Goal: Task Accomplishment & Management: Manage account settings

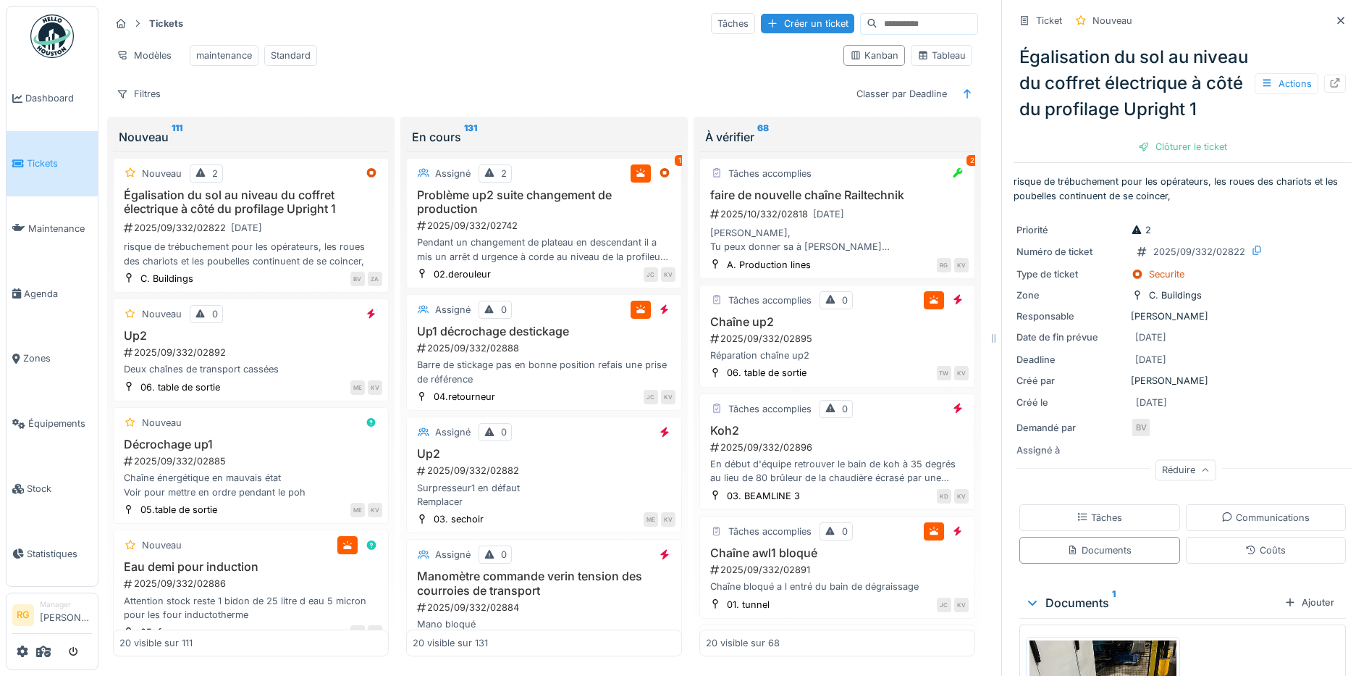
scroll to position [251, 0]
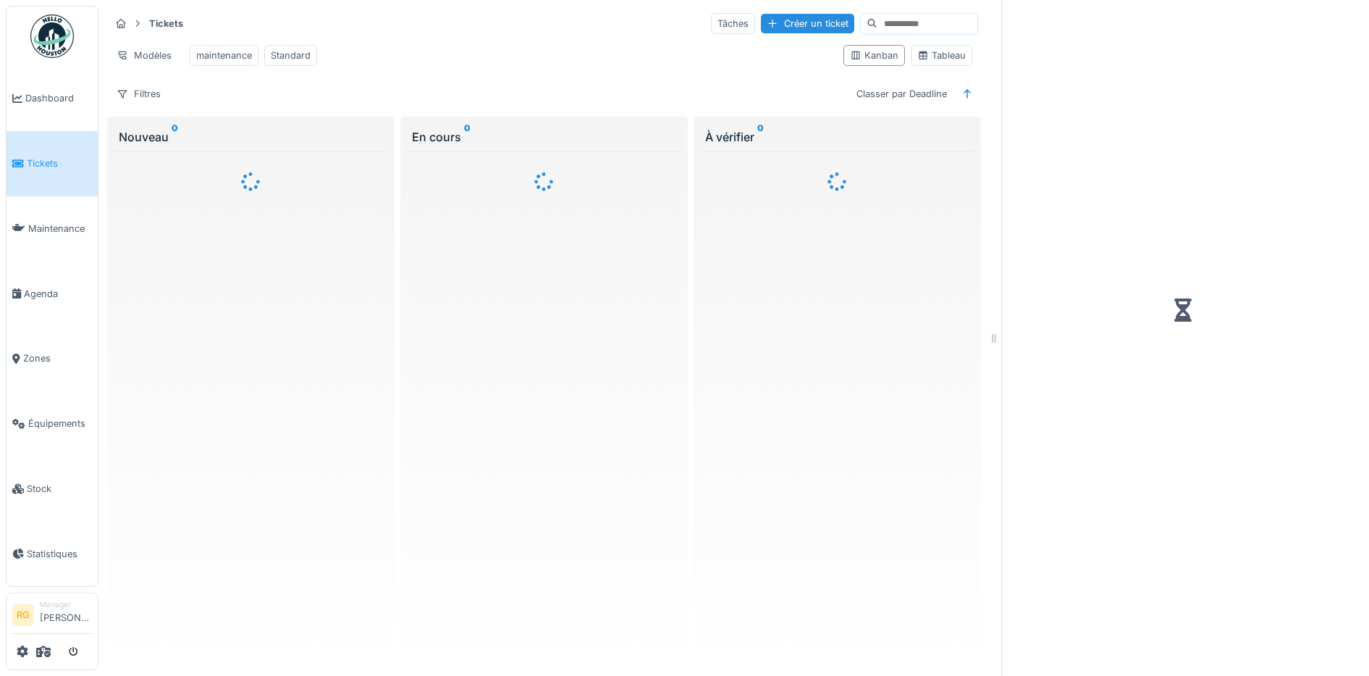
scroll to position [14, 0]
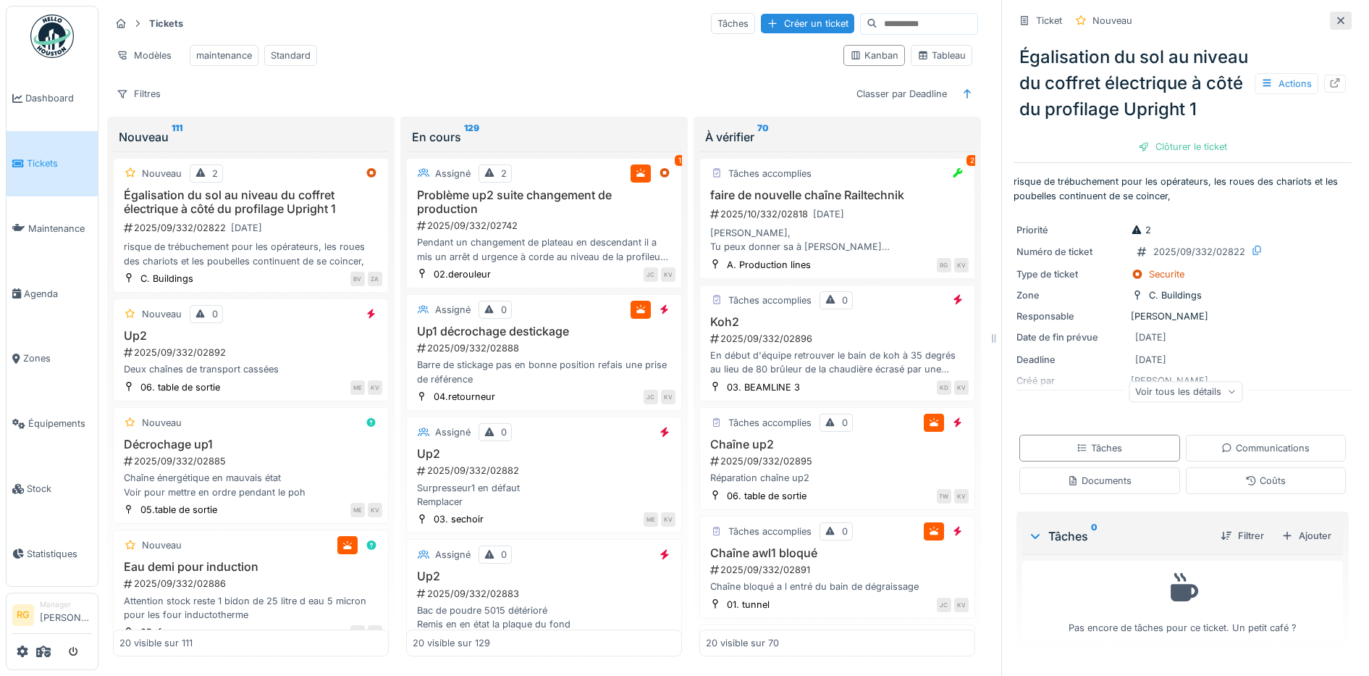
click at [1335, 16] on icon at bounding box center [1341, 20] width 12 height 9
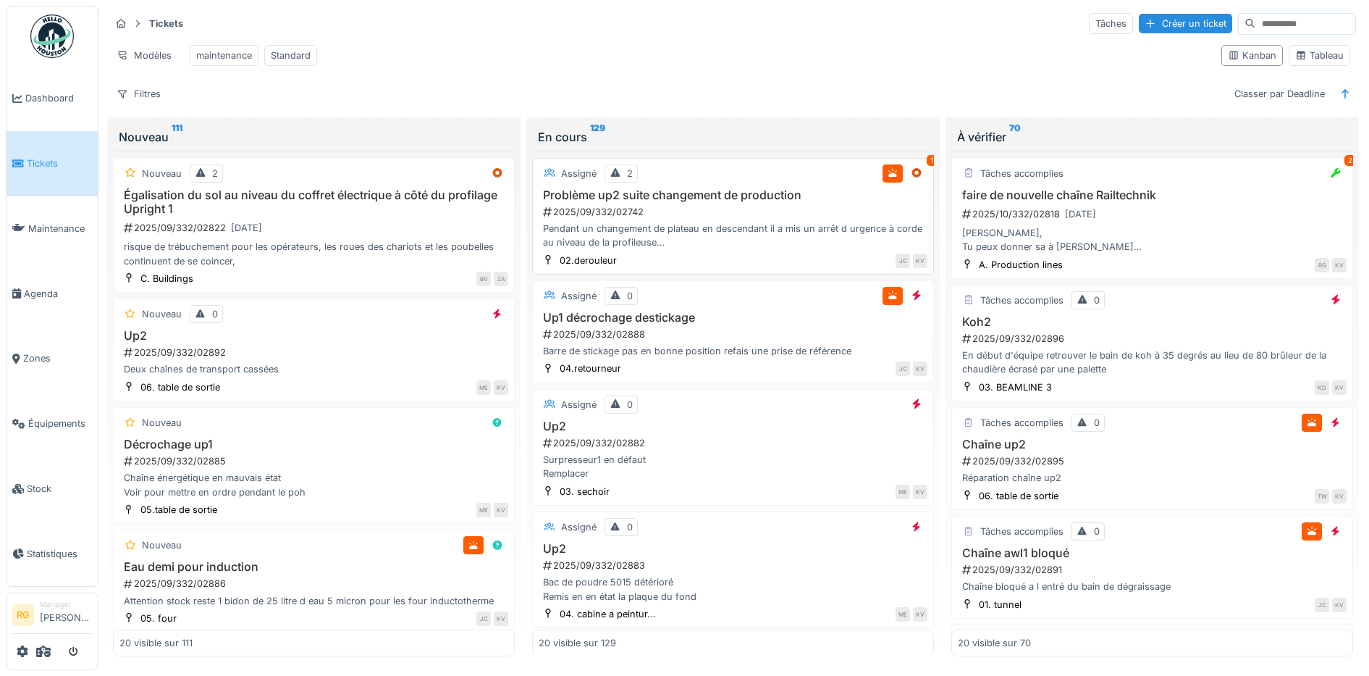
scroll to position [12, 0]
click at [1342, 95] on icon at bounding box center [1345, 93] width 7 height 9
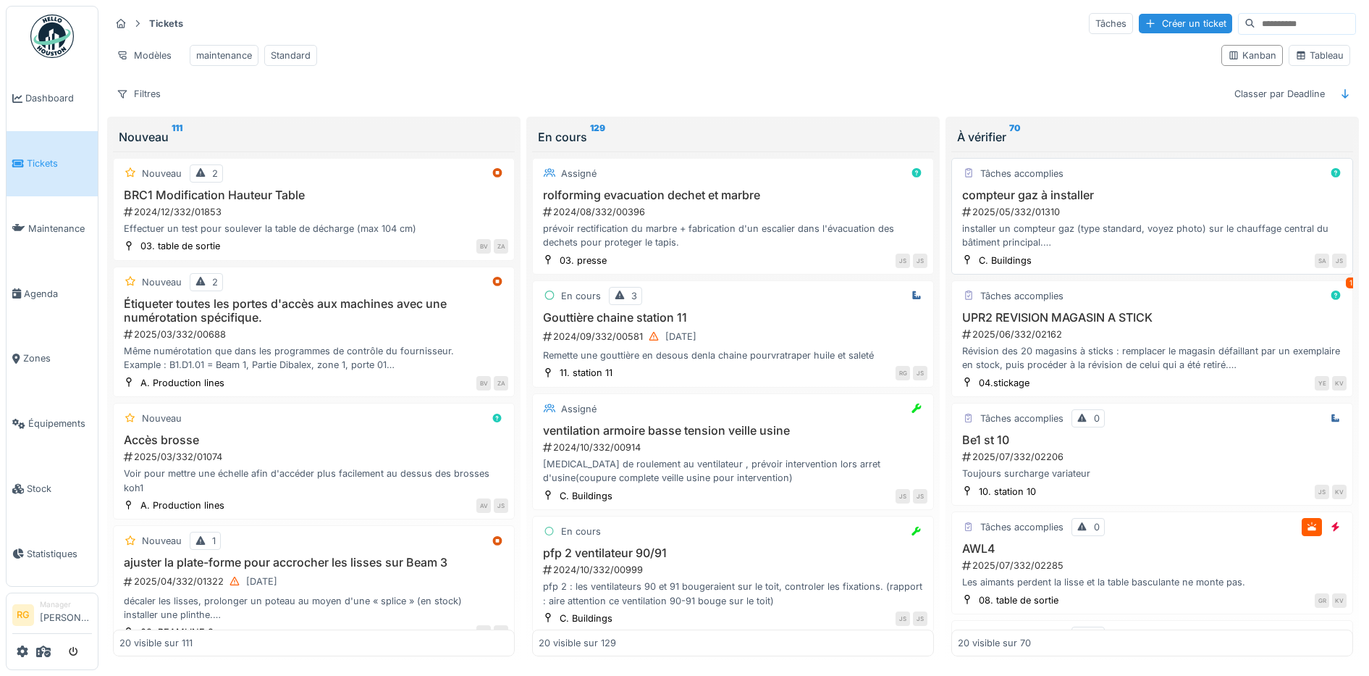
click at [1098, 214] on div "2025/05/332/01310" at bounding box center [1154, 212] width 386 height 14
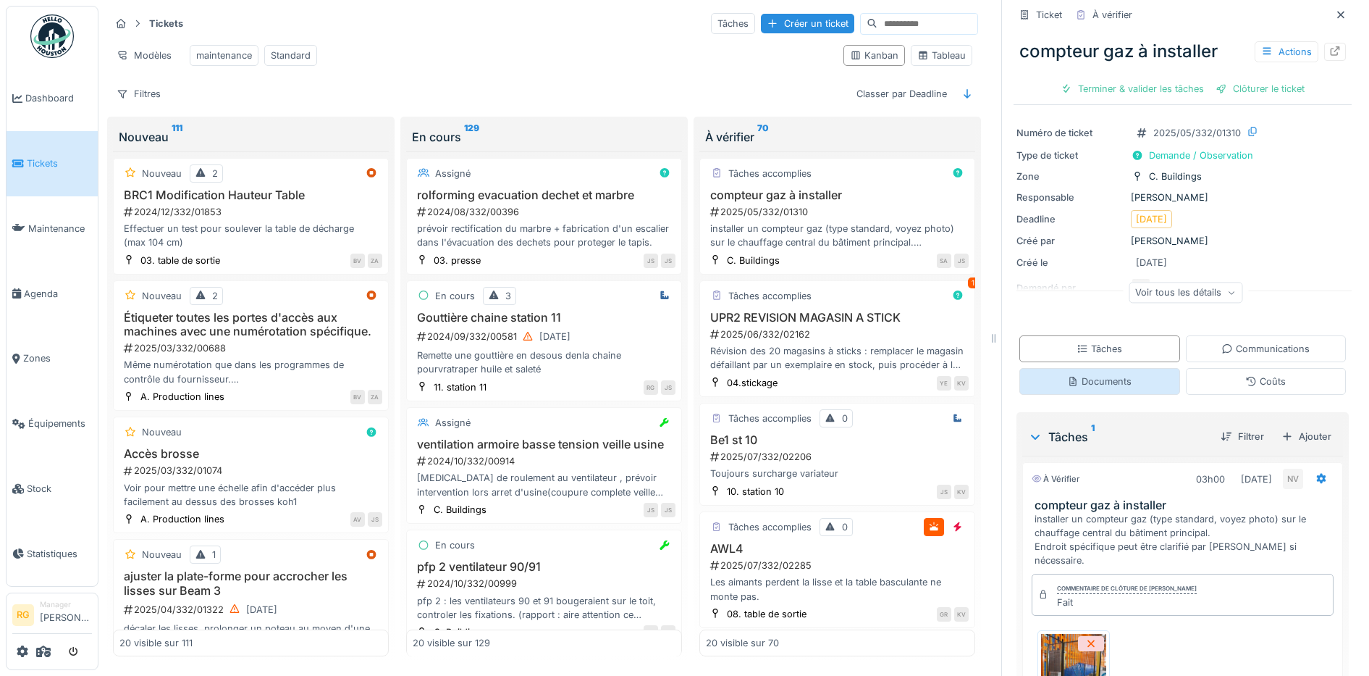
scroll to position [223, 0]
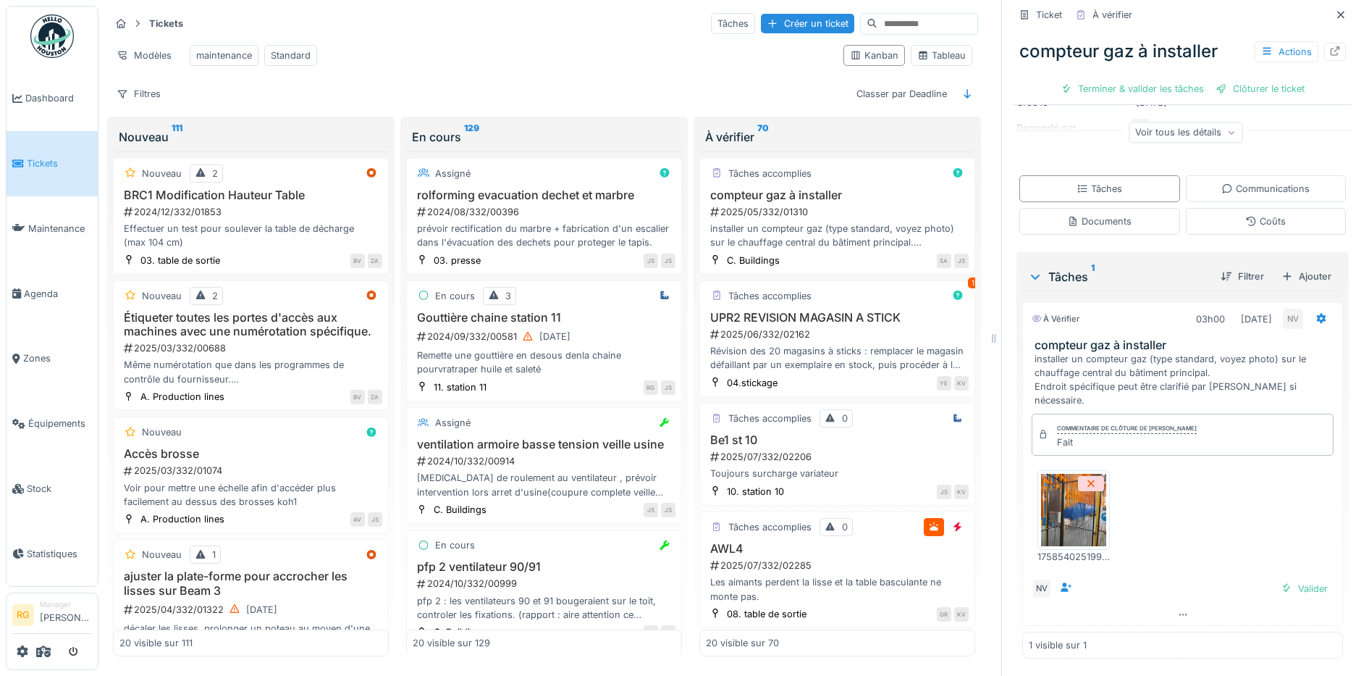
click at [1064, 497] on img at bounding box center [1073, 510] width 65 height 72
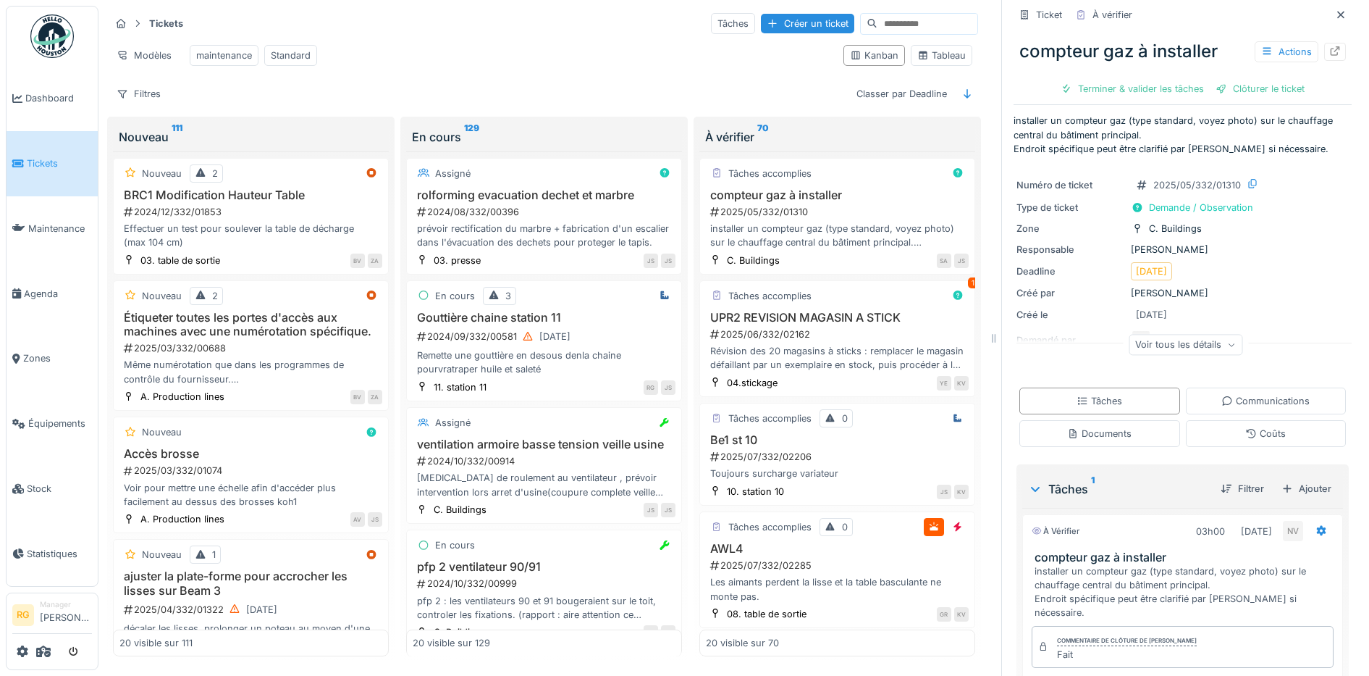
scroll to position [0, 0]
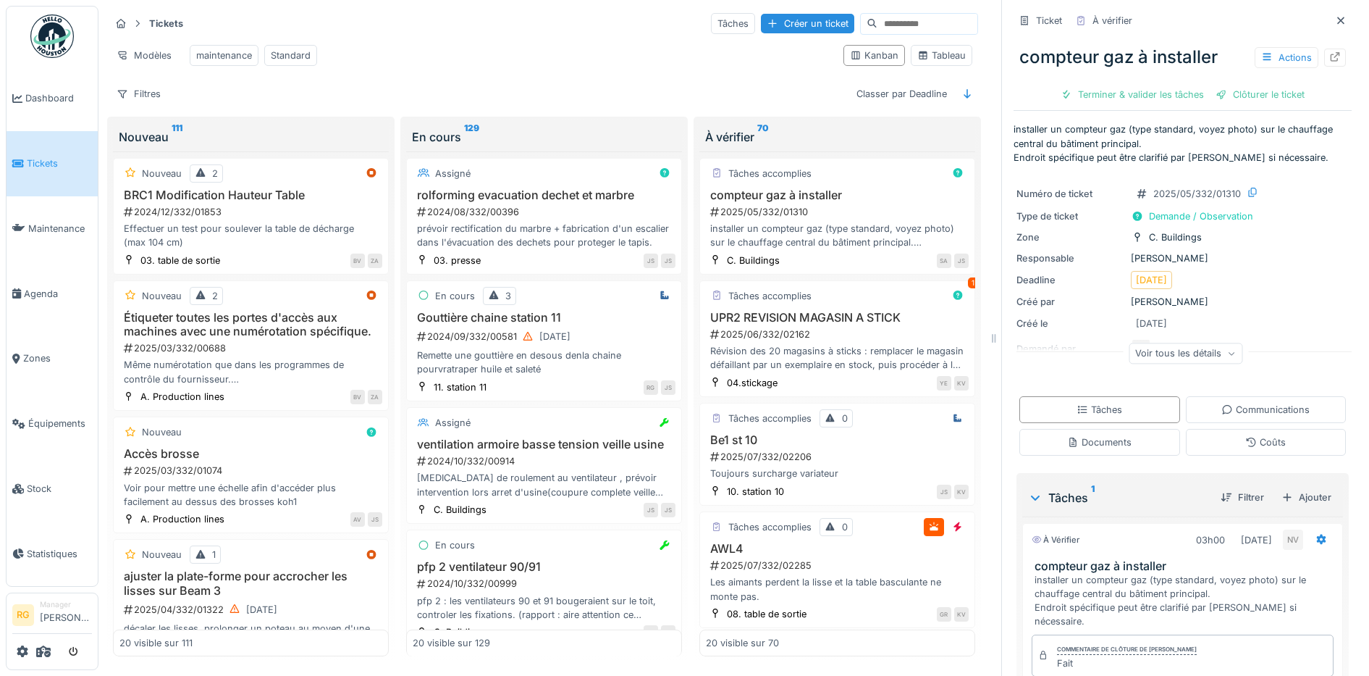
click at [1227, 350] on icon at bounding box center [1231, 353] width 9 height 7
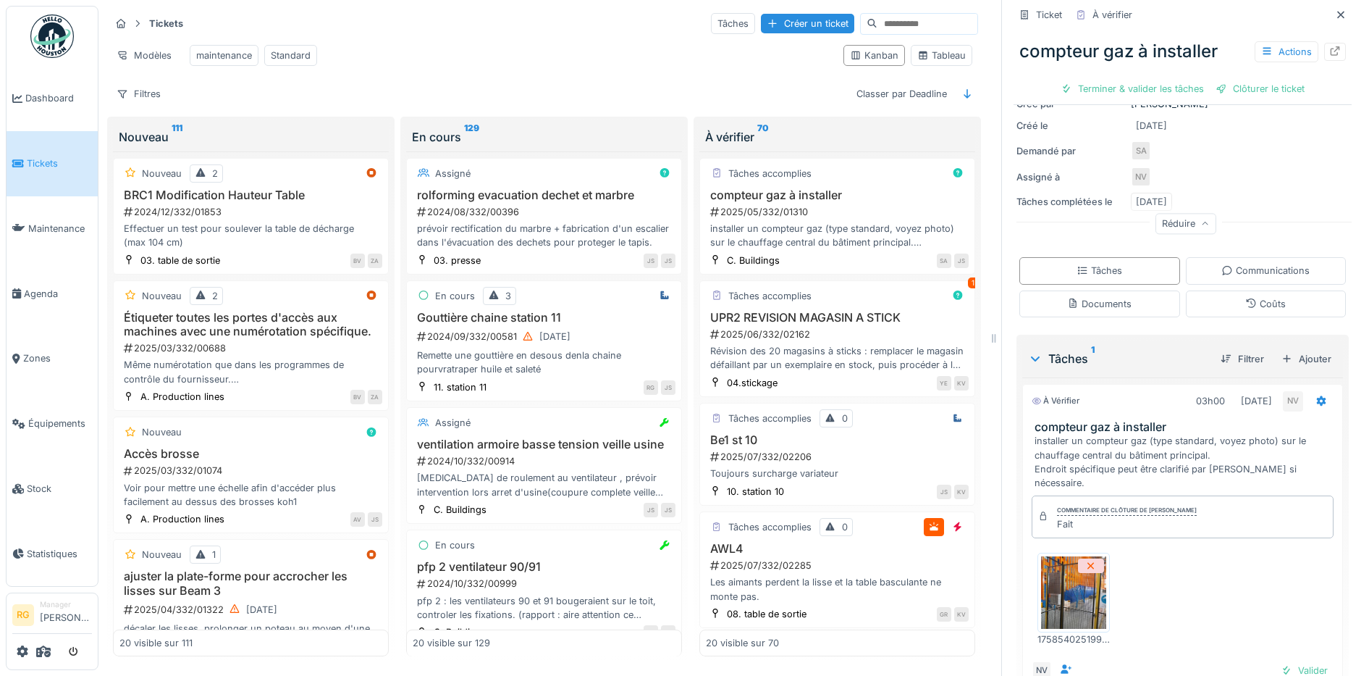
scroll to position [280, 0]
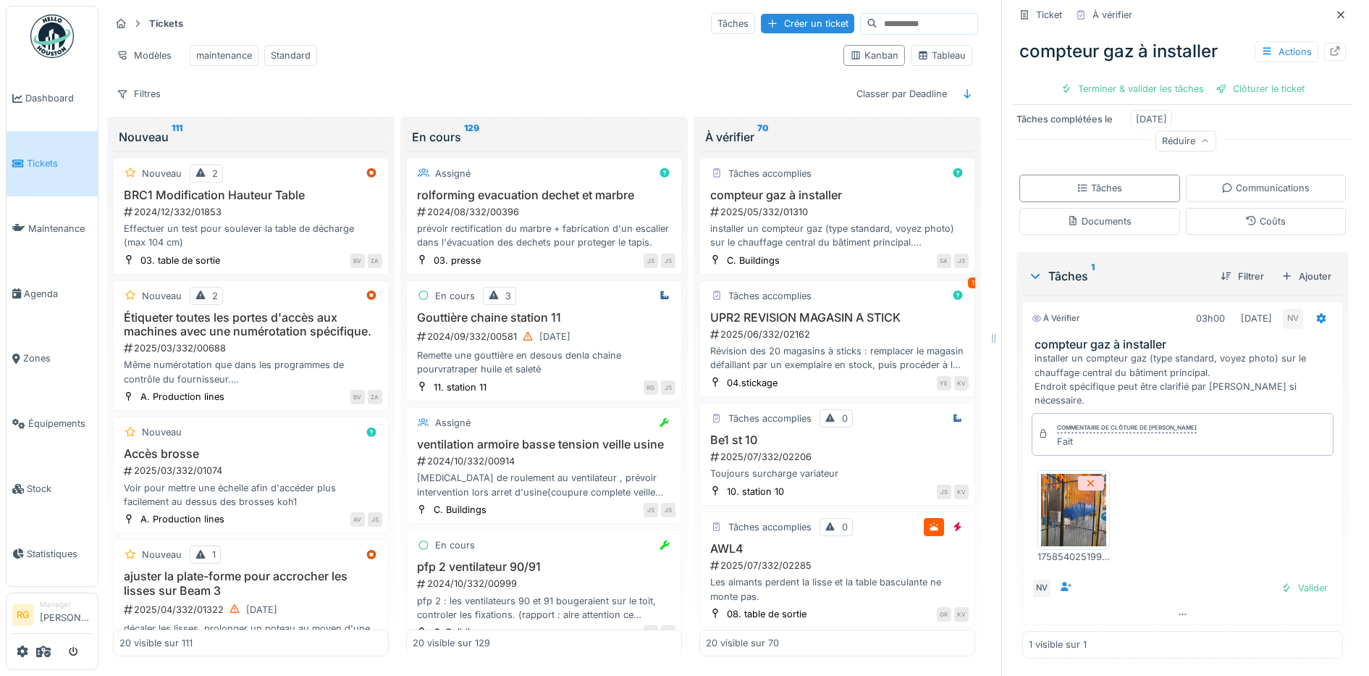
click at [1072, 494] on img at bounding box center [1073, 510] width 65 height 72
click at [847, 333] on div "2025/06/332/02162" at bounding box center [839, 334] width 260 height 14
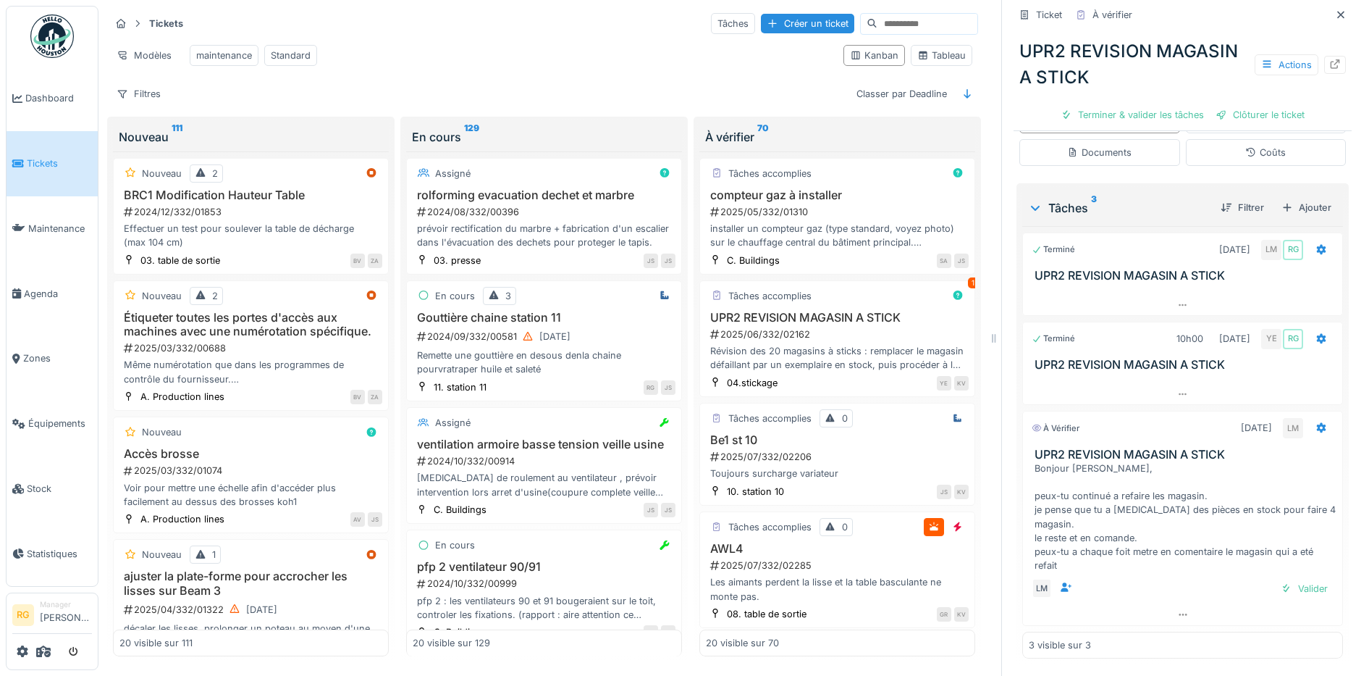
scroll to position [473, 0]
click at [866, 452] on div "2025/07/332/02206" at bounding box center [839, 457] width 260 height 14
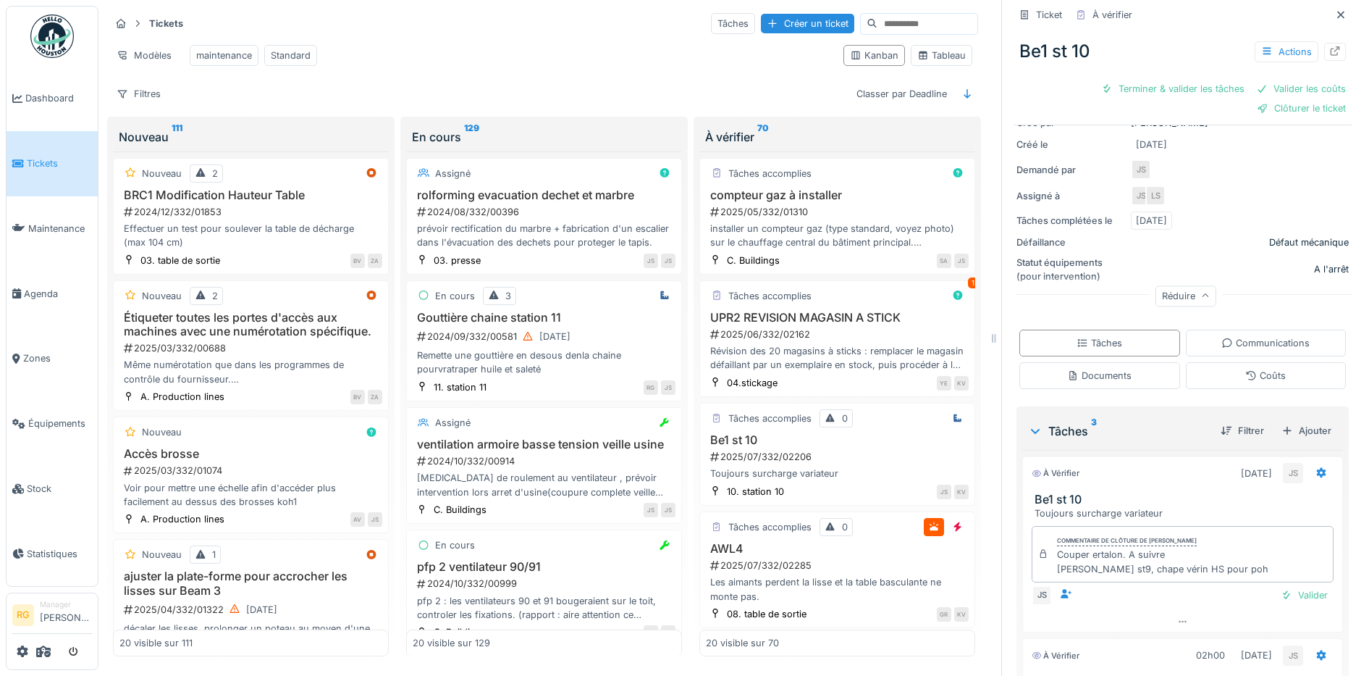
scroll to position [180, 0]
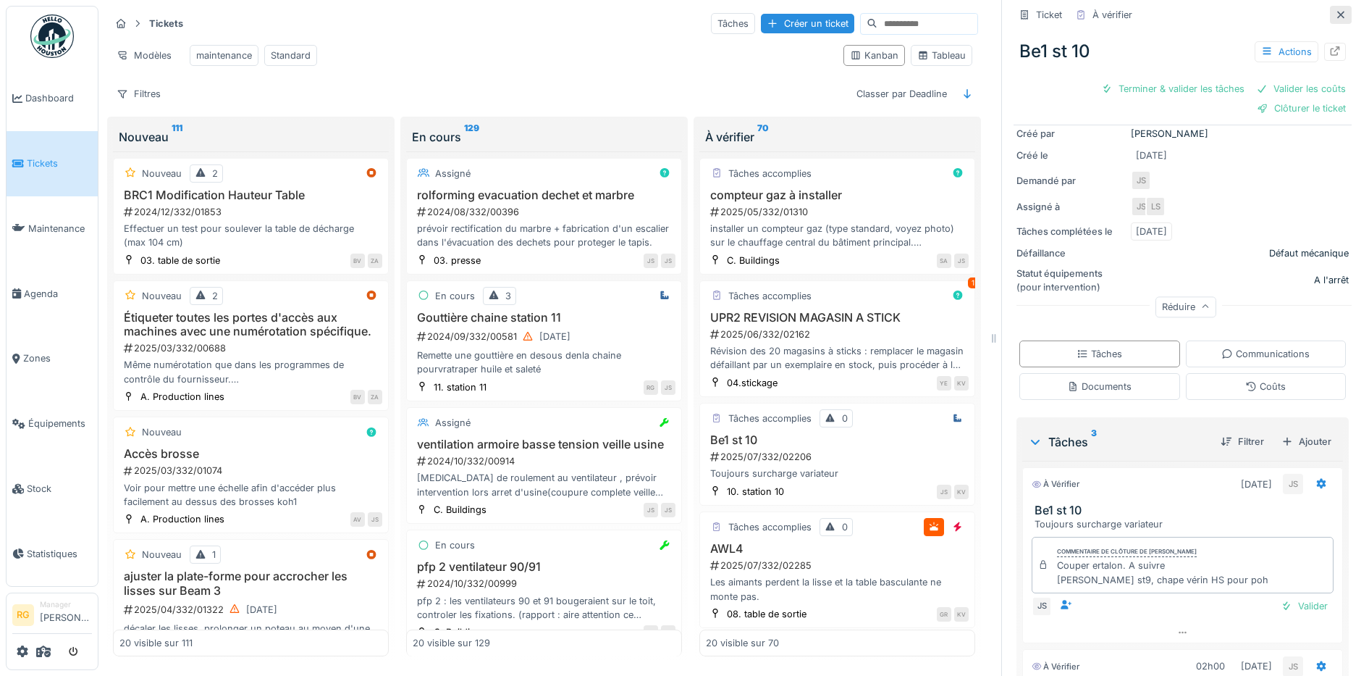
click at [1335, 10] on icon at bounding box center [1341, 14] width 12 height 9
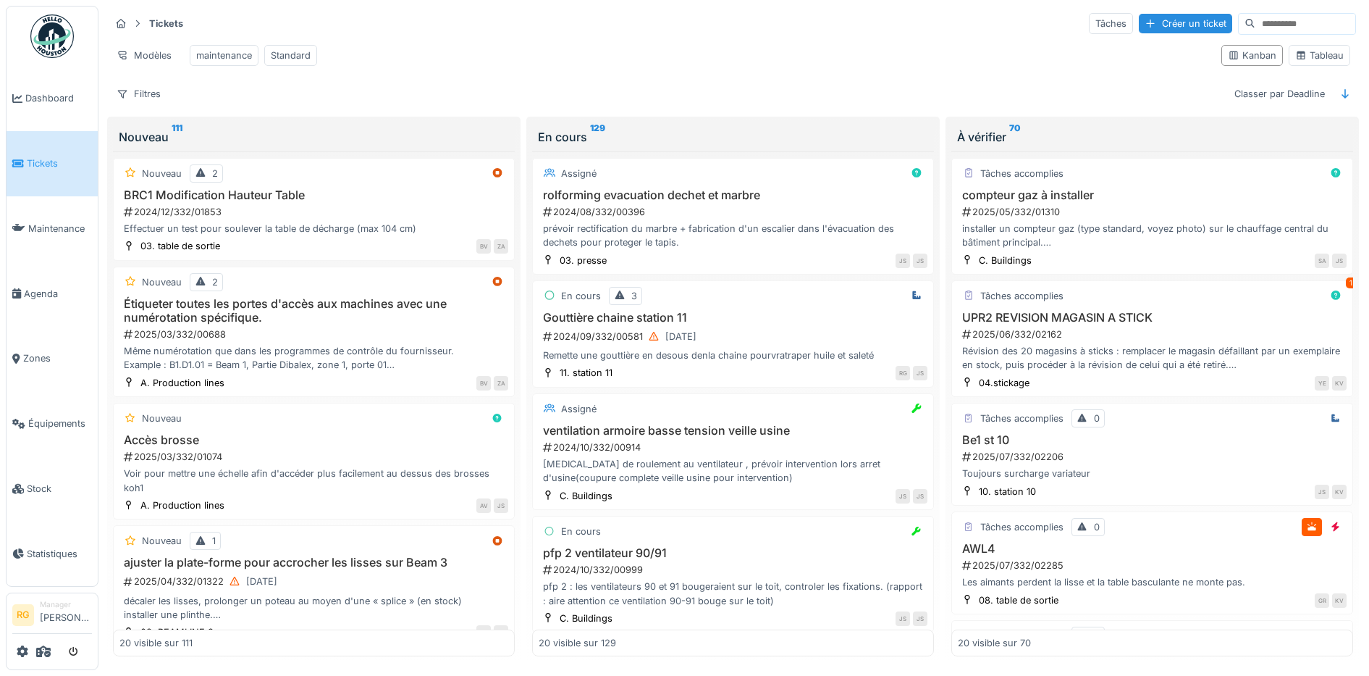
scroll to position [12, 0]
click at [1315, 49] on div "Tableau" at bounding box center [1319, 56] width 49 height 14
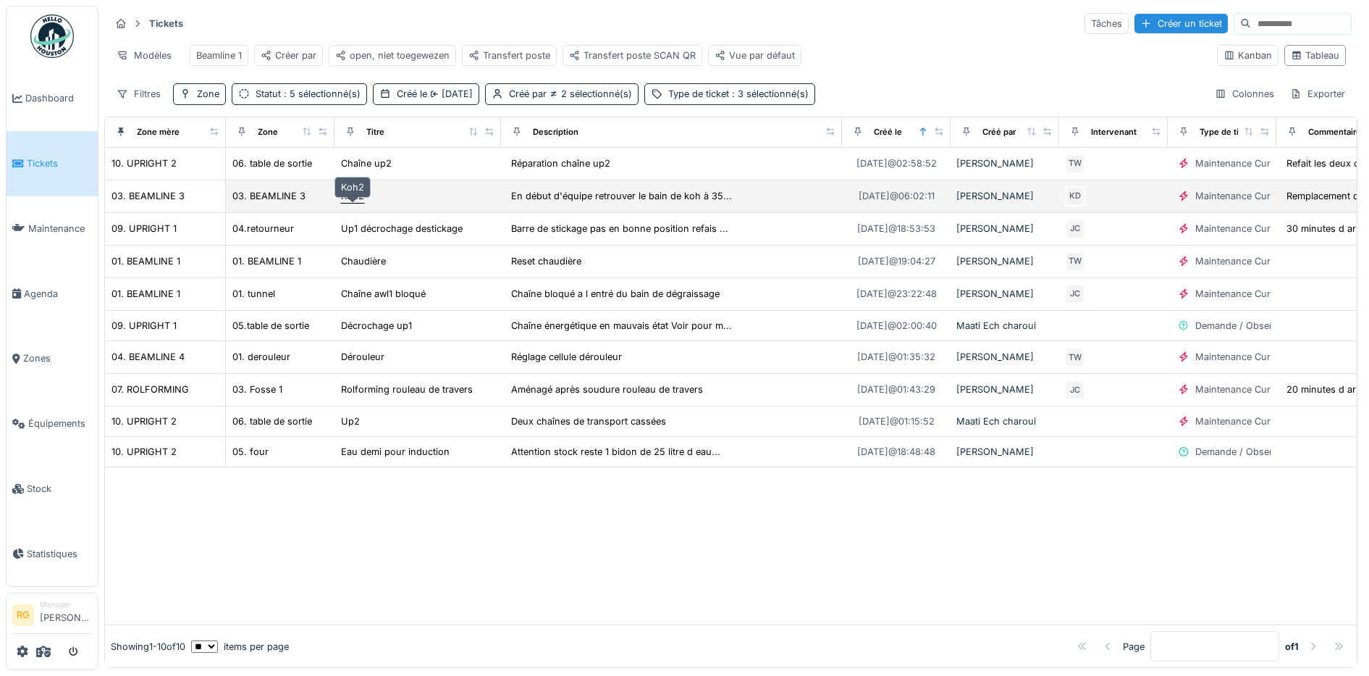
click at [356, 197] on div "Koh2" at bounding box center [352, 196] width 23 height 14
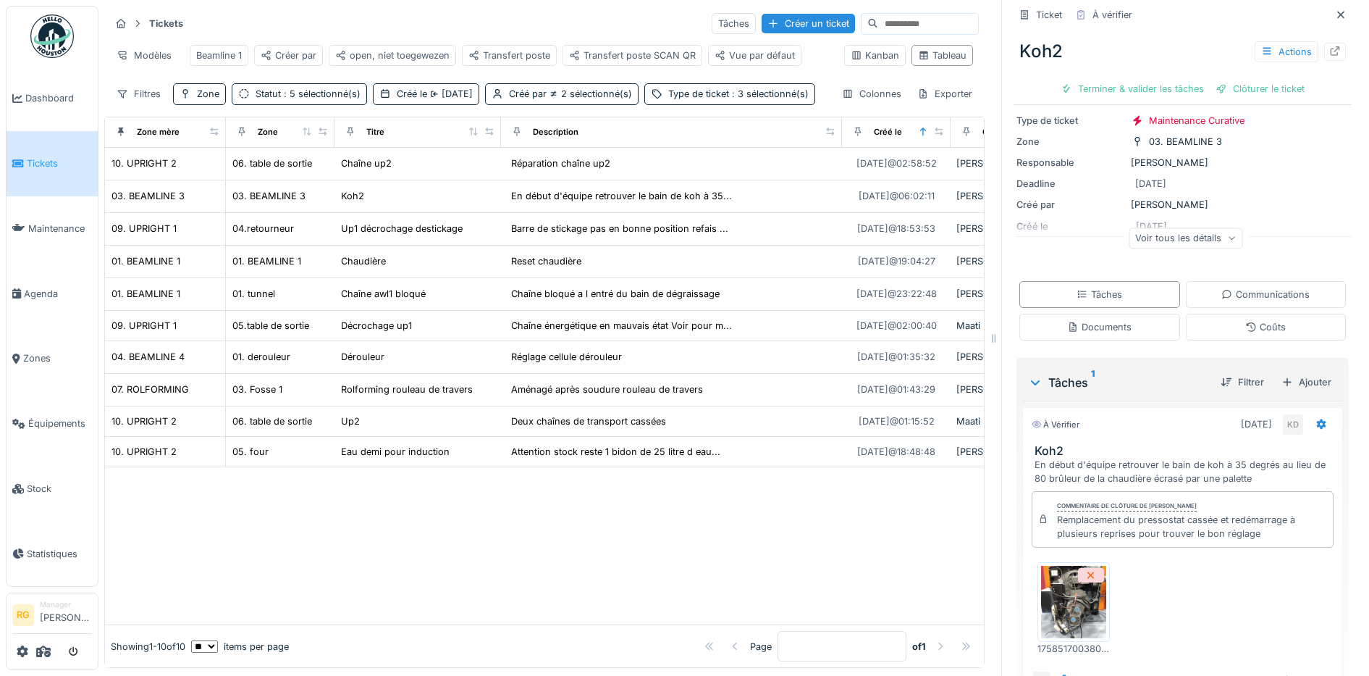
scroll to position [195, 0]
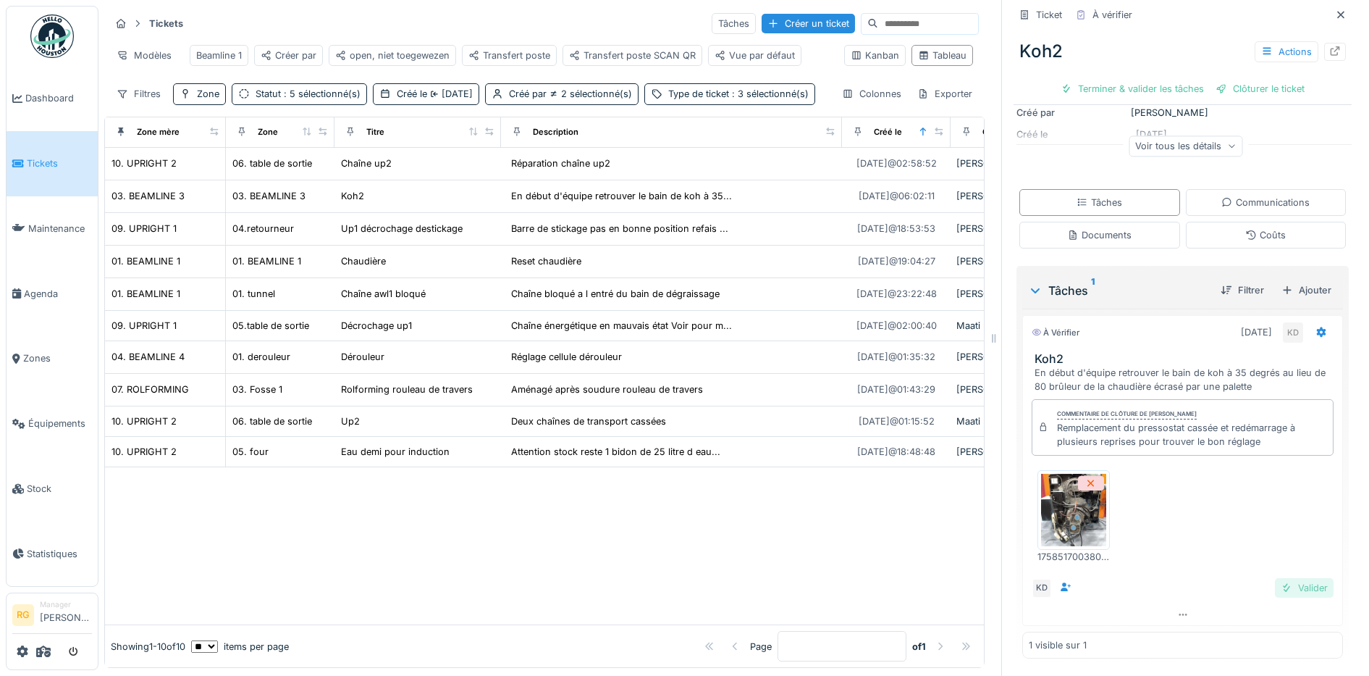
click at [1281, 578] on div "Valider" at bounding box center [1304, 588] width 59 height 20
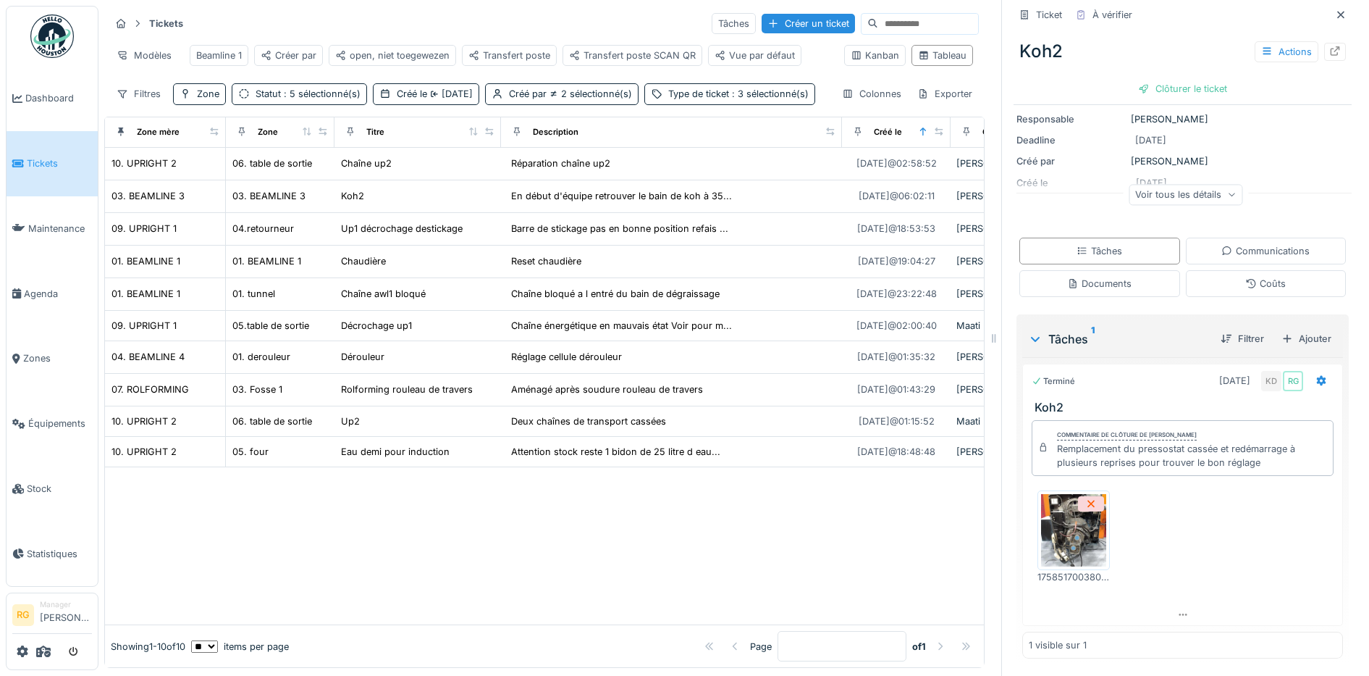
click at [1255, 277] on div "Coûts" at bounding box center [1265, 284] width 41 height 14
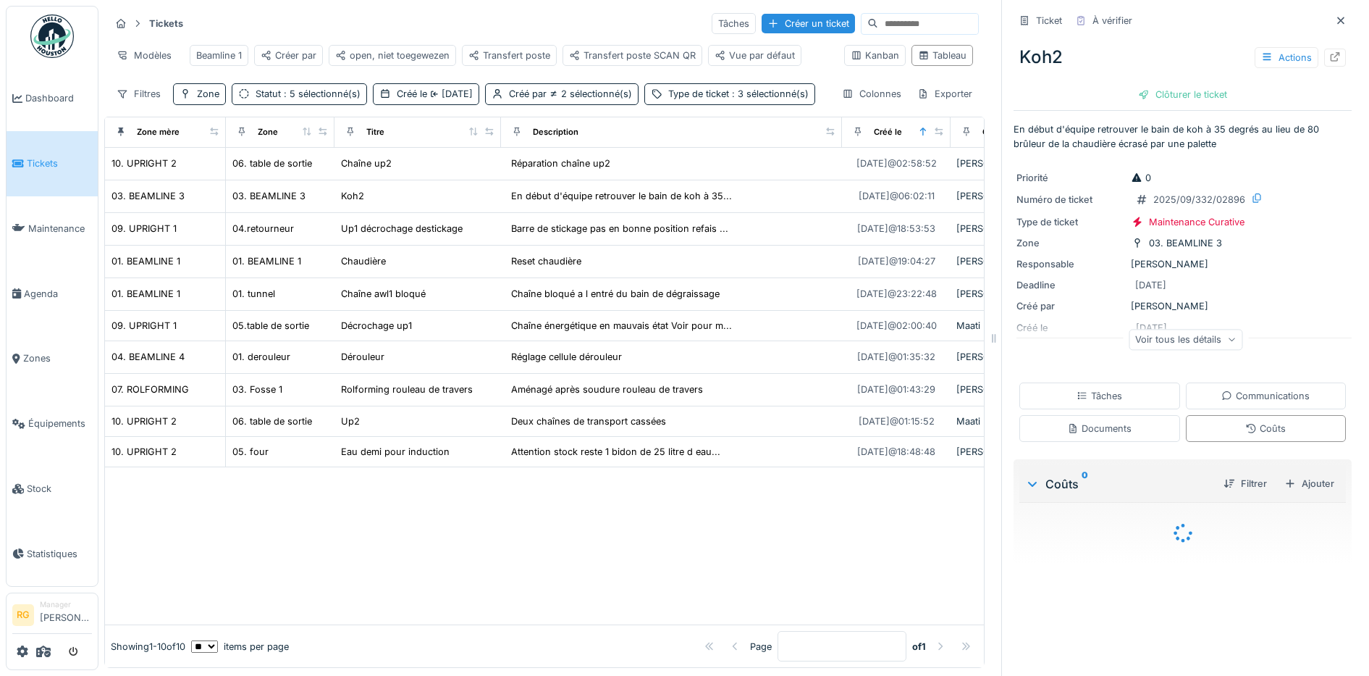
scroll to position [0, 0]
click at [1175, 85] on div "Clôturer le ticket" at bounding box center [1183, 95] width 101 height 20
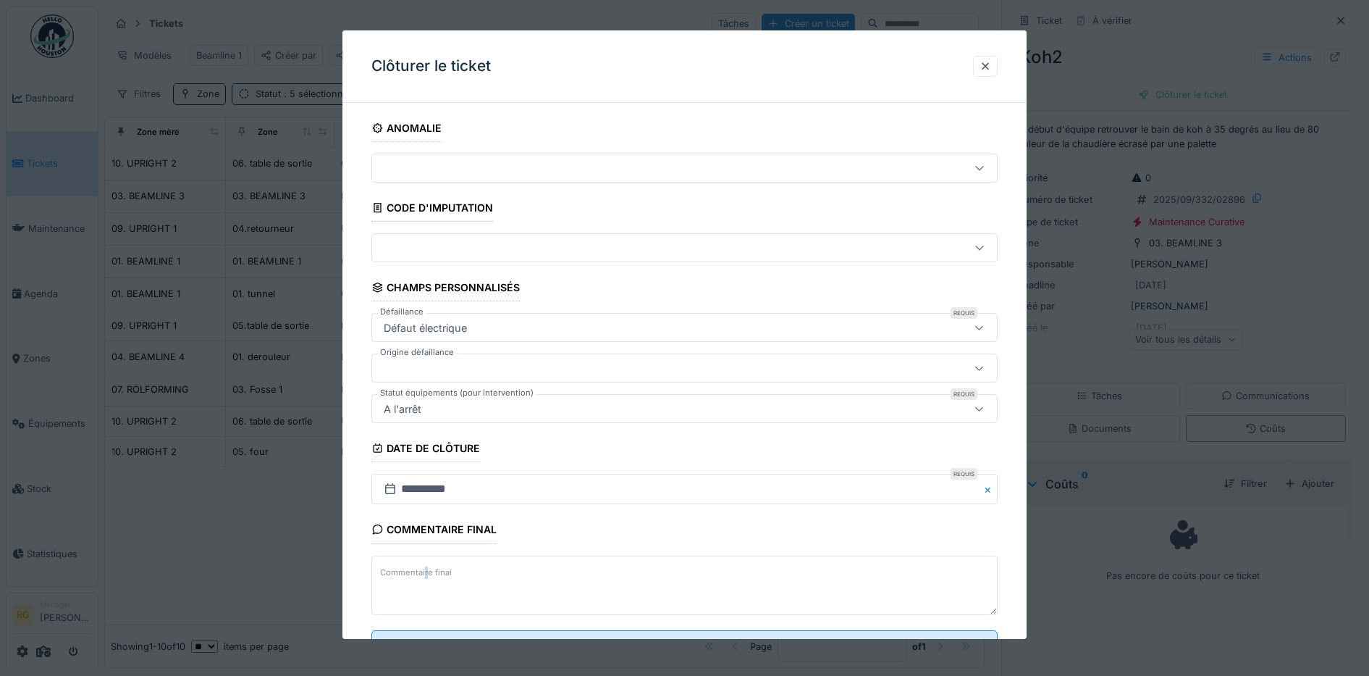
click at [428, 574] on label "Commentaire final" at bounding box center [415, 572] width 77 height 18
click at [428, 574] on textarea "Commentaire final" at bounding box center [684, 584] width 627 height 59
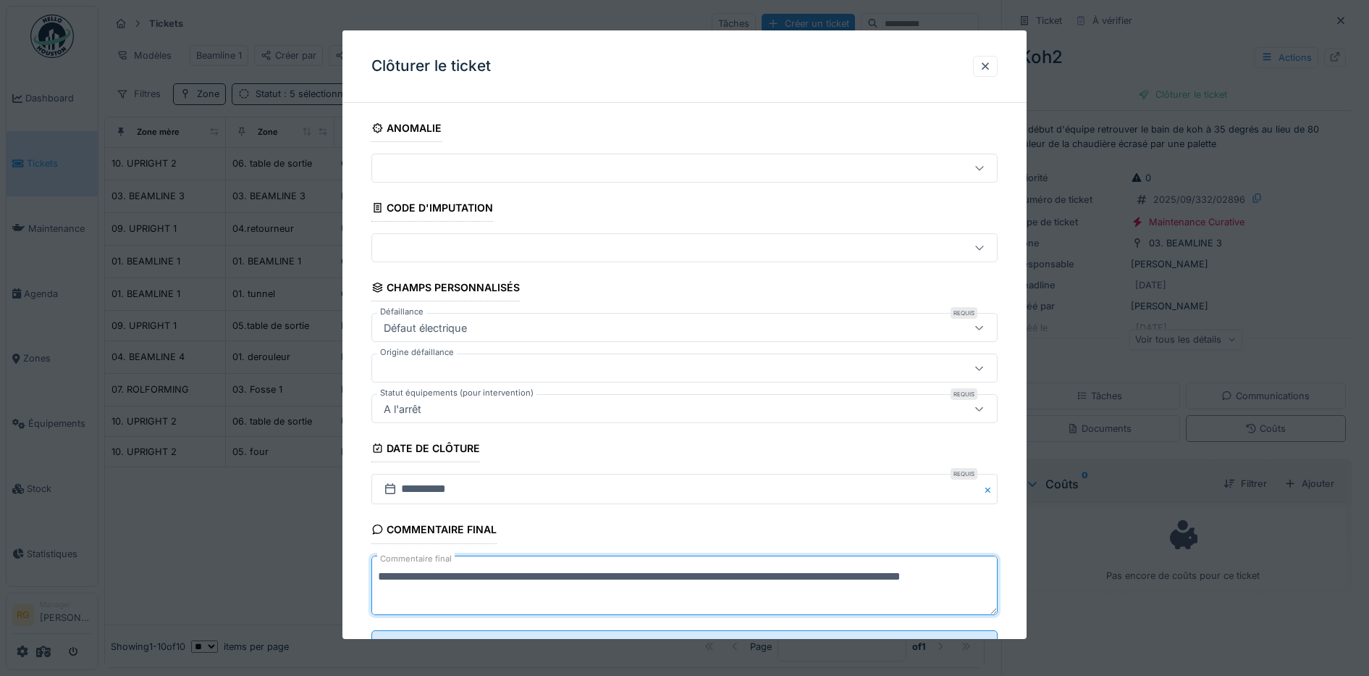
scroll to position [4, 0]
click at [436, 604] on textarea "**********" at bounding box center [688, 584] width 634 height 59
drag, startPoint x: 513, startPoint y: 605, endPoint x: 509, endPoint y: 597, distance: 8.4
click at [513, 604] on textarea "**********" at bounding box center [688, 584] width 634 height 59
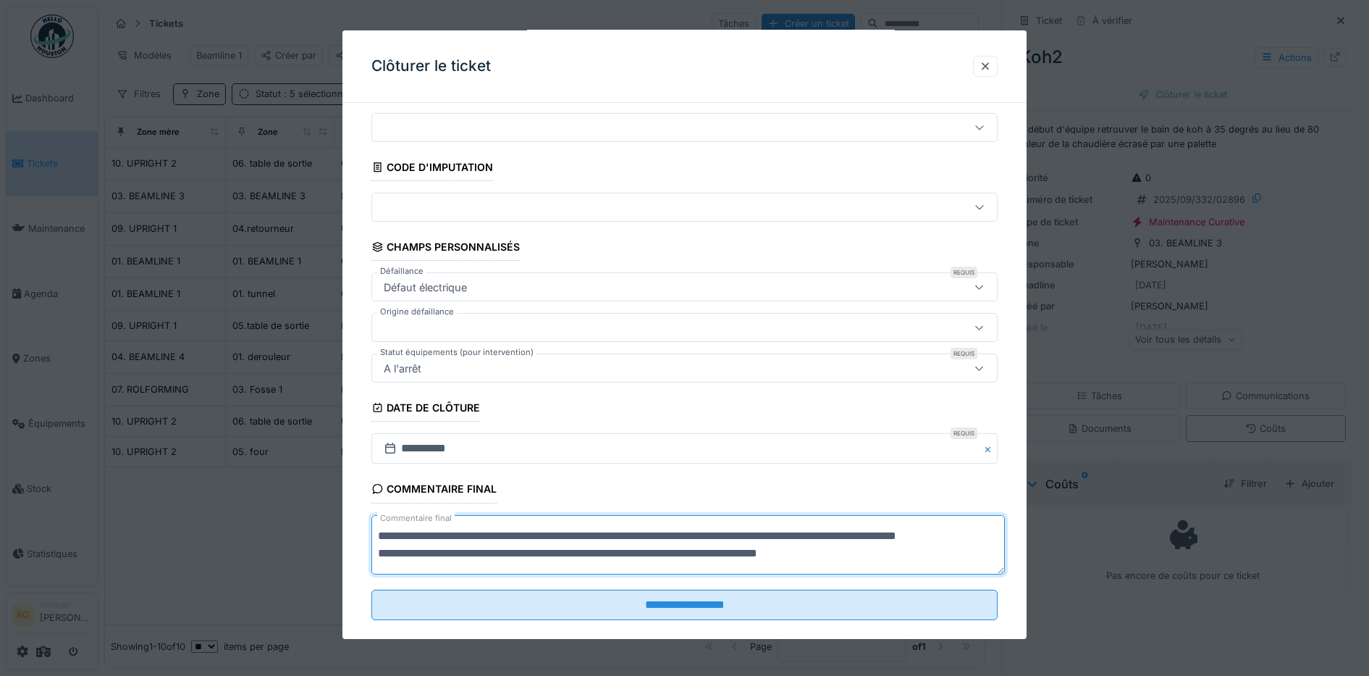
scroll to position [62, 0]
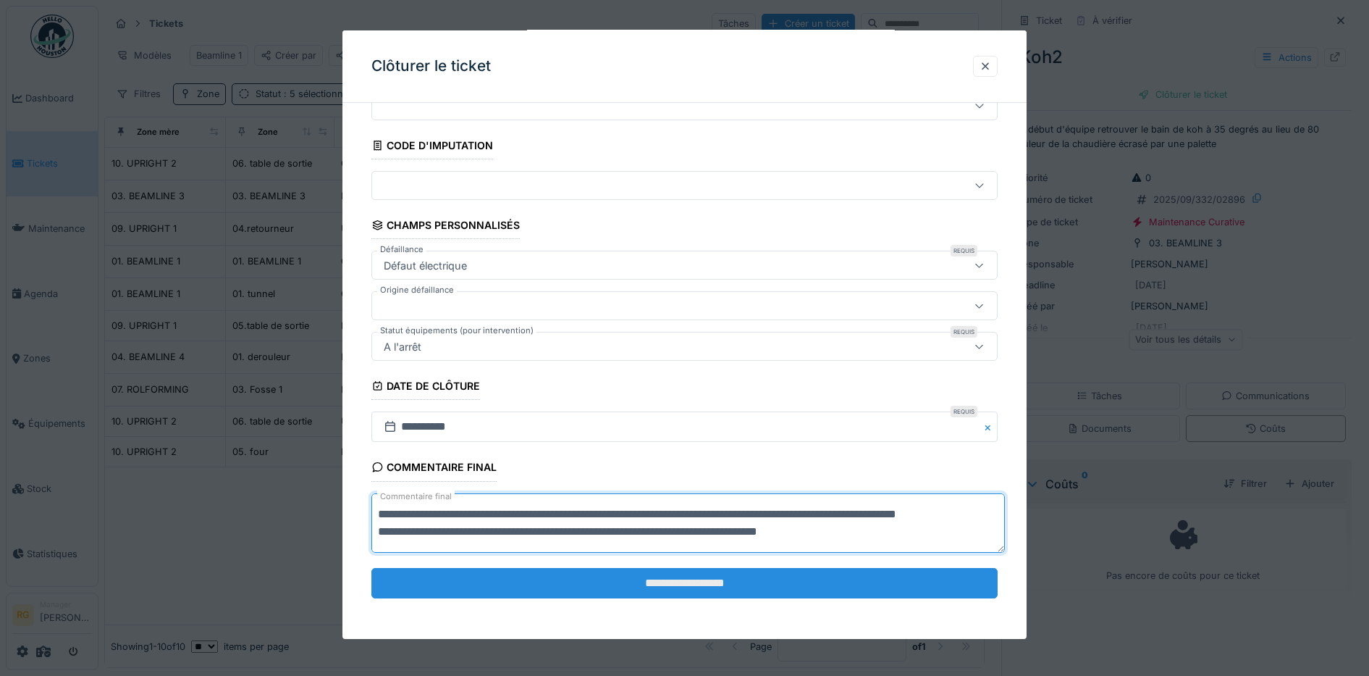
type textarea "**********"
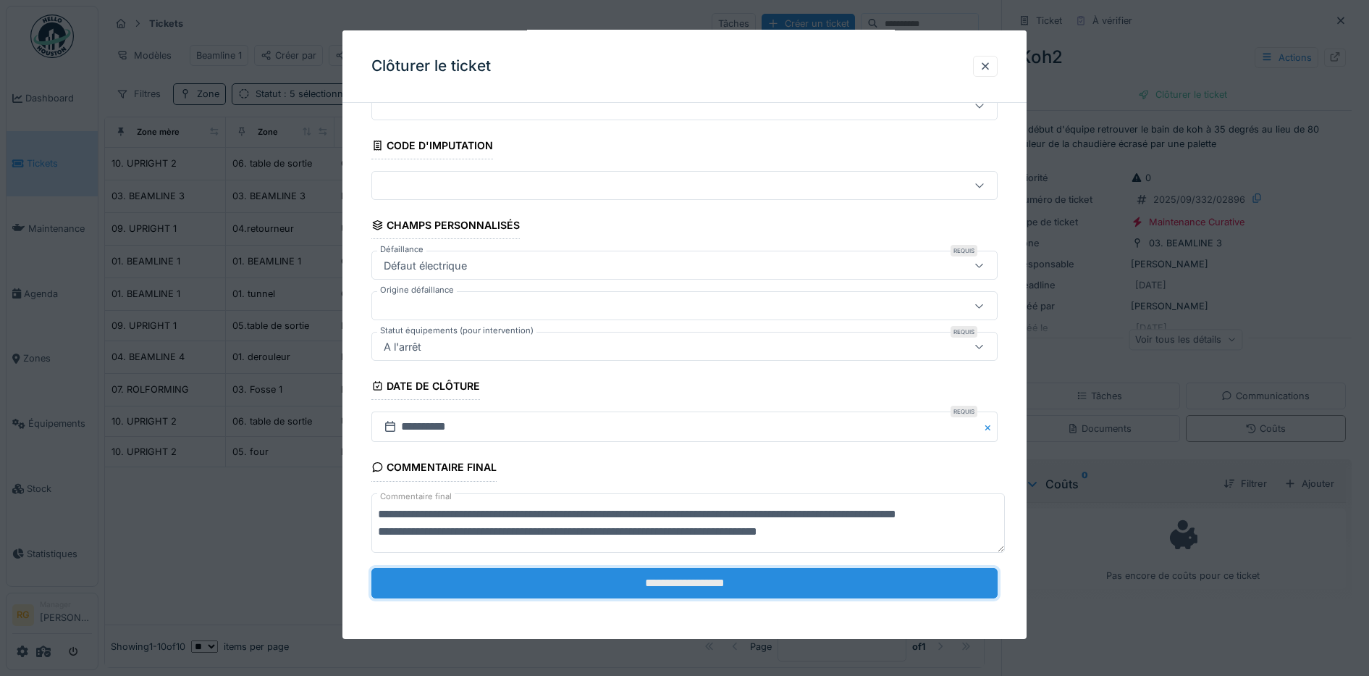
click at [674, 576] on input "**********" at bounding box center [684, 583] width 627 height 30
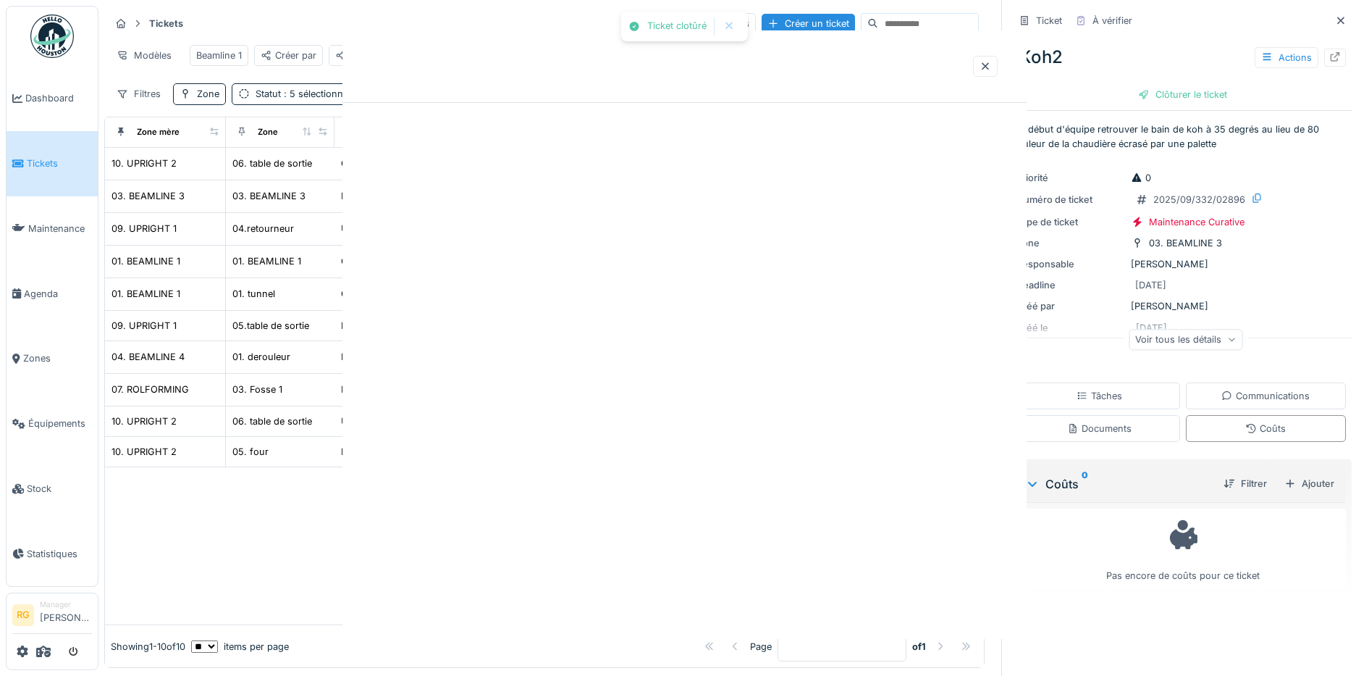
scroll to position [0, 0]
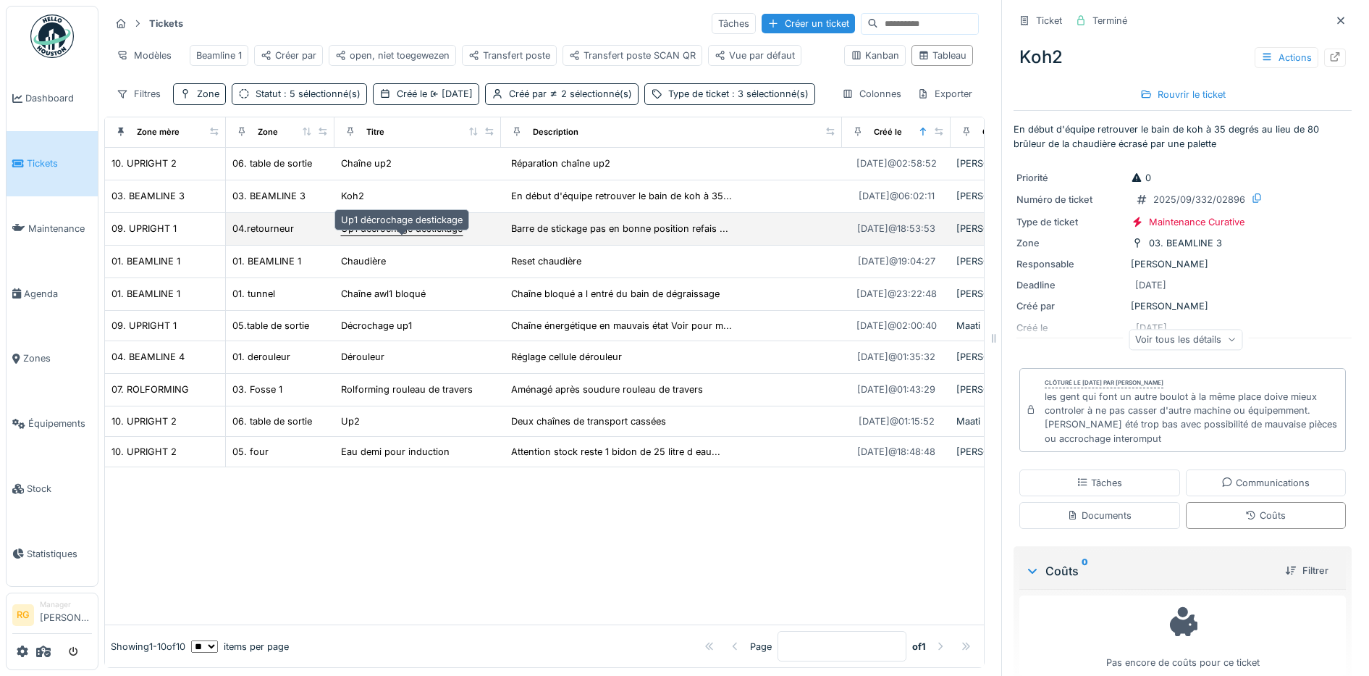
click at [382, 230] on div "Up1 décrochage destickage" at bounding box center [402, 229] width 122 height 14
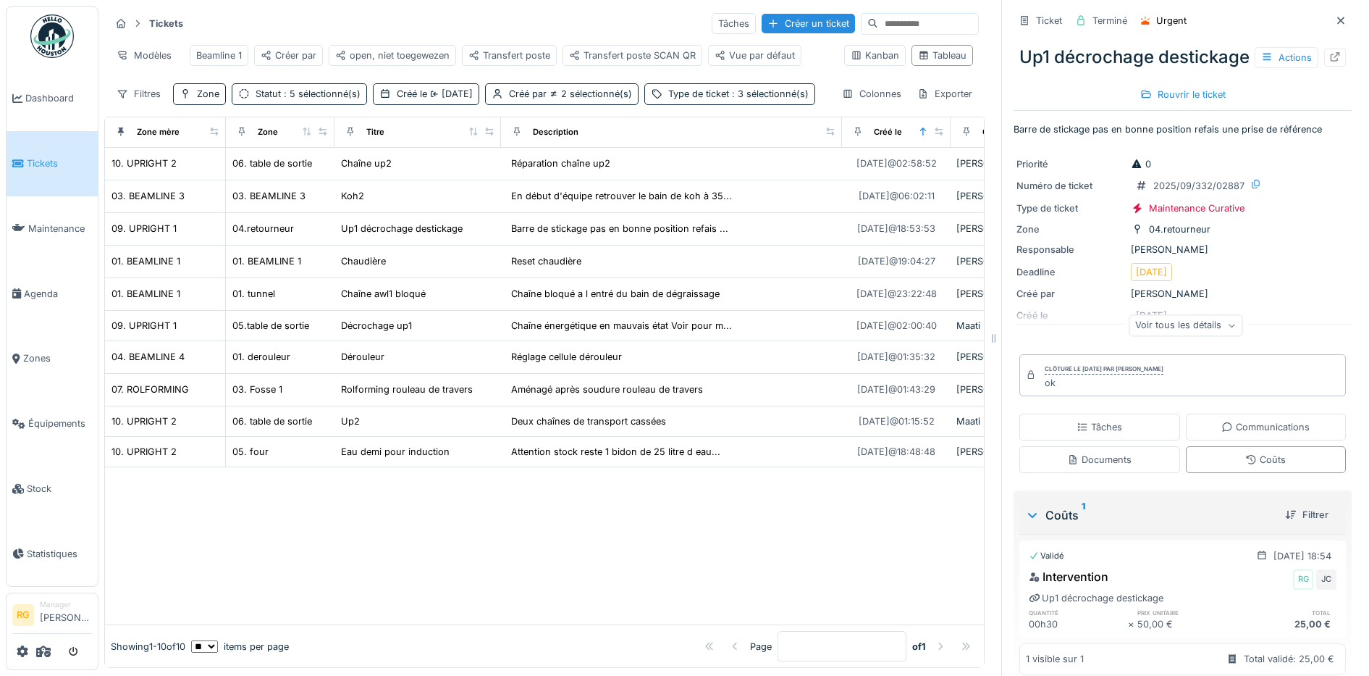
click at [1211, 336] on div "Voir tous les détails" at bounding box center [1186, 325] width 114 height 21
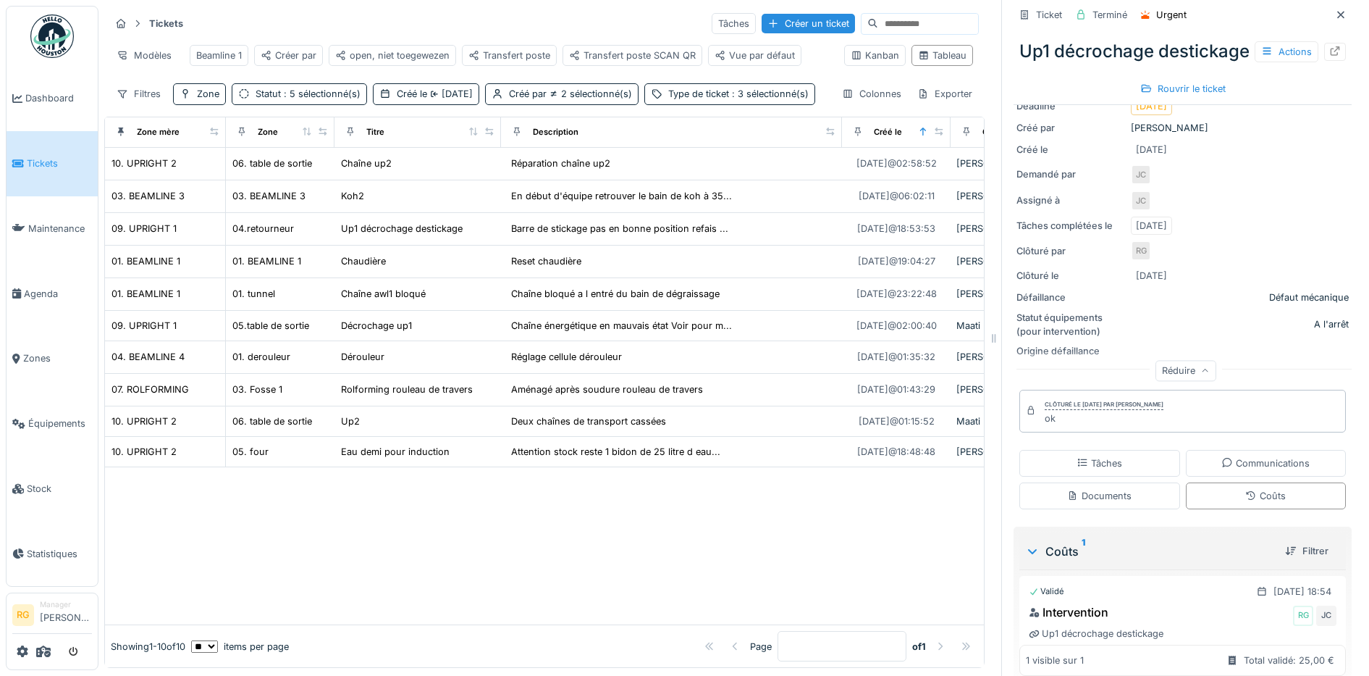
scroll to position [244, 0]
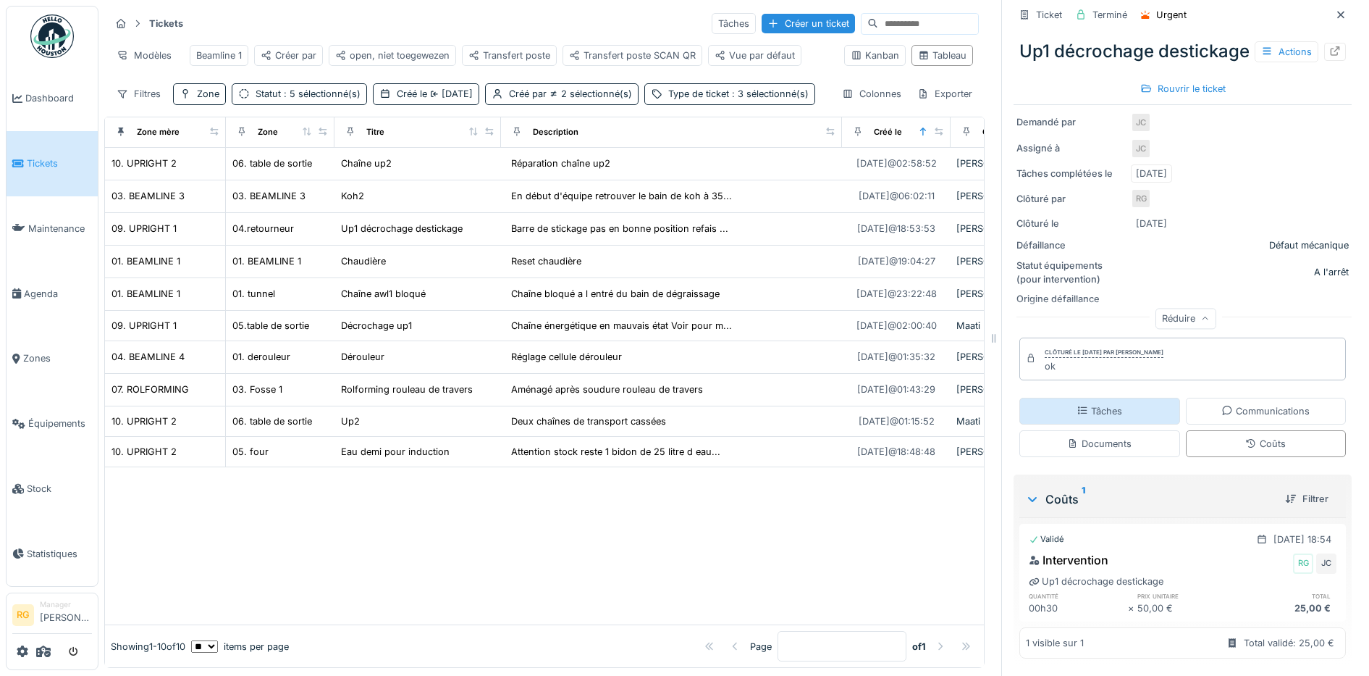
click at [1097, 404] on div "Tâches" at bounding box center [1100, 411] width 46 height 14
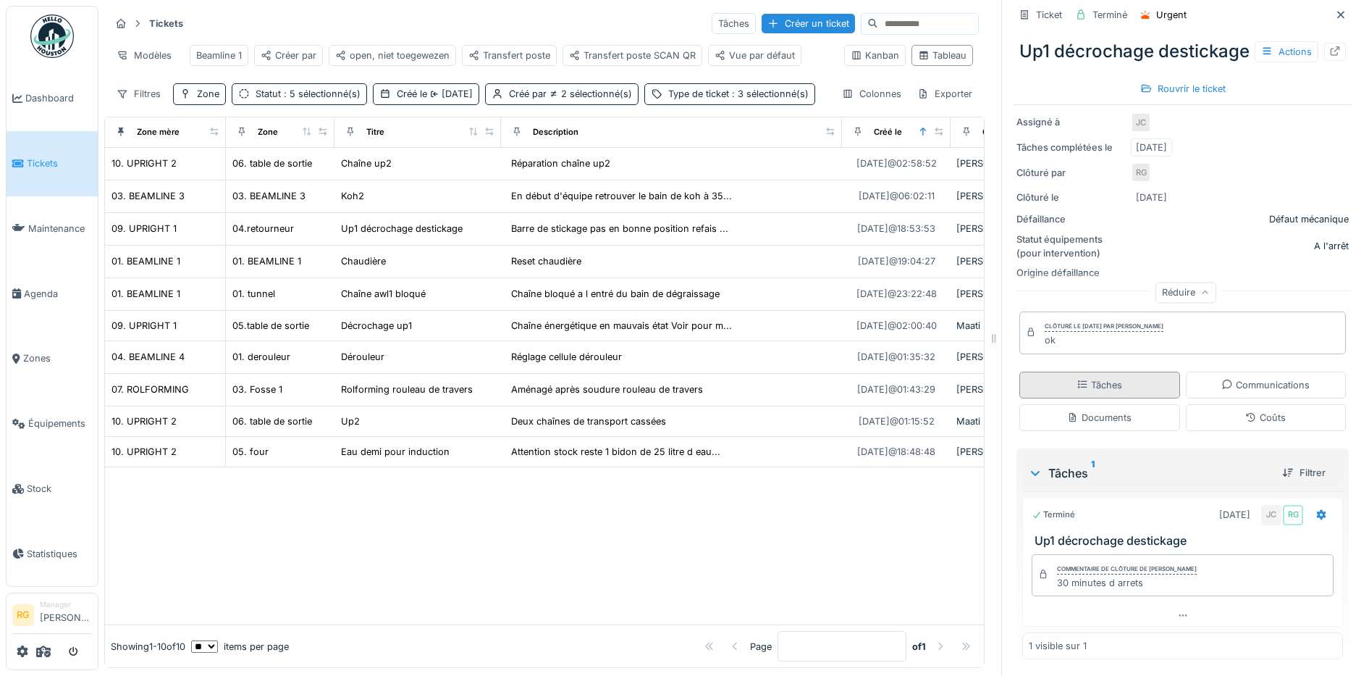
scroll to position [0, 0]
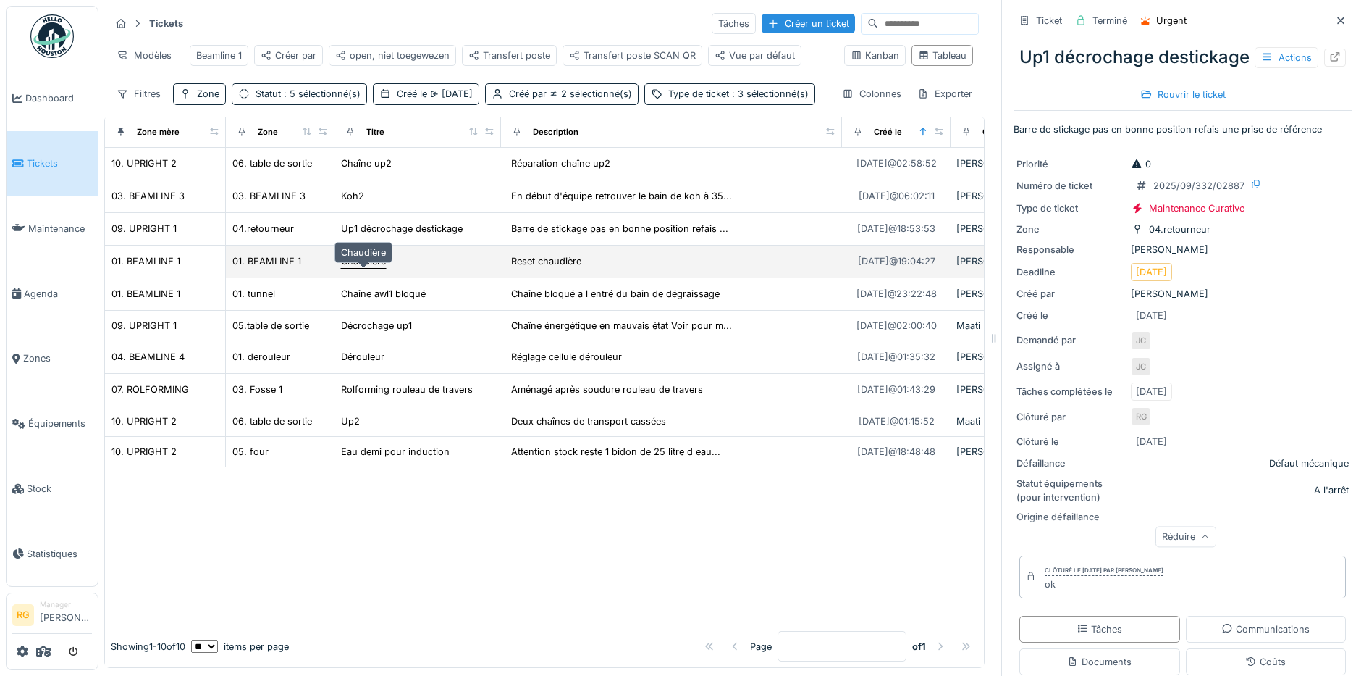
click at [356, 261] on div "Chaudière" at bounding box center [363, 261] width 45 height 14
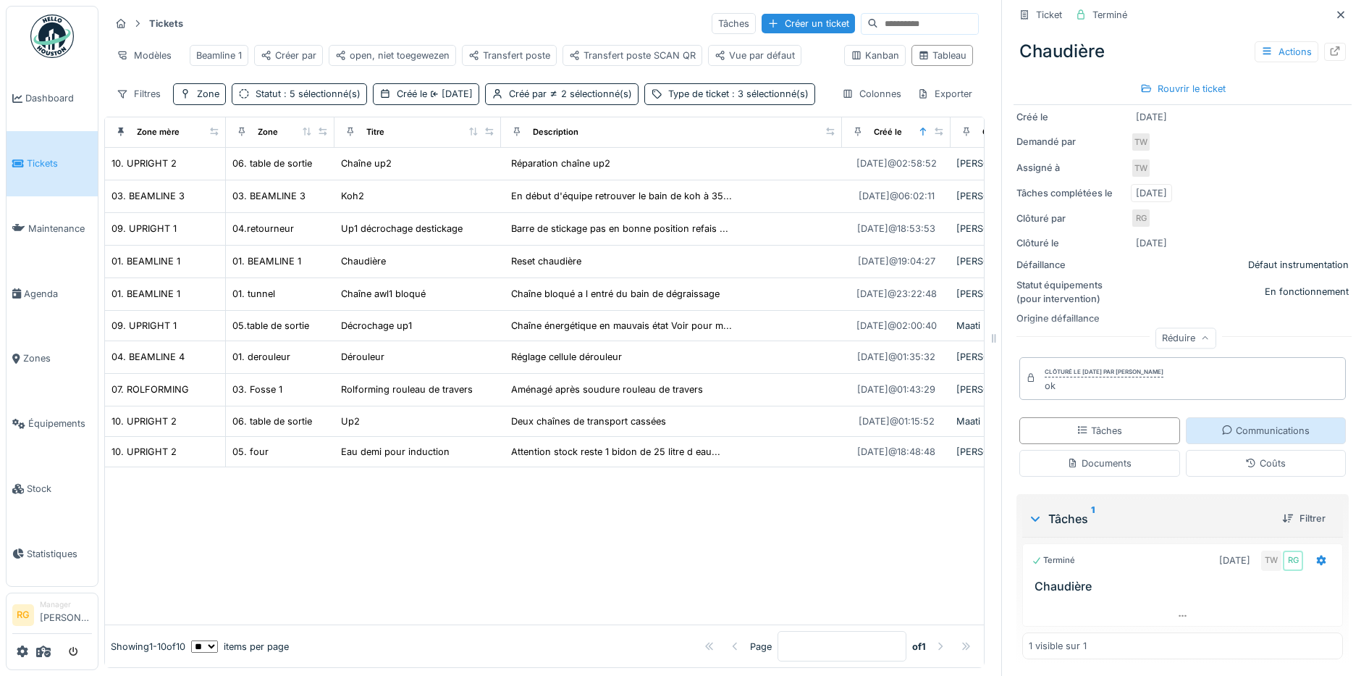
scroll to position [199, 0]
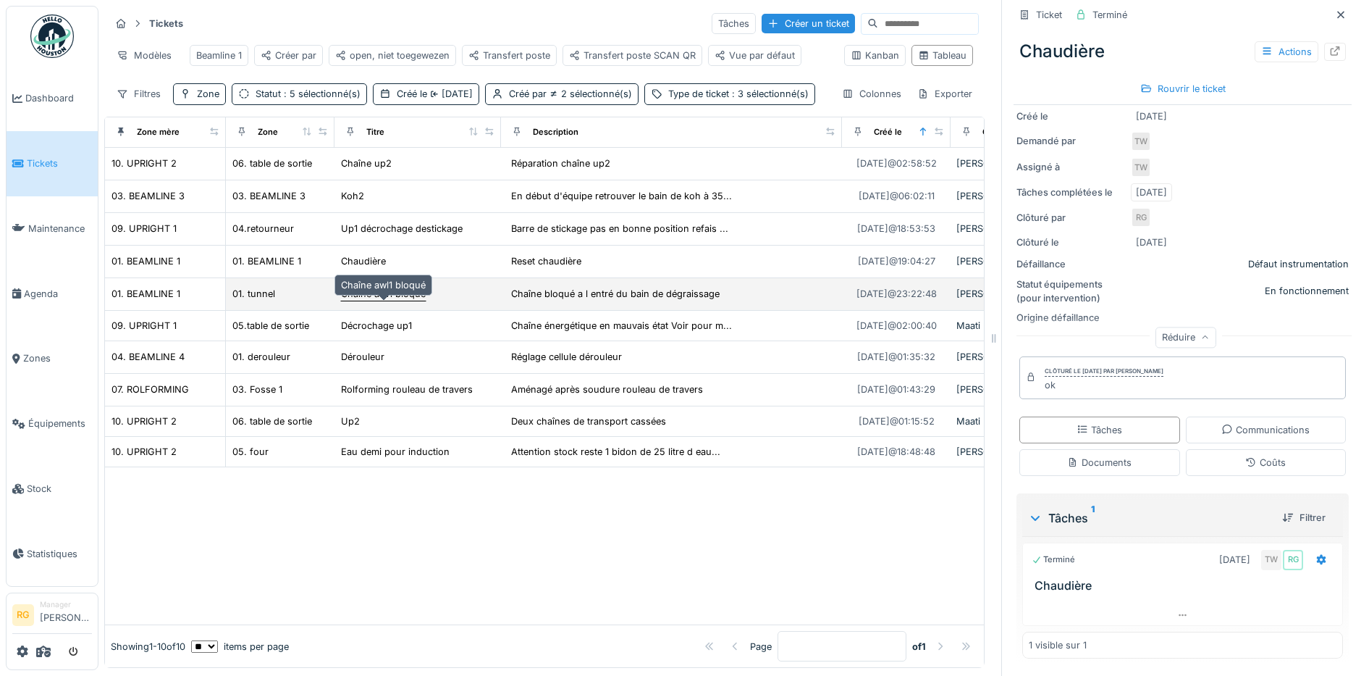
click at [372, 290] on div "Chaîne awl1 bloqué" at bounding box center [383, 294] width 85 height 14
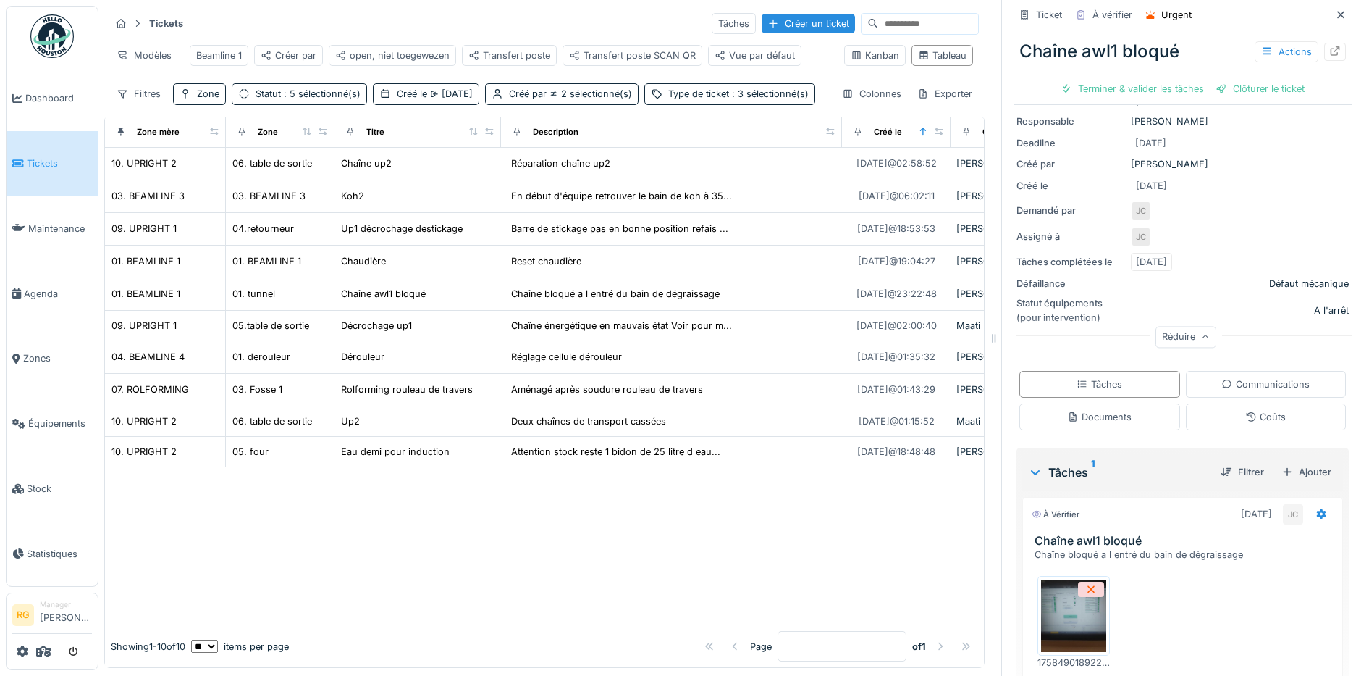
scroll to position [234, 0]
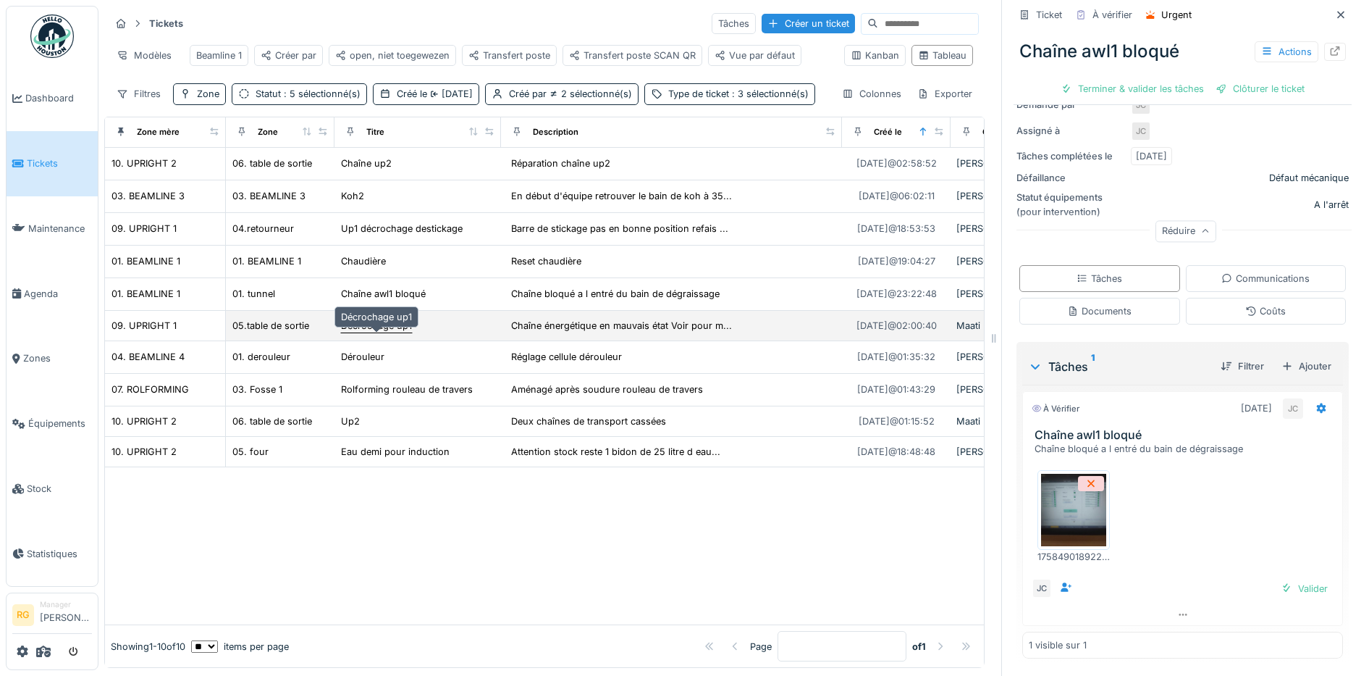
click at [374, 326] on div "Décrochage up1" at bounding box center [376, 326] width 71 height 14
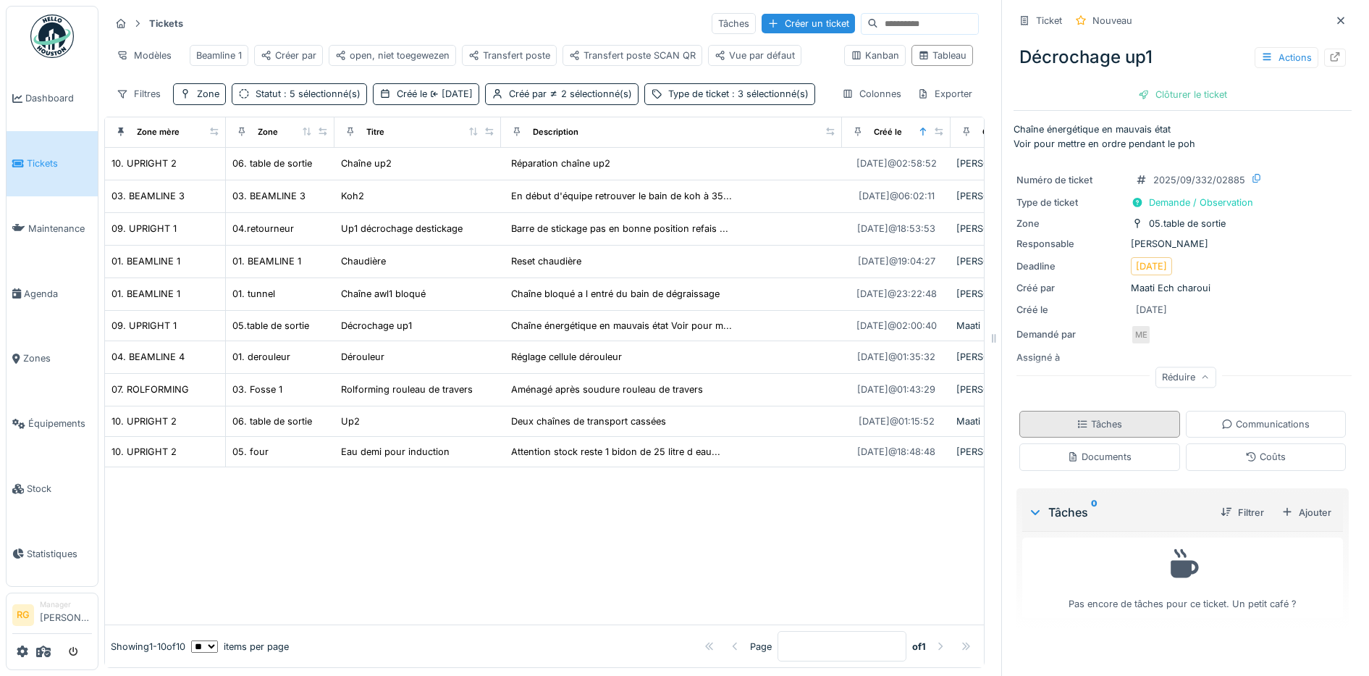
click at [1082, 411] on div "Tâches" at bounding box center [1100, 424] width 161 height 27
click at [1105, 450] on div "Documents" at bounding box center [1099, 457] width 64 height 14
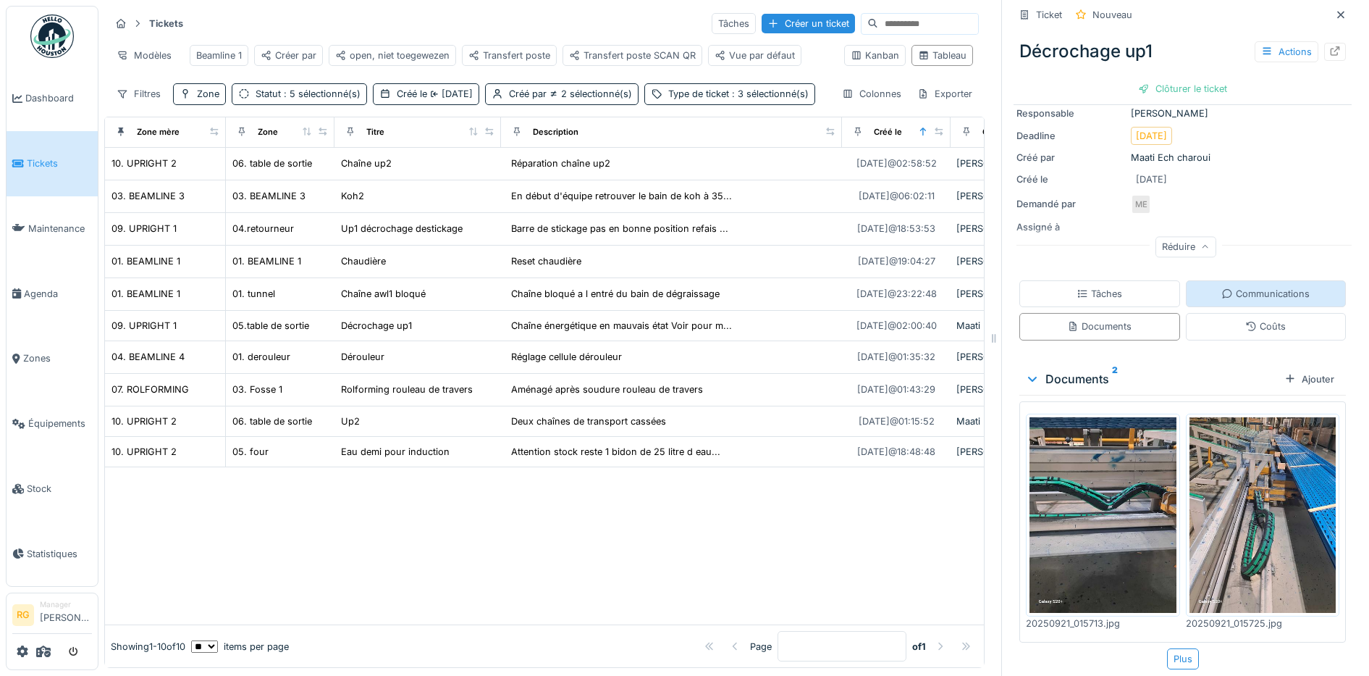
scroll to position [132, 0]
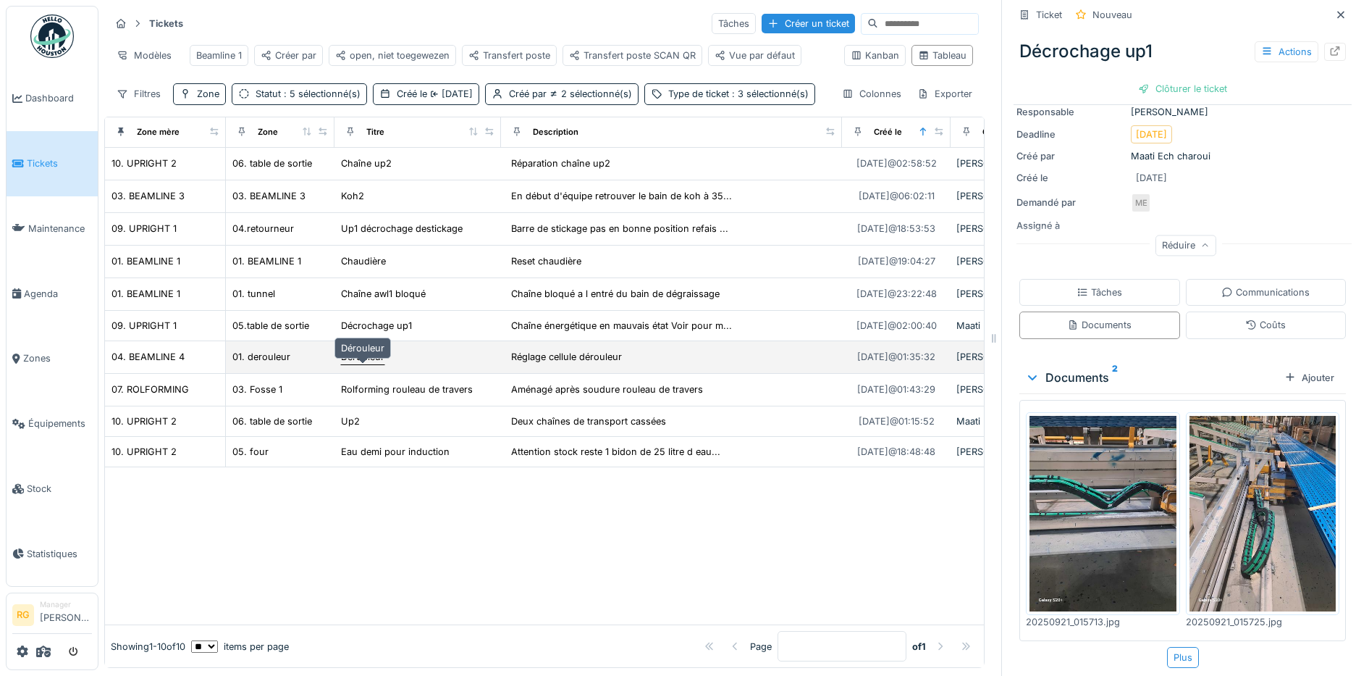
click at [356, 356] on div "Dérouleur" at bounding box center [362, 357] width 43 height 14
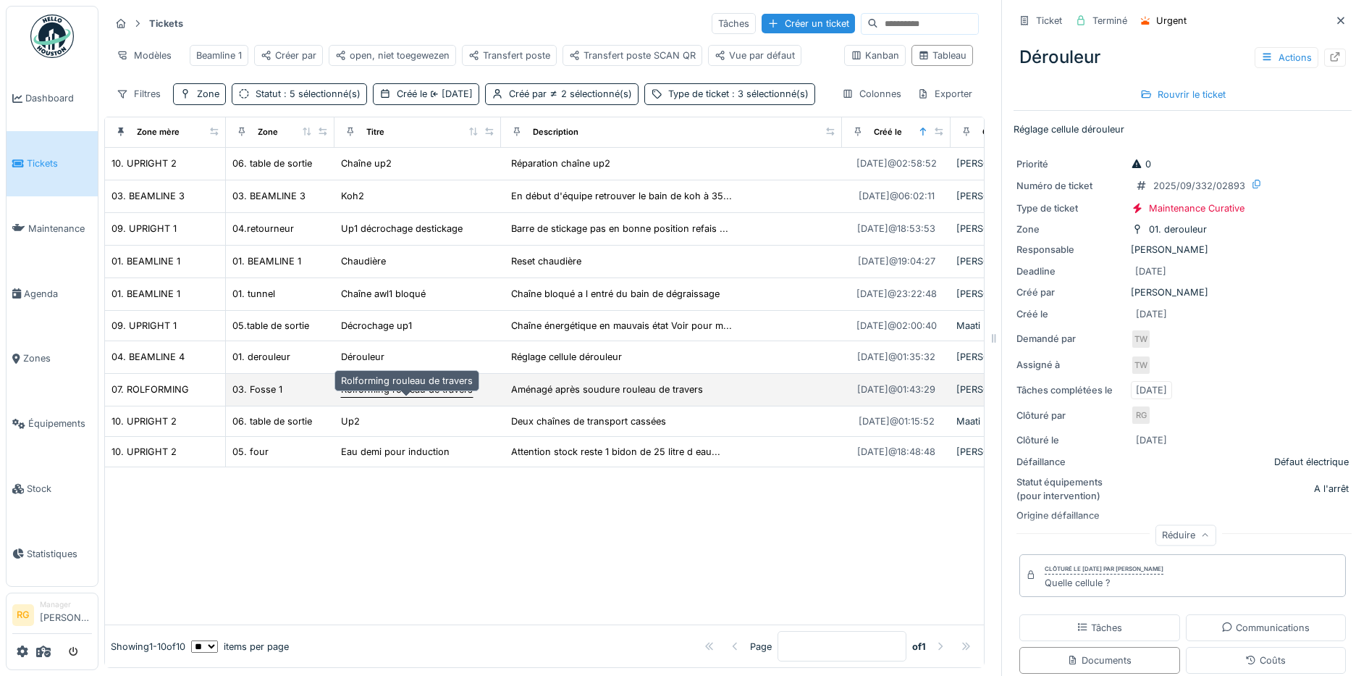
click at [372, 390] on div "Rolforming rouleau de travers" at bounding box center [407, 389] width 132 height 14
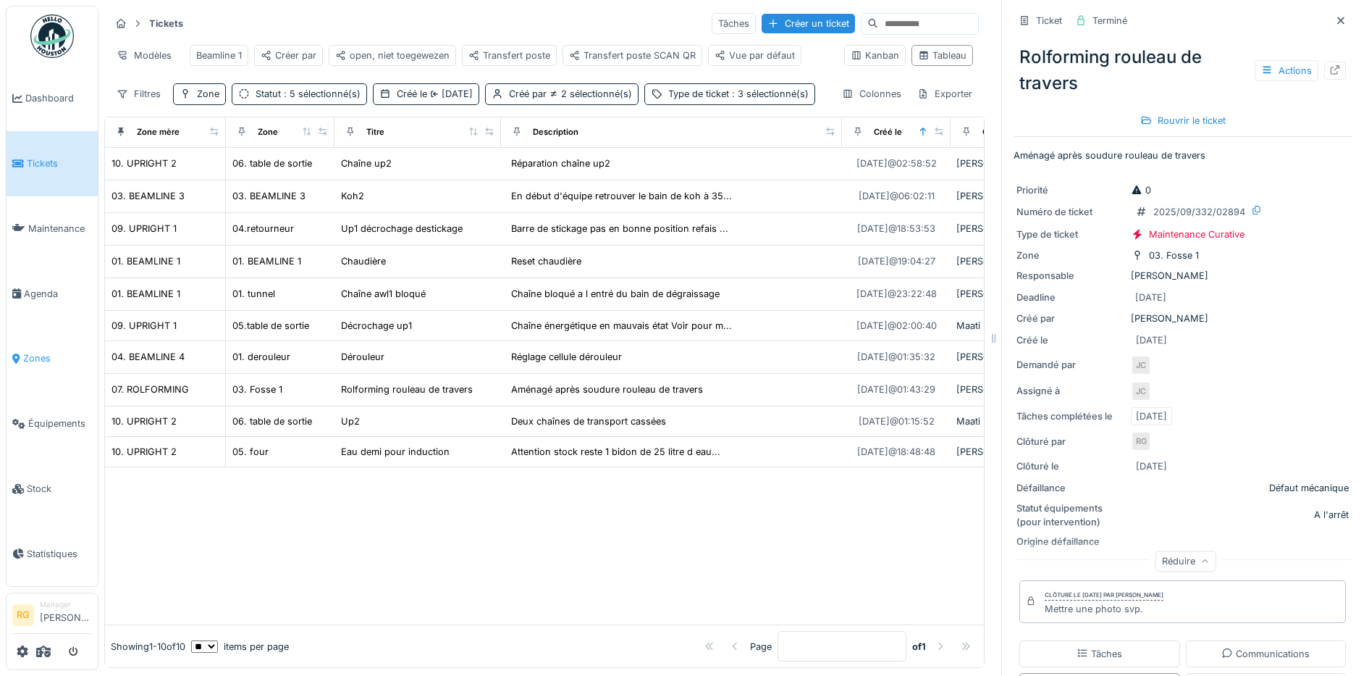
click at [34, 351] on span "Zones" at bounding box center [57, 358] width 69 height 14
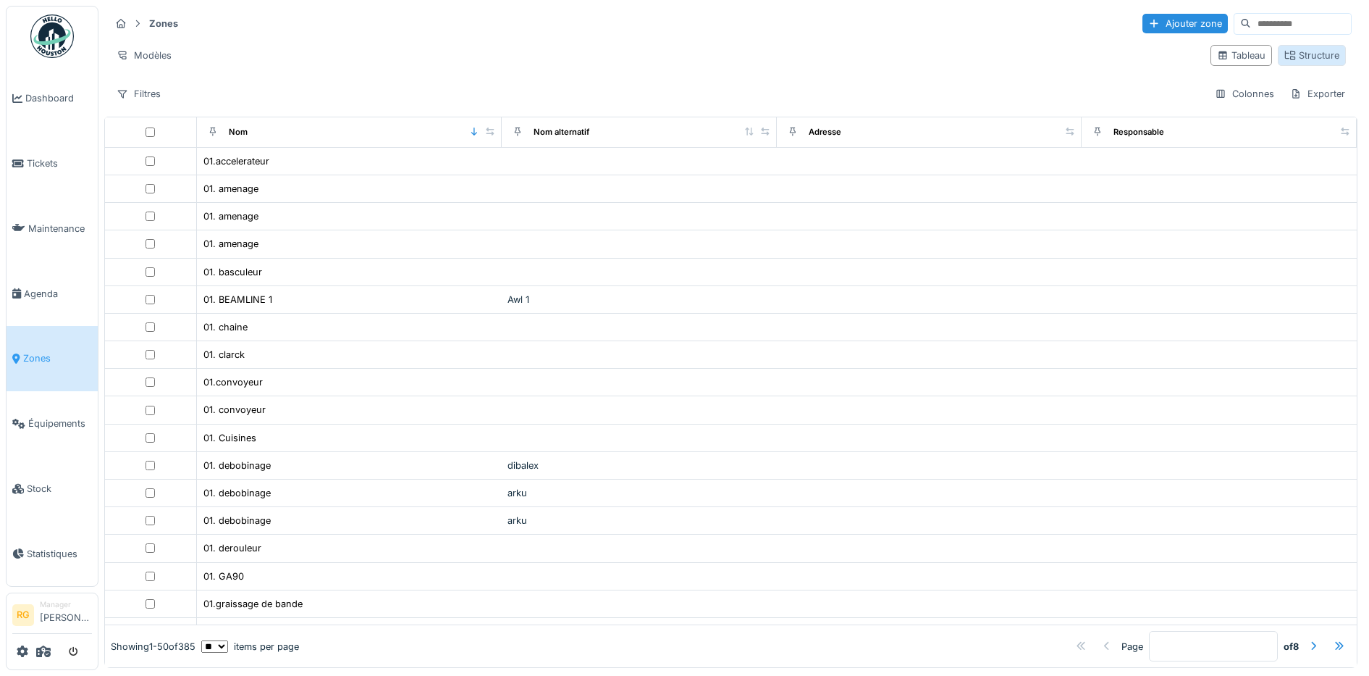
click at [1295, 54] on div "Structure" at bounding box center [1312, 56] width 55 height 14
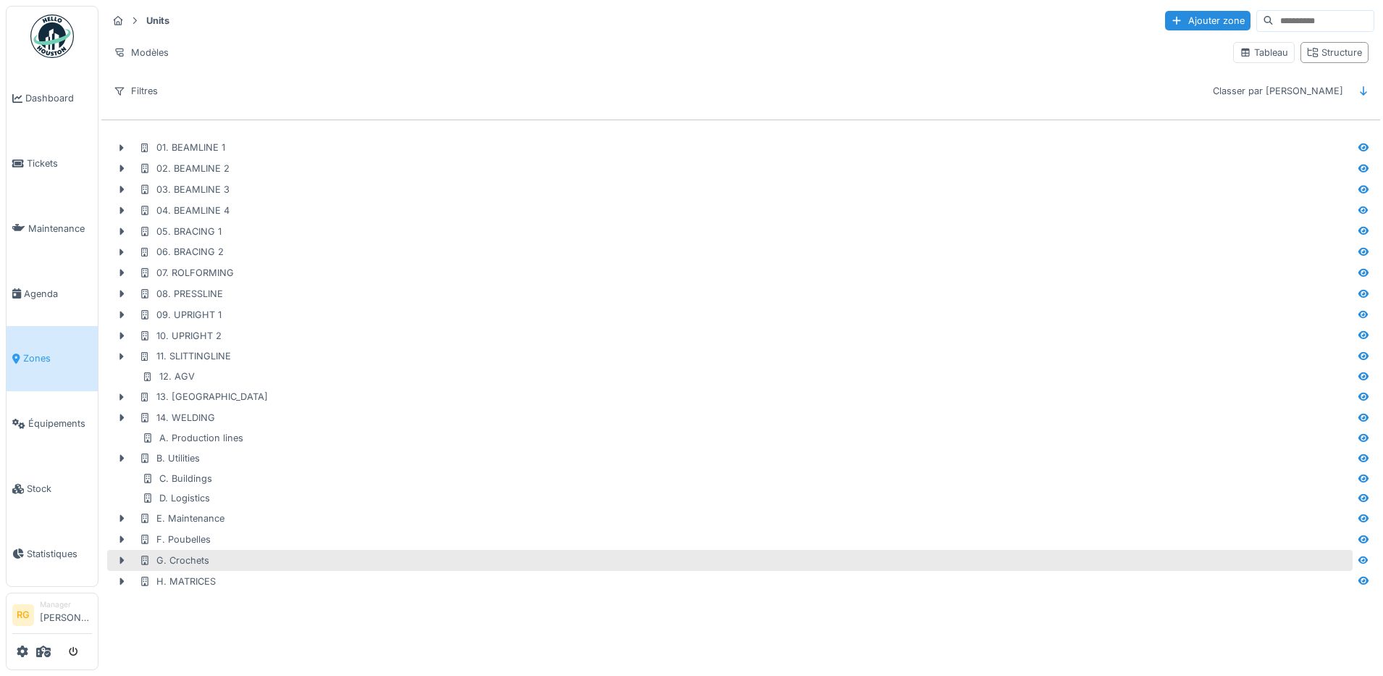
click at [177, 561] on div "G. Crochets" at bounding box center [174, 560] width 70 height 14
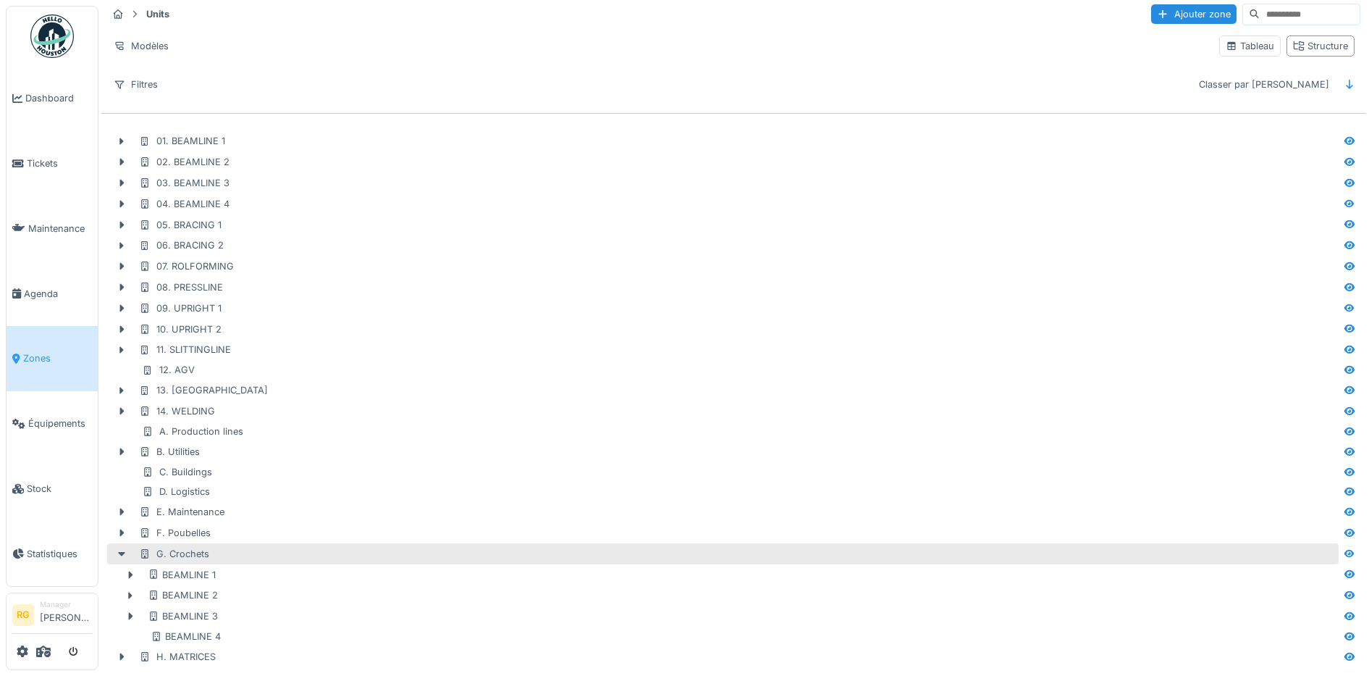
scroll to position [22, 0]
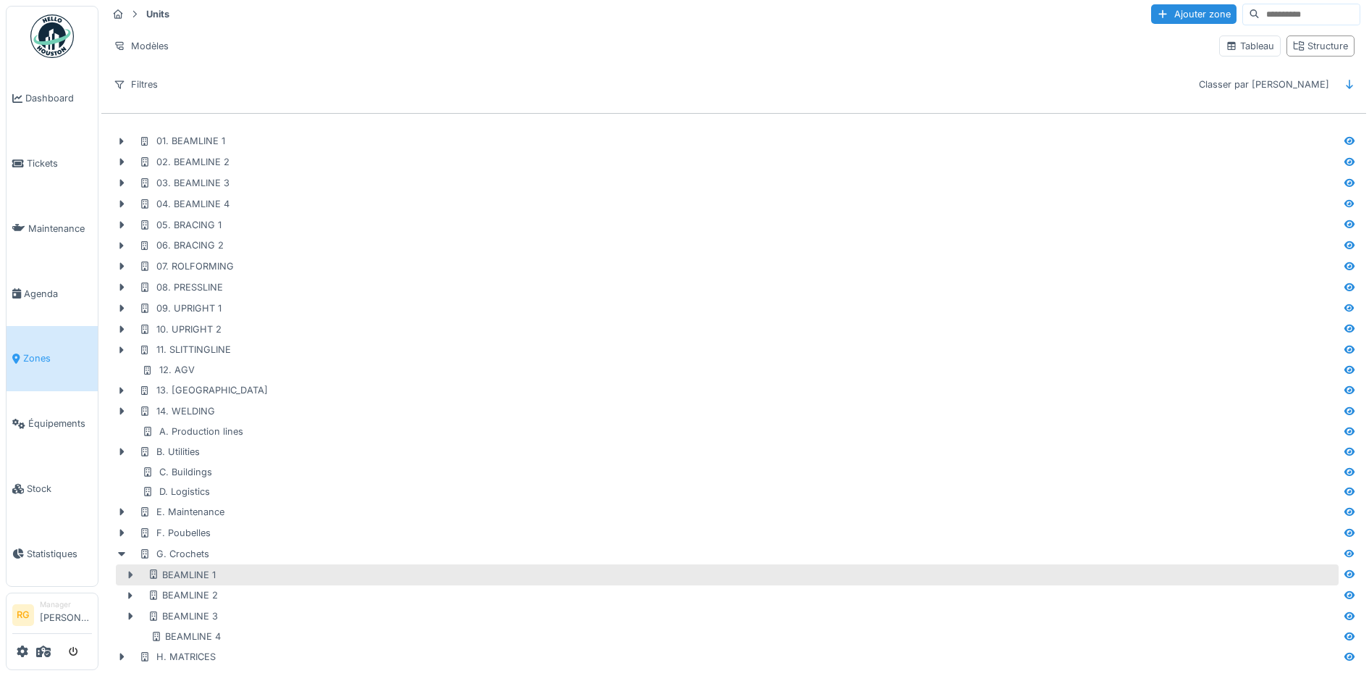
click at [130, 571] on icon at bounding box center [131, 574] width 4 height 7
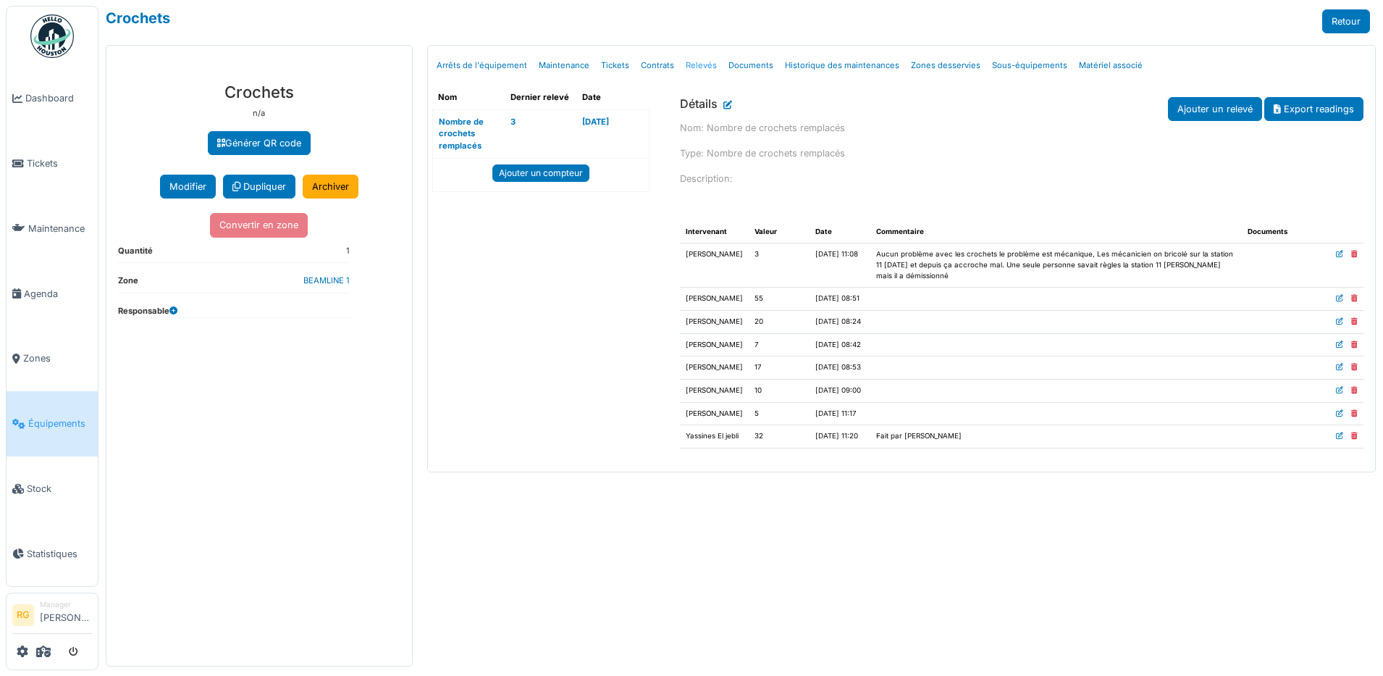
click at [697, 67] on link "Relevés" at bounding box center [701, 66] width 43 height 34
click at [1217, 109] on link "Ajouter un relevé" at bounding box center [1215, 109] width 94 height 24
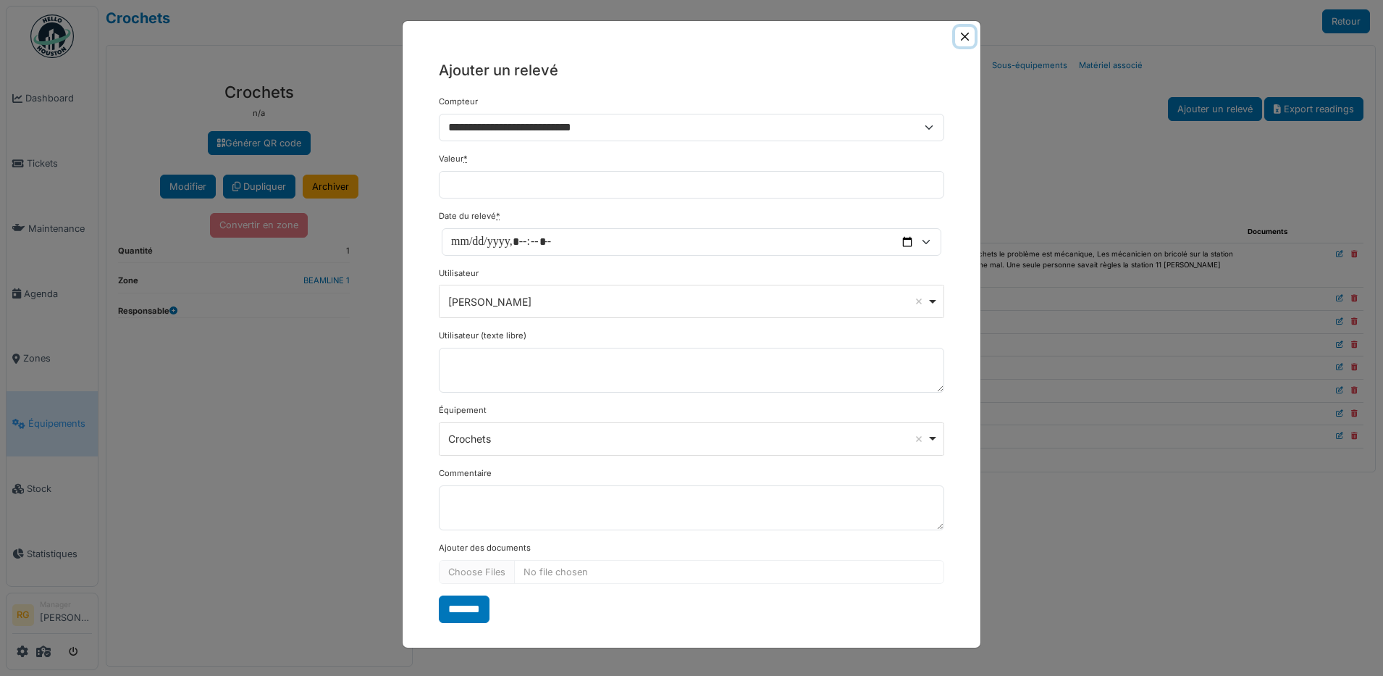
click at [965, 34] on button "Close" at bounding box center [965, 37] width 20 height 20
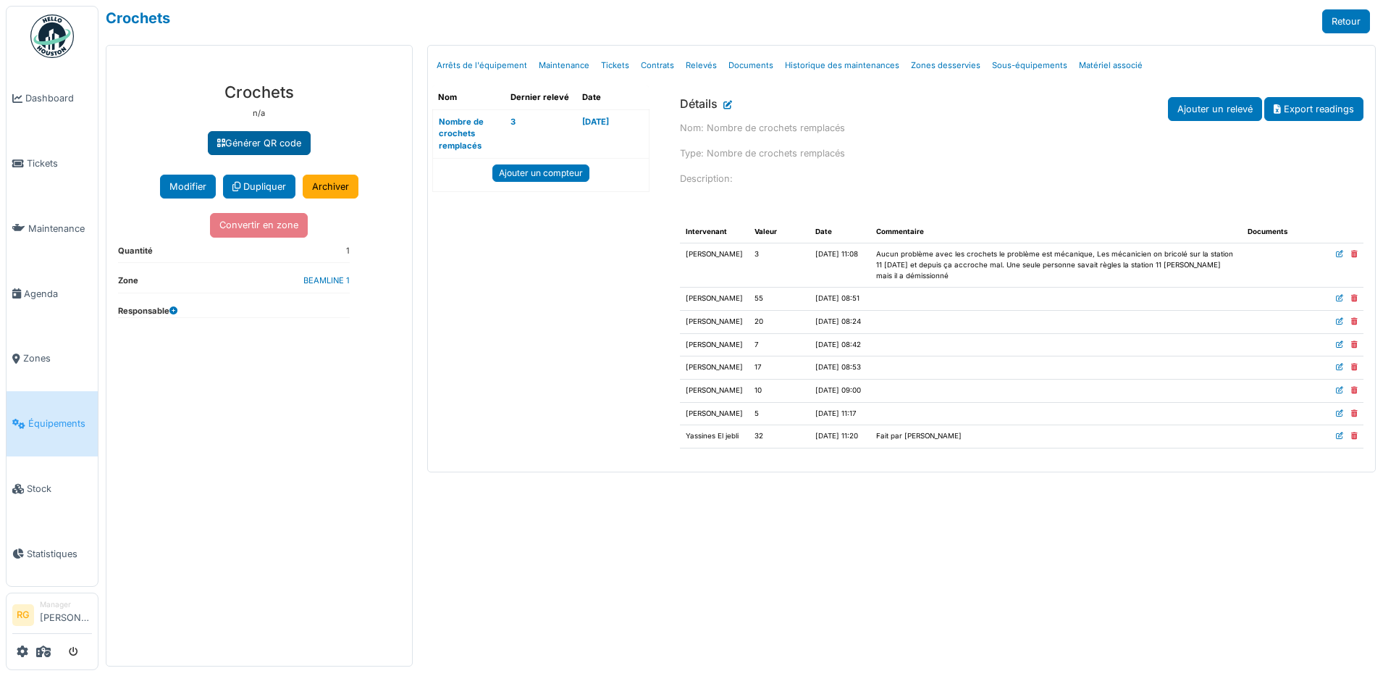
click at [267, 143] on link "Générer QR code" at bounding box center [259, 143] width 103 height 24
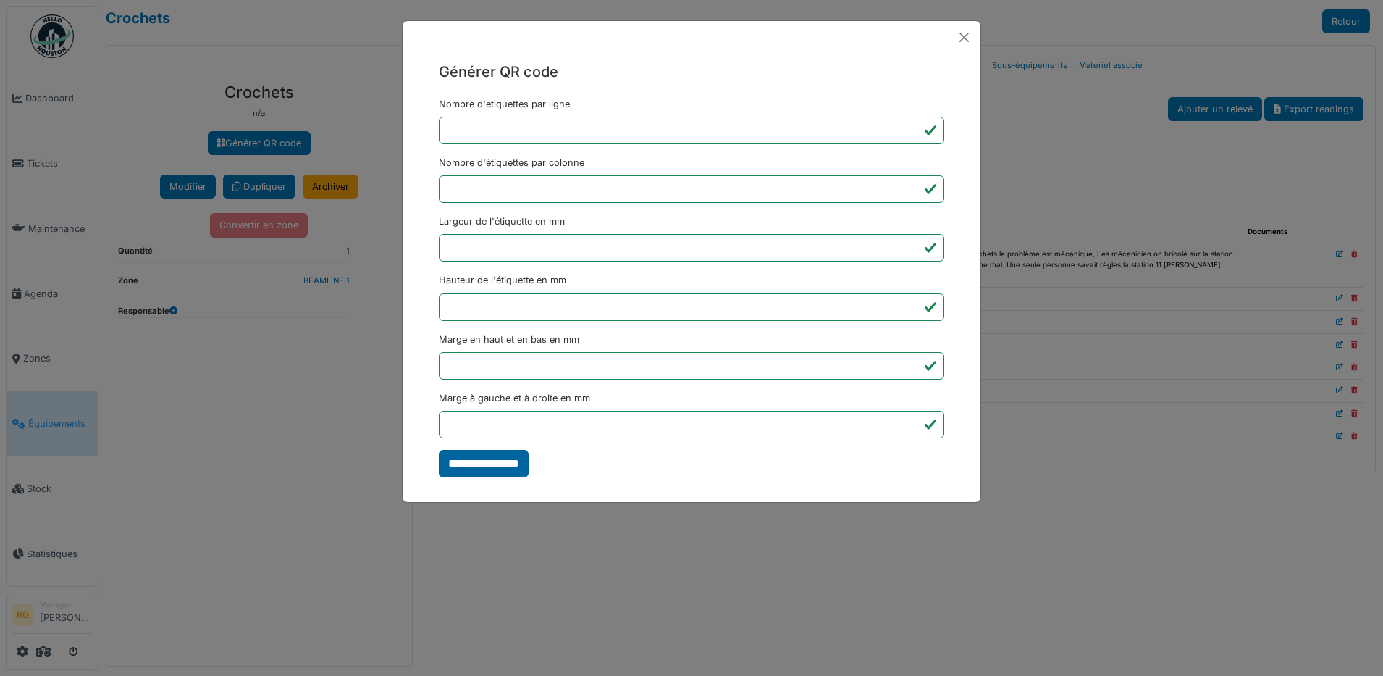
click at [483, 462] on input "**********" at bounding box center [484, 464] width 90 height 28
type input "*******"
click at [964, 41] on button "Close" at bounding box center [964, 37] width 21 height 21
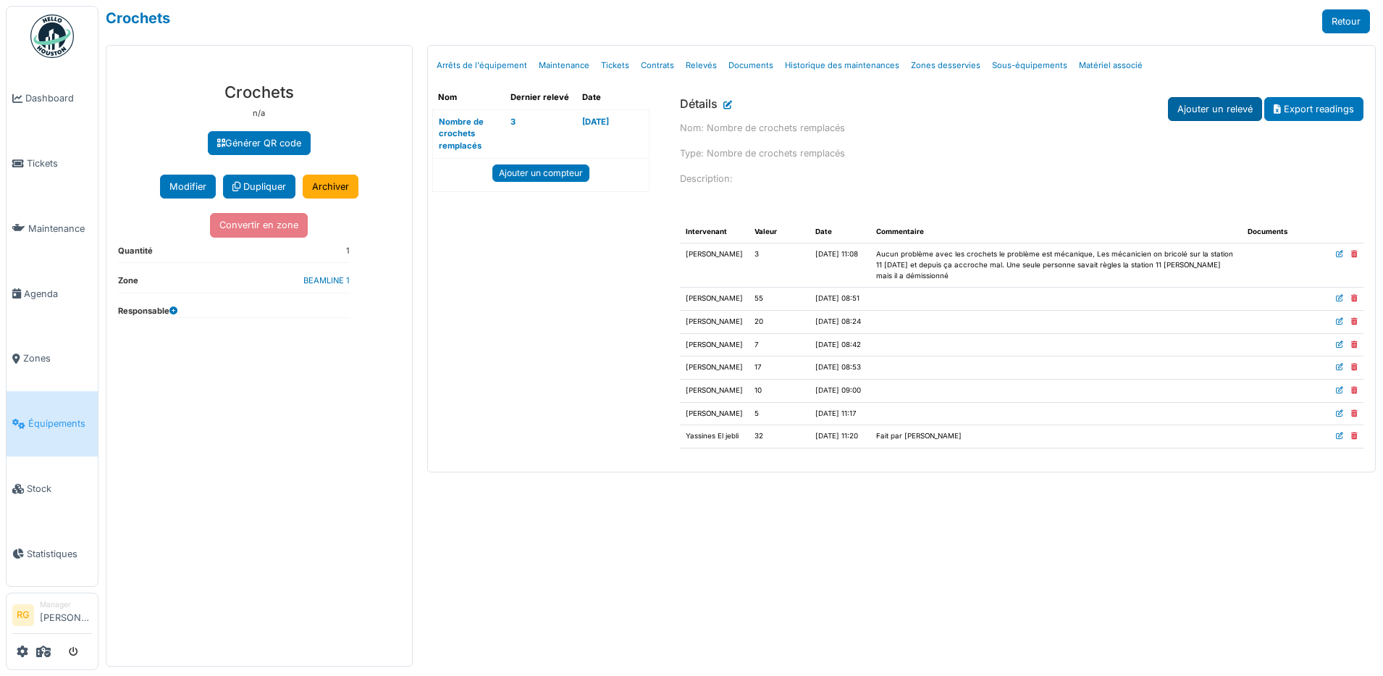
click at [1226, 112] on link "Ajouter un relevé" at bounding box center [1215, 109] width 94 height 24
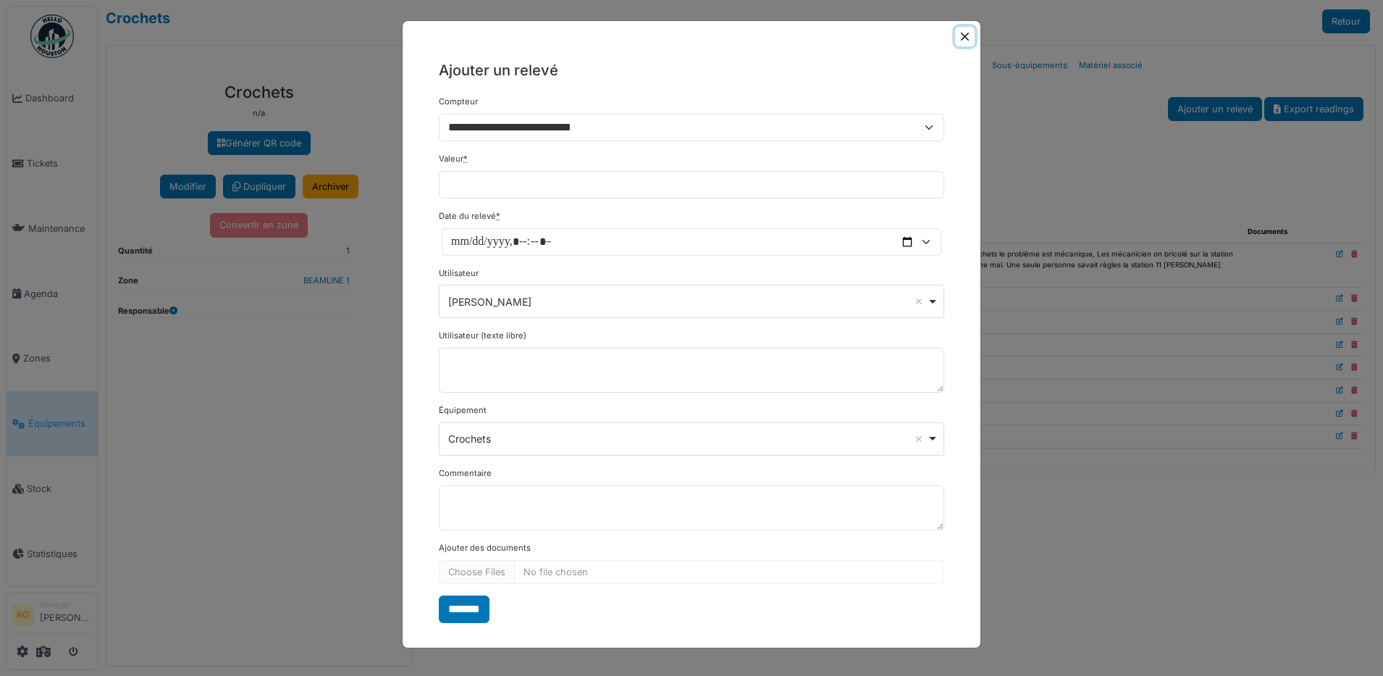
click at [965, 37] on button "Close" at bounding box center [965, 37] width 20 height 20
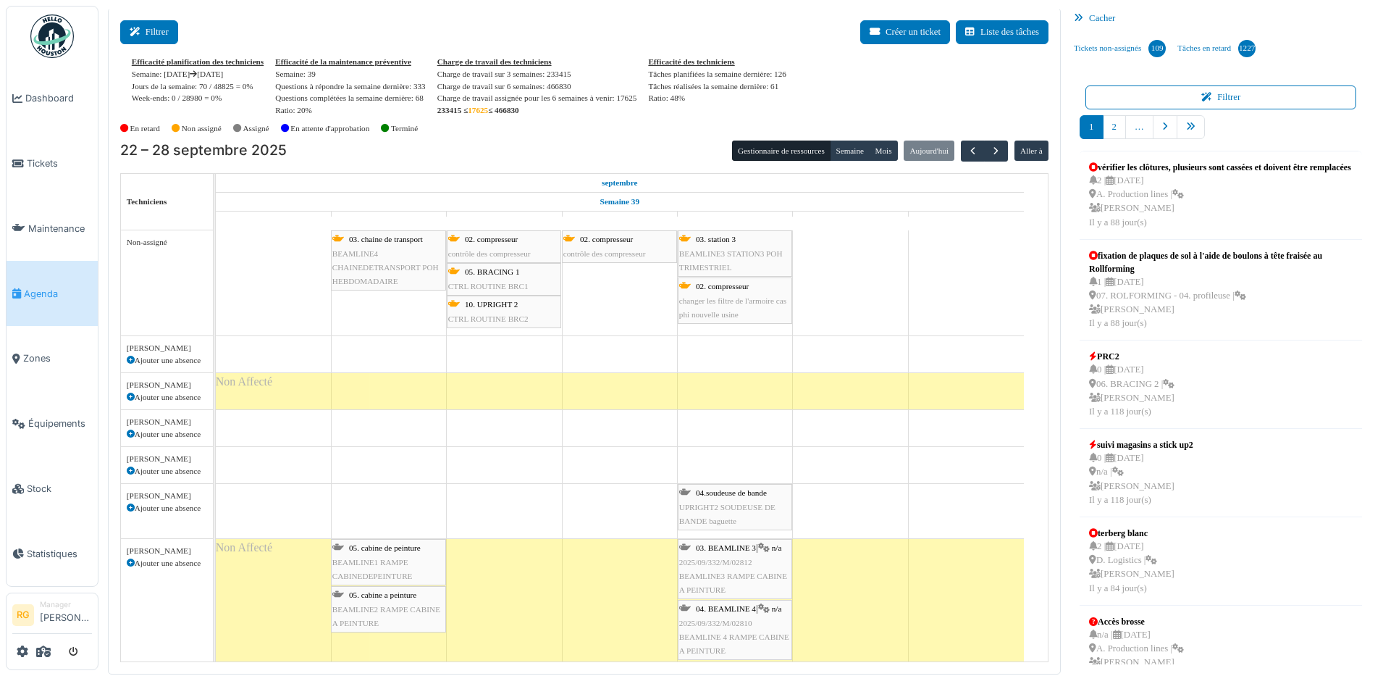
click at [159, 33] on button "Filtrer" at bounding box center [149, 32] width 58 height 24
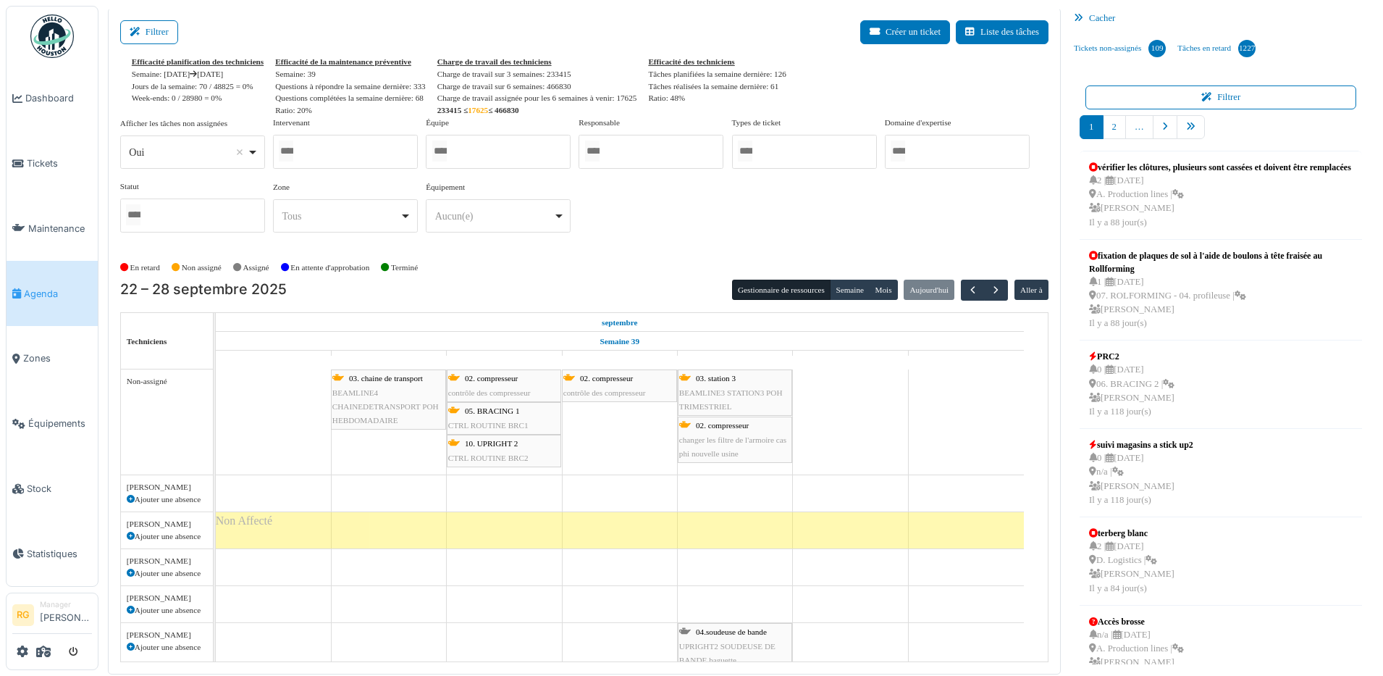
click at [394, 144] on div at bounding box center [345, 152] width 145 height 34
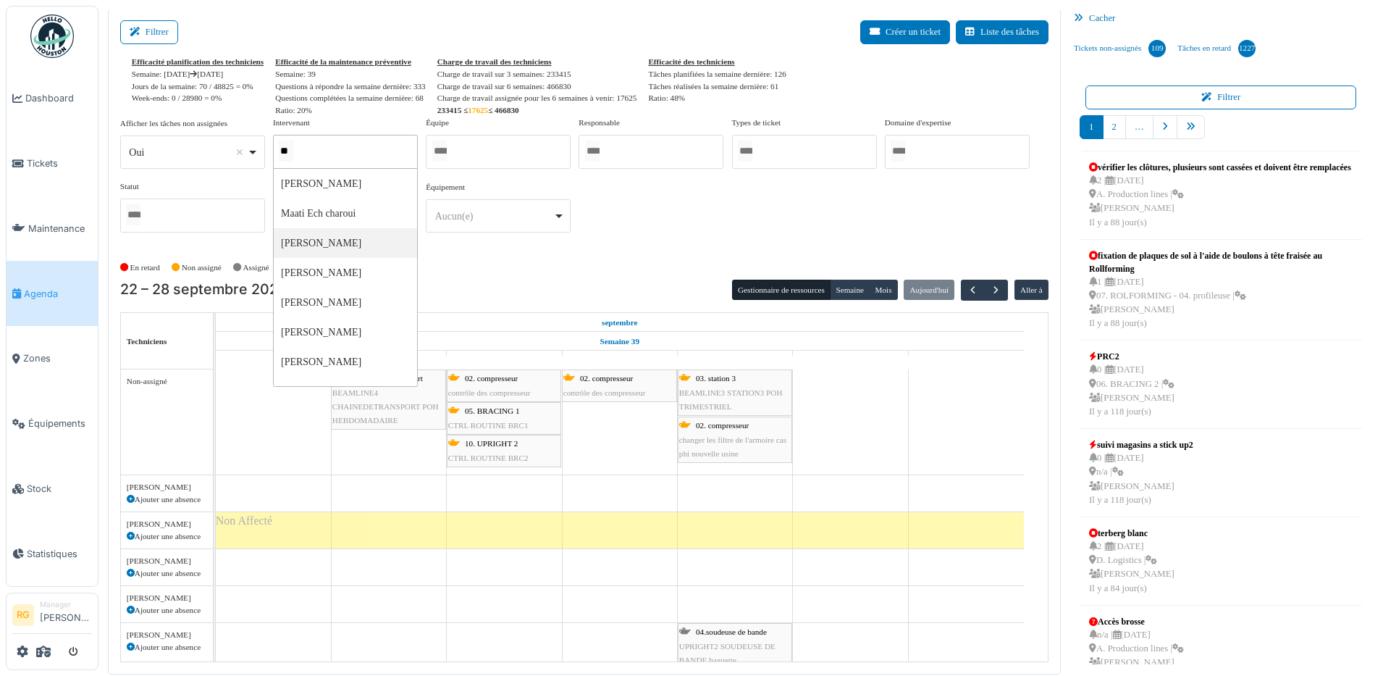
type input "*"
click at [525, 268] on div "En retard Non assigné Assigné En attente d'approbation Terminé" at bounding box center [584, 268] width 928 height 24
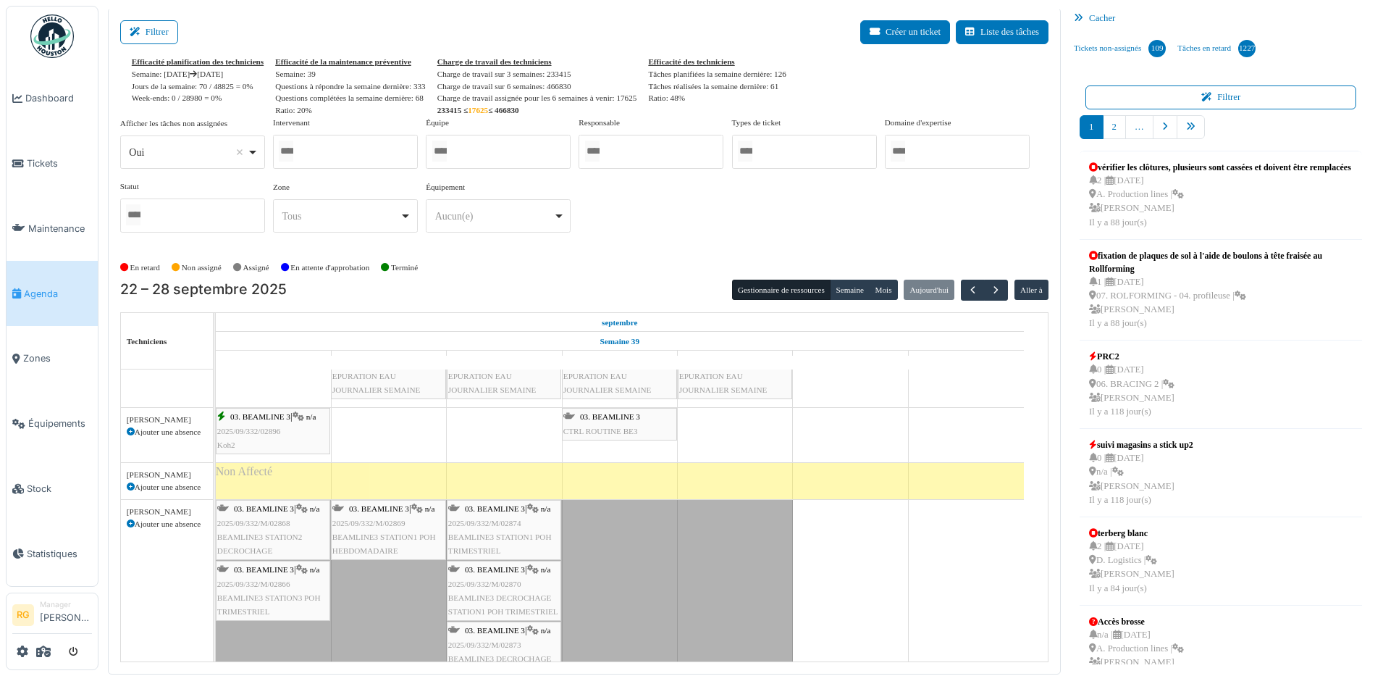
scroll to position [1159, 0]
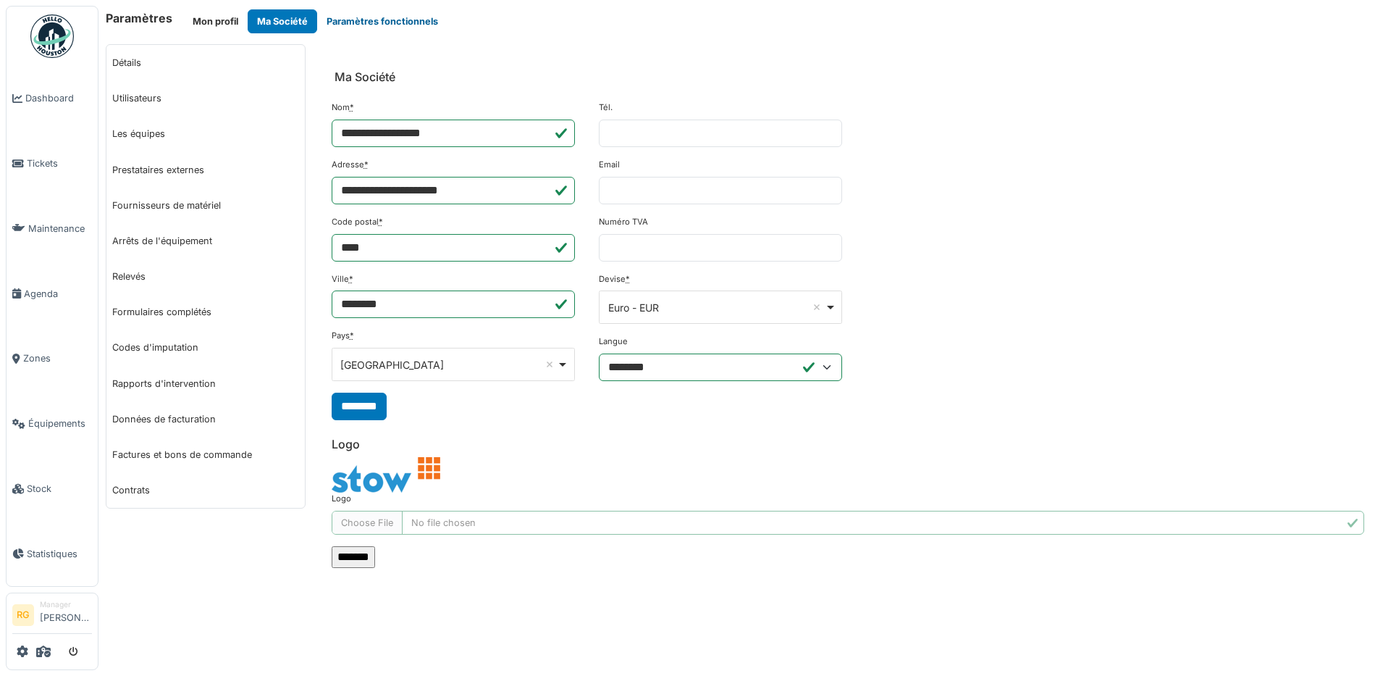
click at [395, 23] on button "Paramètres fonctionnels" at bounding box center [382, 21] width 130 height 24
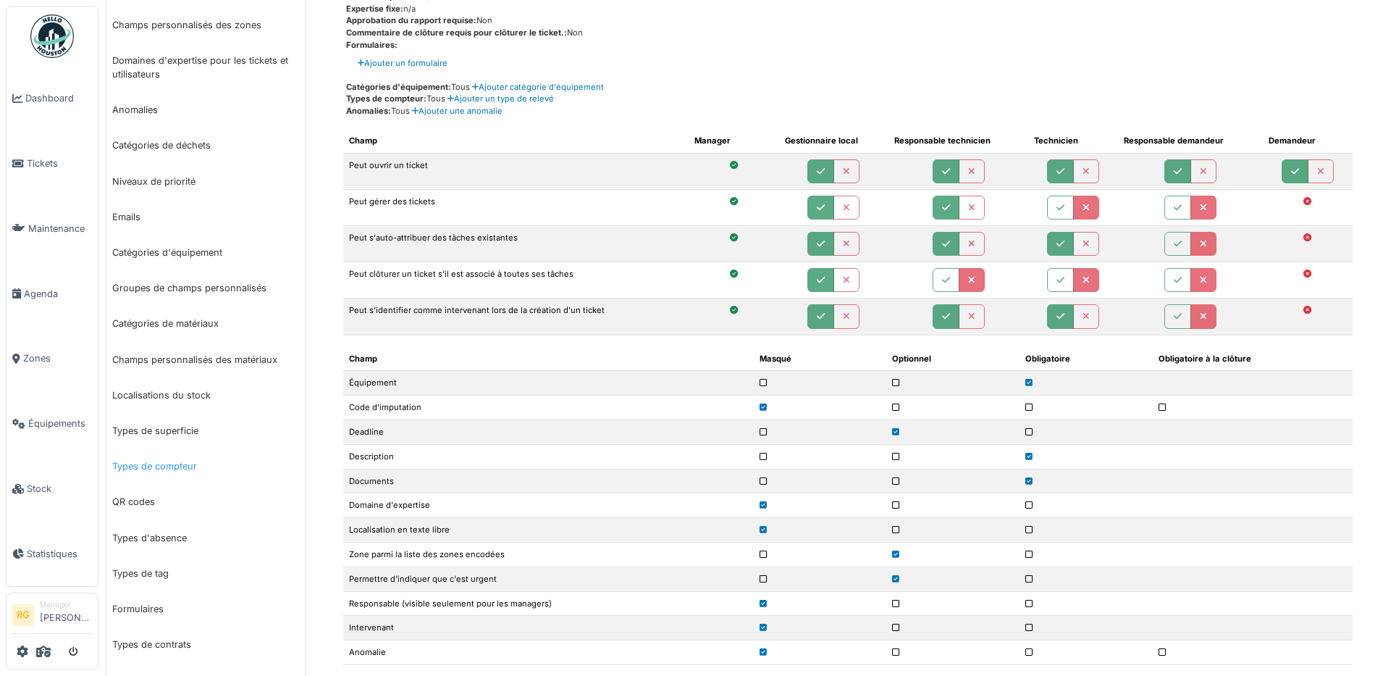
scroll to position [181, 0]
click at [172, 467] on link "Types de compteur" at bounding box center [205, 465] width 198 height 35
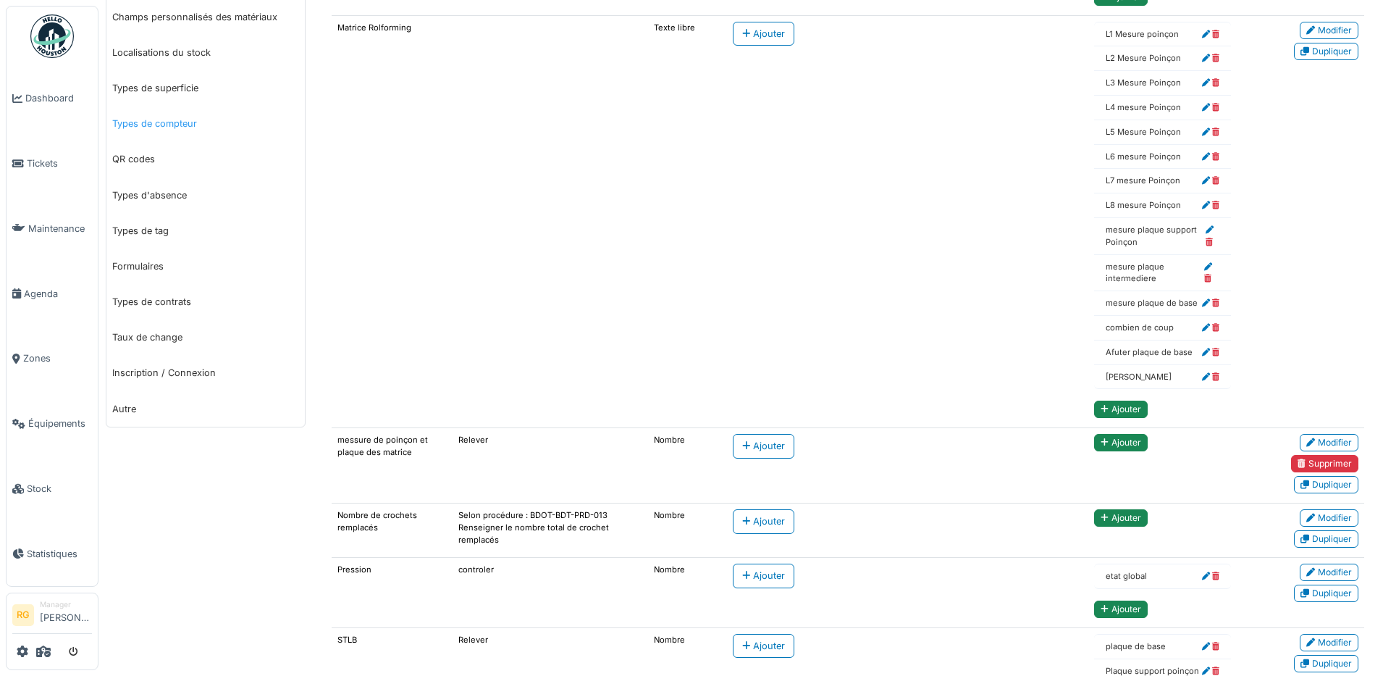
scroll to position [261, 0]
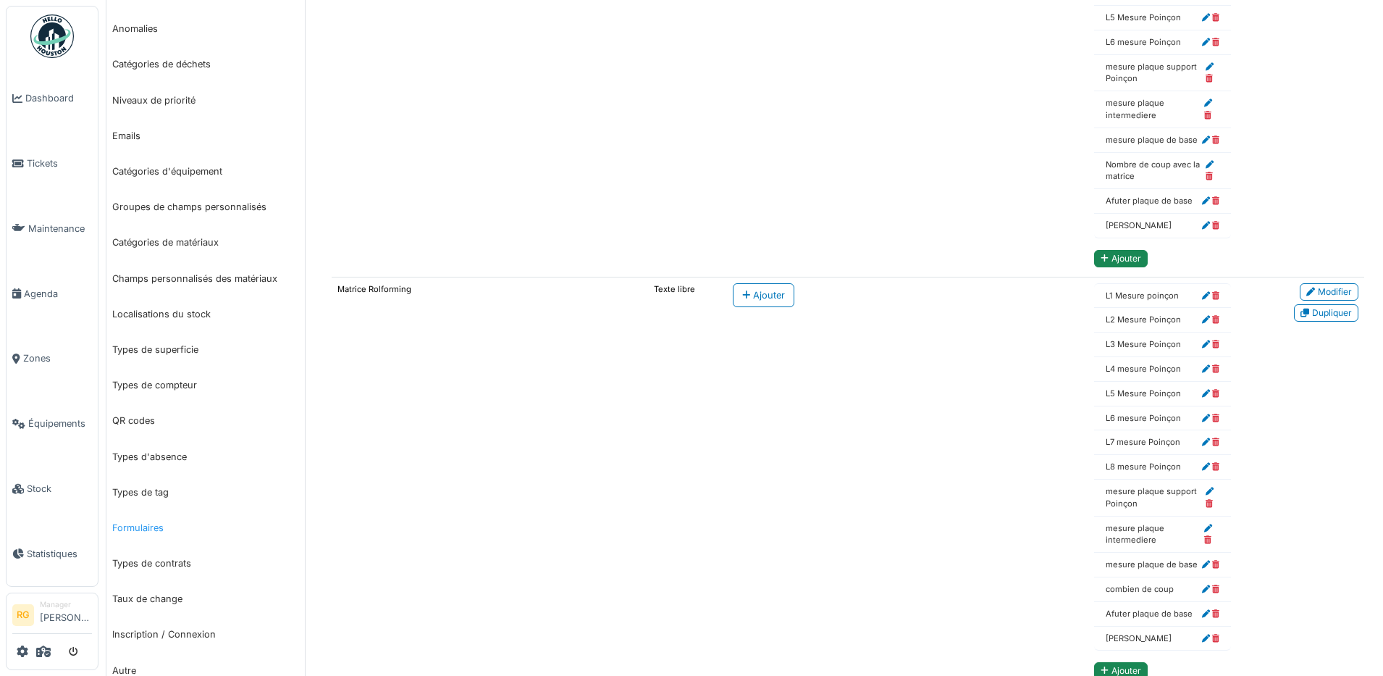
click at [133, 529] on link "Formulaires" at bounding box center [205, 527] width 198 height 35
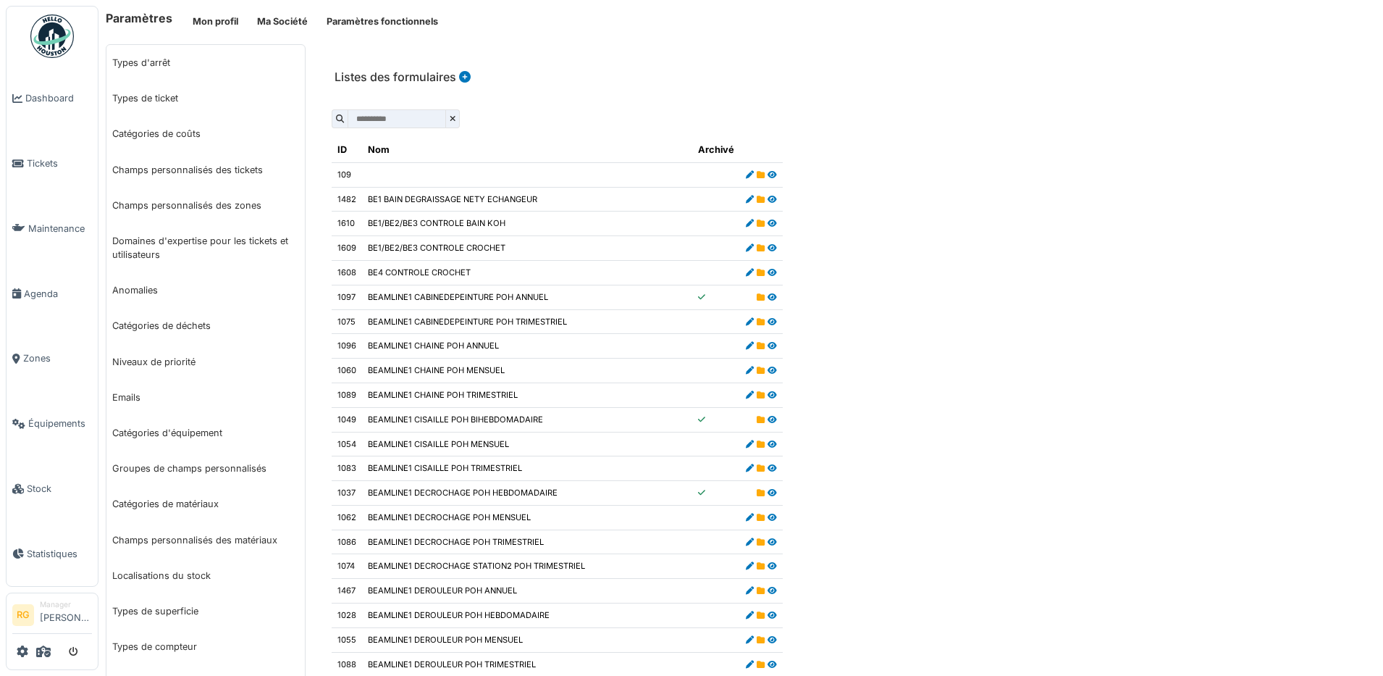
click at [395, 120] on input "text" at bounding box center [397, 118] width 98 height 19
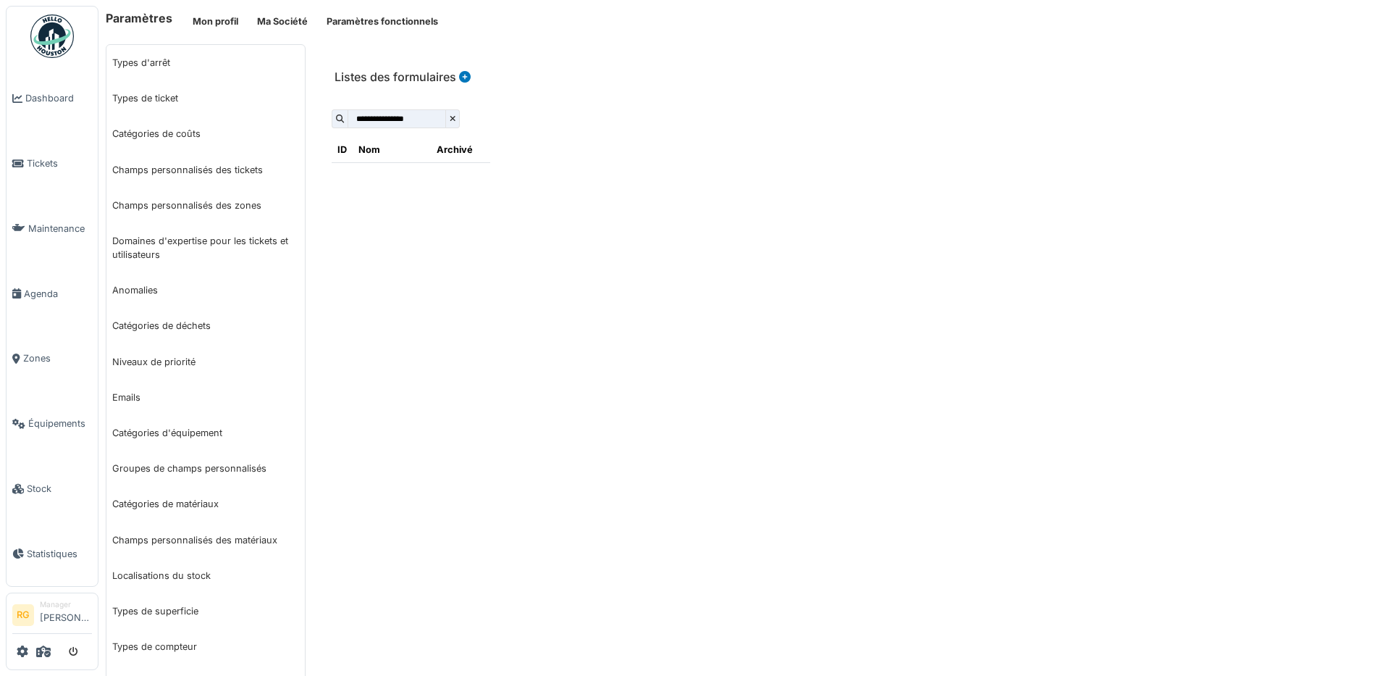
type input "**********"
click at [460, 119] on span at bounding box center [453, 118] width 14 height 19
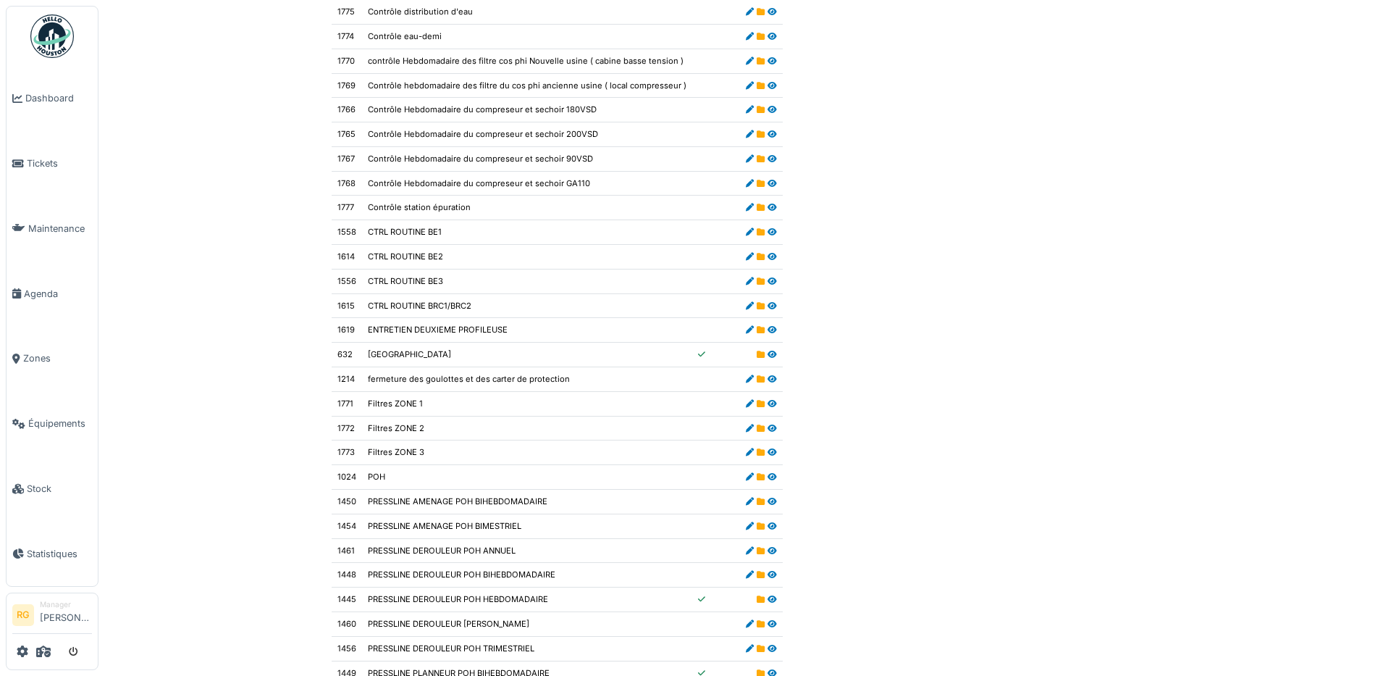
scroll to position [8146, 0]
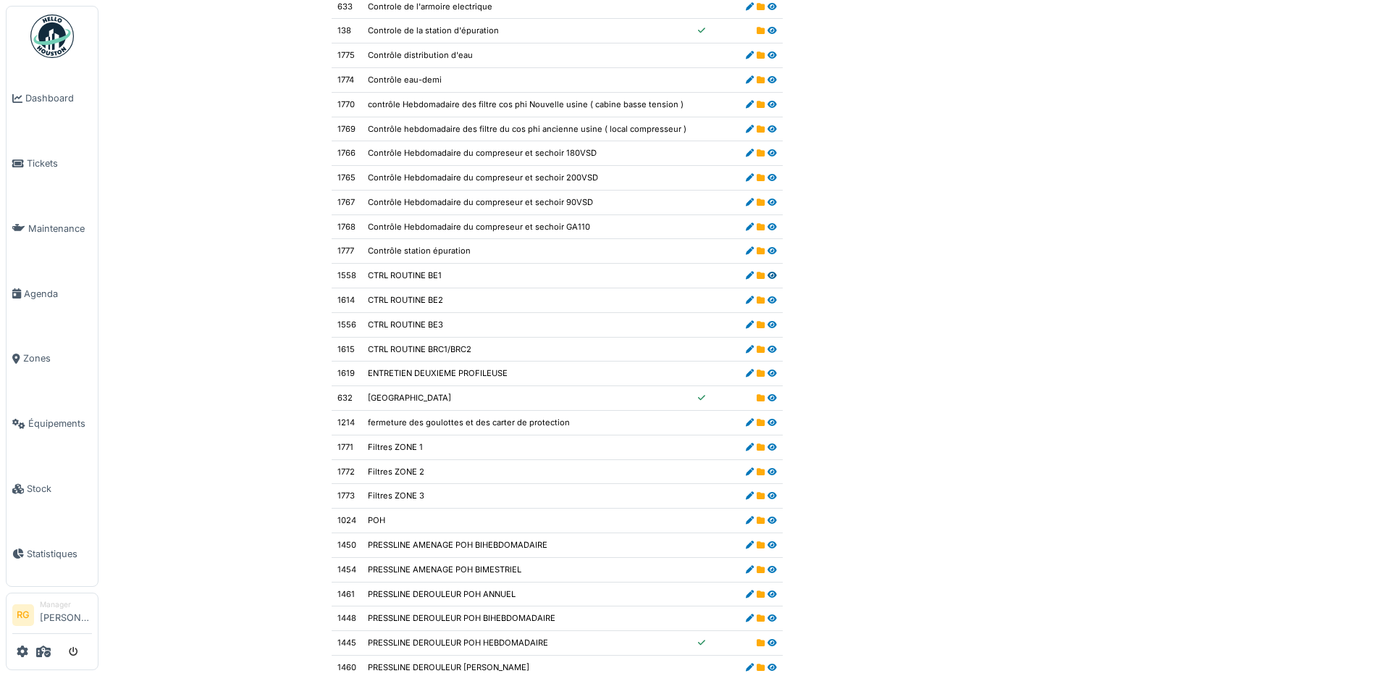
click at [768, 274] on icon at bounding box center [772, 276] width 9 height 8
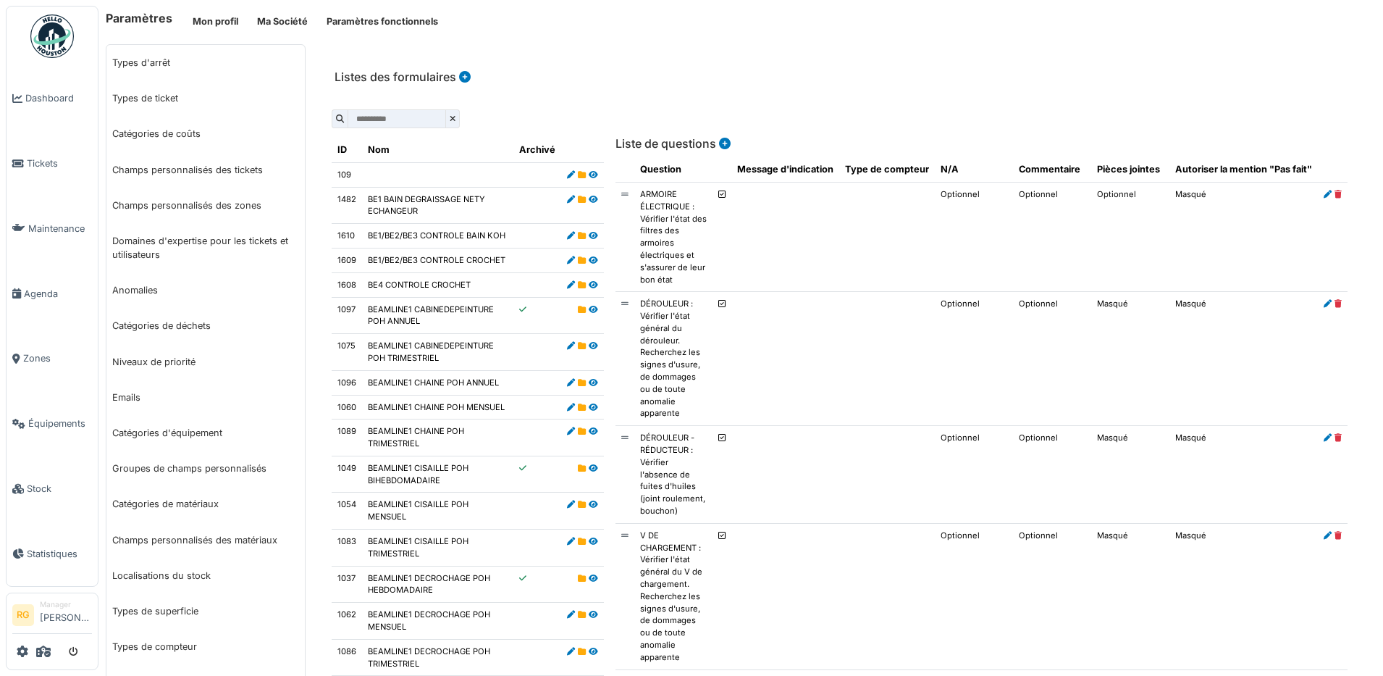
click at [460, 119] on span at bounding box center [453, 118] width 14 height 19
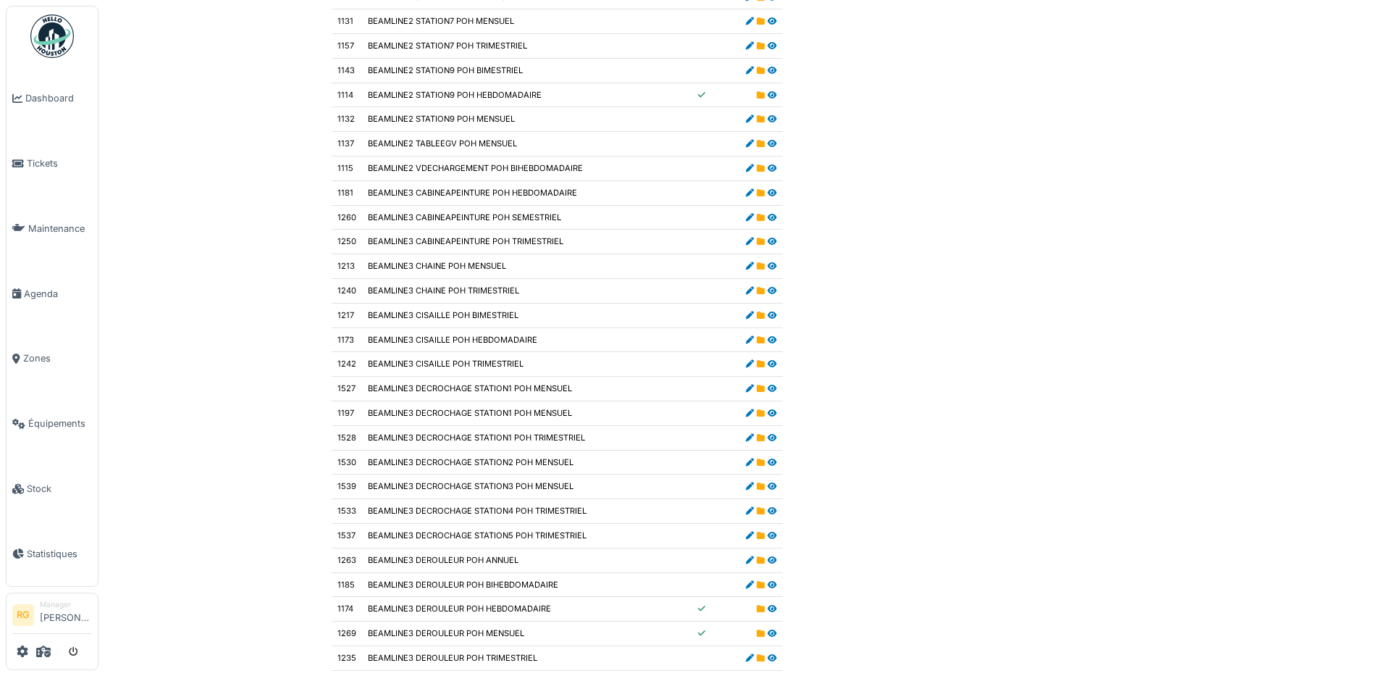
scroll to position [3621, 0]
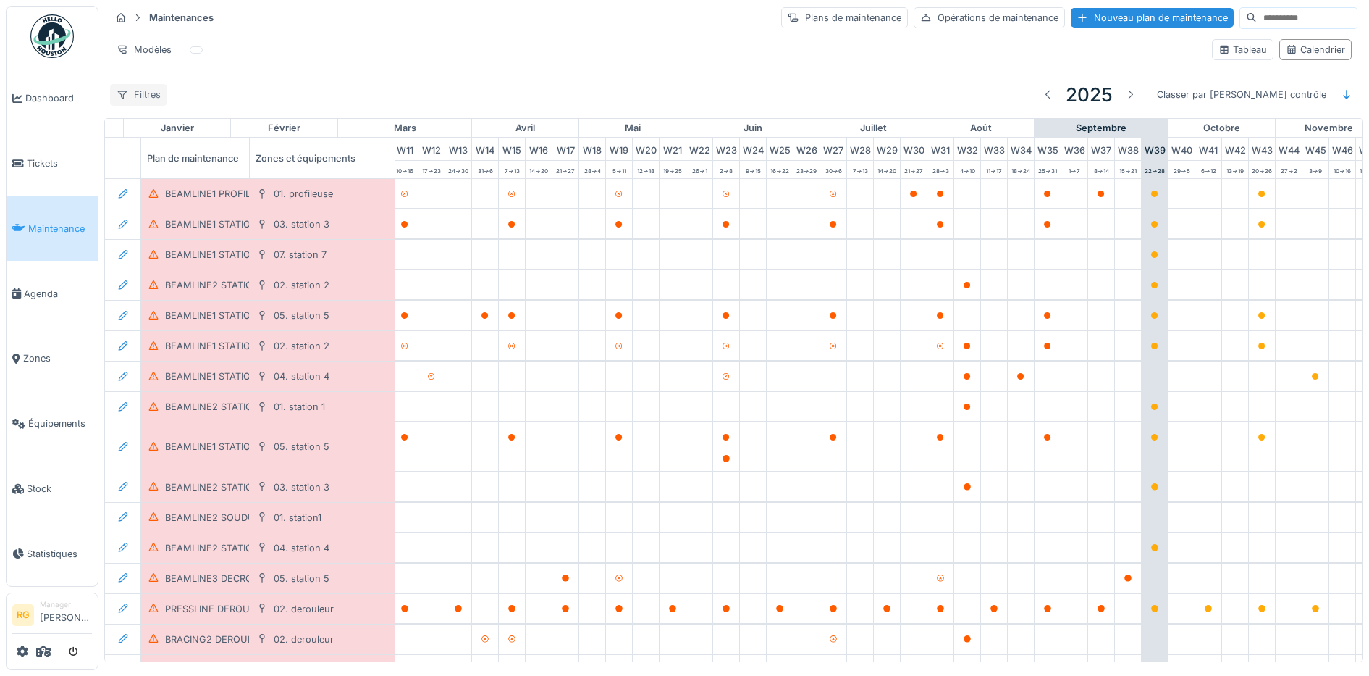
scroll to position [0, 490]
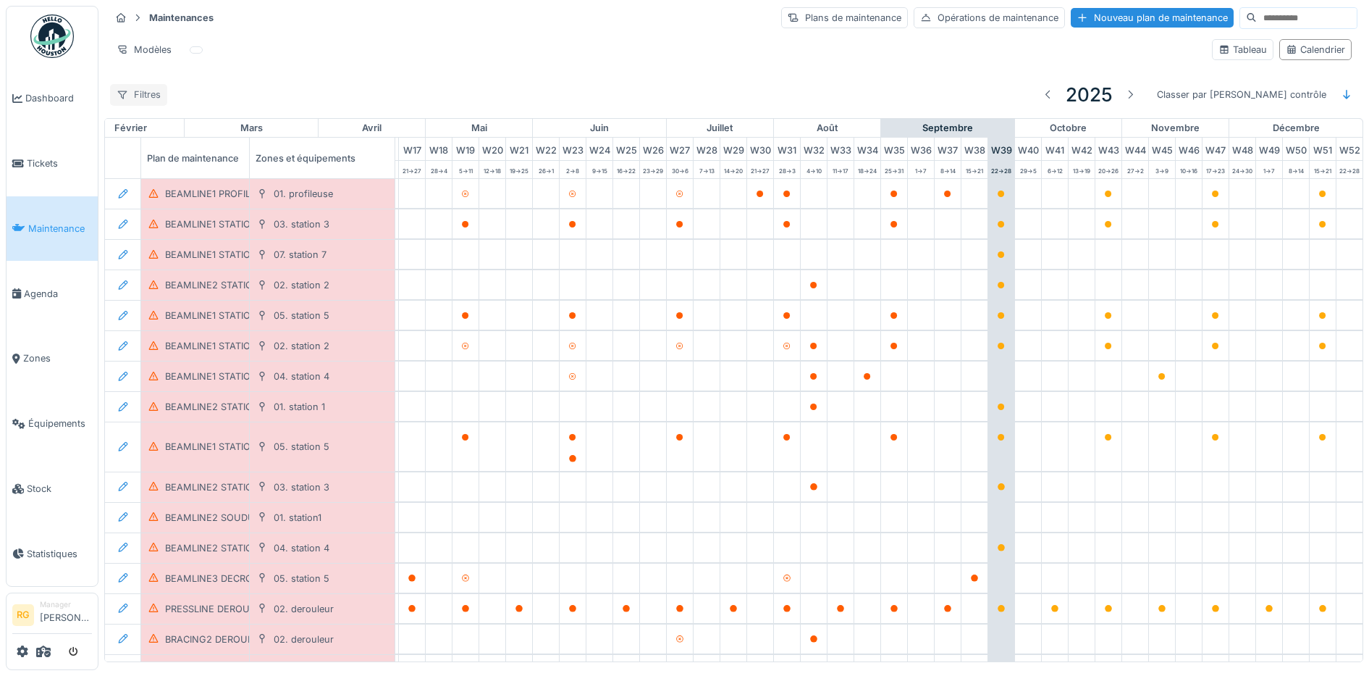
click at [151, 97] on div "Filtres" at bounding box center [138, 94] width 57 height 21
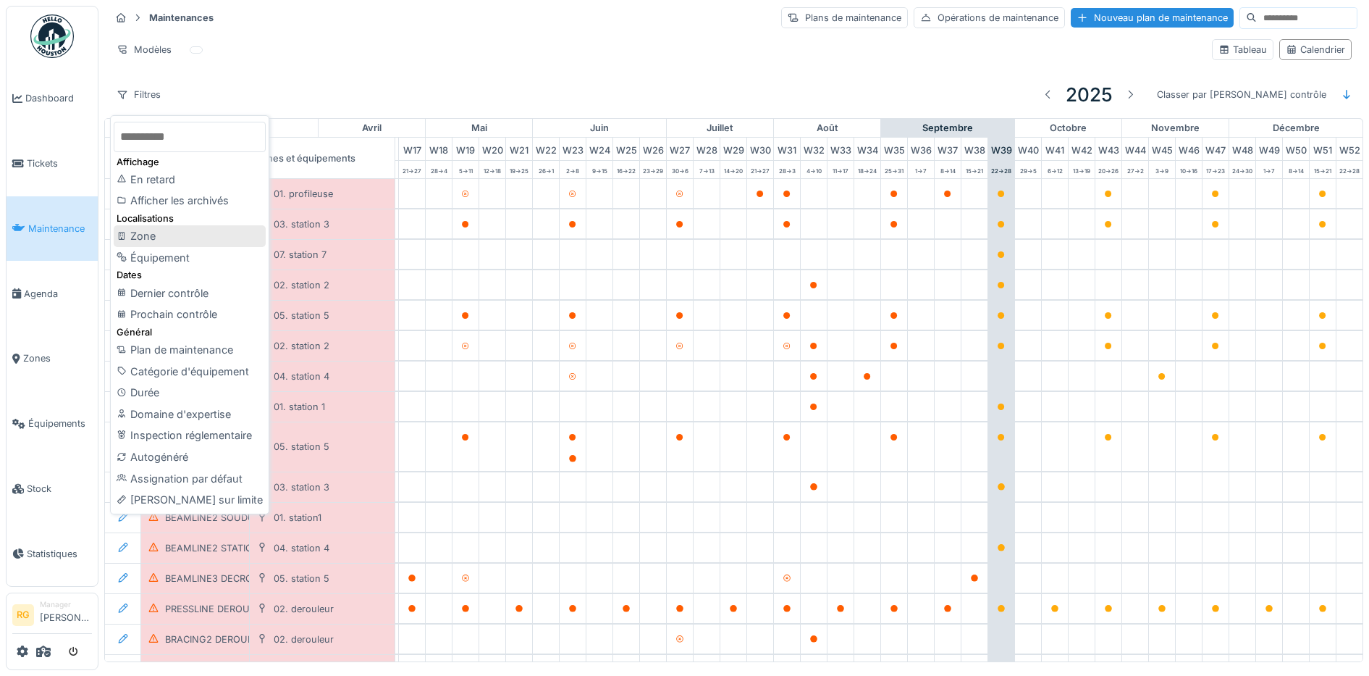
click at [152, 235] on div "Zone" at bounding box center [190, 236] width 152 height 22
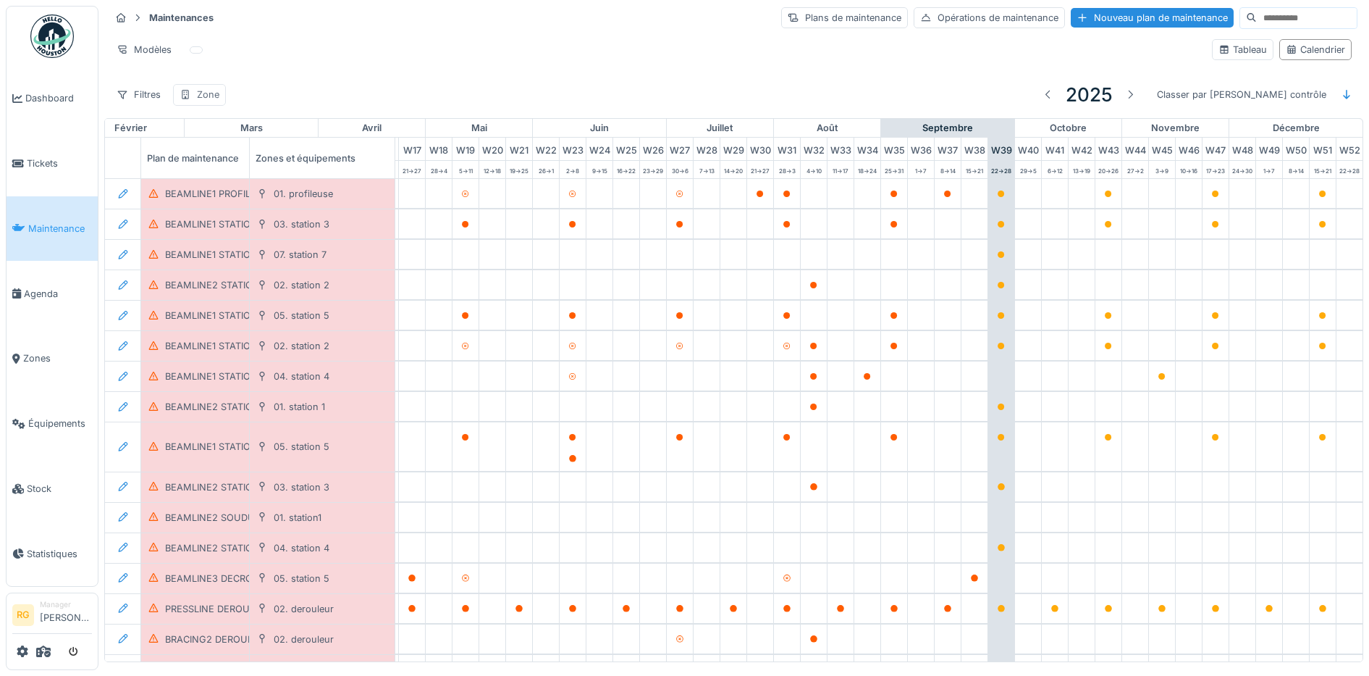
click at [210, 98] on div "Zone" at bounding box center [208, 95] width 22 height 14
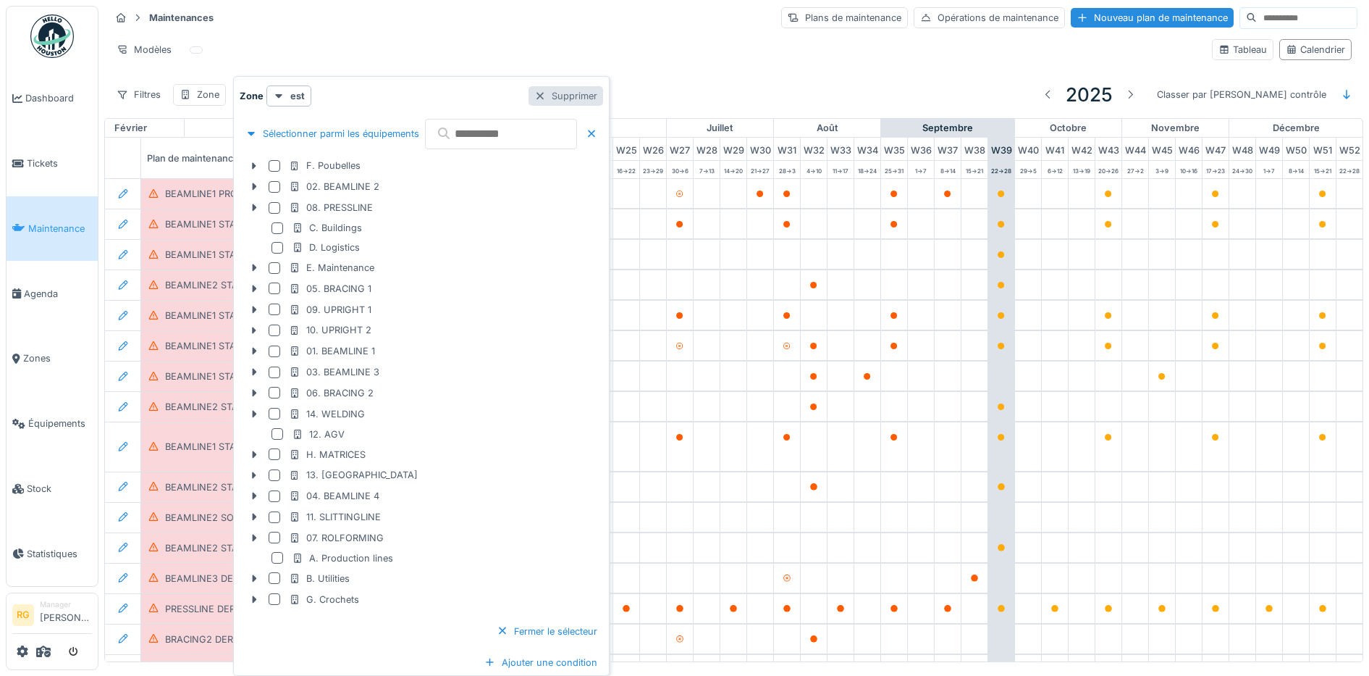
click at [602, 96] on div "Supprimer" at bounding box center [566, 96] width 75 height 20
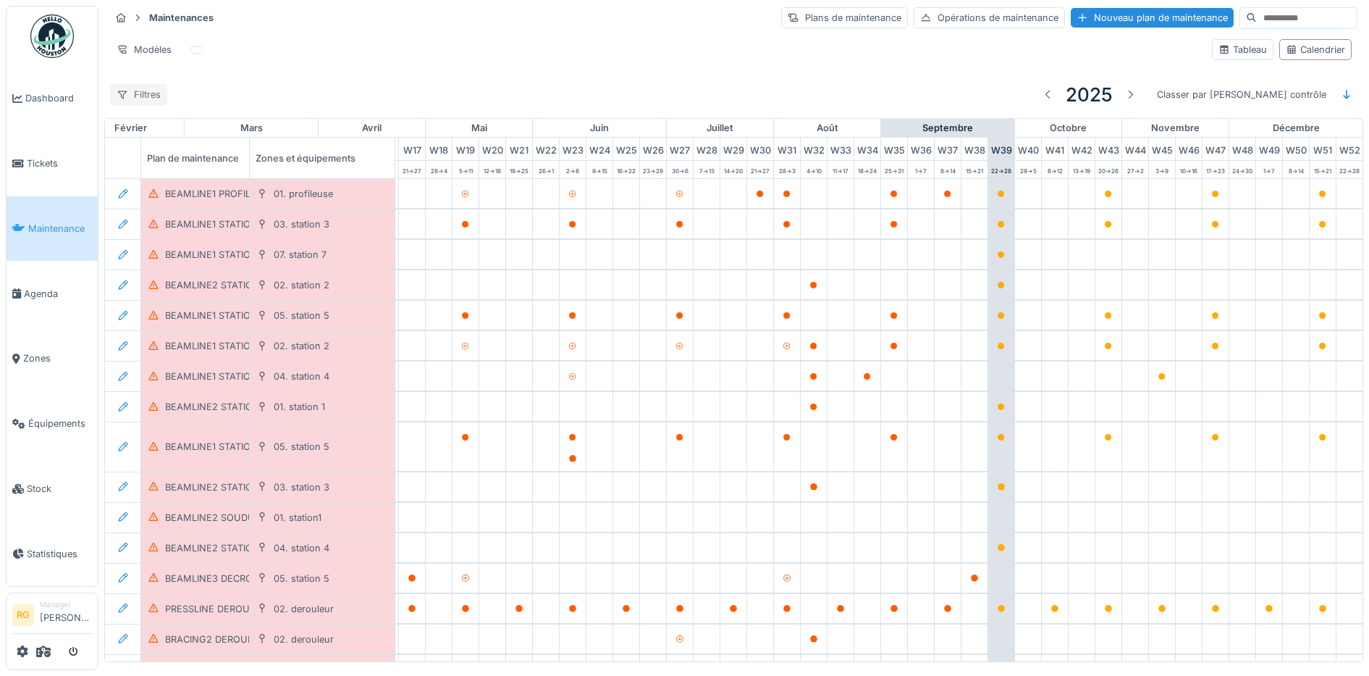
click at [148, 93] on div "Filtres" at bounding box center [138, 94] width 57 height 21
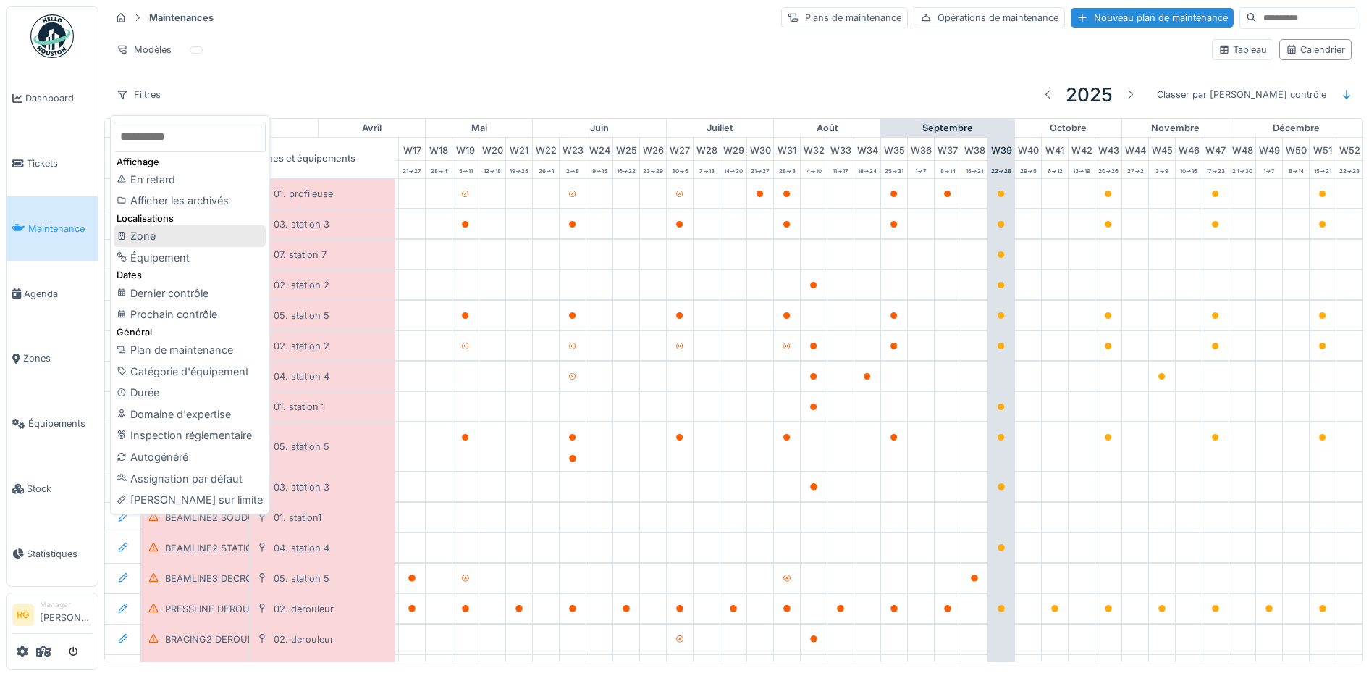
click at [144, 230] on div "Zone" at bounding box center [190, 236] width 152 height 22
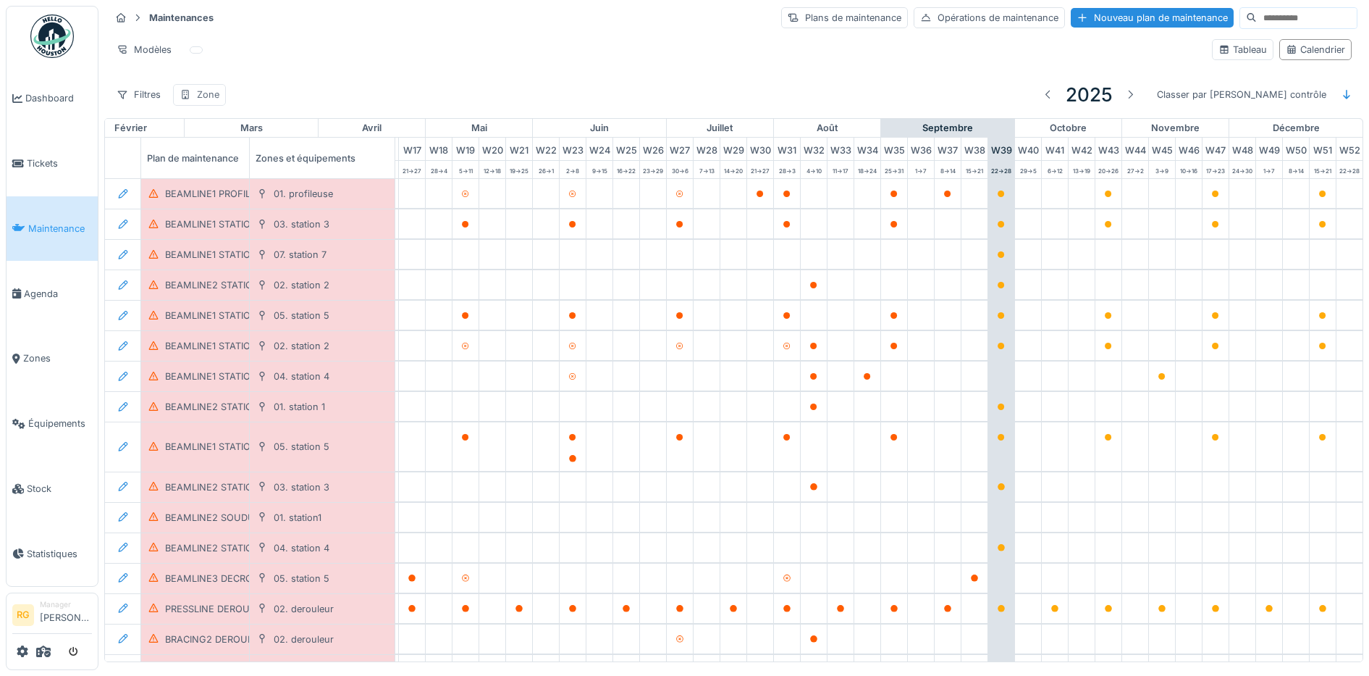
click at [198, 98] on div "Zone" at bounding box center [208, 95] width 22 height 14
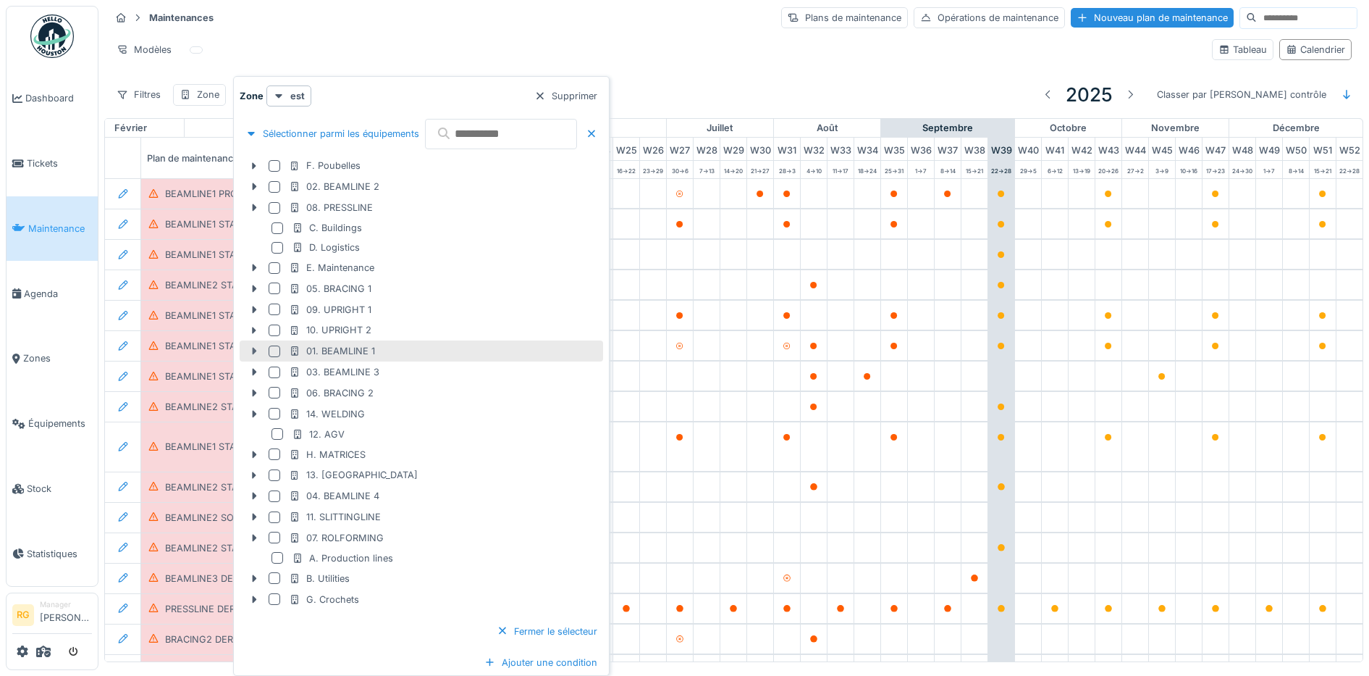
click at [255, 348] on icon at bounding box center [254, 350] width 12 height 9
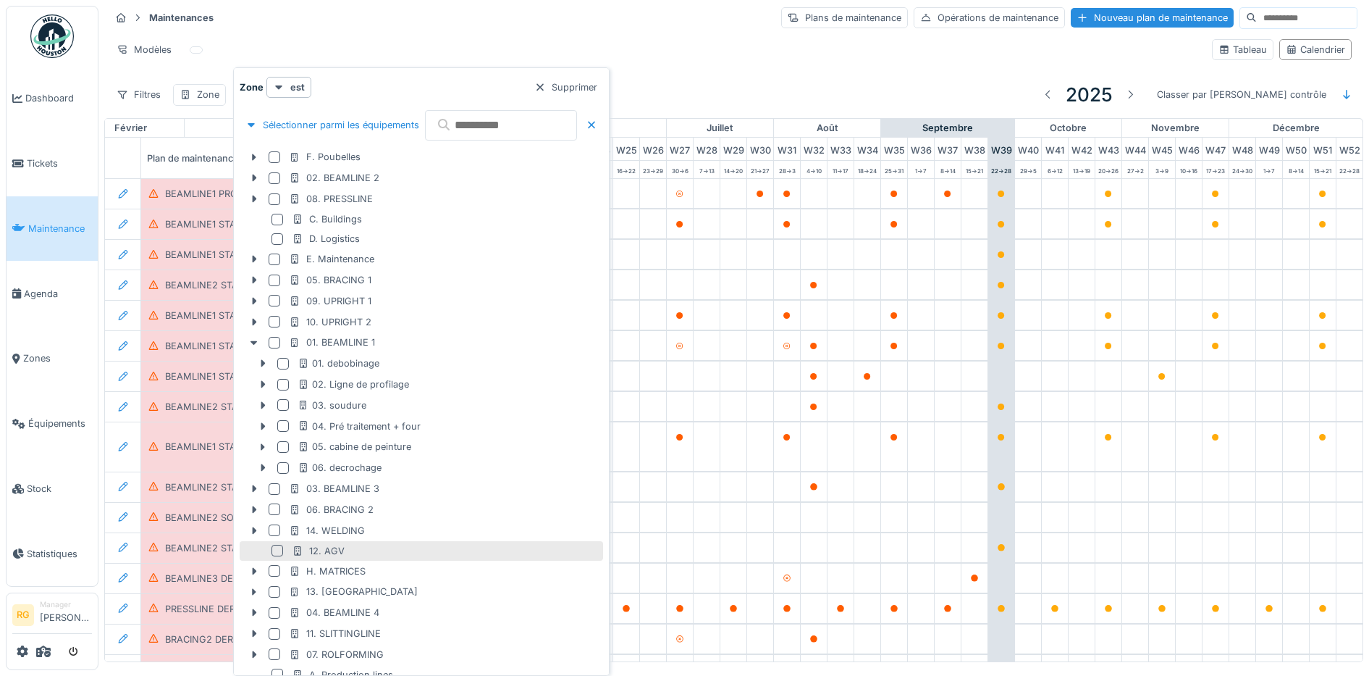
scroll to position [117, 0]
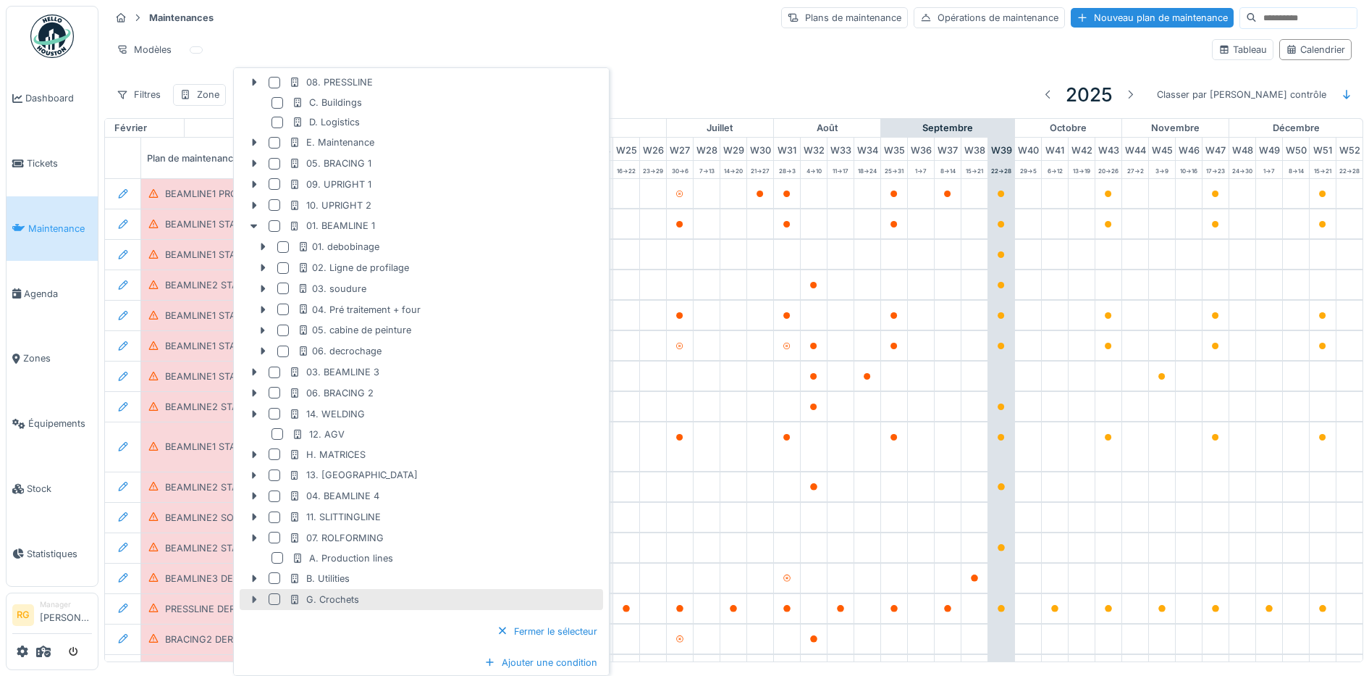
click at [251, 598] on icon at bounding box center [254, 599] width 12 height 9
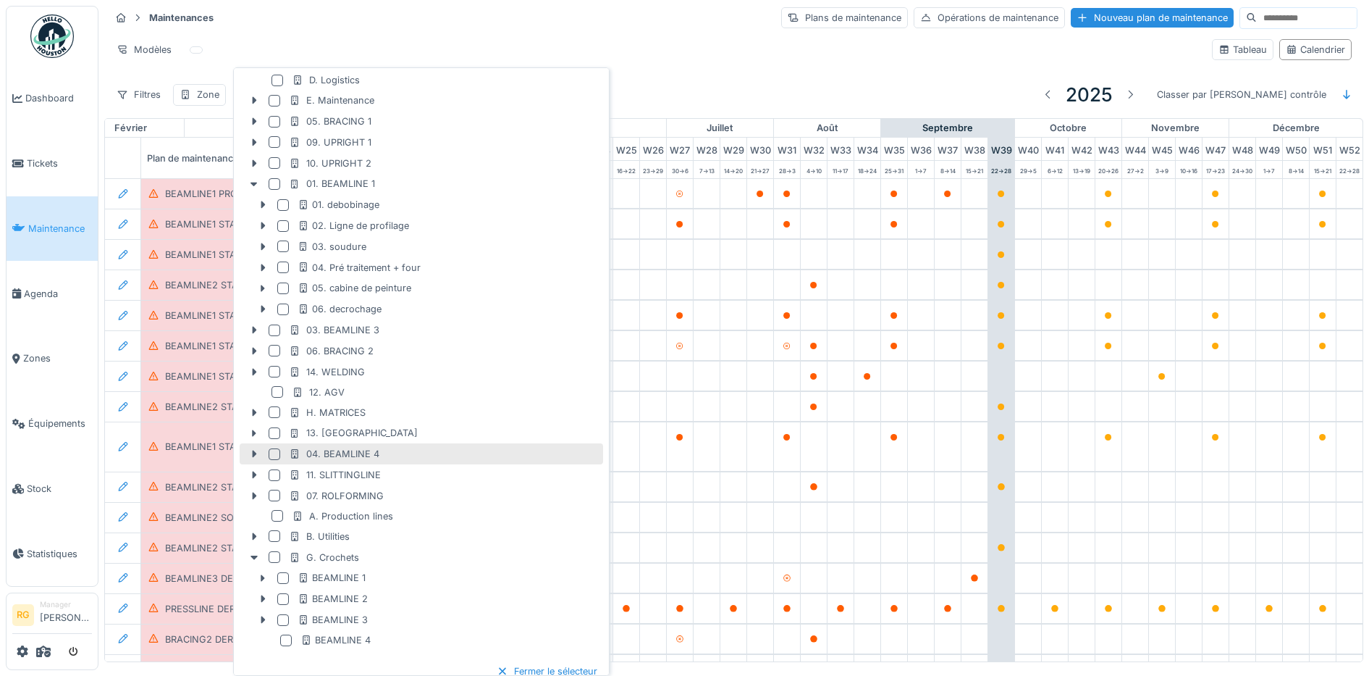
scroll to position [198, 0]
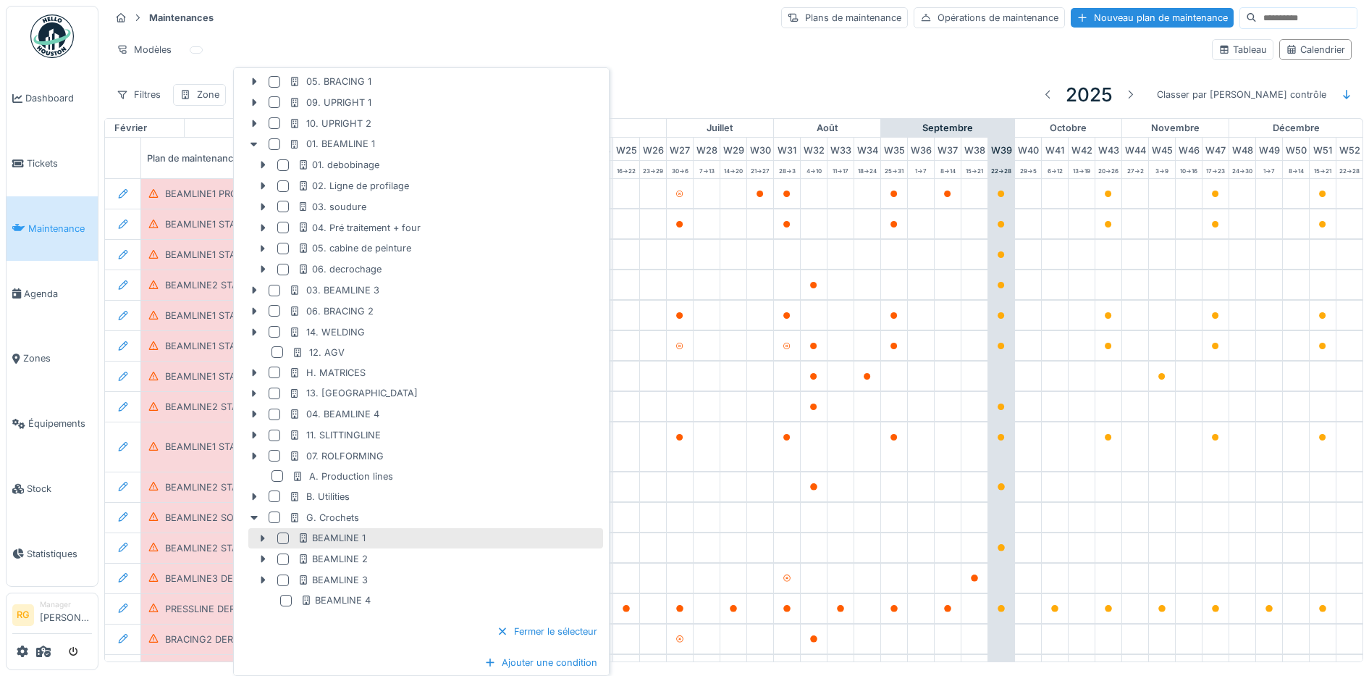
click at [285, 539] on div at bounding box center [283, 538] width 12 height 12
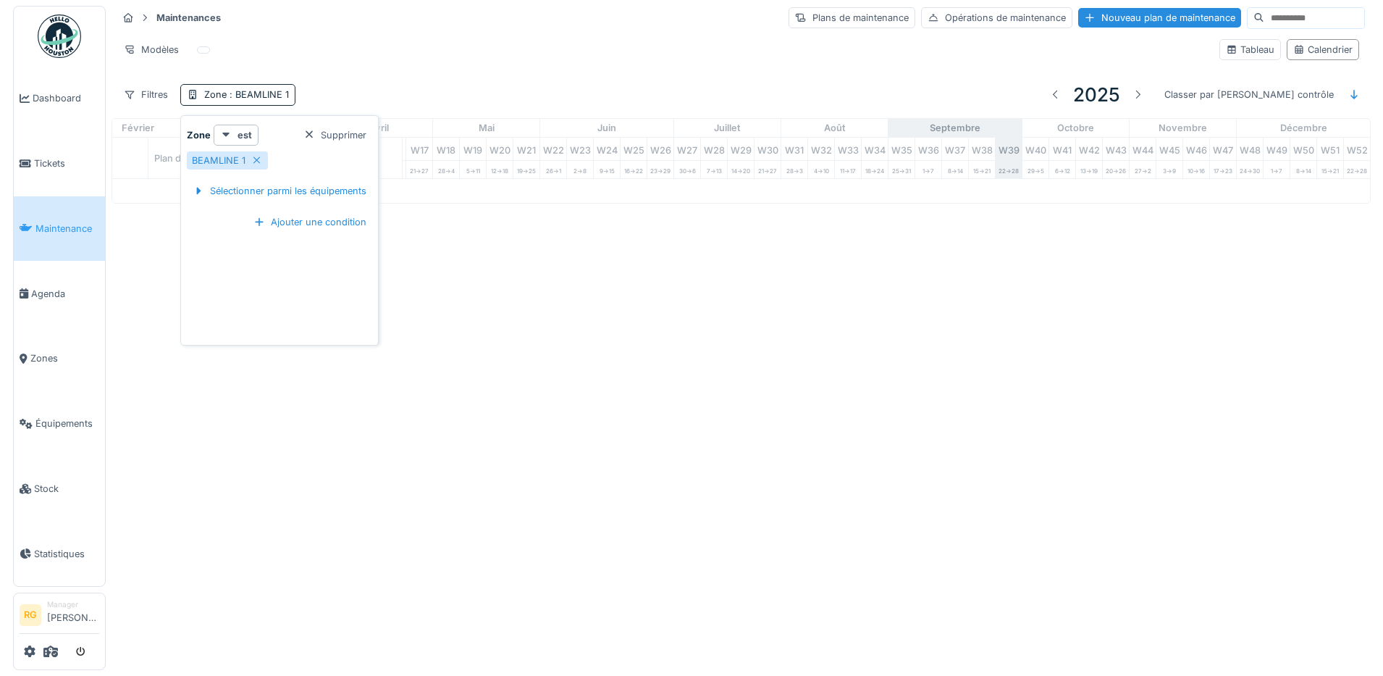
scroll to position [0, 0]
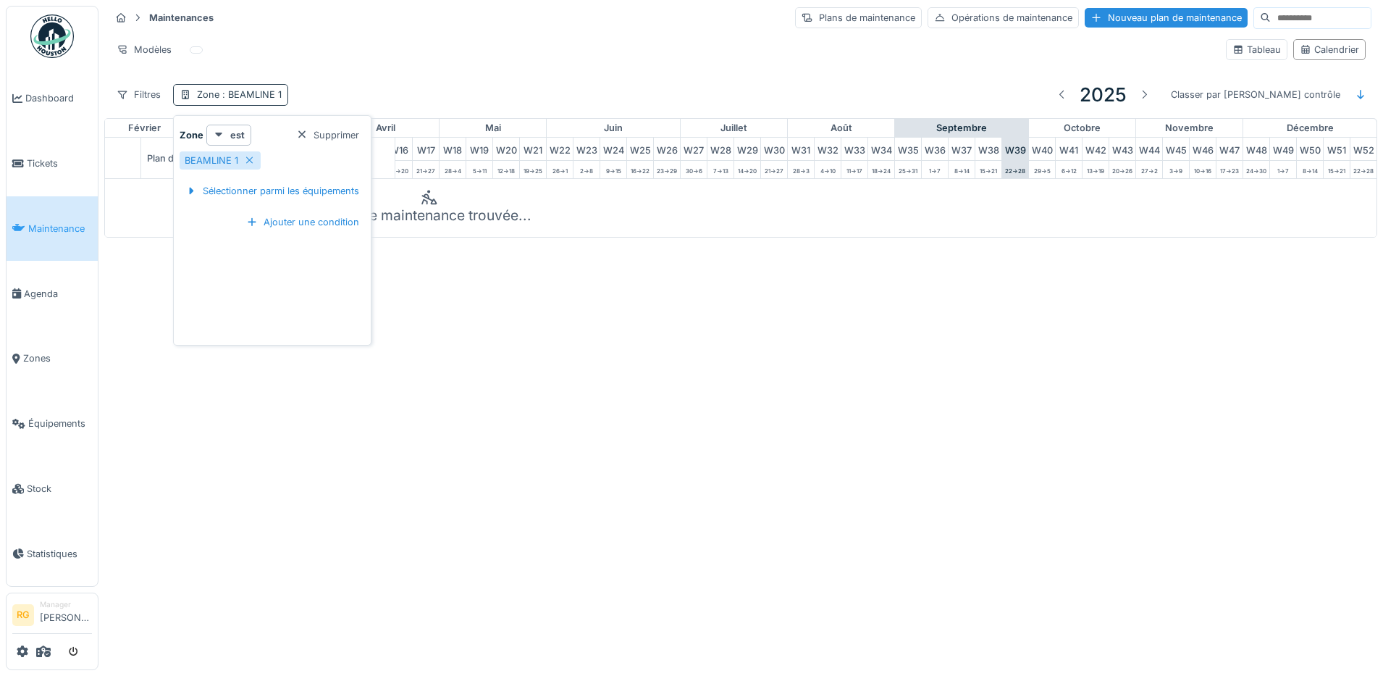
click at [242, 96] on span ": BEAMLINE 1" at bounding box center [250, 94] width 62 height 11
click at [227, 92] on span ": BEAMLINE 1" at bounding box center [250, 94] width 62 height 11
click at [193, 188] on div at bounding box center [191, 191] width 12 height 14
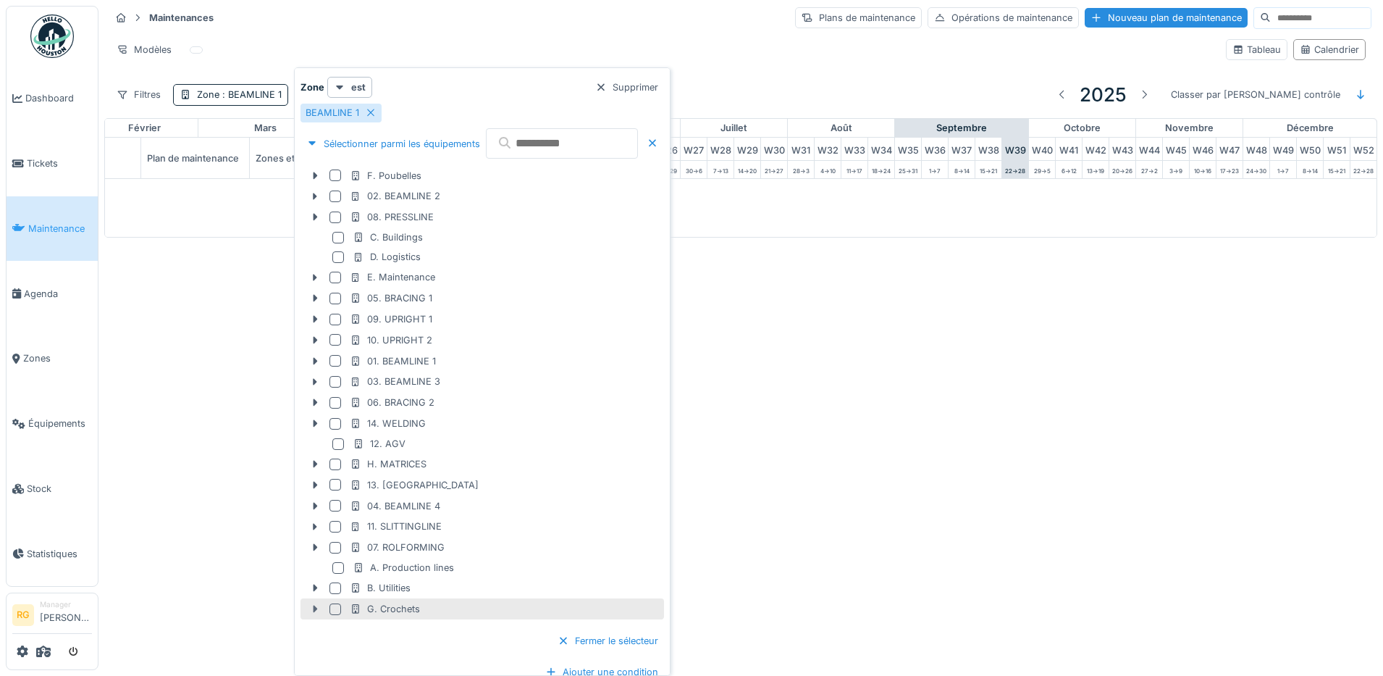
click at [311, 607] on icon at bounding box center [315, 608] width 12 height 9
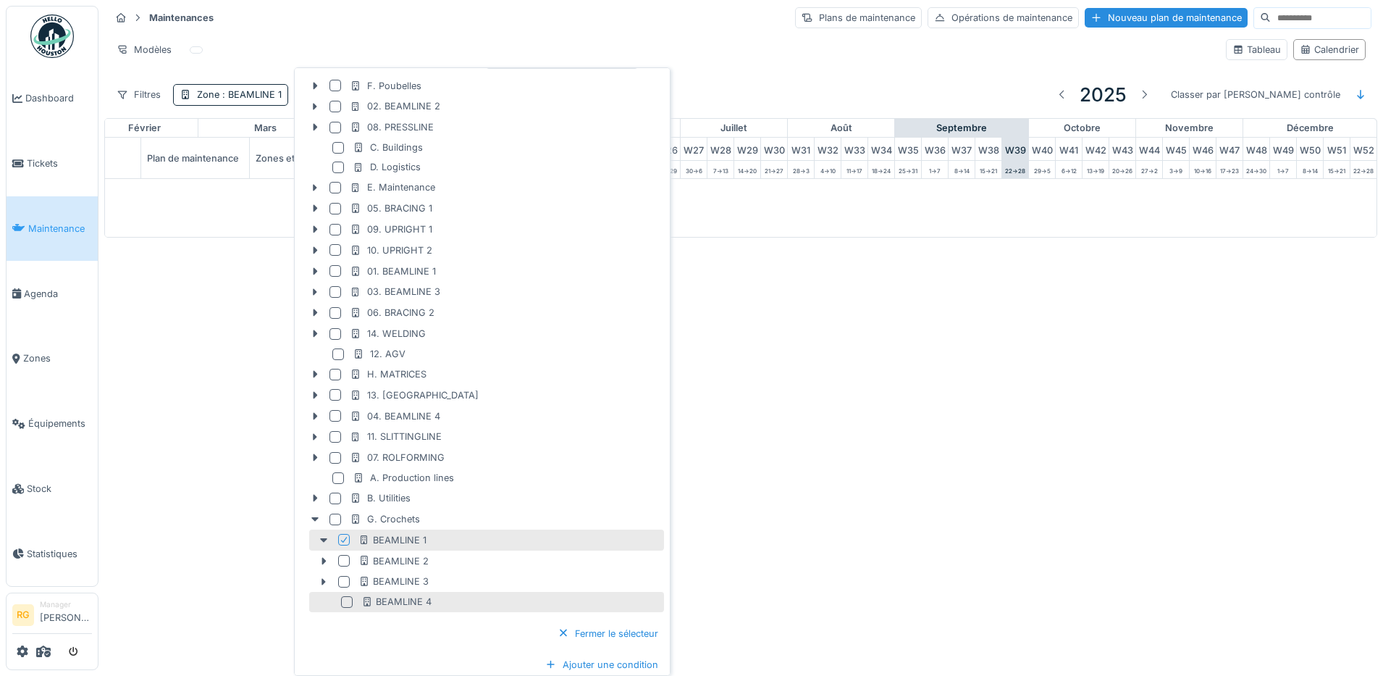
scroll to position [92, 0]
click at [322, 540] on icon at bounding box center [324, 537] width 12 height 9
click at [324, 539] on icon at bounding box center [324, 537] width 4 height 7
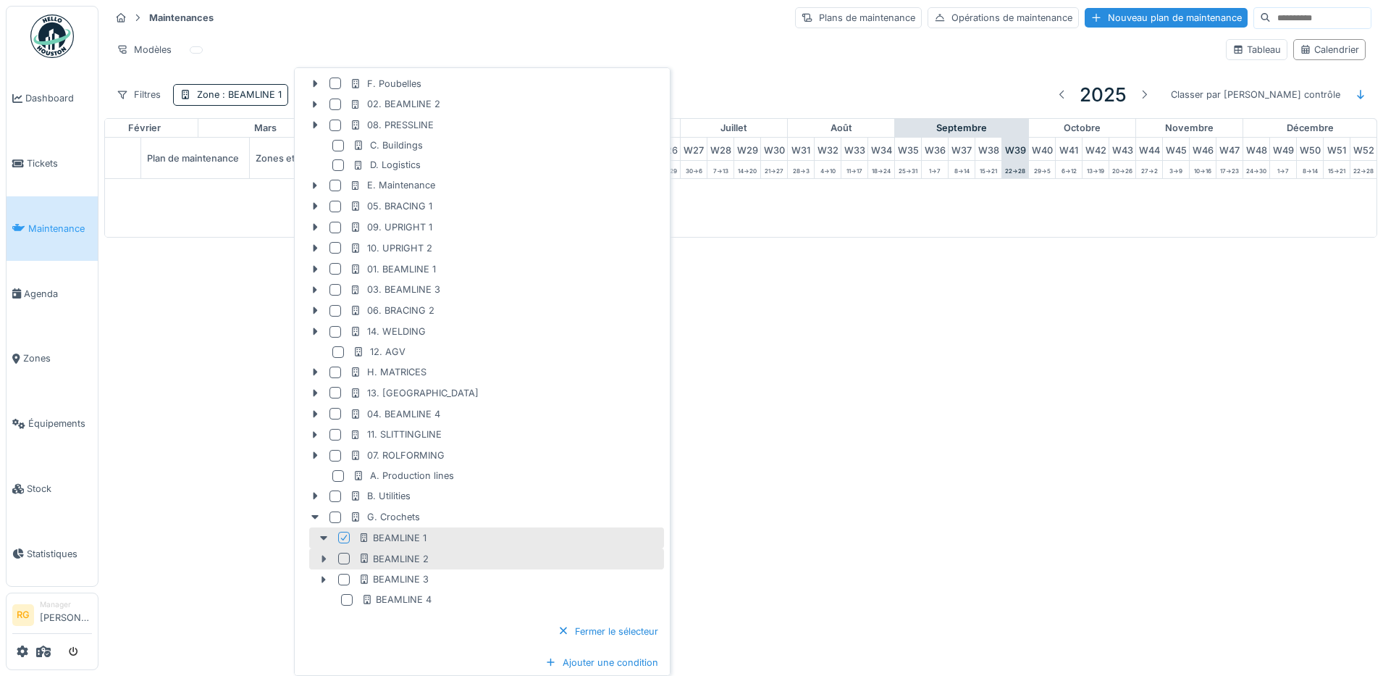
click at [322, 561] on icon at bounding box center [324, 558] width 4 height 7
click at [323, 580] on icon at bounding box center [324, 579] width 4 height 7
click at [324, 578] on icon at bounding box center [323, 580] width 7 height 4
click at [324, 560] on icon at bounding box center [324, 558] width 12 height 9
click at [324, 539] on icon at bounding box center [323, 538] width 7 height 4
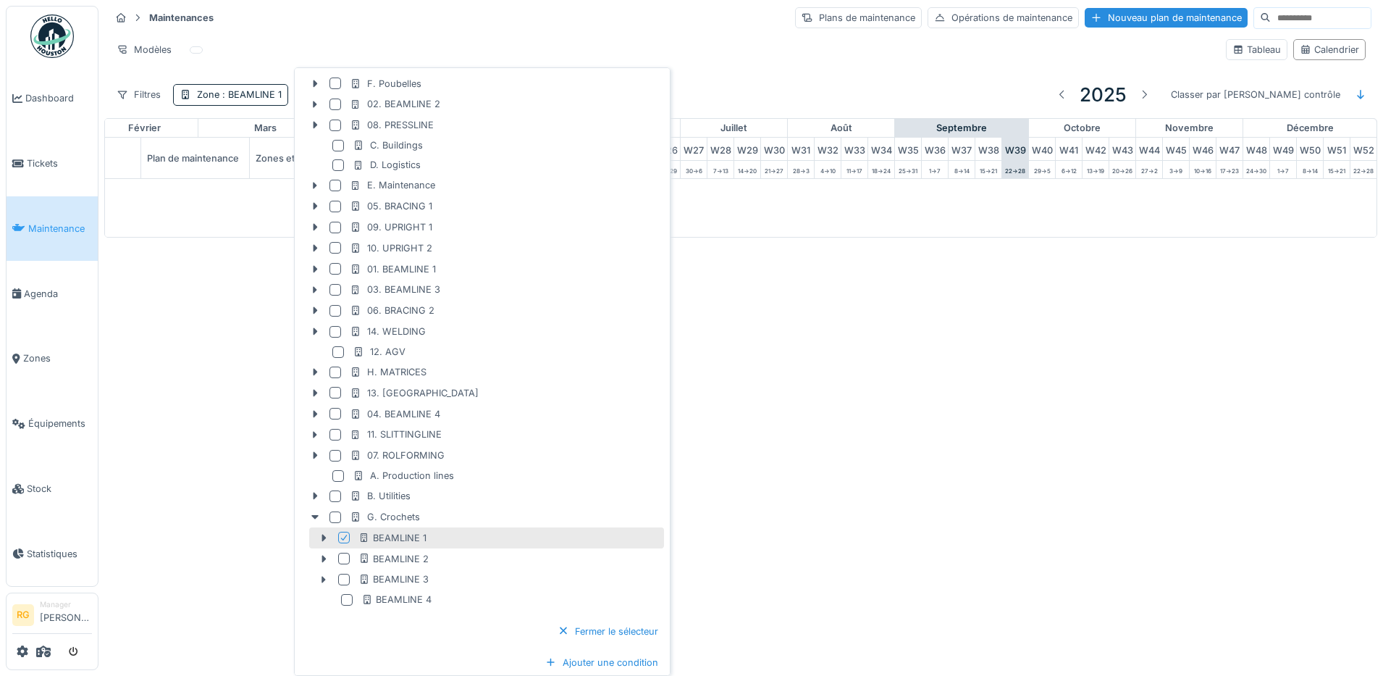
click at [343, 537] on icon at bounding box center [344, 537] width 9 height 7
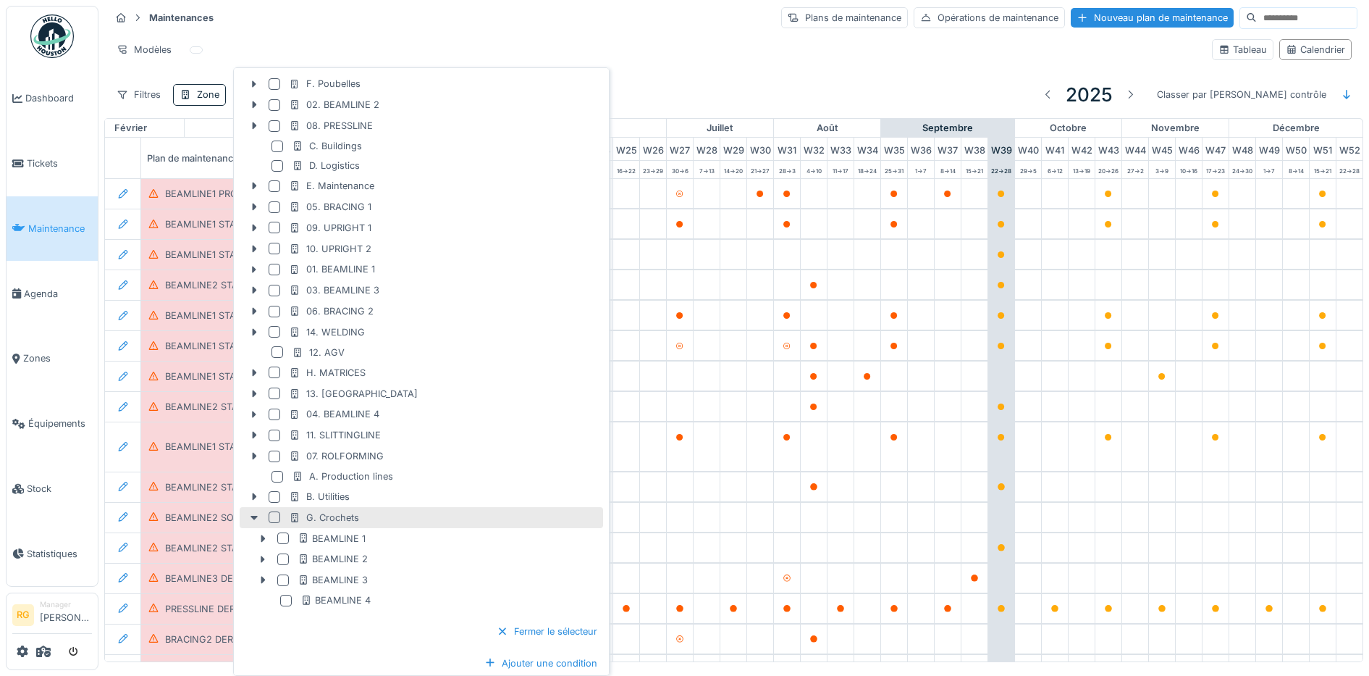
click at [274, 518] on div at bounding box center [275, 517] width 12 height 12
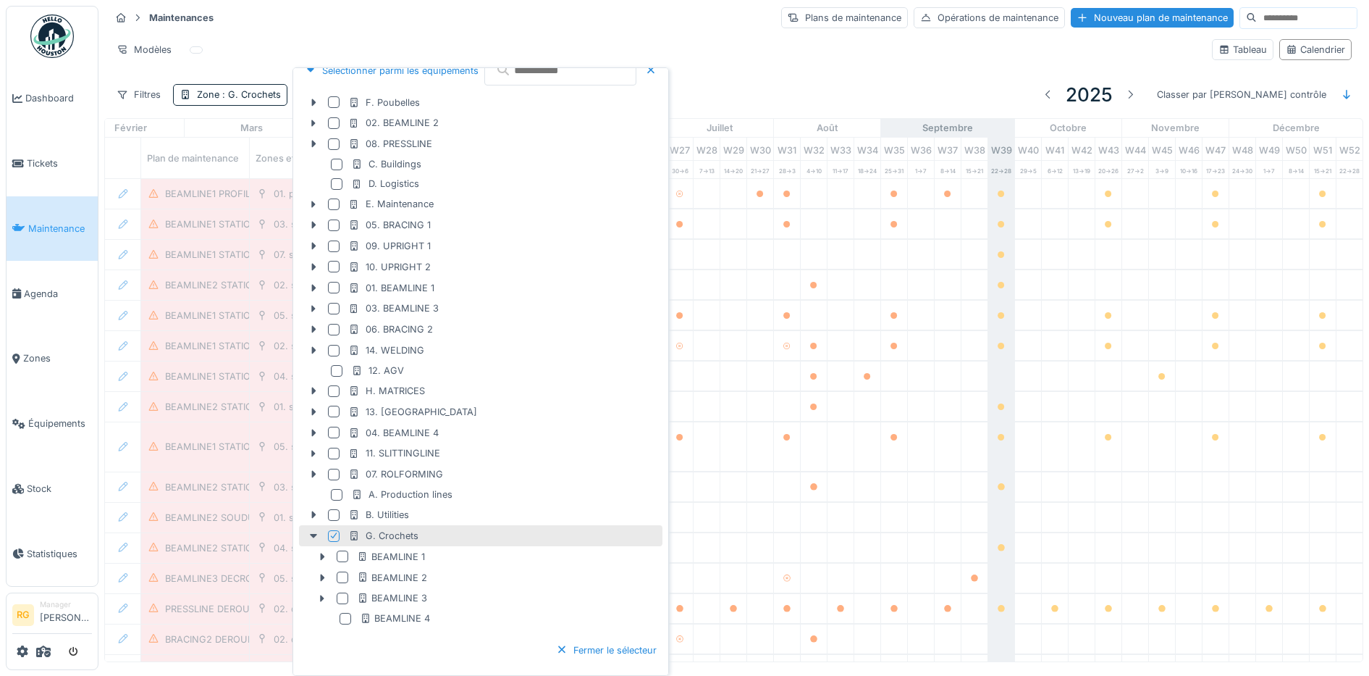
scroll to position [91, 0]
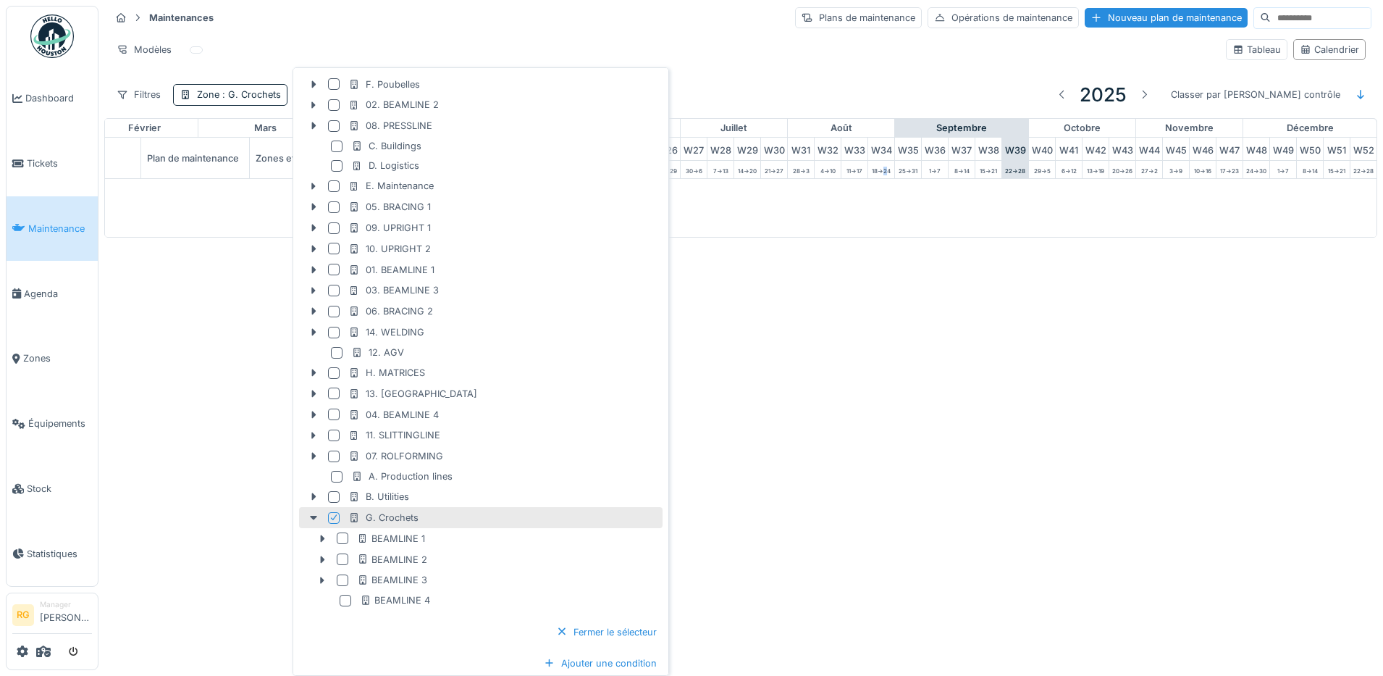
click at [844, 348] on div "Annuler Maintenances Plans de maintenance Opérations de maintenance Nouveau pla…" at bounding box center [691, 338] width 1383 height 676
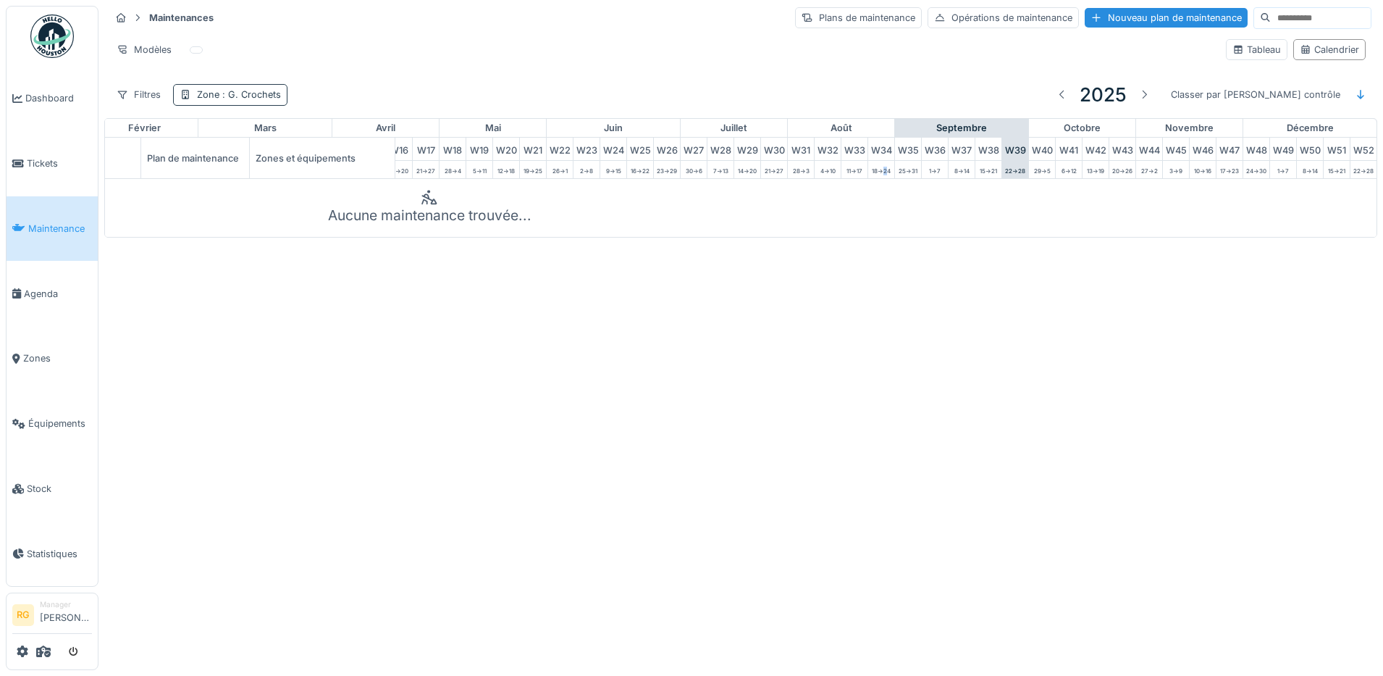
click at [253, 97] on span ": G. Crochets" at bounding box center [250, 94] width 62 height 11
click at [224, 100] on span ": G. Crochets" at bounding box center [250, 94] width 62 height 11
click at [280, 98] on div "Zone : G. Crochets" at bounding box center [230, 94] width 114 height 21
click at [246, 164] on icon at bounding box center [249, 160] width 12 height 9
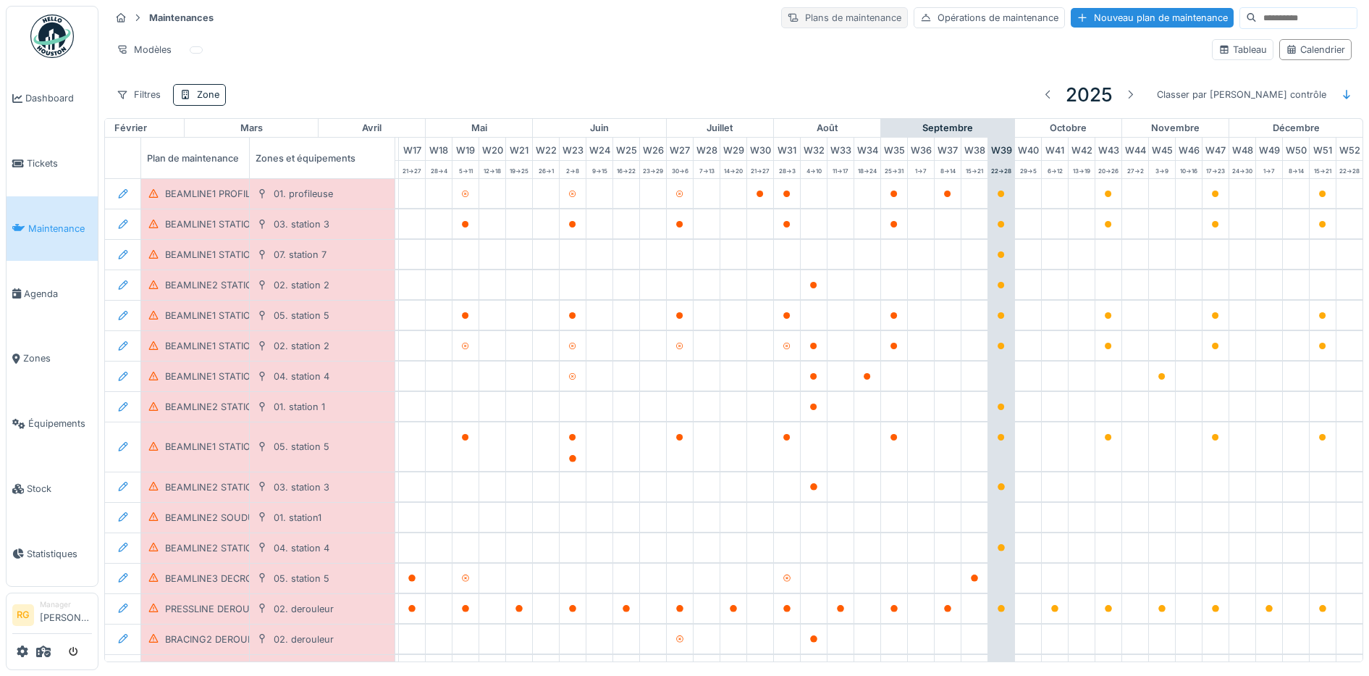
click at [819, 19] on div "Plans de maintenance" at bounding box center [844, 17] width 127 height 21
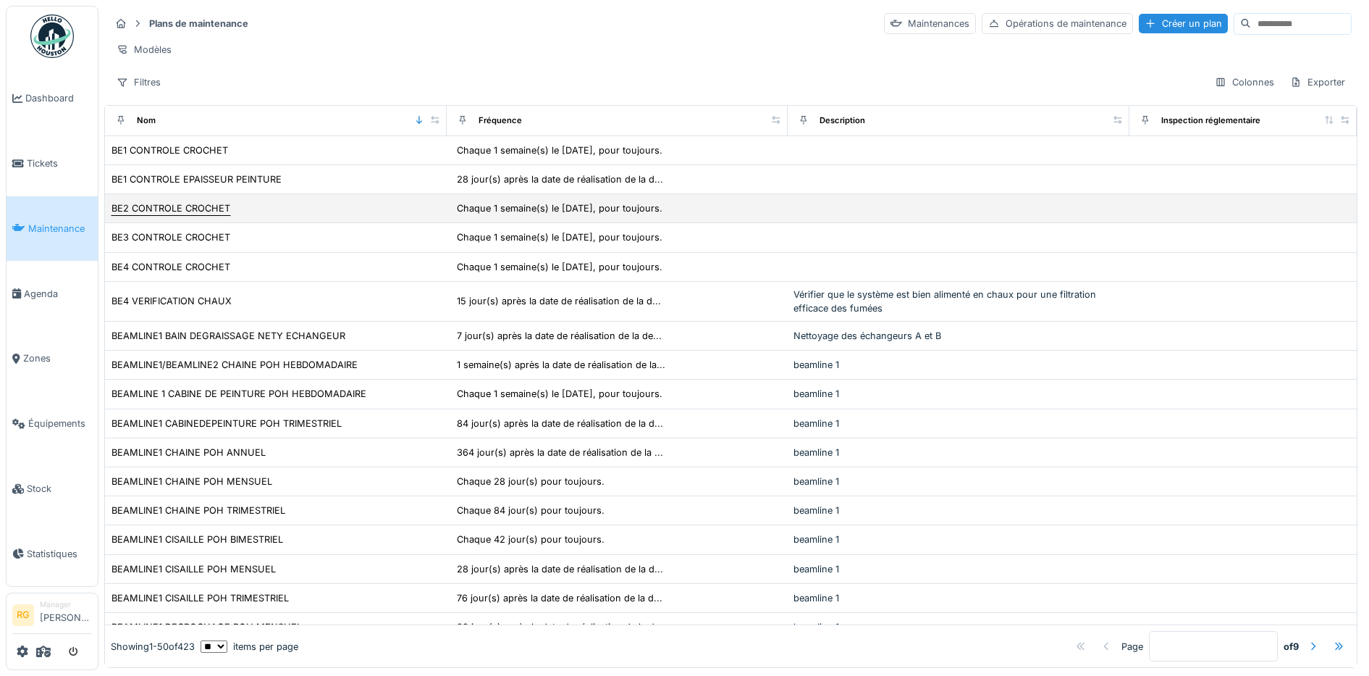
click at [180, 215] on div "BE2 CONTROLE CROCHET" at bounding box center [171, 208] width 119 height 14
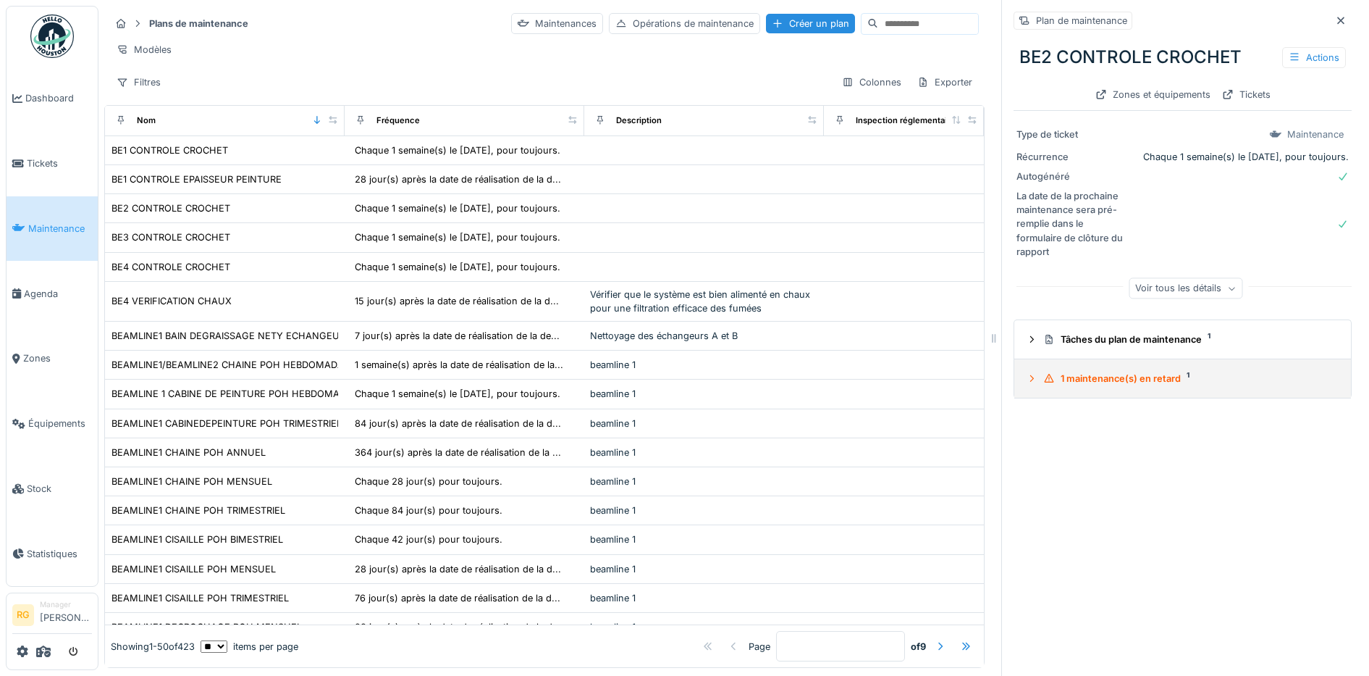
click at [1026, 379] on icon at bounding box center [1032, 378] width 12 height 9
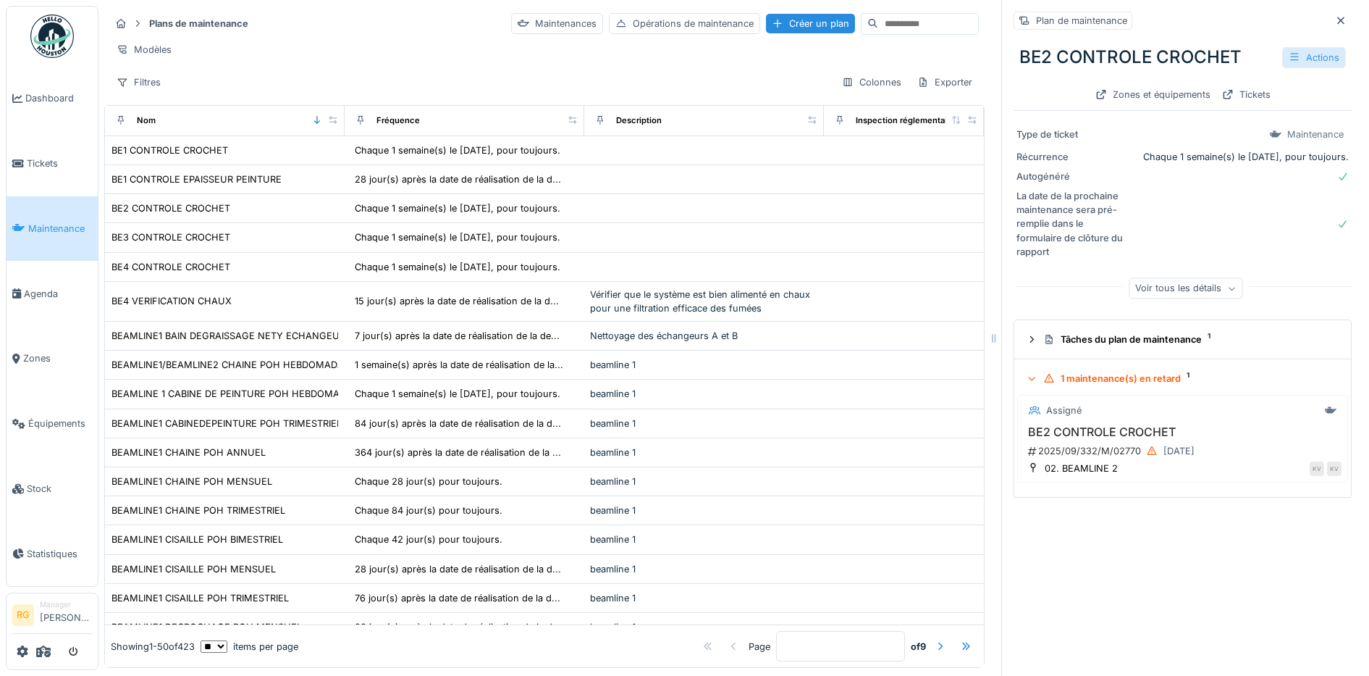
click at [1282, 55] on div "Actions" at bounding box center [1314, 57] width 64 height 21
click at [1217, 92] on div "Modifier" at bounding box center [1235, 90] width 130 height 22
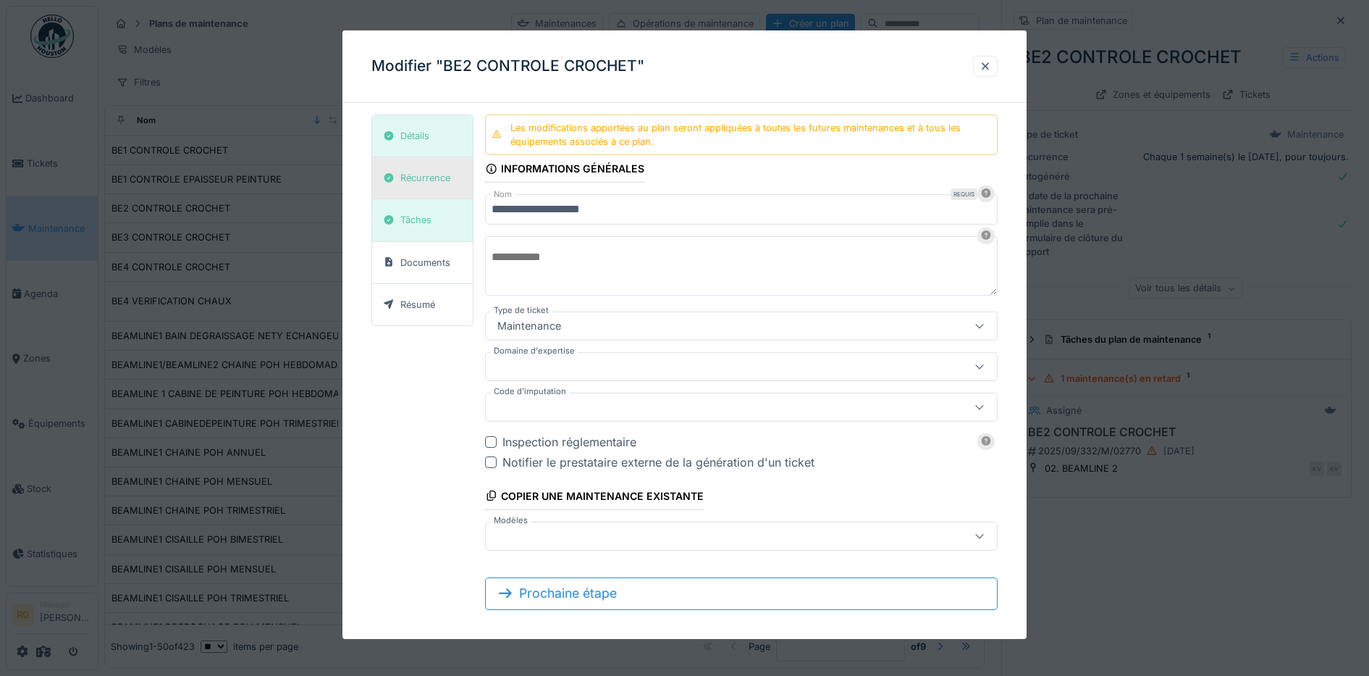
click at [428, 185] on div "Récurrence" at bounding box center [416, 178] width 77 height 18
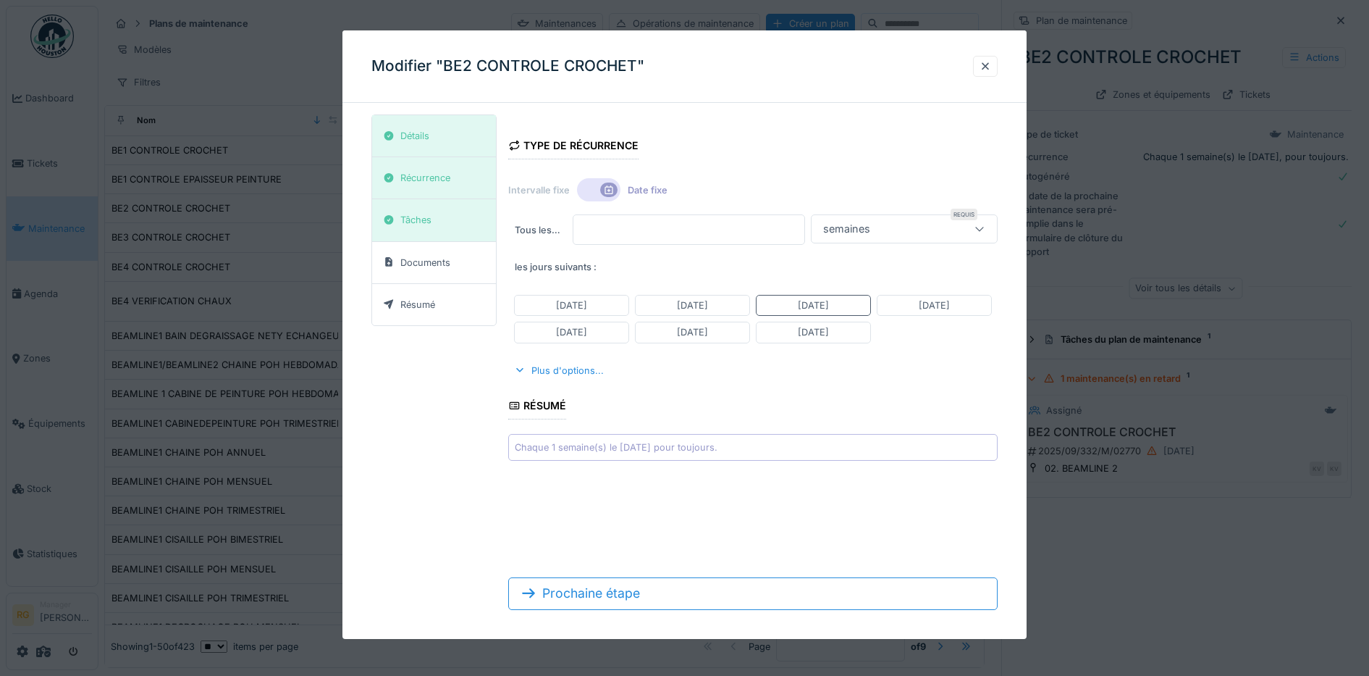
click at [425, 429] on div "Détails Récurrence Tâches Documents Résumé Type de récurrence Intervalle fixe D…" at bounding box center [684, 367] width 627 height 507
click at [585, 187] on div at bounding box center [598, 189] width 43 height 23
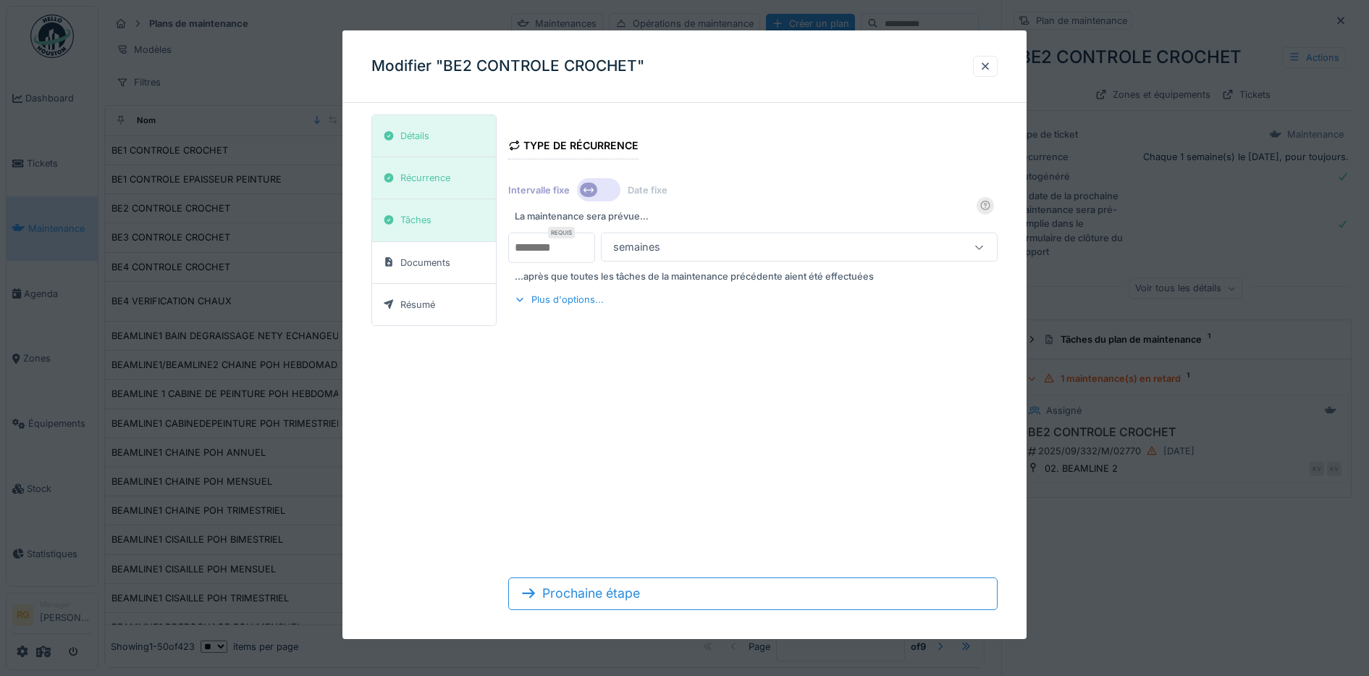
click at [612, 187] on div at bounding box center [598, 189] width 43 height 23
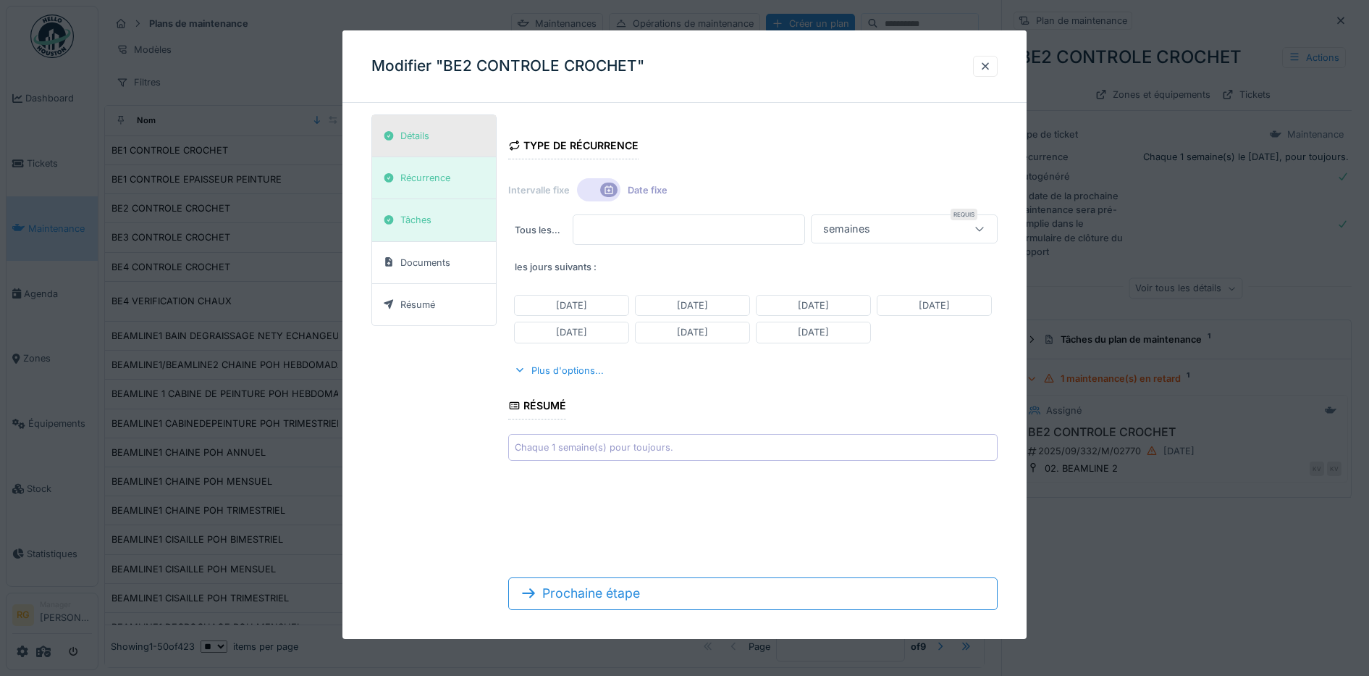
click at [432, 135] on div "Détails" at bounding box center [406, 136] width 56 height 18
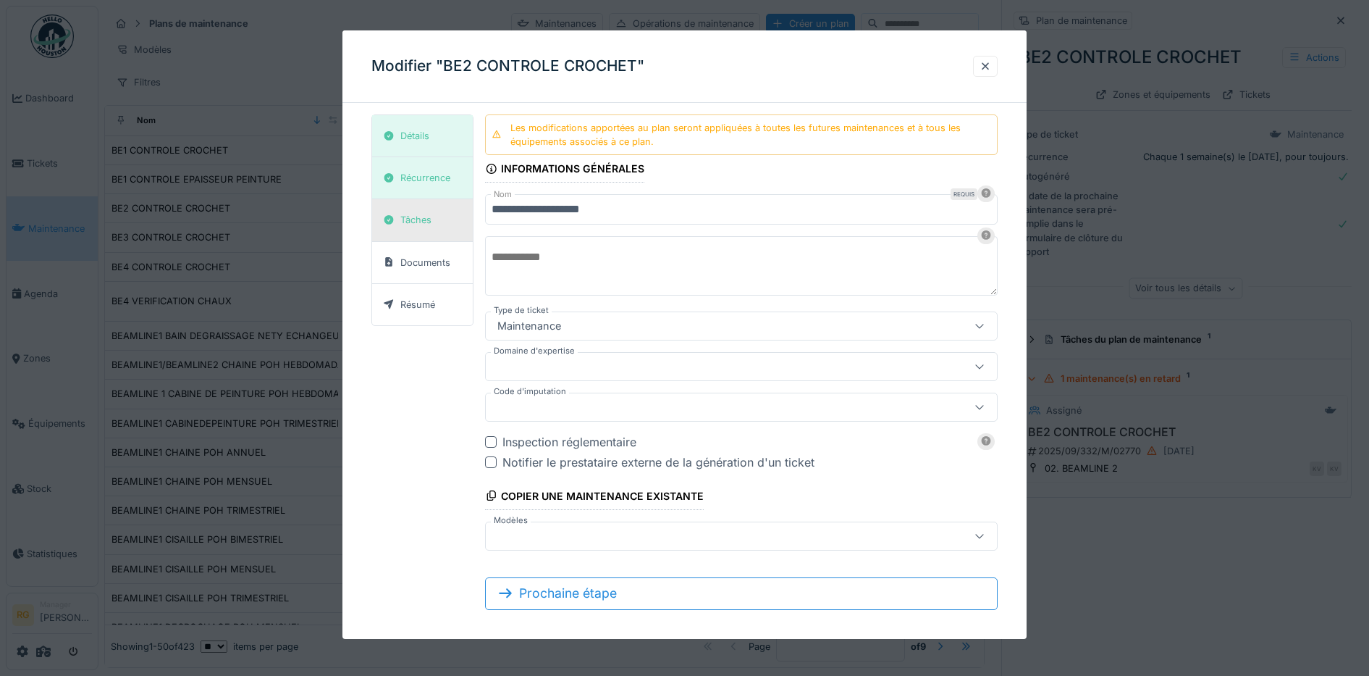
click at [428, 222] on div "Tâches" at bounding box center [415, 220] width 31 height 14
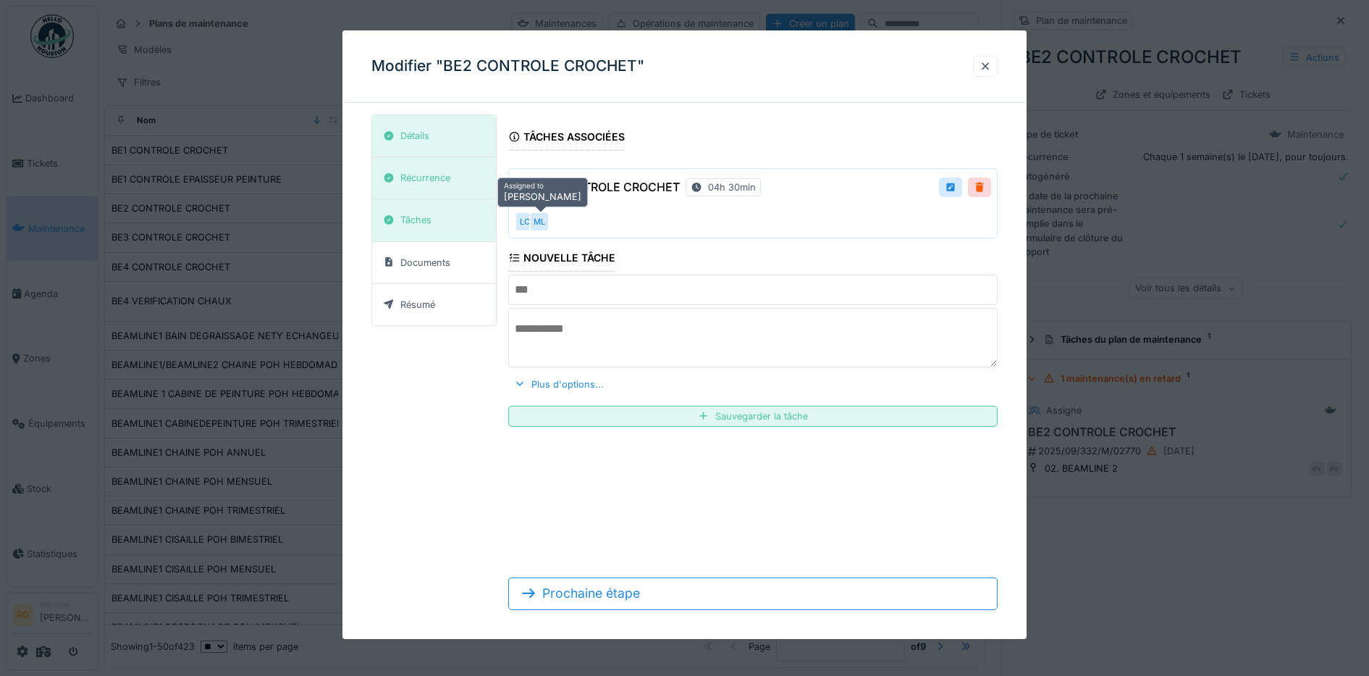
click at [539, 222] on div "ML" at bounding box center [539, 221] width 20 height 20
click at [432, 266] on div "Documents" at bounding box center [425, 263] width 50 height 14
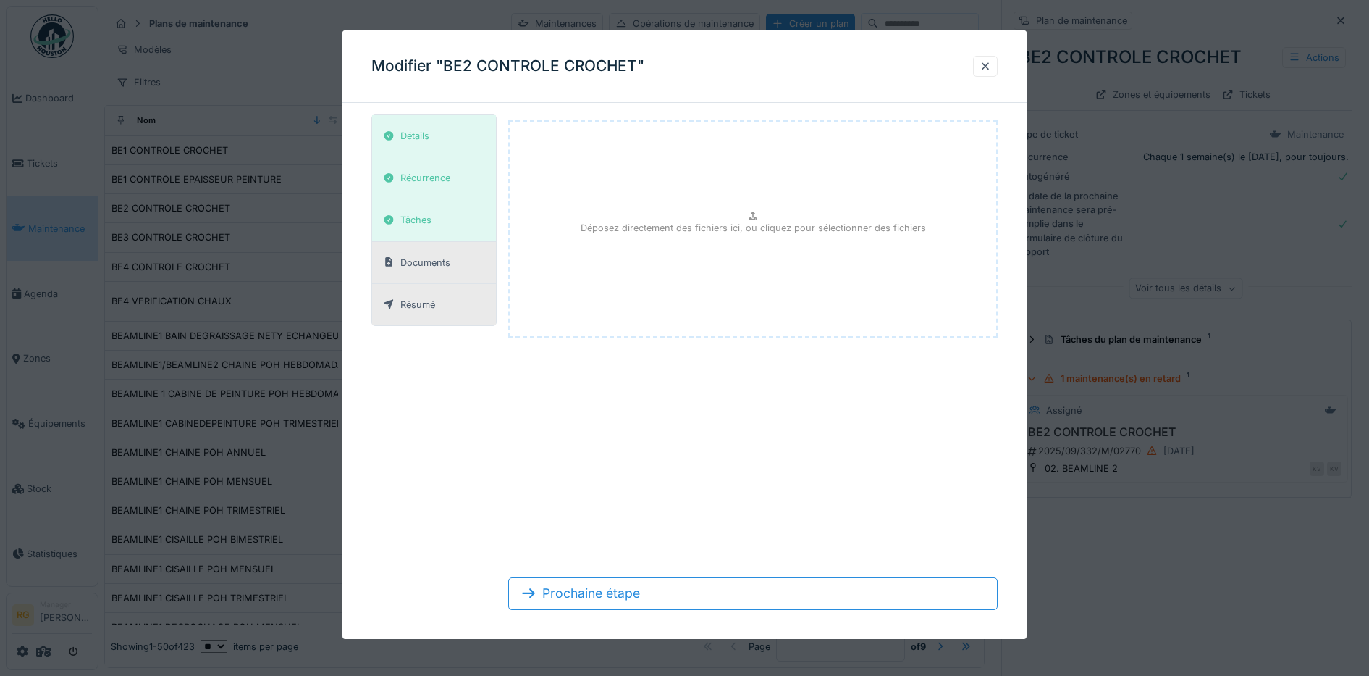
click at [436, 303] on div "Résumé" at bounding box center [409, 304] width 62 height 18
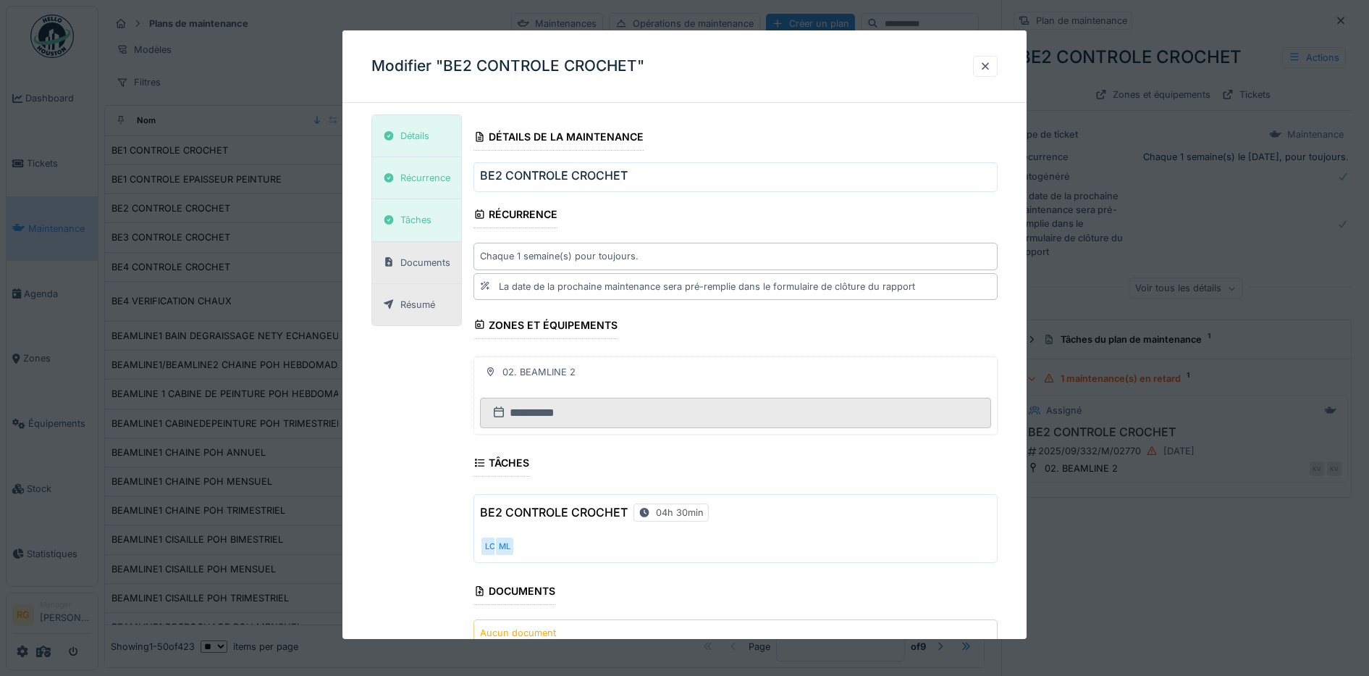
click at [432, 266] on div "Documents" at bounding box center [425, 263] width 50 height 14
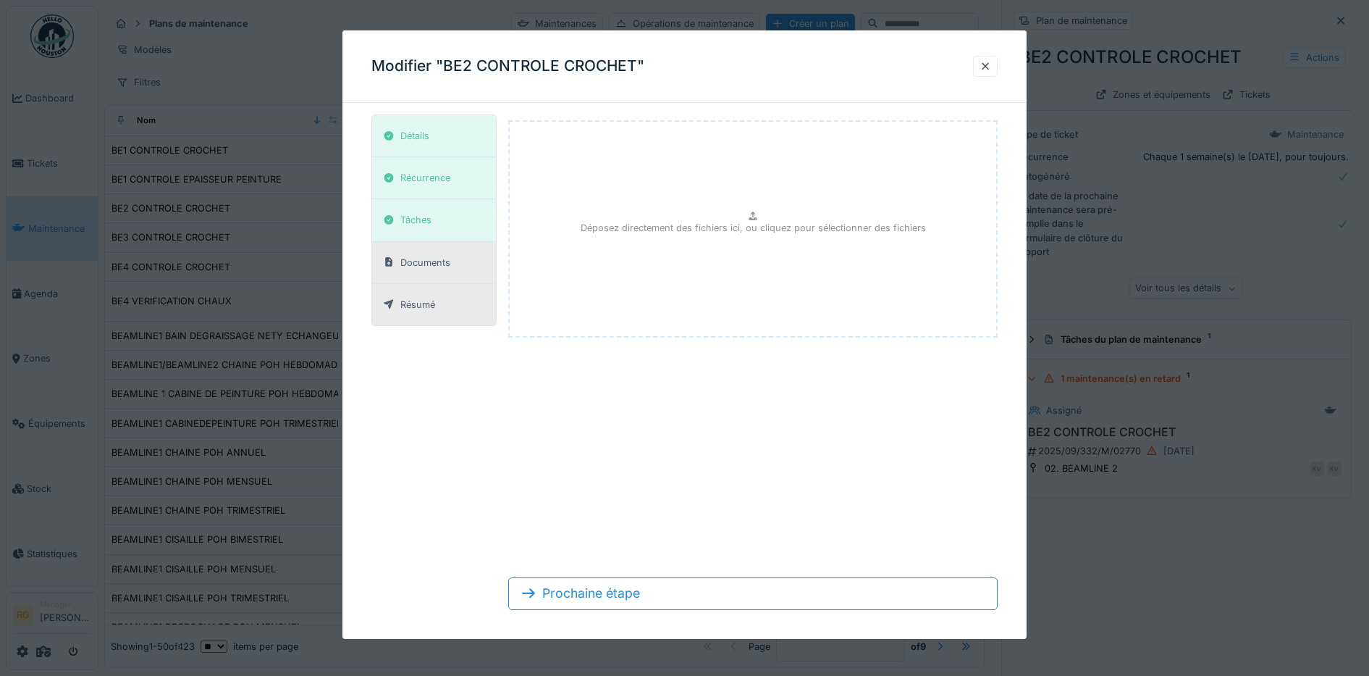
click at [424, 314] on div "Résumé" at bounding box center [434, 304] width 124 height 41
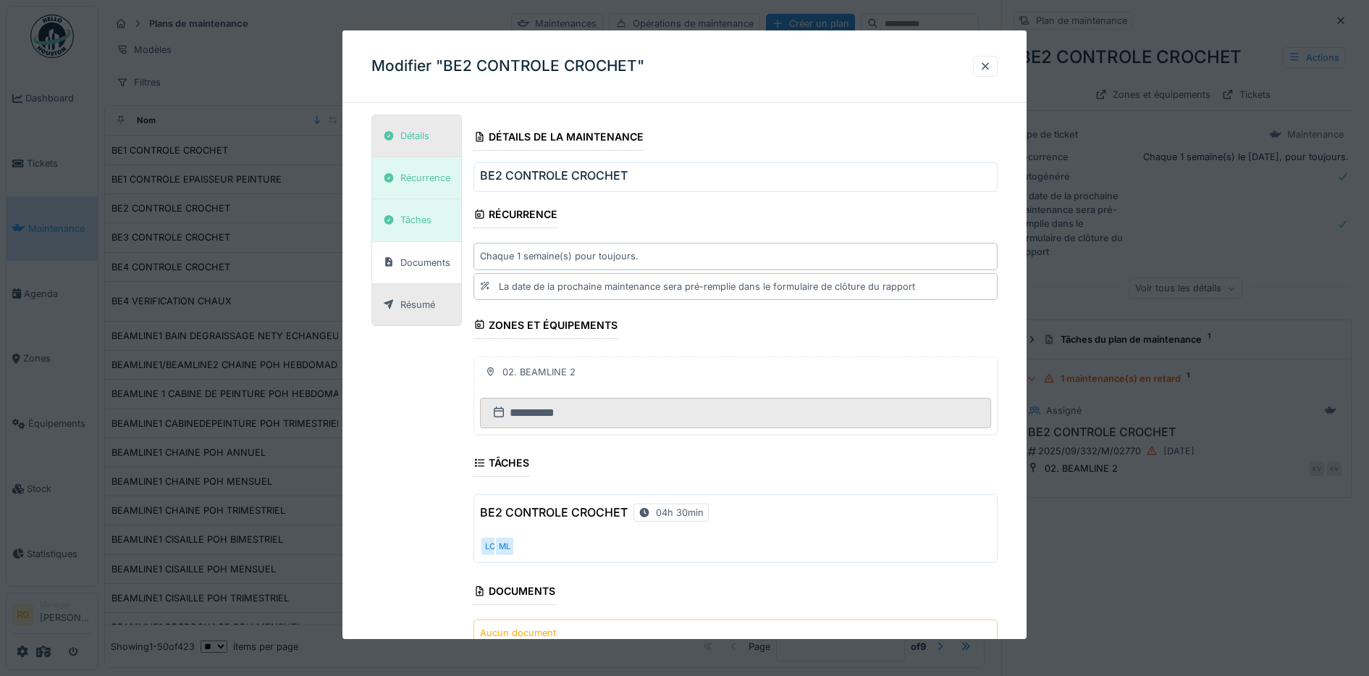
click at [423, 138] on div "Détails" at bounding box center [414, 136] width 29 height 14
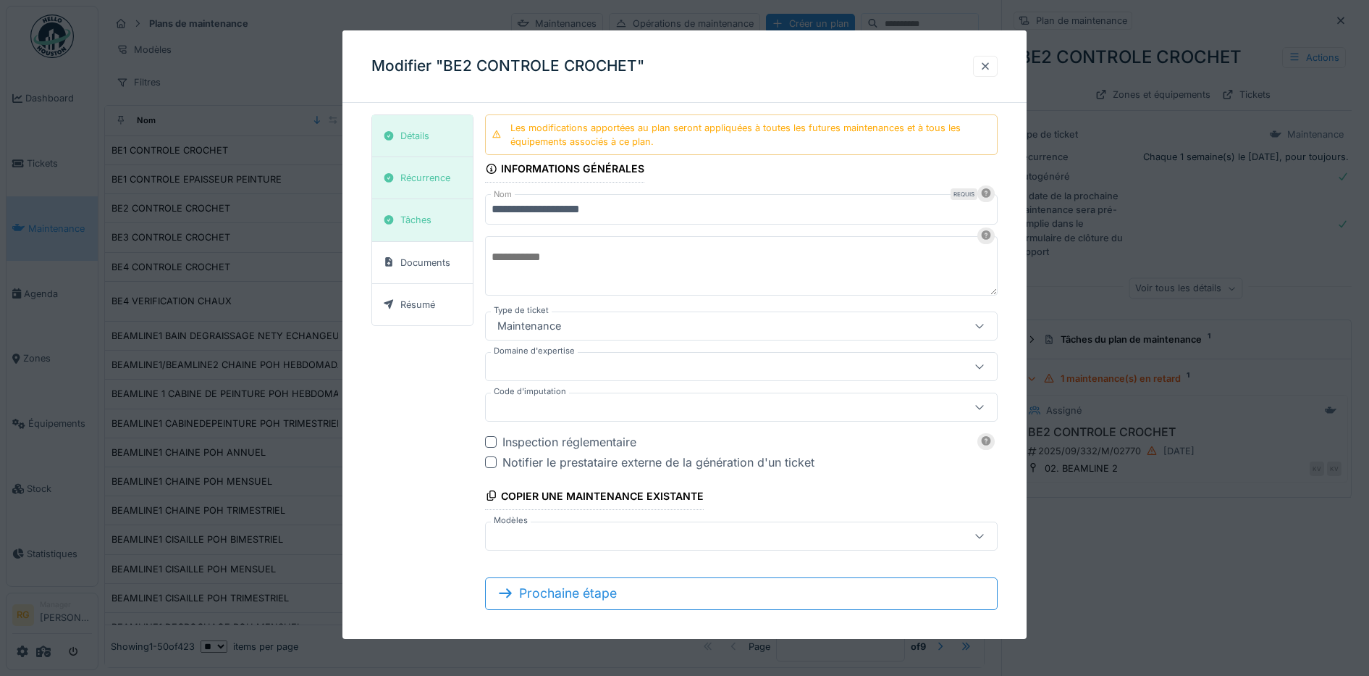
click at [991, 63] on div at bounding box center [986, 66] width 12 height 14
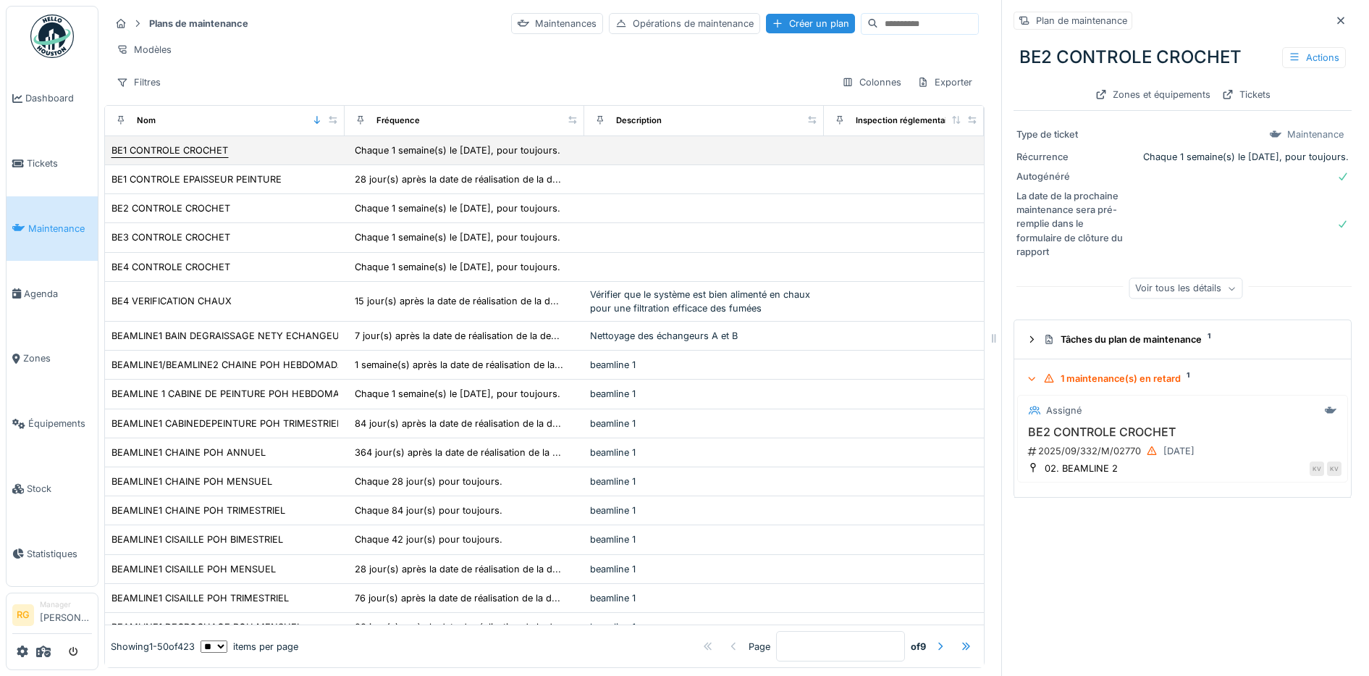
click at [163, 157] on div "BE1 CONTROLE CROCHET" at bounding box center [170, 150] width 117 height 14
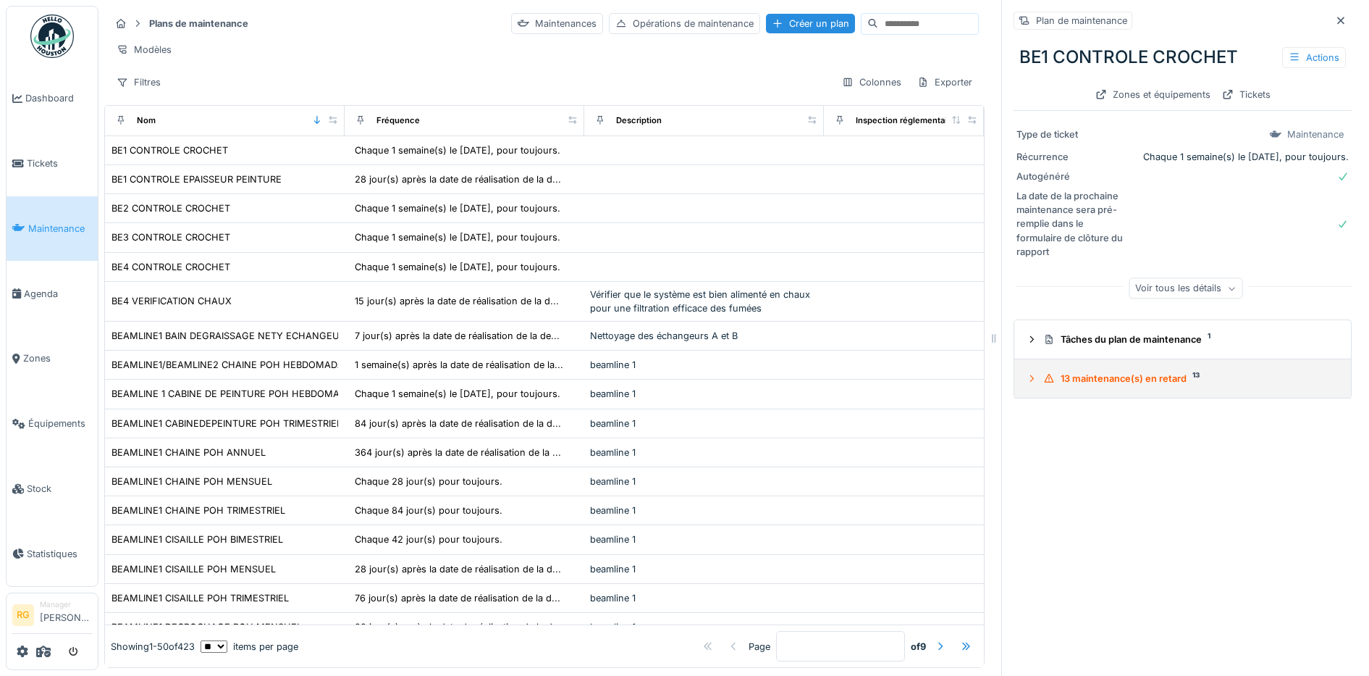
click at [1026, 379] on icon at bounding box center [1032, 378] width 12 height 9
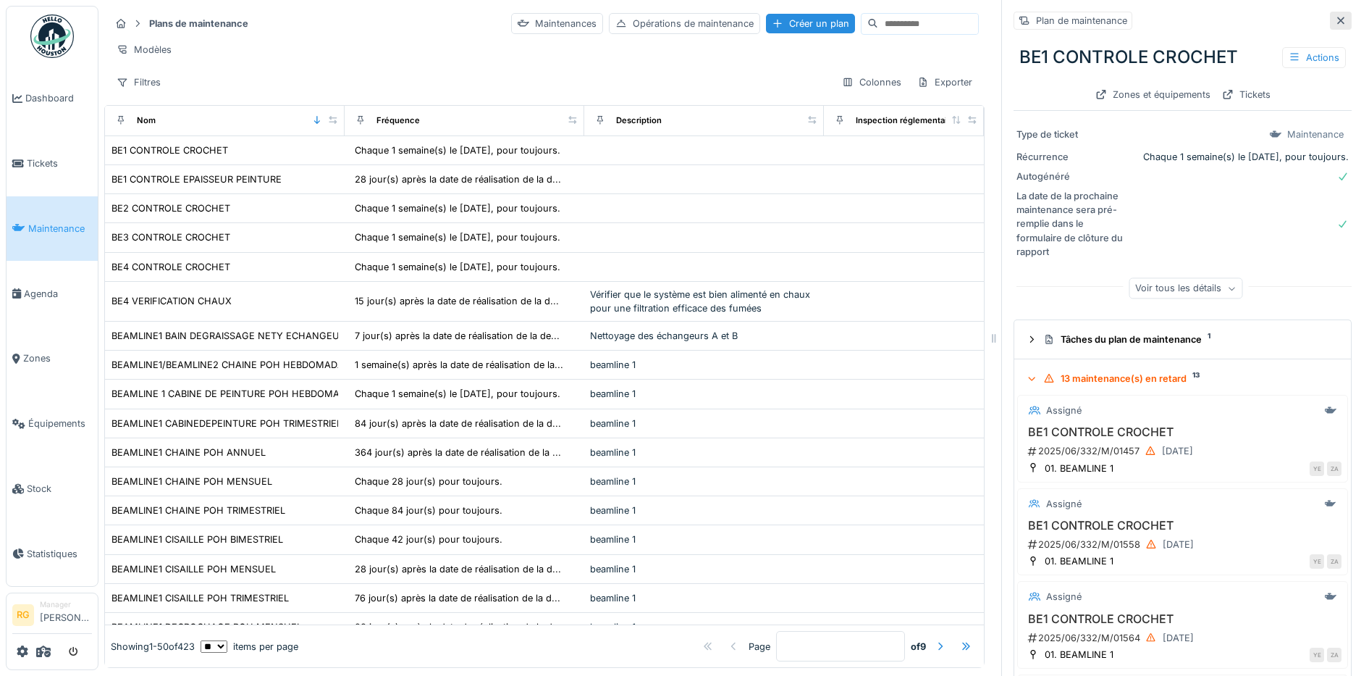
click at [1337, 19] on icon at bounding box center [1340, 20] width 7 height 7
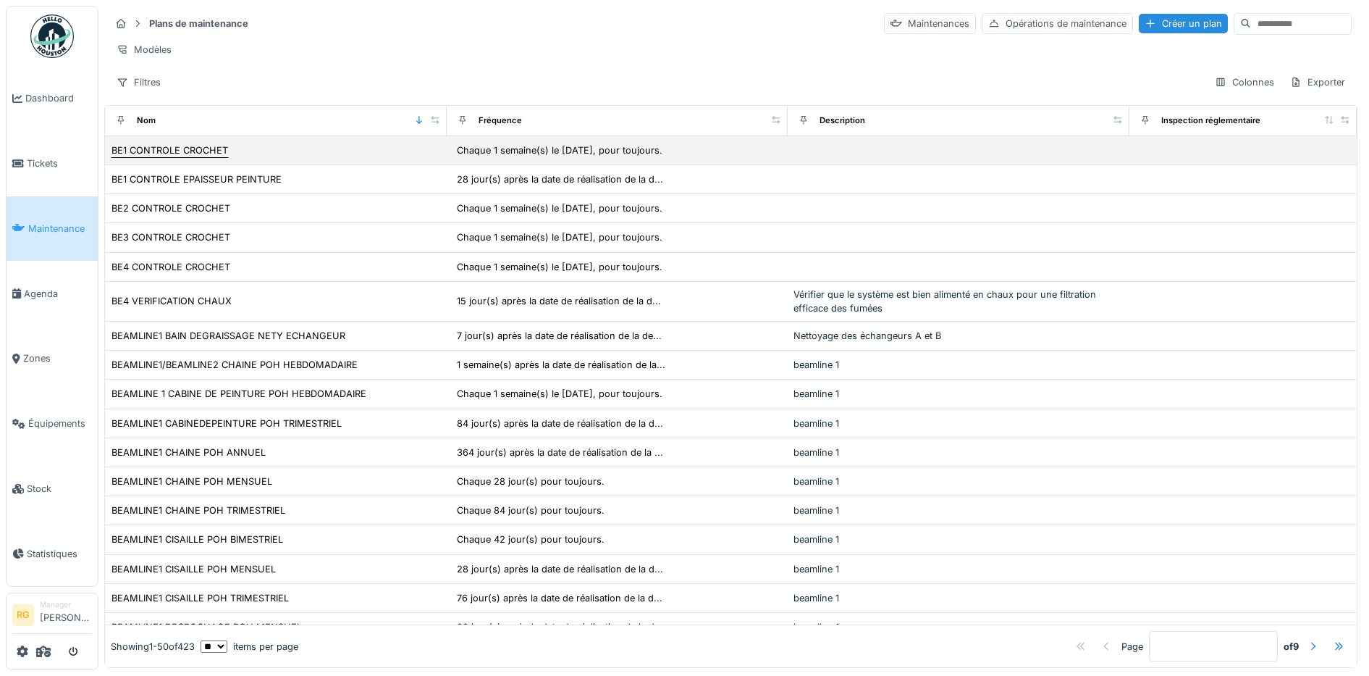
click at [151, 157] on div "BE1 CONTROLE CROCHET" at bounding box center [170, 150] width 117 height 14
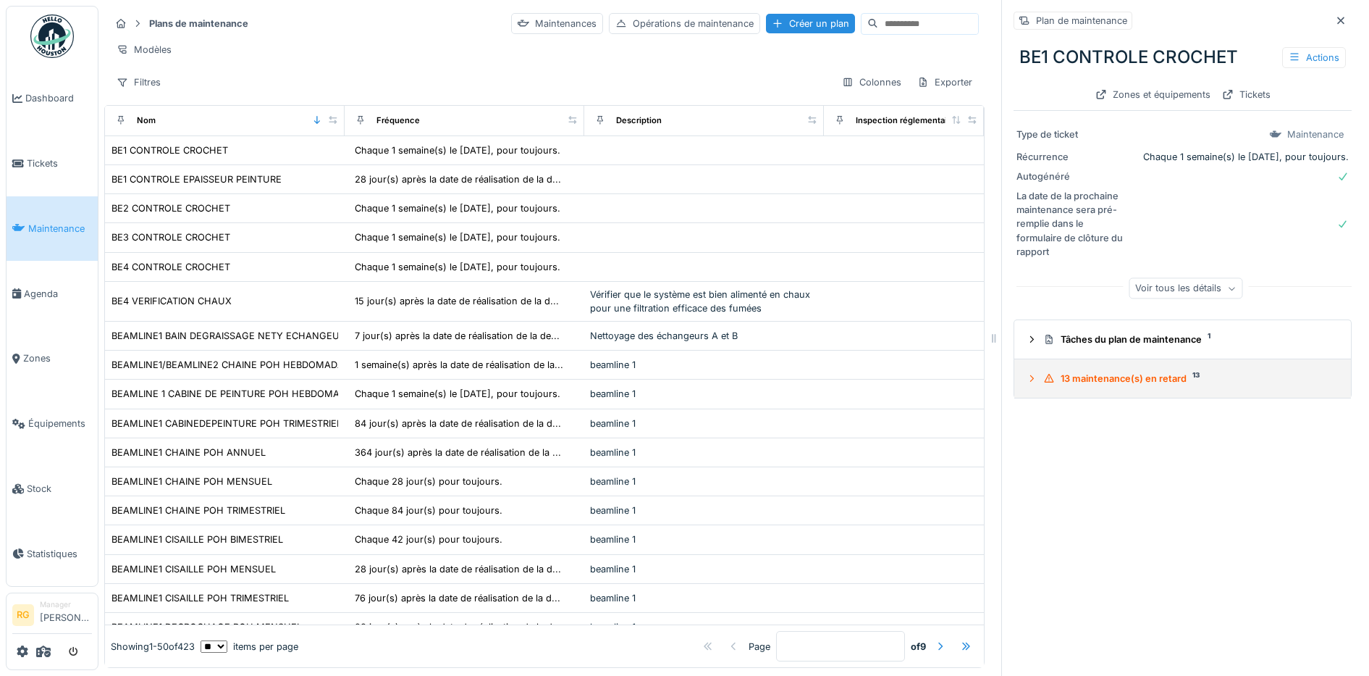
click at [1030, 379] on icon at bounding box center [1032, 378] width 4 height 7
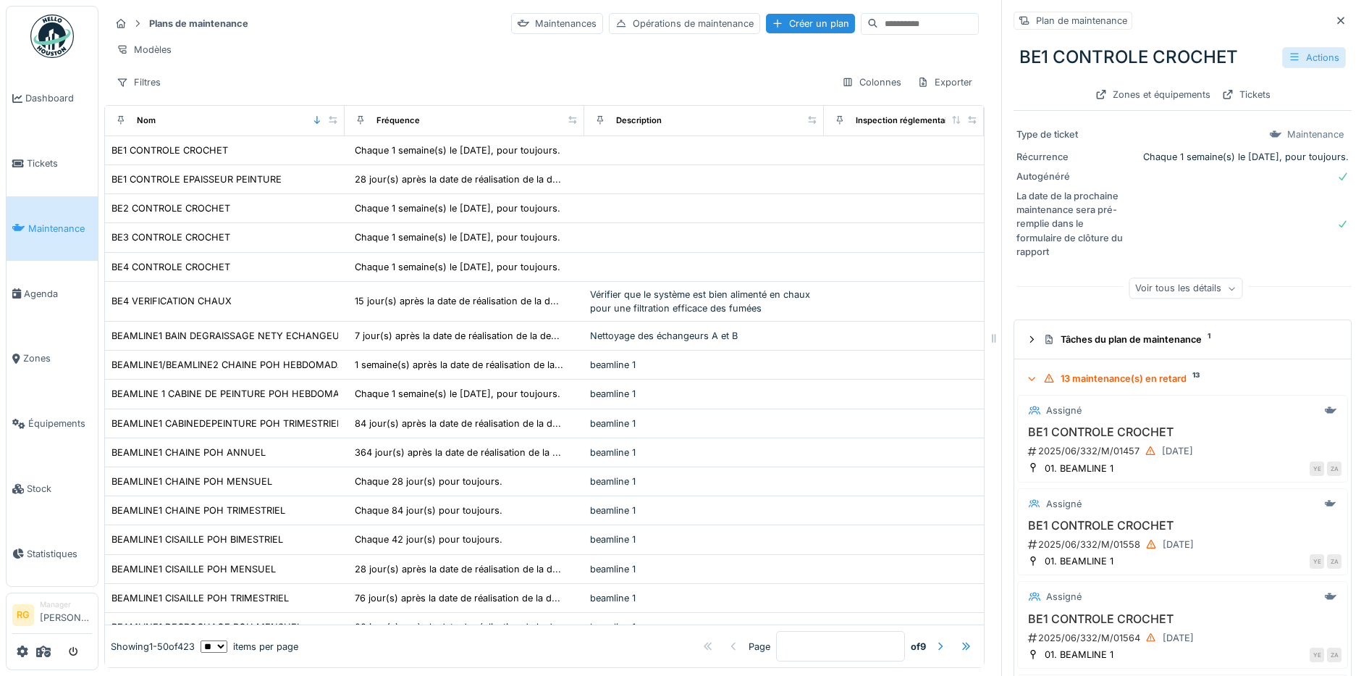
click at [1282, 58] on div "Actions" at bounding box center [1314, 57] width 64 height 21
click at [1206, 88] on div "Modifier" at bounding box center [1235, 90] width 130 height 22
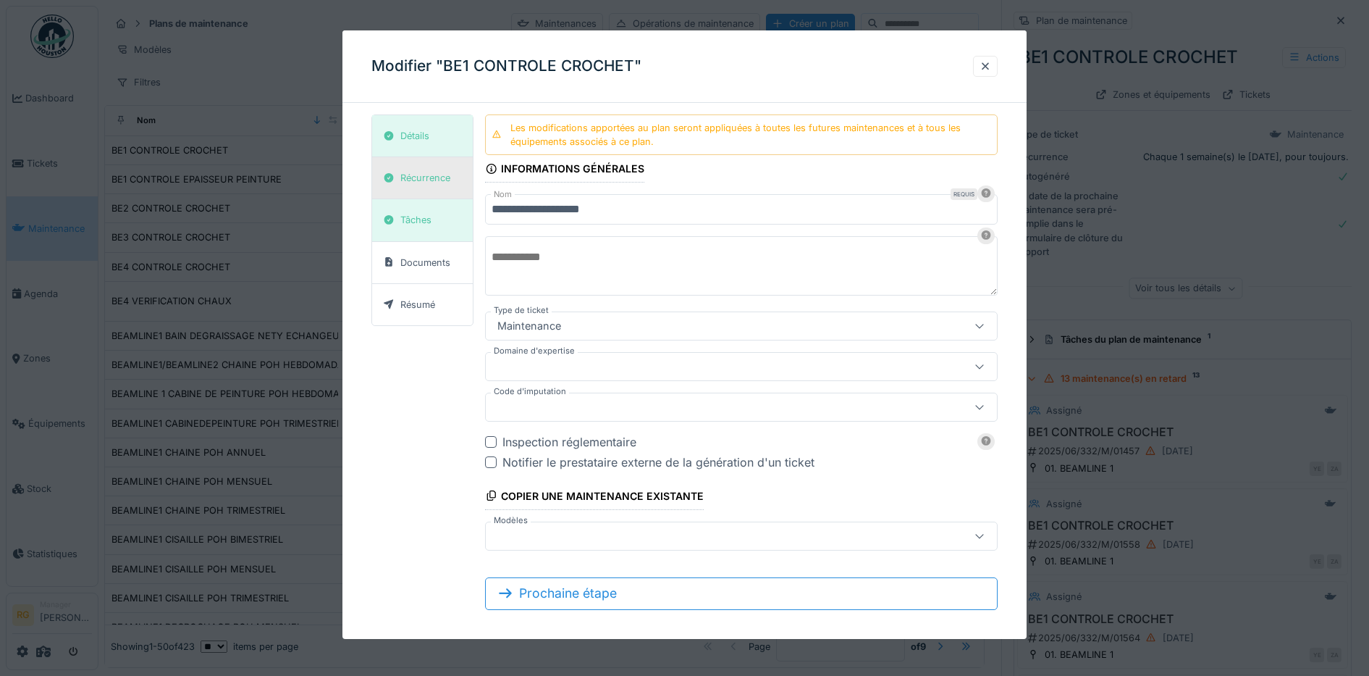
click at [432, 179] on div "Récurrence" at bounding box center [425, 178] width 50 height 14
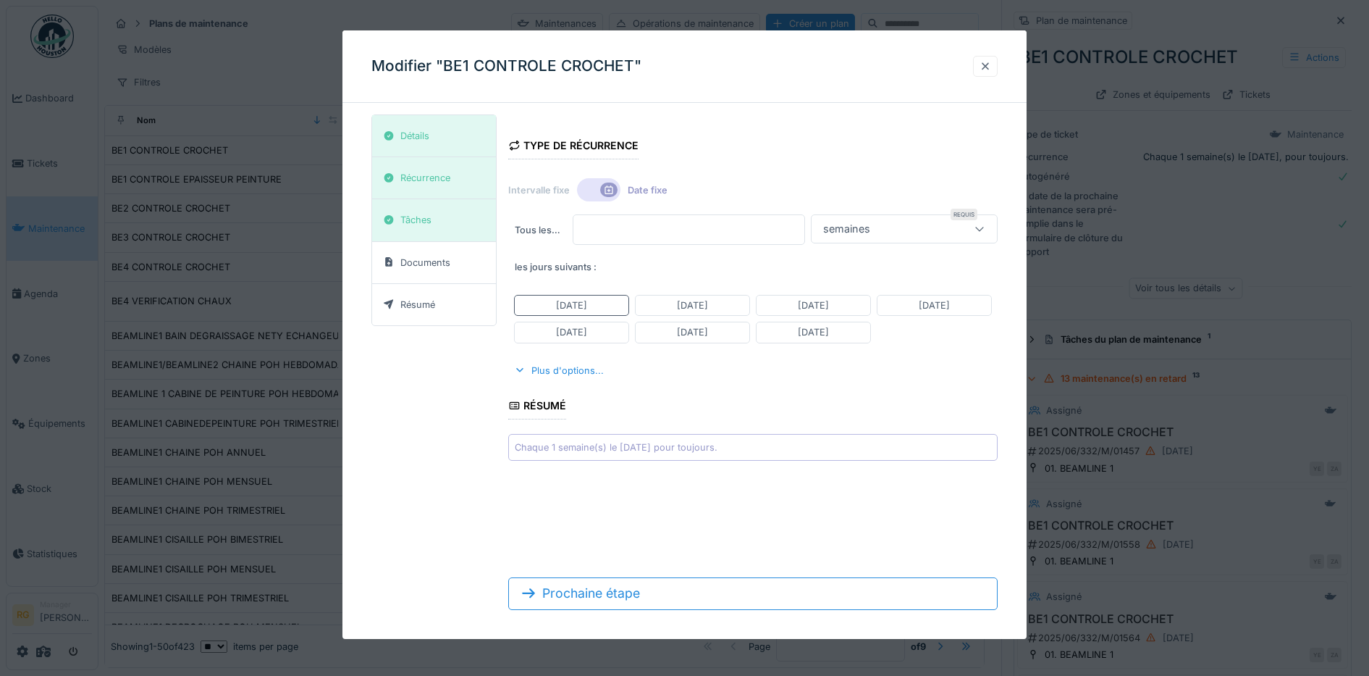
click at [991, 70] on div at bounding box center [986, 66] width 12 height 14
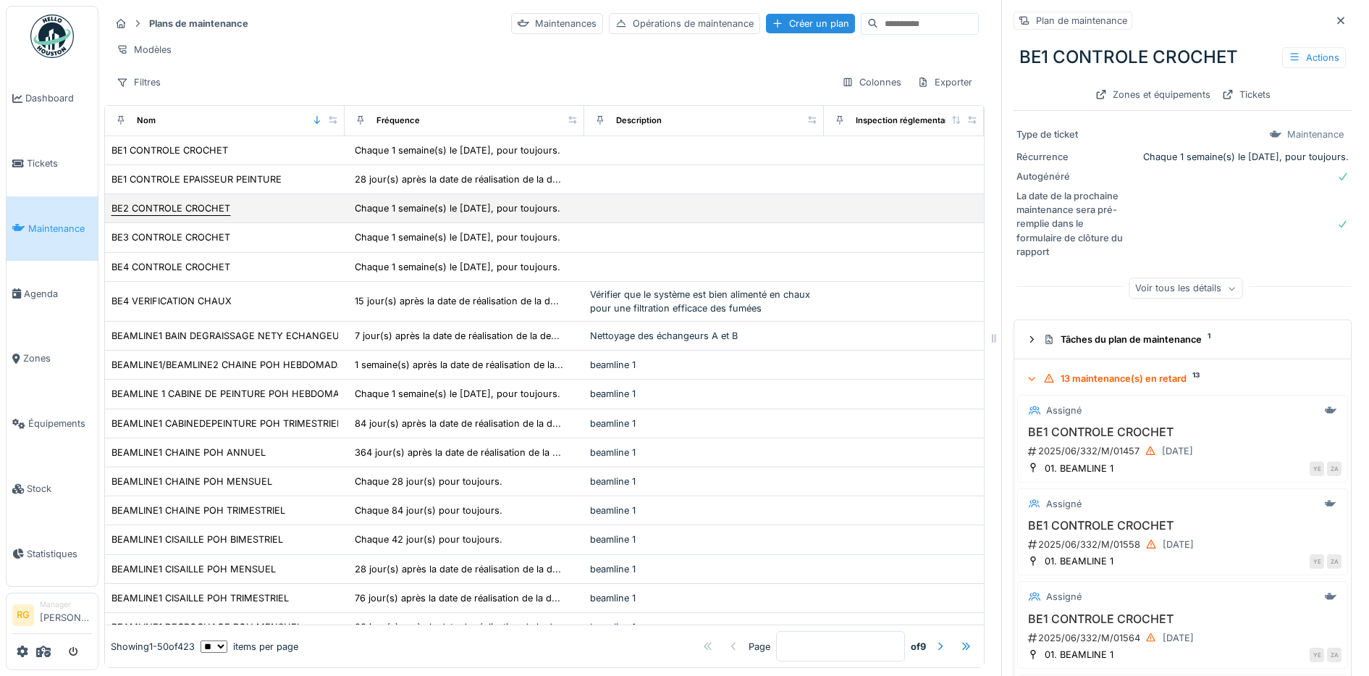
click at [163, 215] on div "BE2 CONTROLE CROCHET" at bounding box center [171, 208] width 119 height 14
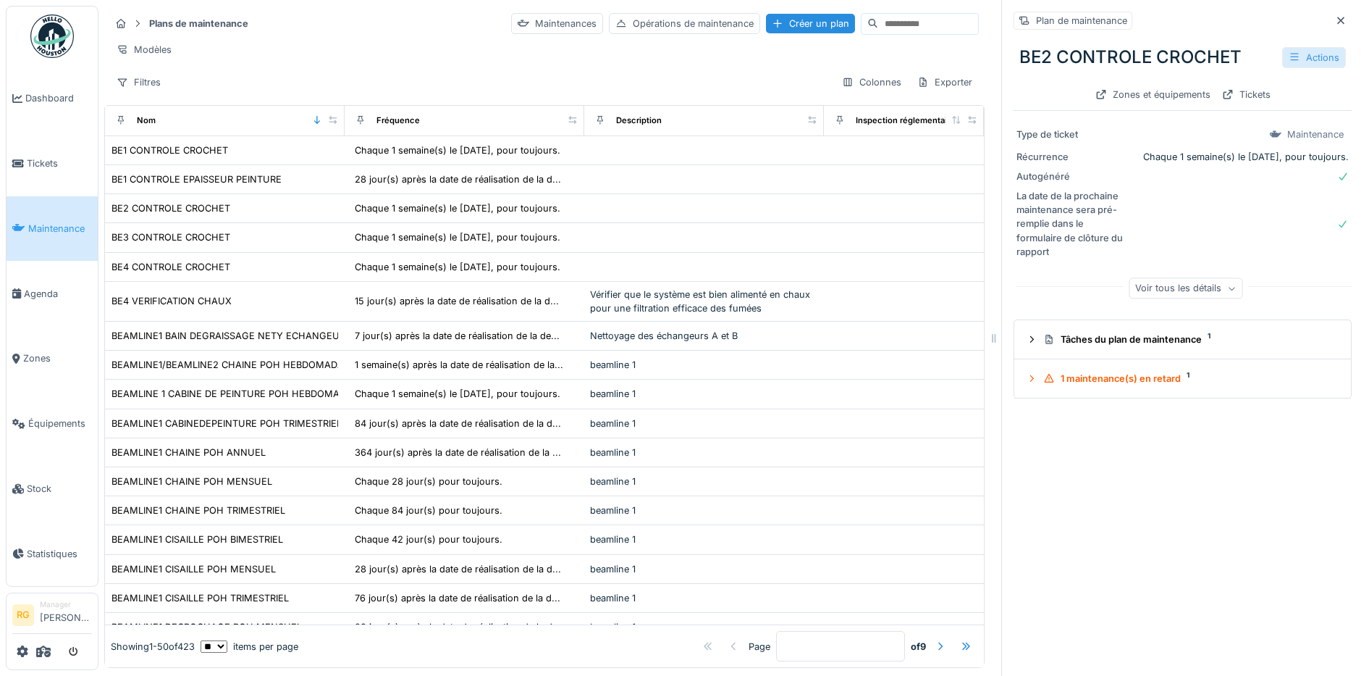
click at [1289, 59] on icon at bounding box center [1295, 56] width 12 height 9
click at [1228, 86] on div "Modifier" at bounding box center [1235, 90] width 130 height 22
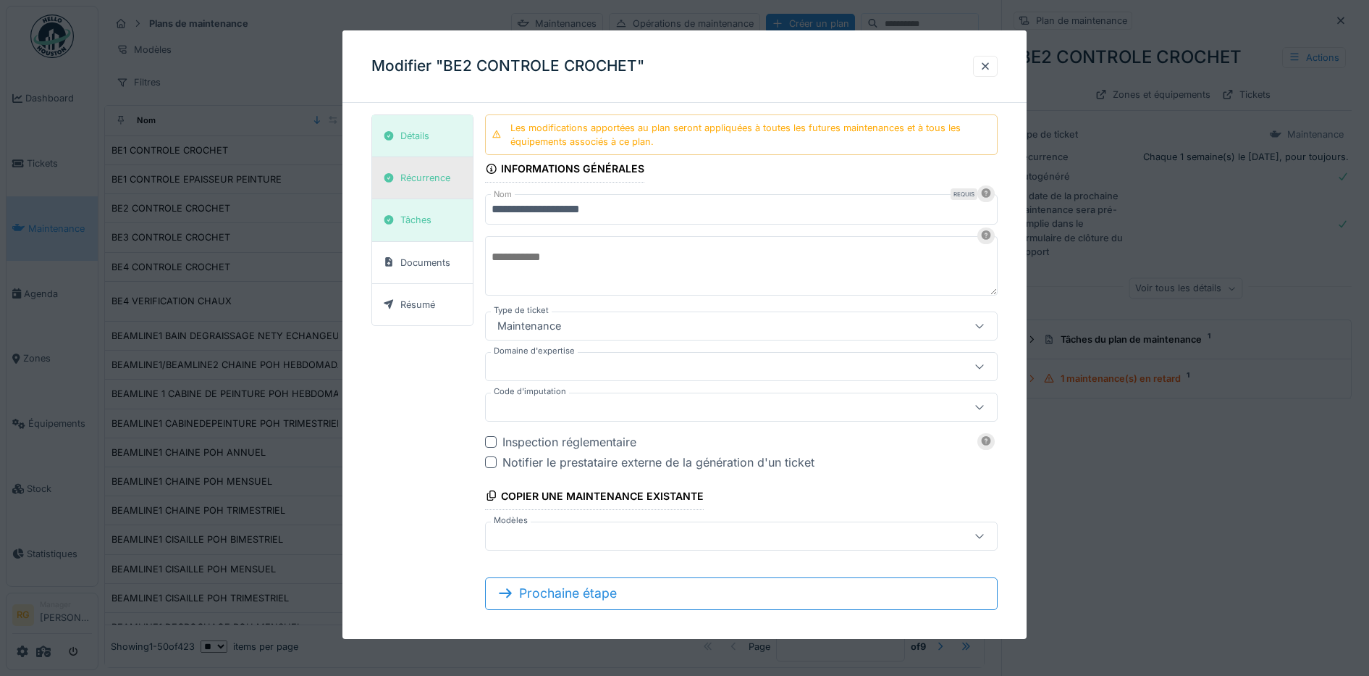
click at [431, 172] on div "Récurrence" at bounding box center [425, 178] width 50 height 14
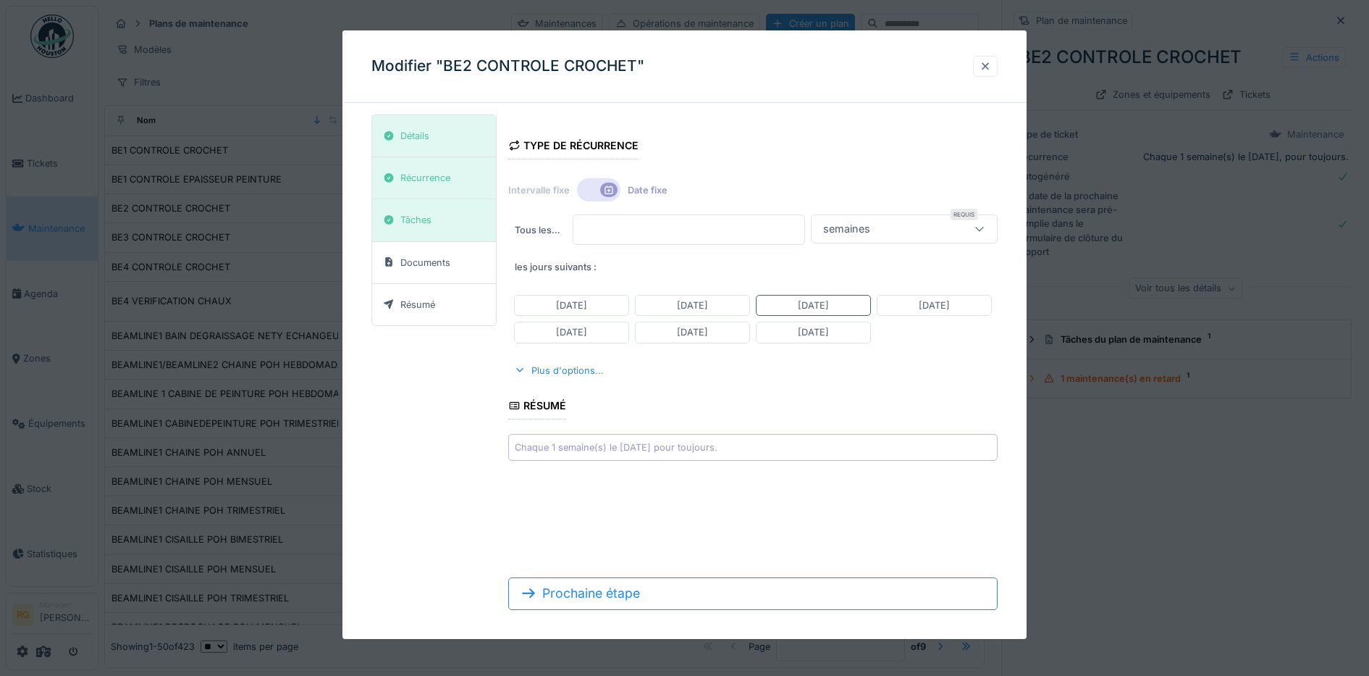
click at [991, 68] on div at bounding box center [986, 66] width 12 height 14
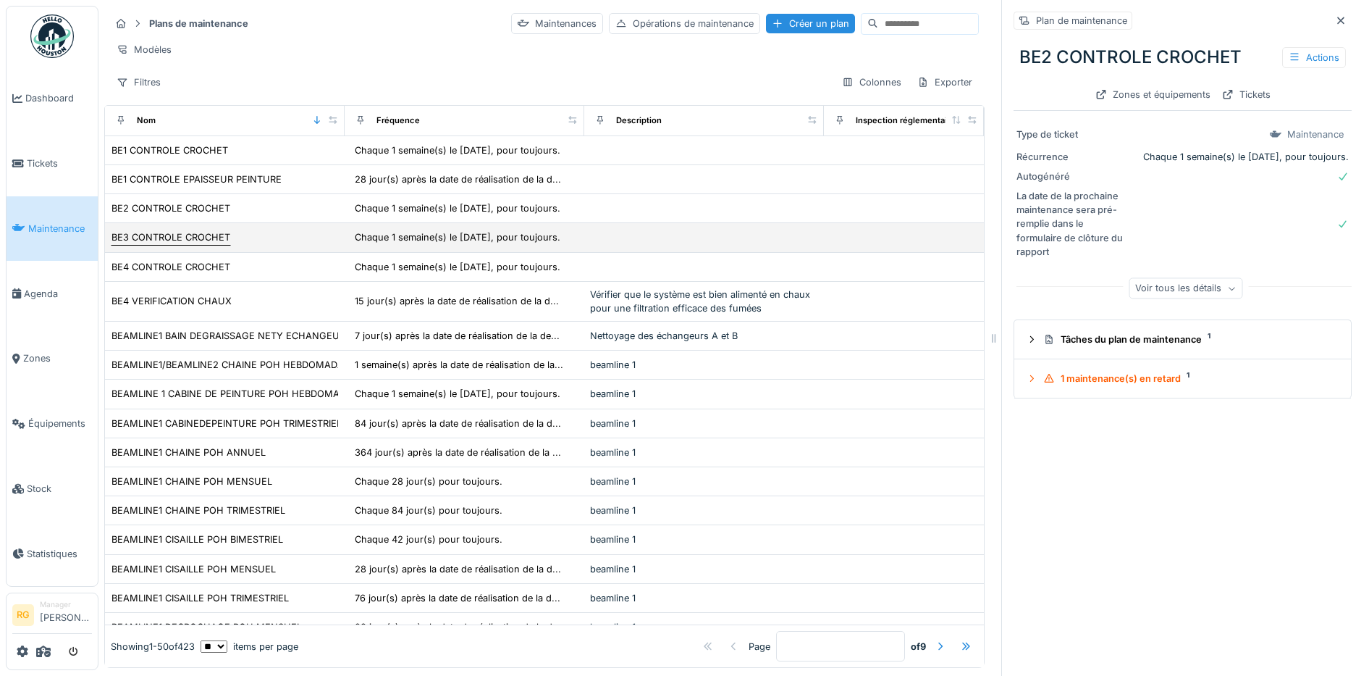
click at [182, 244] on div "BE3 CONTROLE CROCHET" at bounding box center [171, 237] width 119 height 14
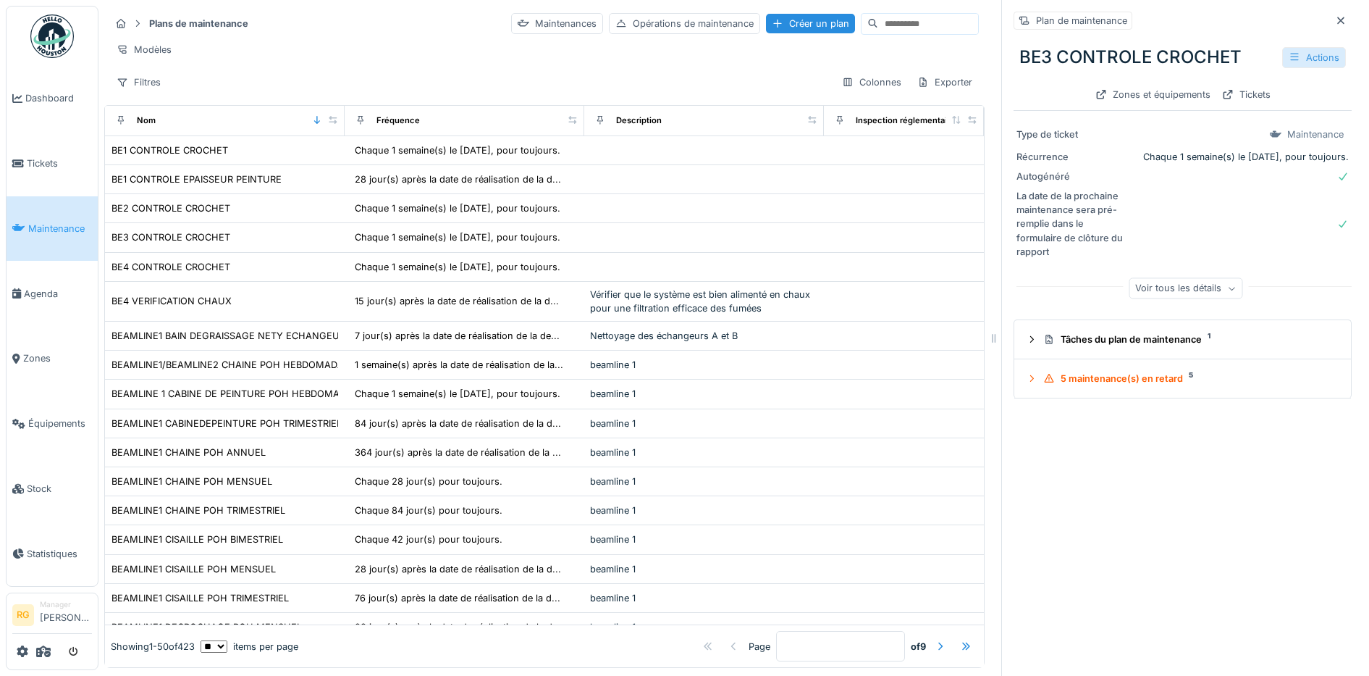
click at [1282, 61] on div "Actions" at bounding box center [1314, 57] width 64 height 21
click at [1215, 86] on div "Modifier" at bounding box center [1235, 90] width 130 height 22
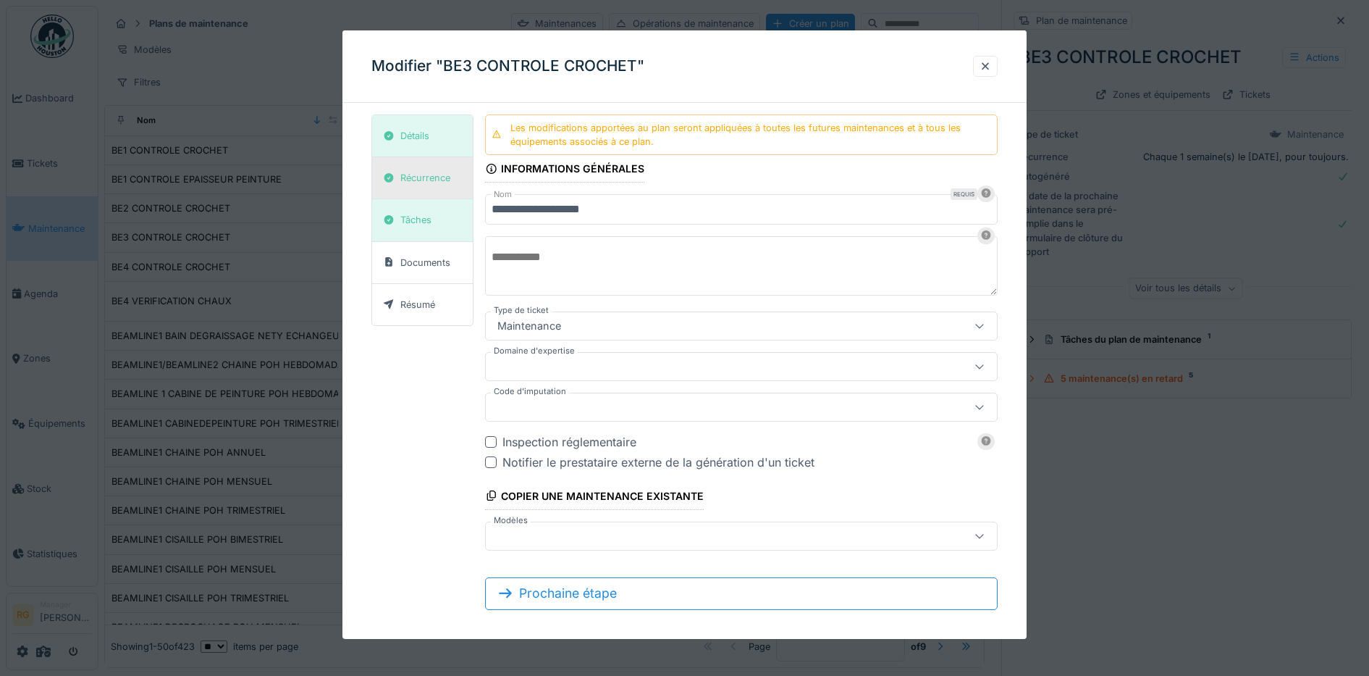
click at [430, 180] on div "Récurrence" at bounding box center [425, 178] width 50 height 14
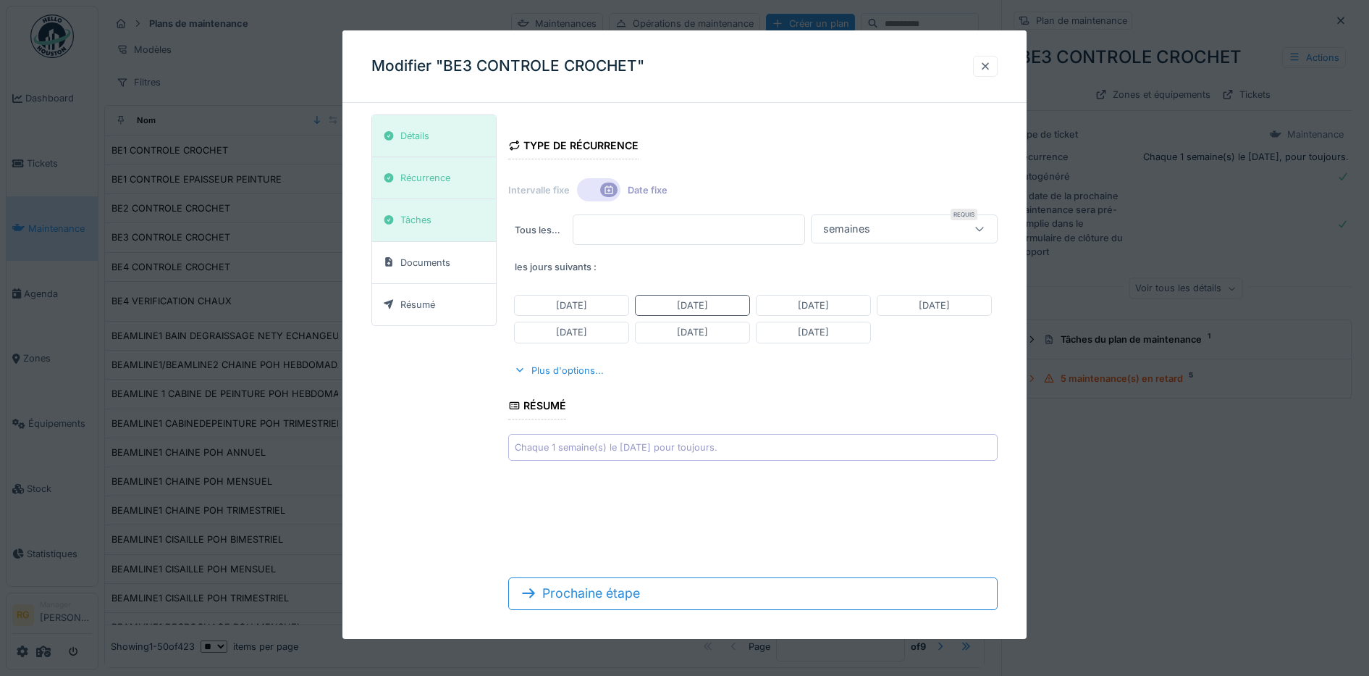
click at [991, 68] on div at bounding box center [986, 66] width 12 height 14
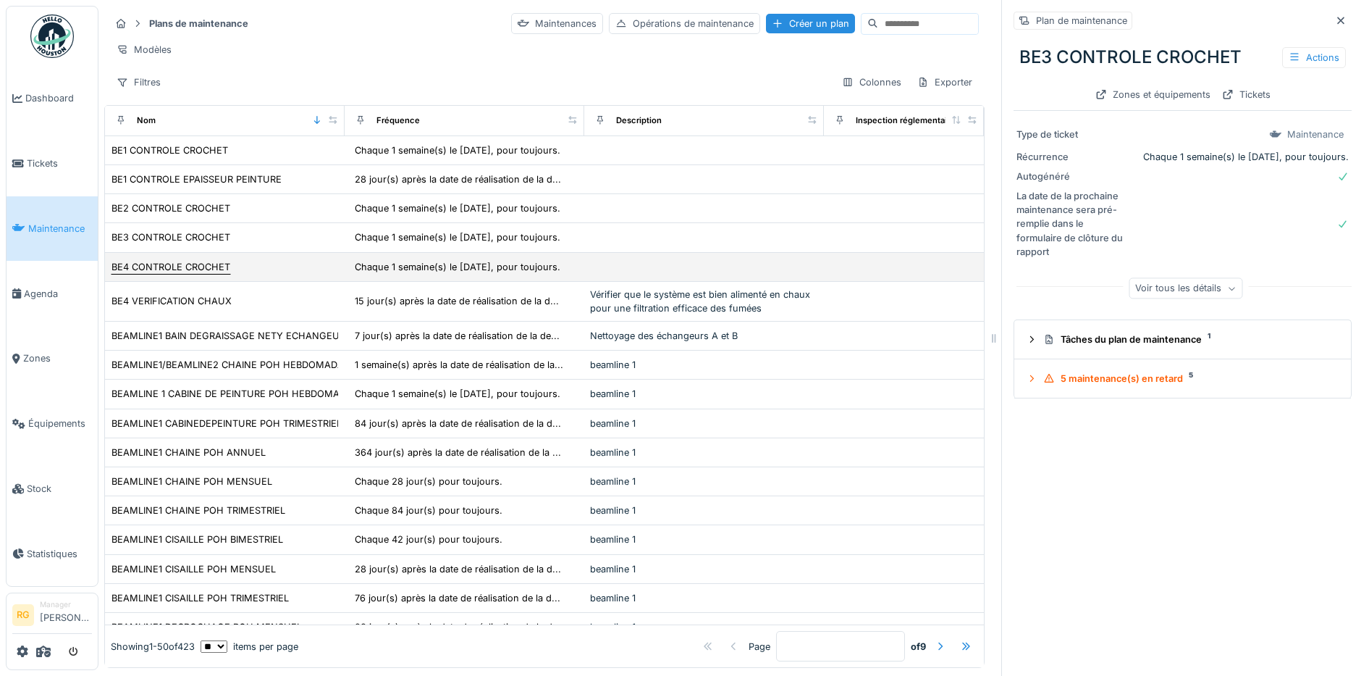
click at [182, 274] on div "BE4 CONTROLE CROCHET" at bounding box center [171, 267] width 119 height 14
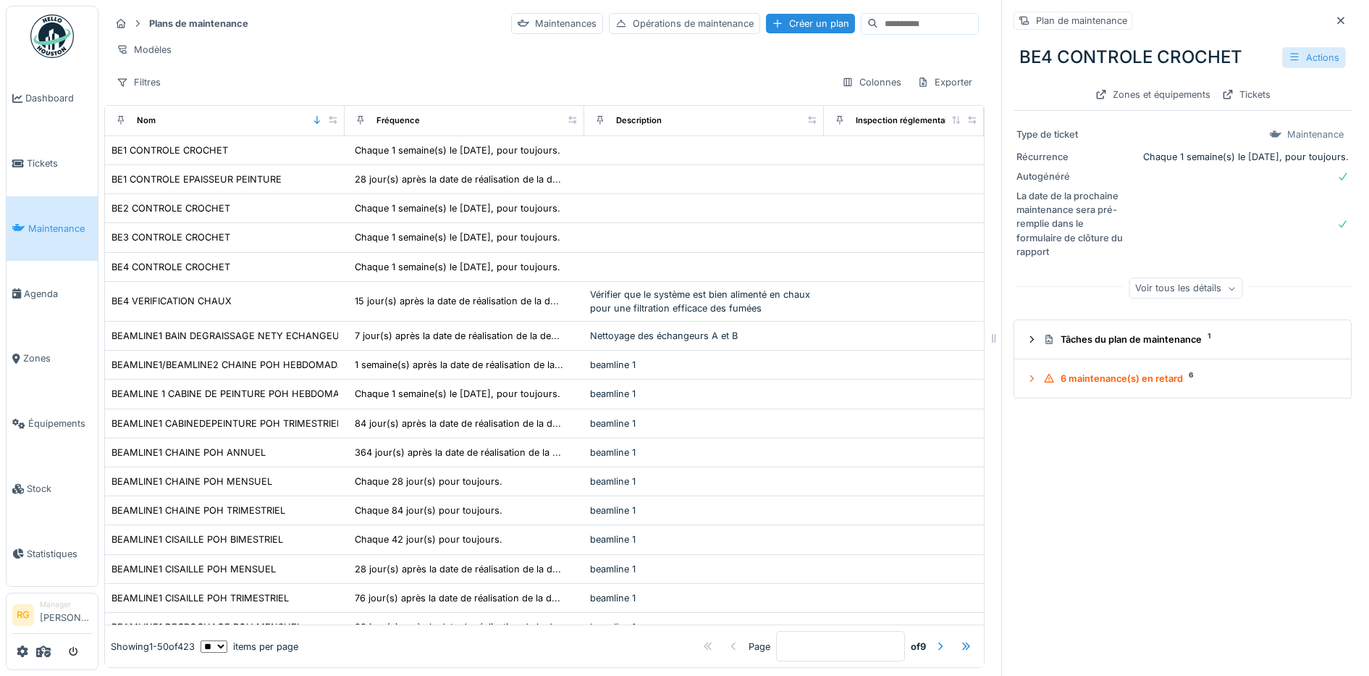
click at [1282, 60] on div "Actions" at bounding box center [1314, 57] width 64 height 21
click at [1210, 87] on div "Modifier" at bounding box center [1235, 90] width 130 height 22
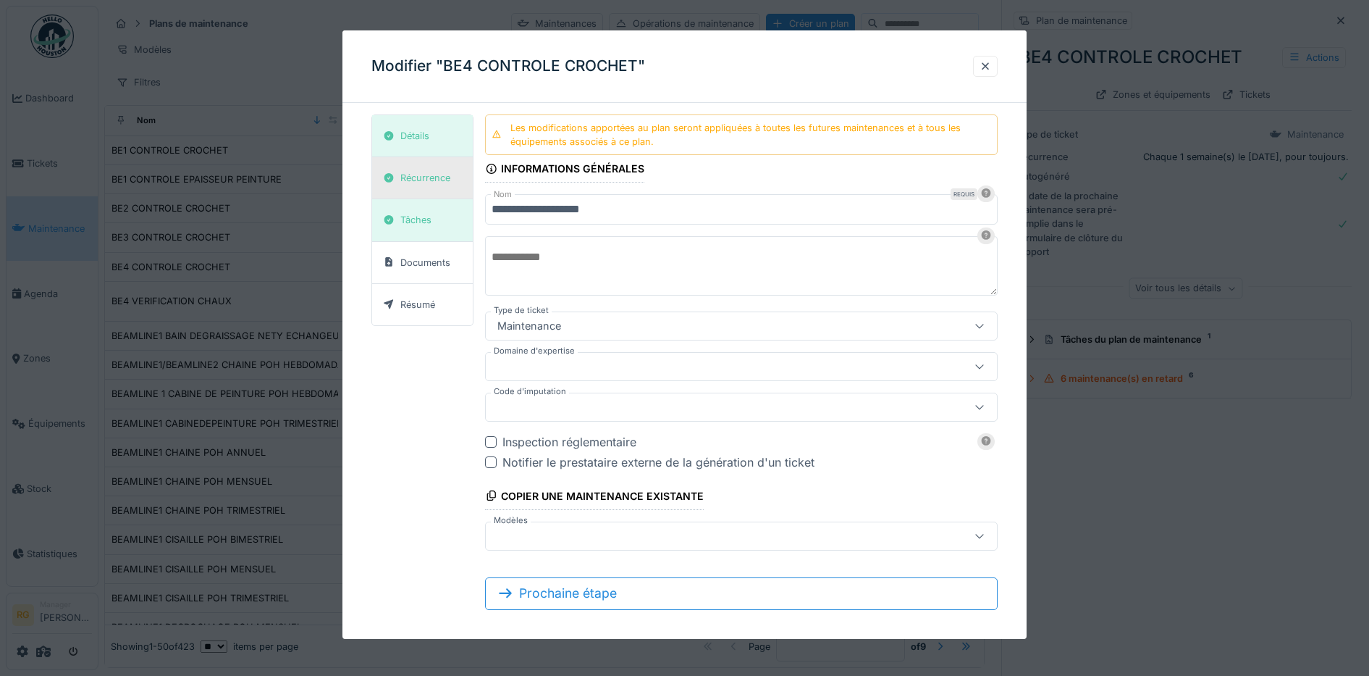
click at [422, 179] on div "Récurrence" at bounding box center [425, 178] width 50 height 14
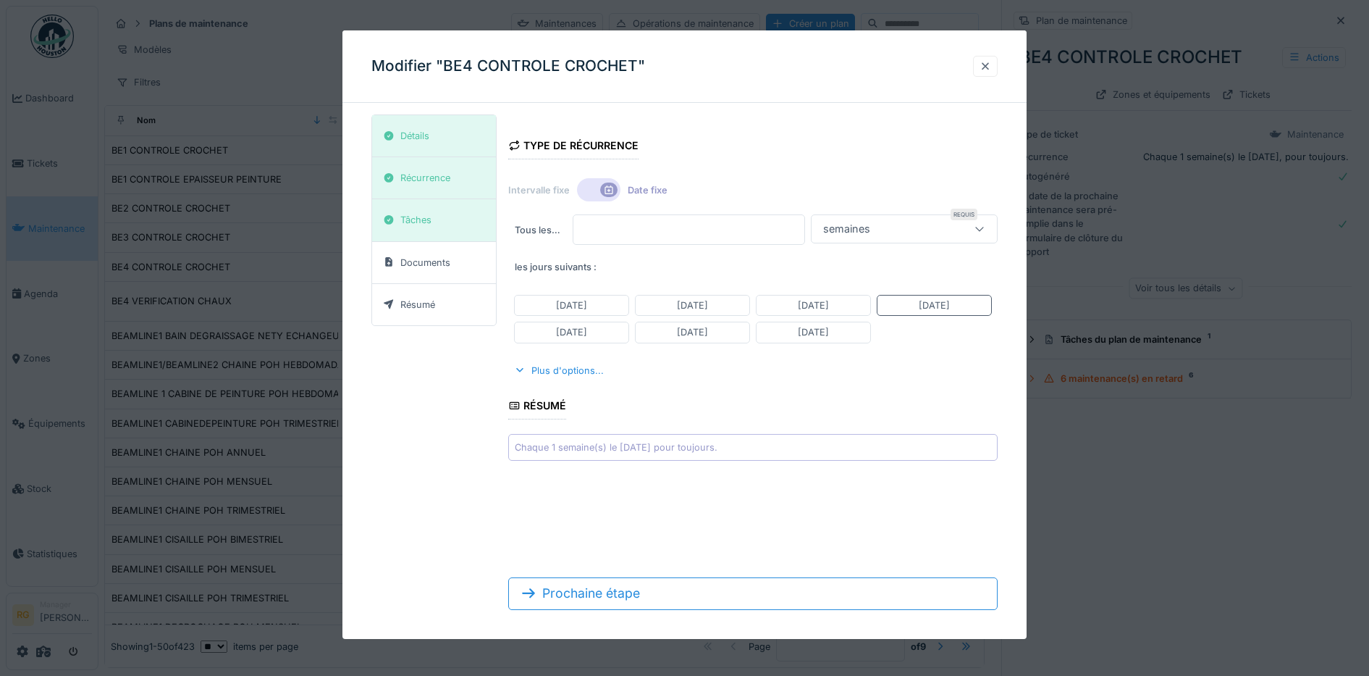
click at [991, 66] on div at bounding box center [986, 66] width 12 height 14
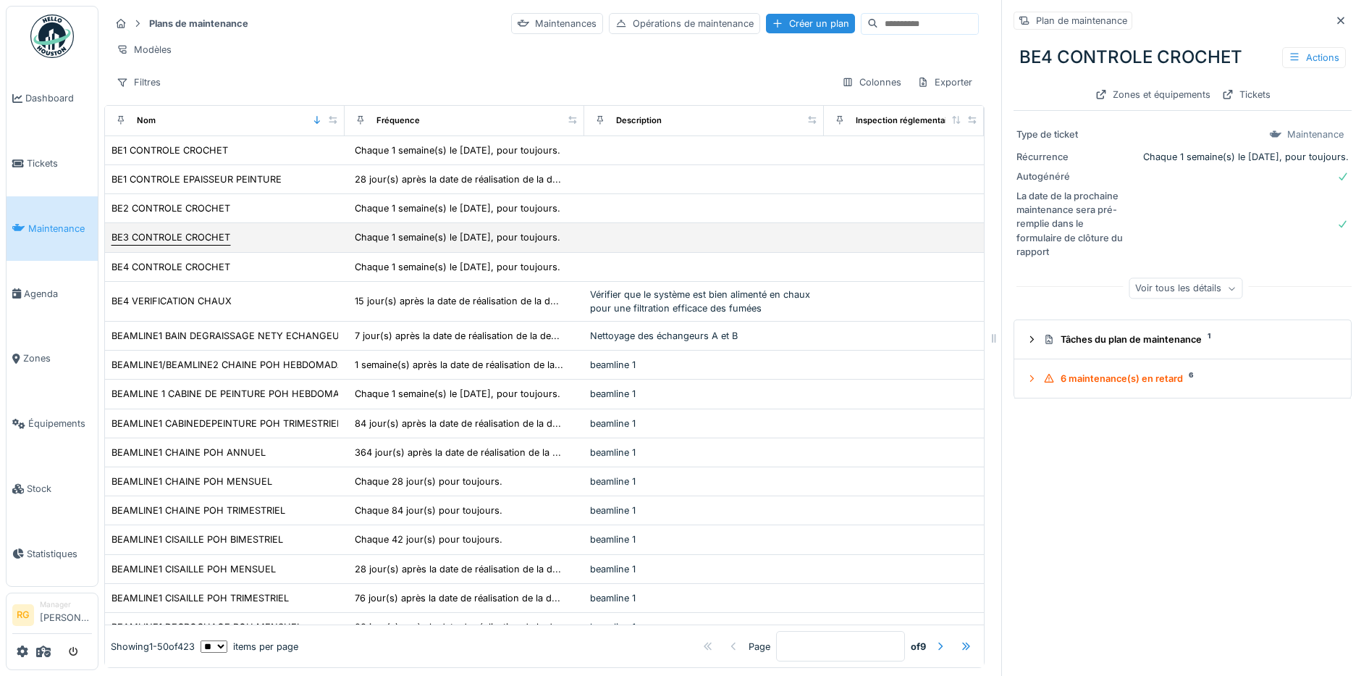
click at [164, 244] on div "BE3 CONTROLE CROCHET" at bounding box center [171, 237] width 119 height 14
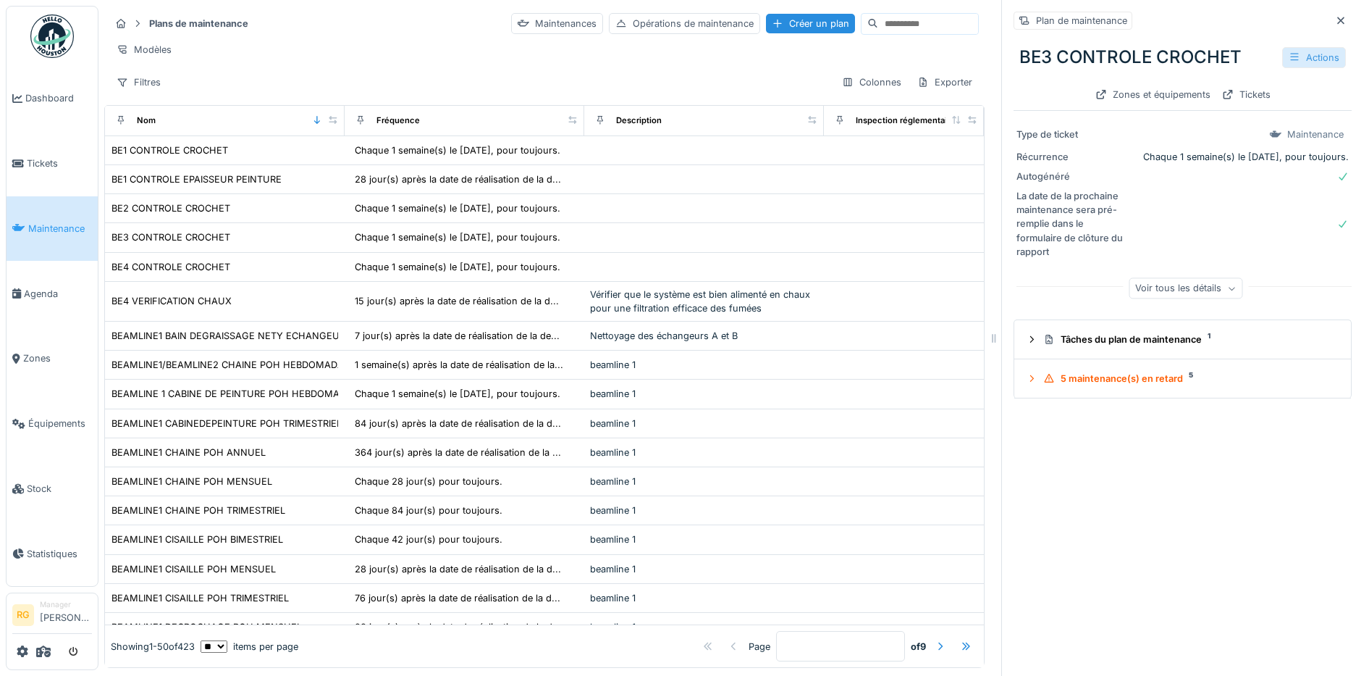
click at [1282, 54] on div "Actions" at bounding box center [1314, 57] width 64 height 21
click at [1205, 89] on div "Modifier" at bounding box center [1235, 90] width 130 height 22
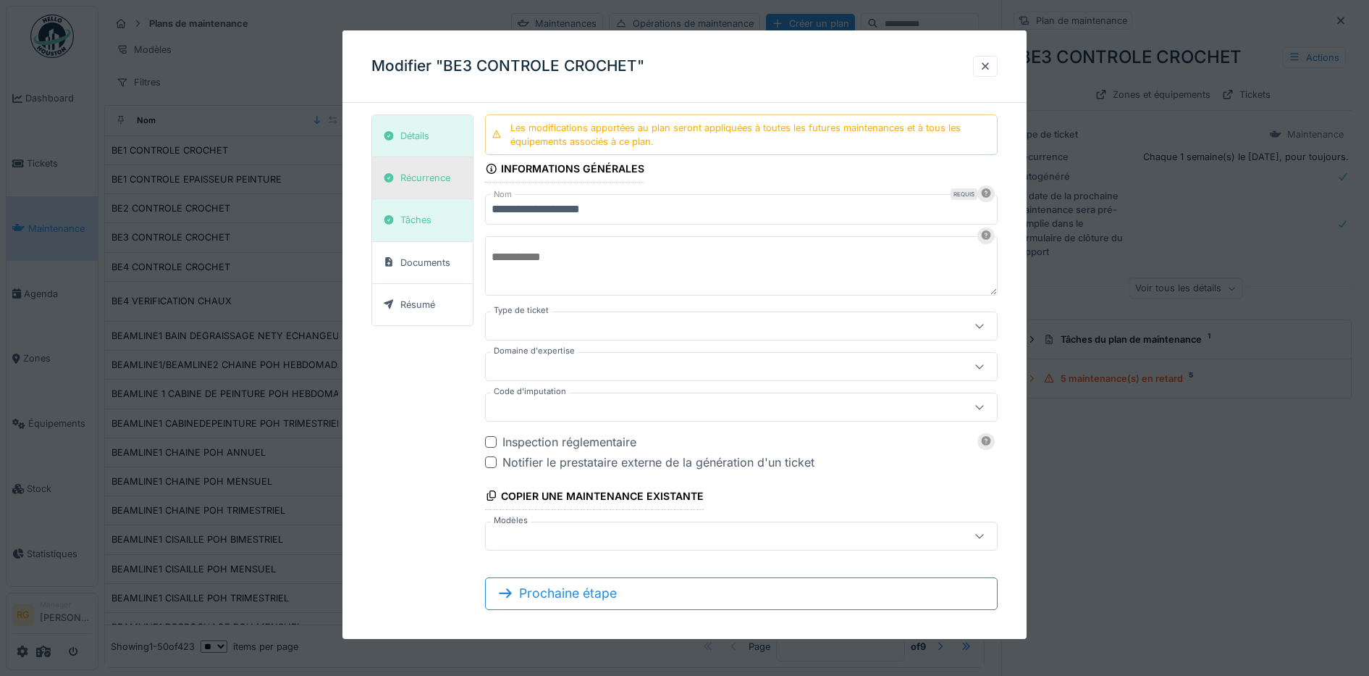
type input "***"
click at [429, 178] on div "Récurrence" at bounding box center [425, 178] width 50 height 14
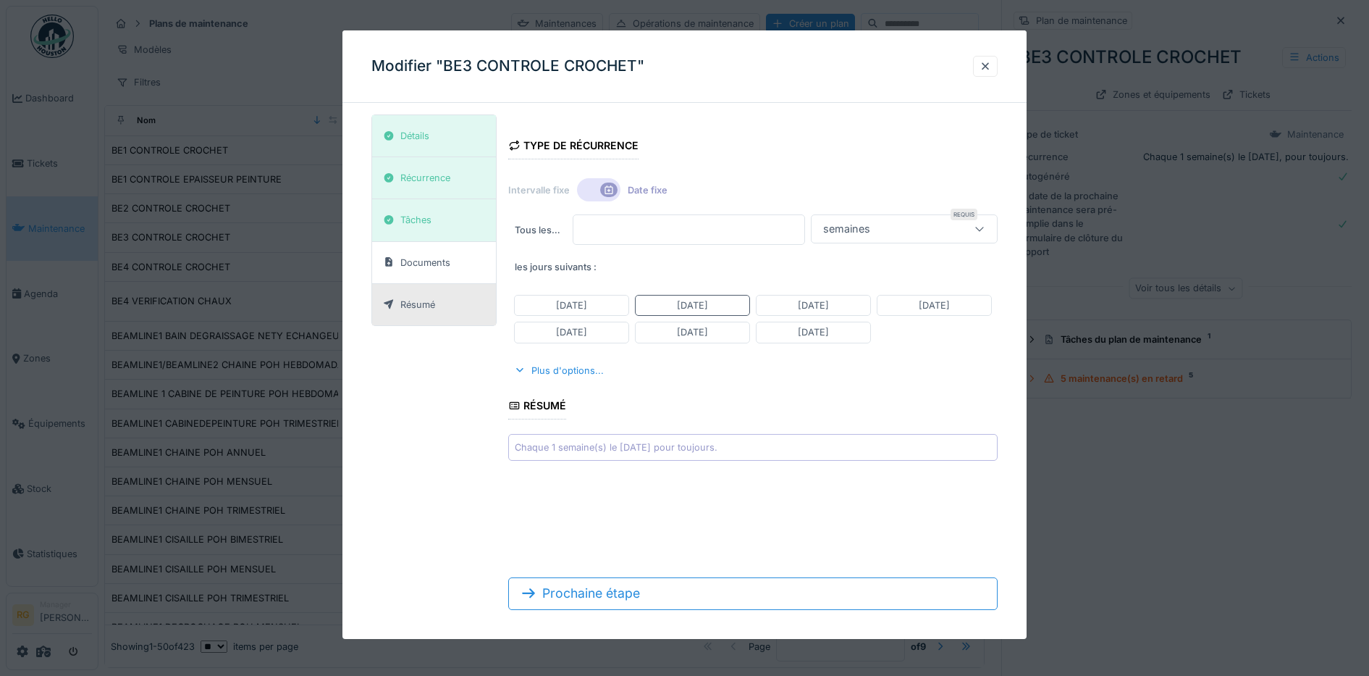
click at [411, 308] on div "Résumé" at bounding box center [417, 305] width 35 height 14
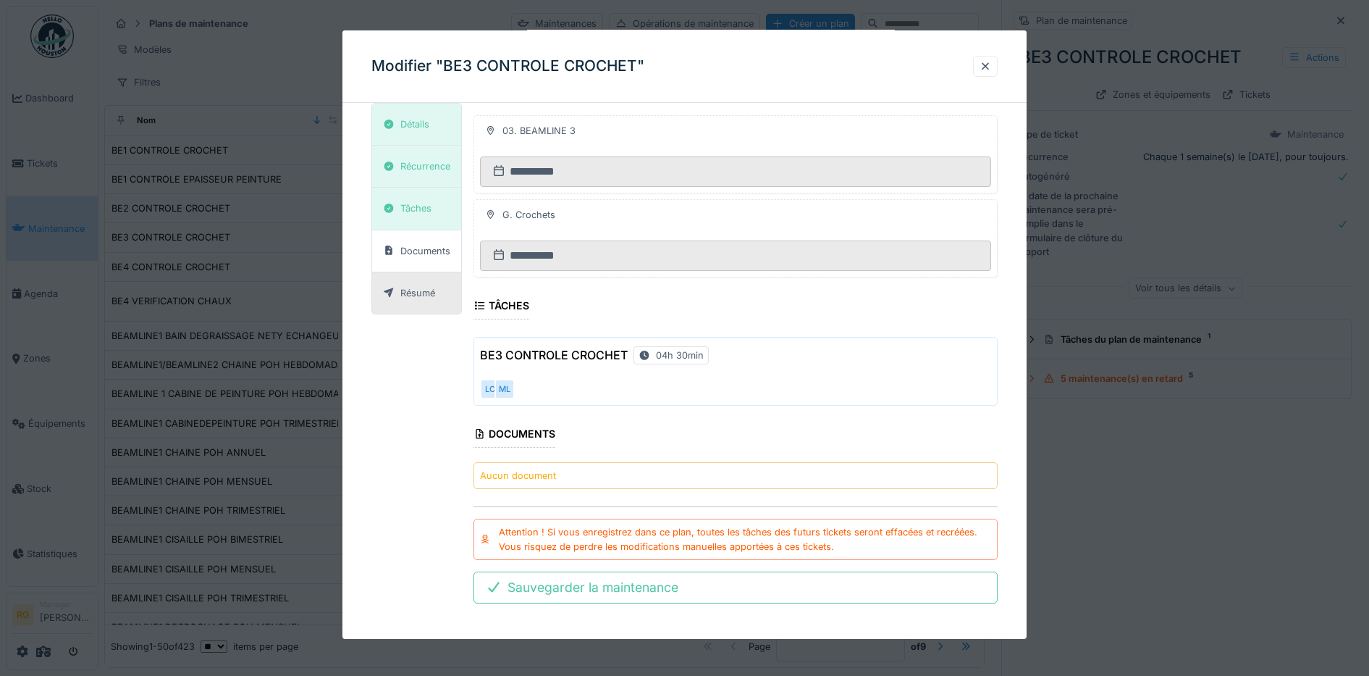
scroll to position [246, 0]
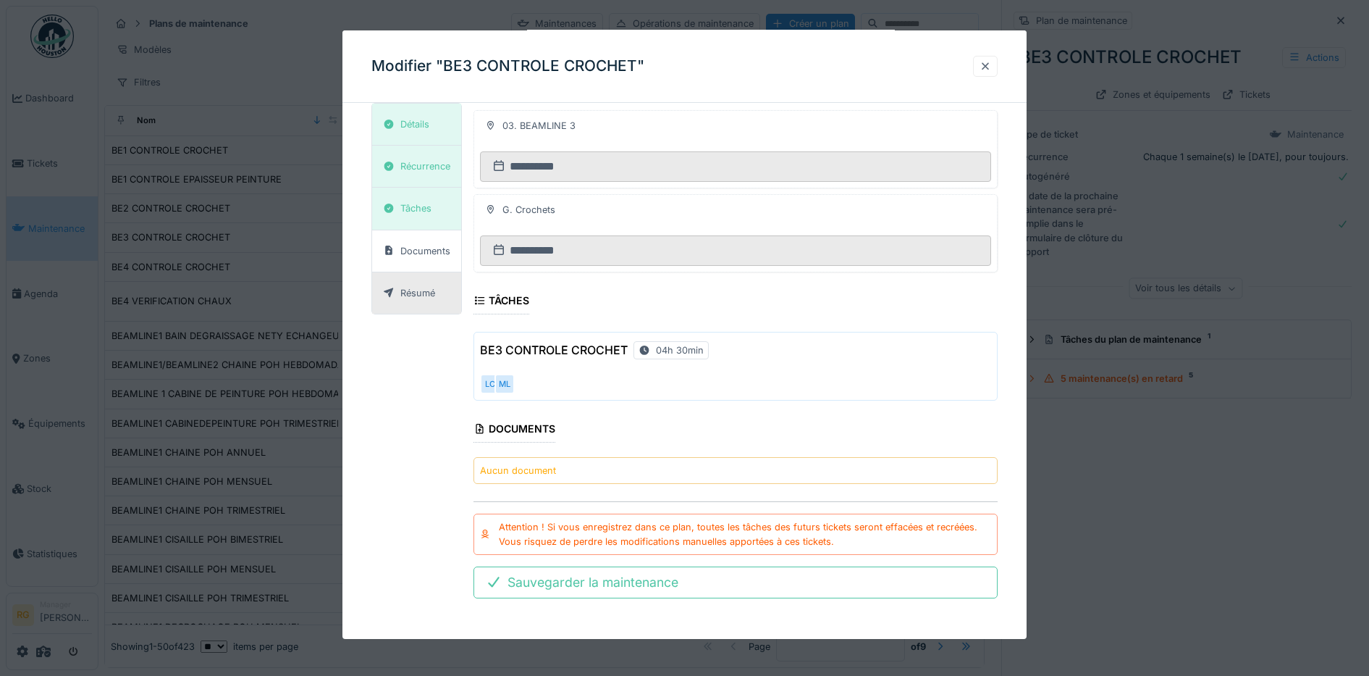
click at [991, 67] on div at bounding box center [986, 66] width 12 height 14
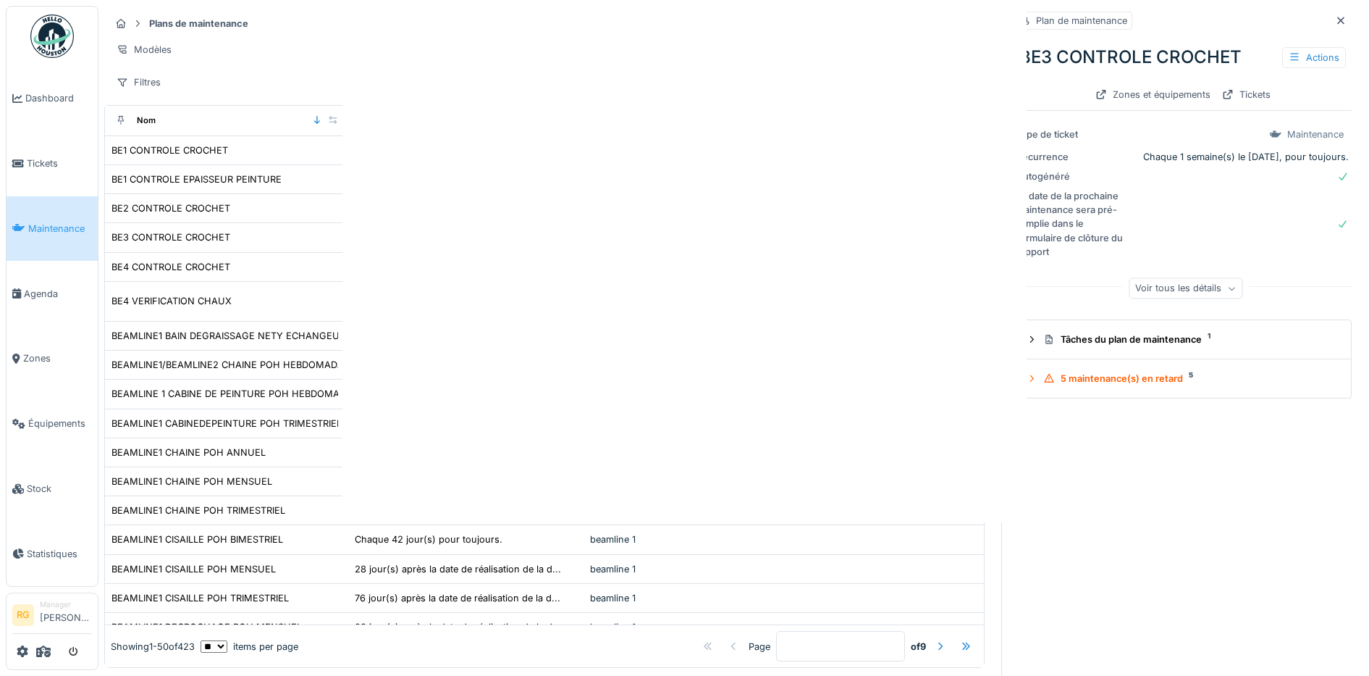
scroll to position [0, 0]
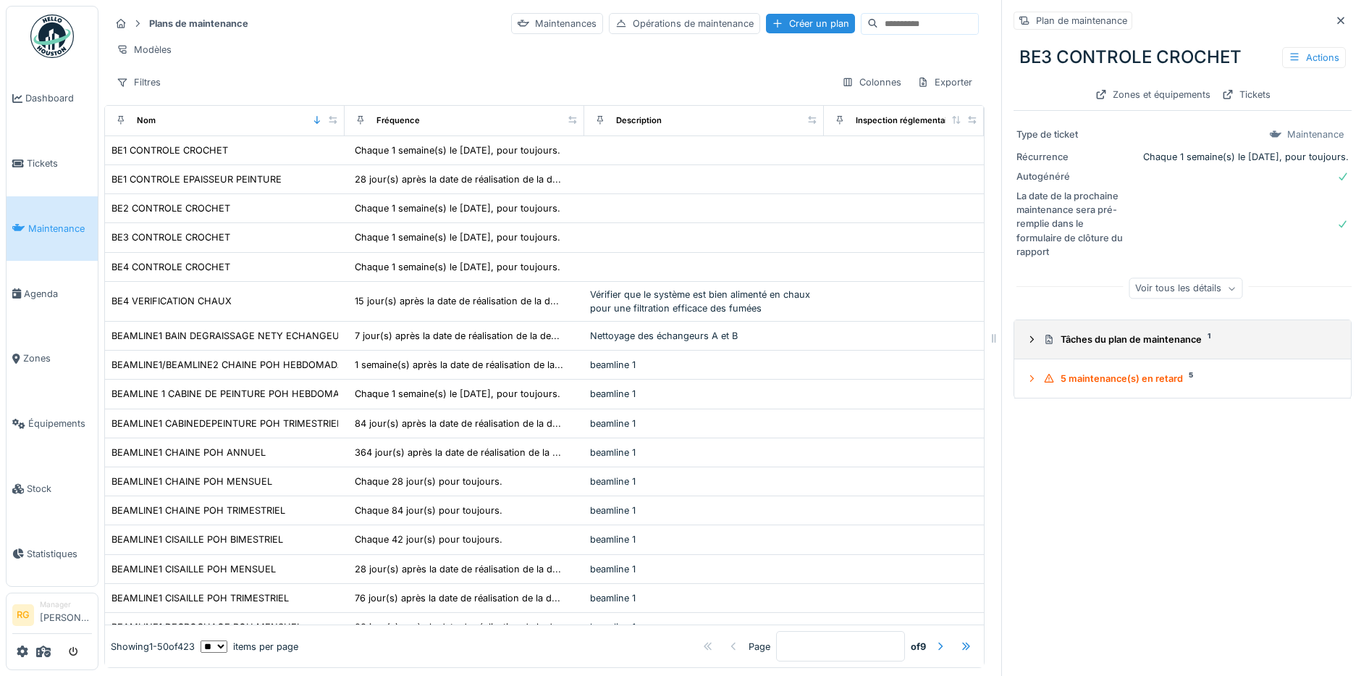
click at [1026, 335] on icon at bounding box center [1032, 339] width 12 height 9
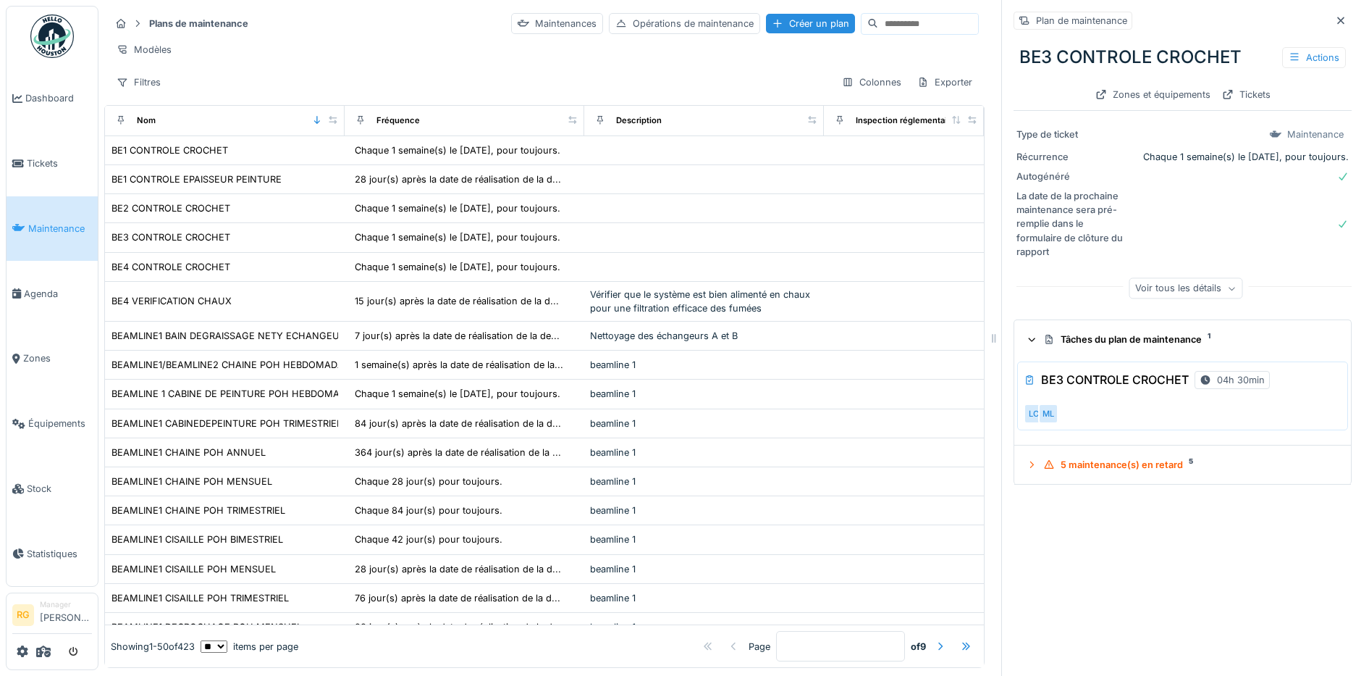
click at [1135, 403] on div "LC ML" at bounding box center [1180, 413] width 312 height 20
click at [1114, 373] on h3 "BE3 CONTROLE CROCHET" at bounding box center [1115, 380] width 148 height 14
click at [1070, 383] on div "BE3 CONTROLE CROCHET 04h 30min LC ML" at bounding box center [1182, 395] width 331 height 69
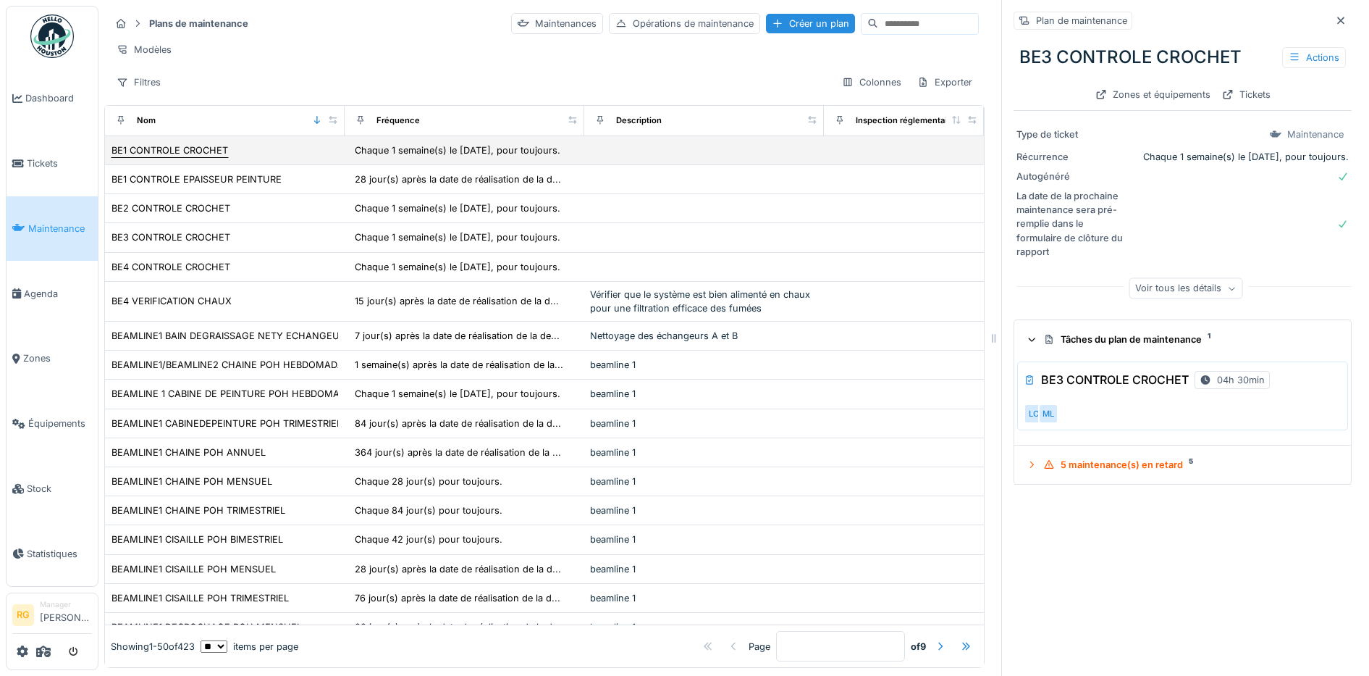
click at [173, 151] on div "BE1 CONTROLE CROCHET" at bounding box center [170, 150] width 117 height 14
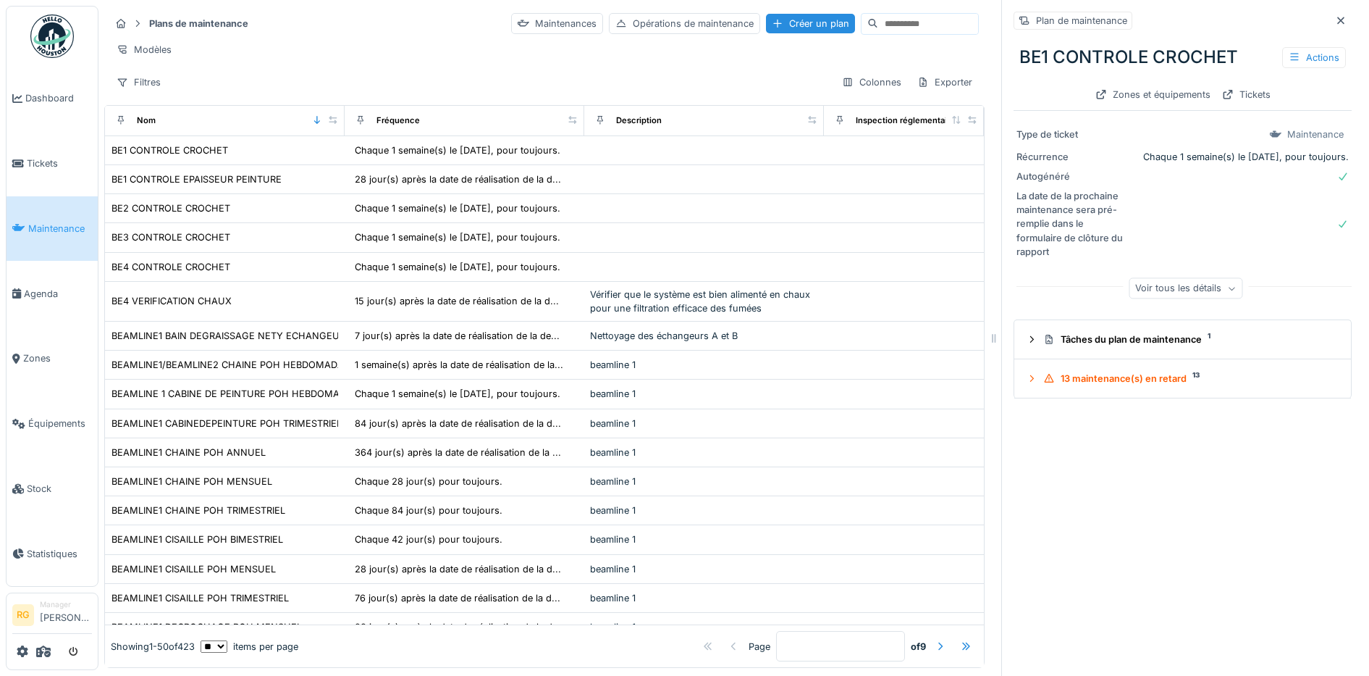
click at [1227, 285] on icon at bounding box center [1231, 288] width 9 height 7
click at [1202, 269] on icon at bounding box center [1205, 271] width 6 height 4
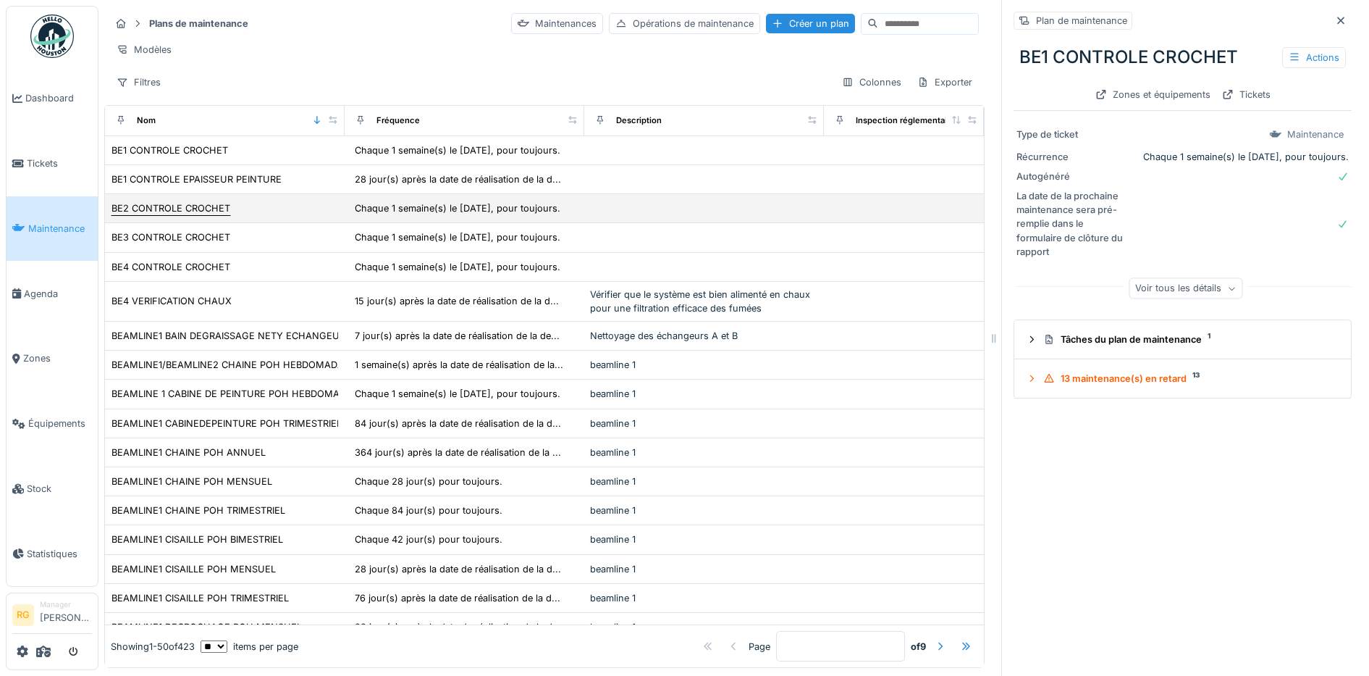
click at [191, 207] on div "BE2 CONTROLE CROCHET" at bounding box center [171, 208] width 119 height 14
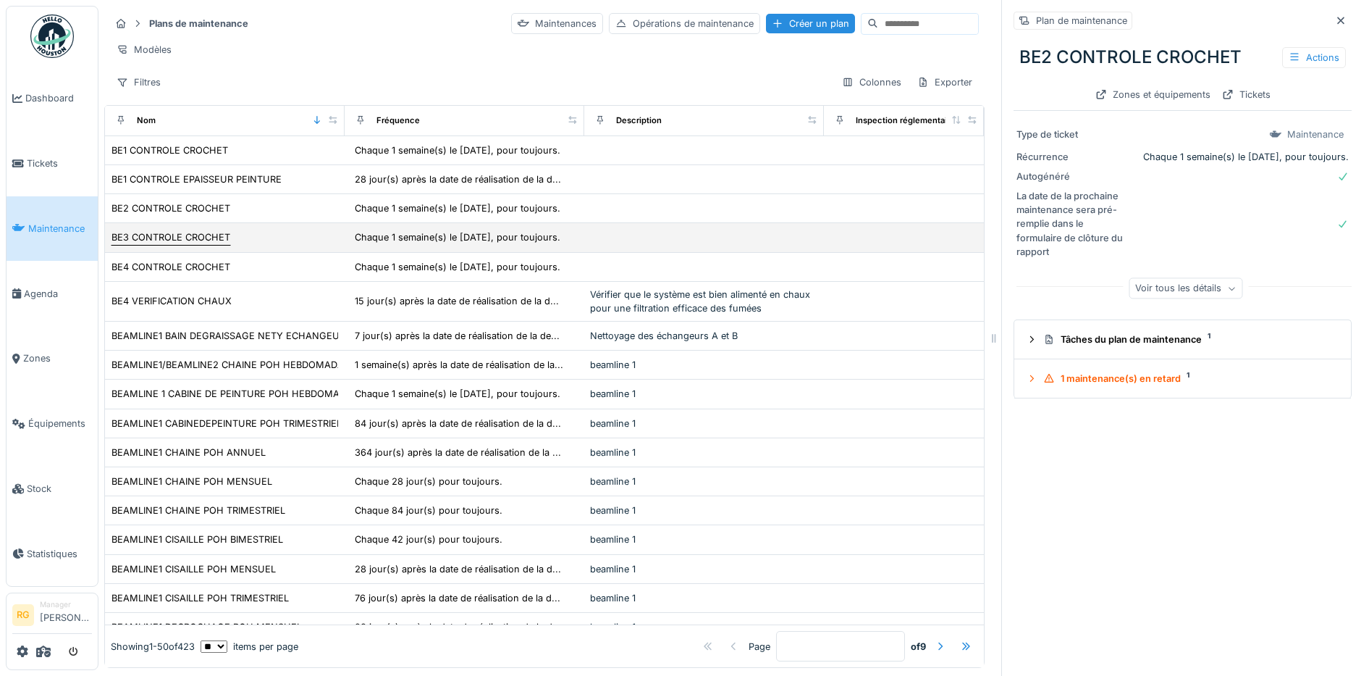
click at [178, 240] on div "BE3 CONTROLE CROCHET" at bounding box center [171, 237] width 119 height 14
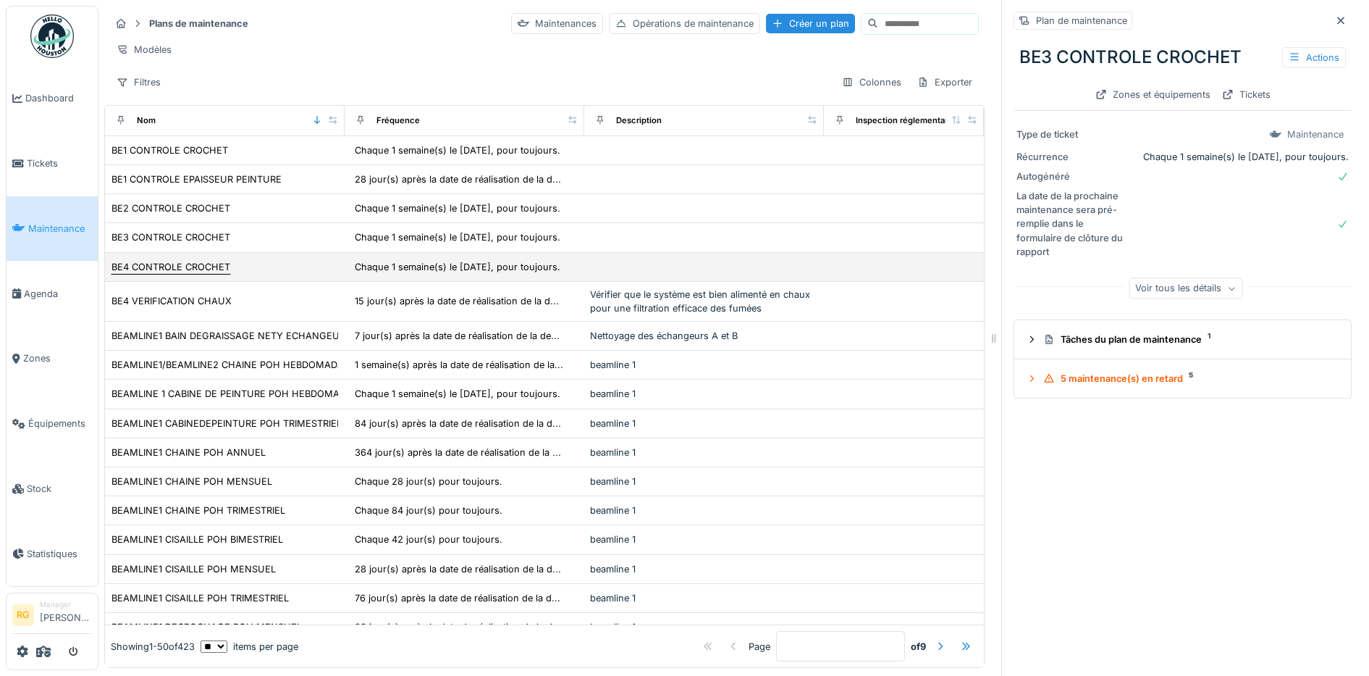
click at [175, 265] on div "BE4 CONTROLE CROCHET" at bounding box center [171, 267] width 119 height 14
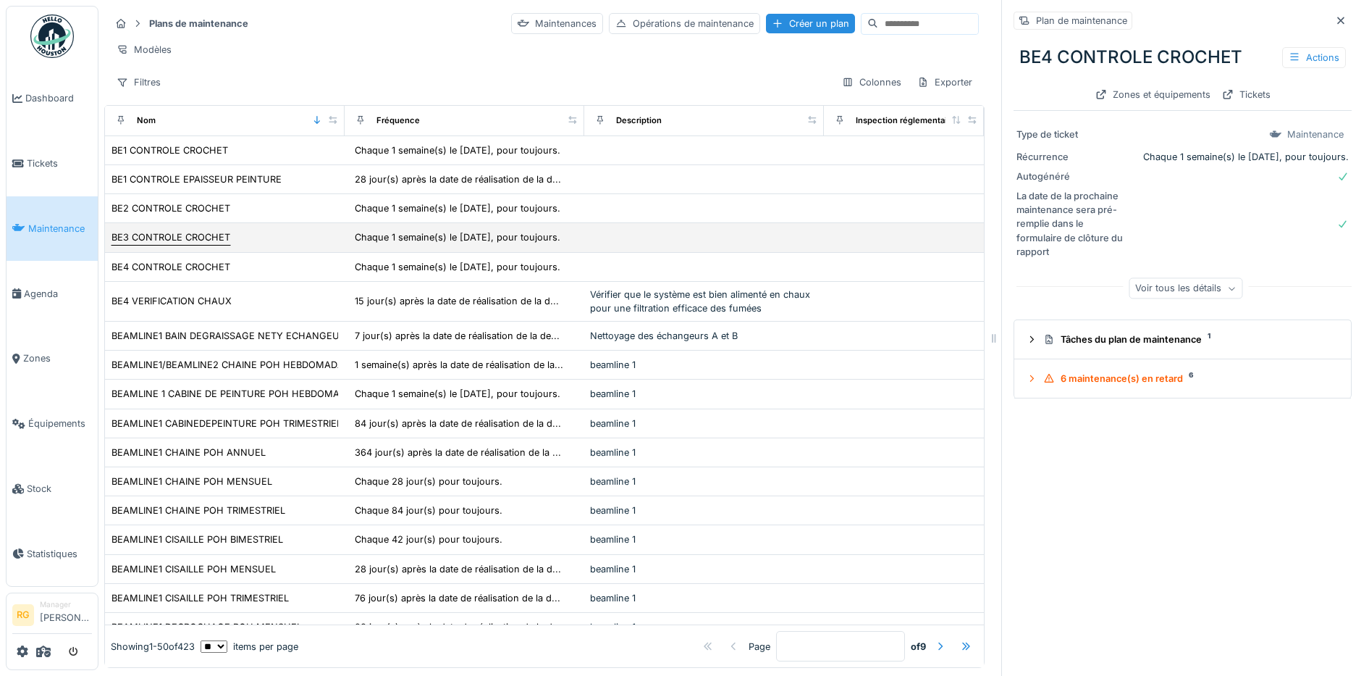
click at [185, 234] on div "BE3 CONTROLE CROCHET" at bounding box center [171, 237] width 119 height 14
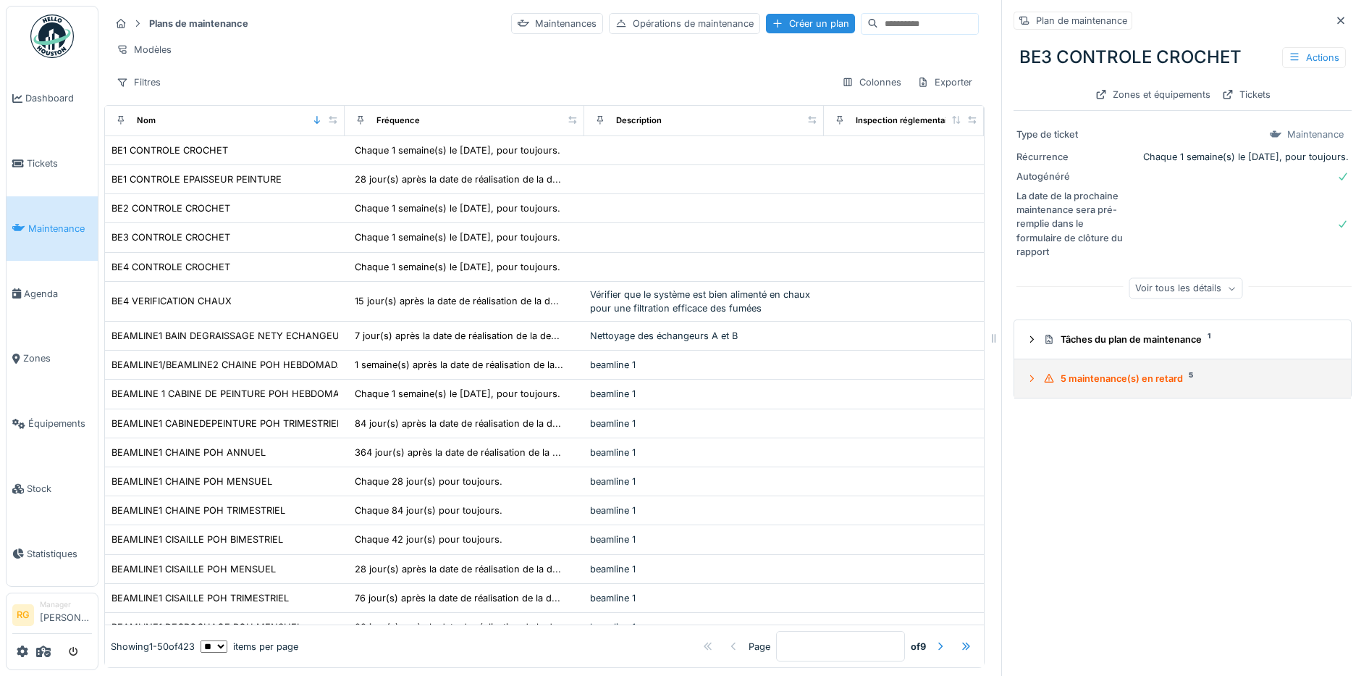
click at [1026, 374] on icon at bounding box center [1032, 378] width 12 height 9
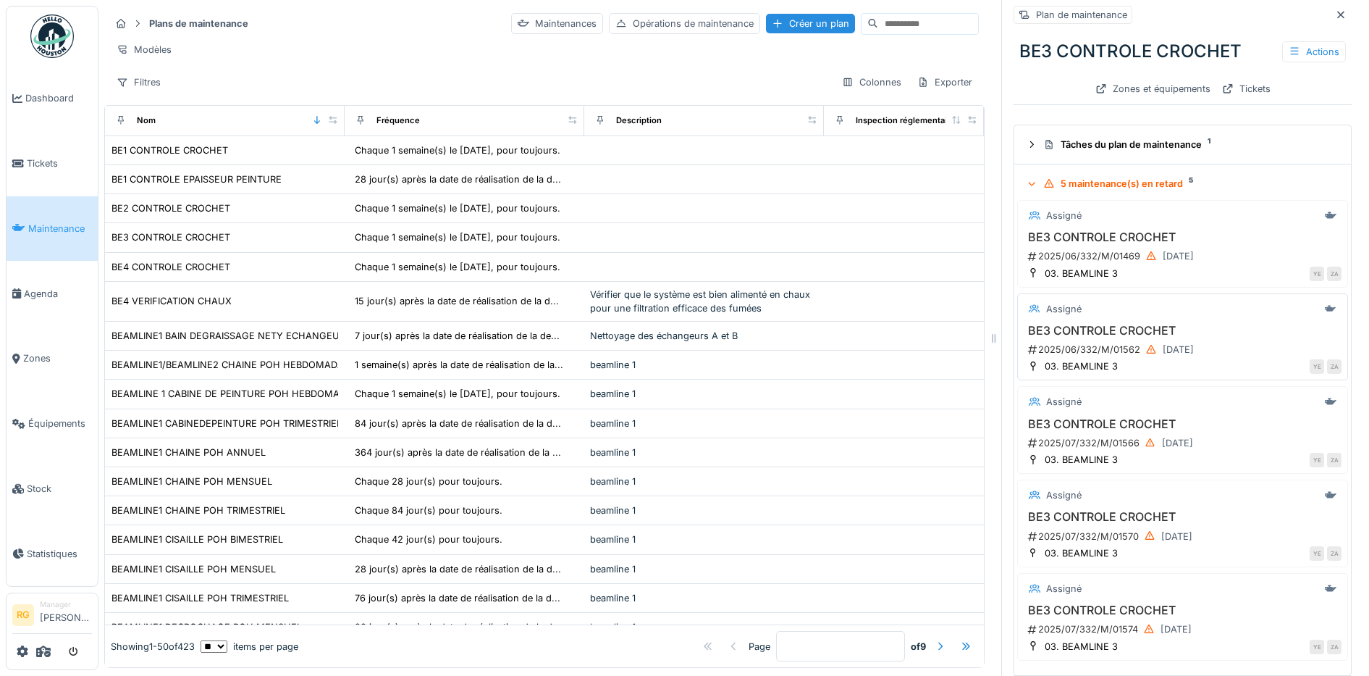
scroll to position [208, 0]
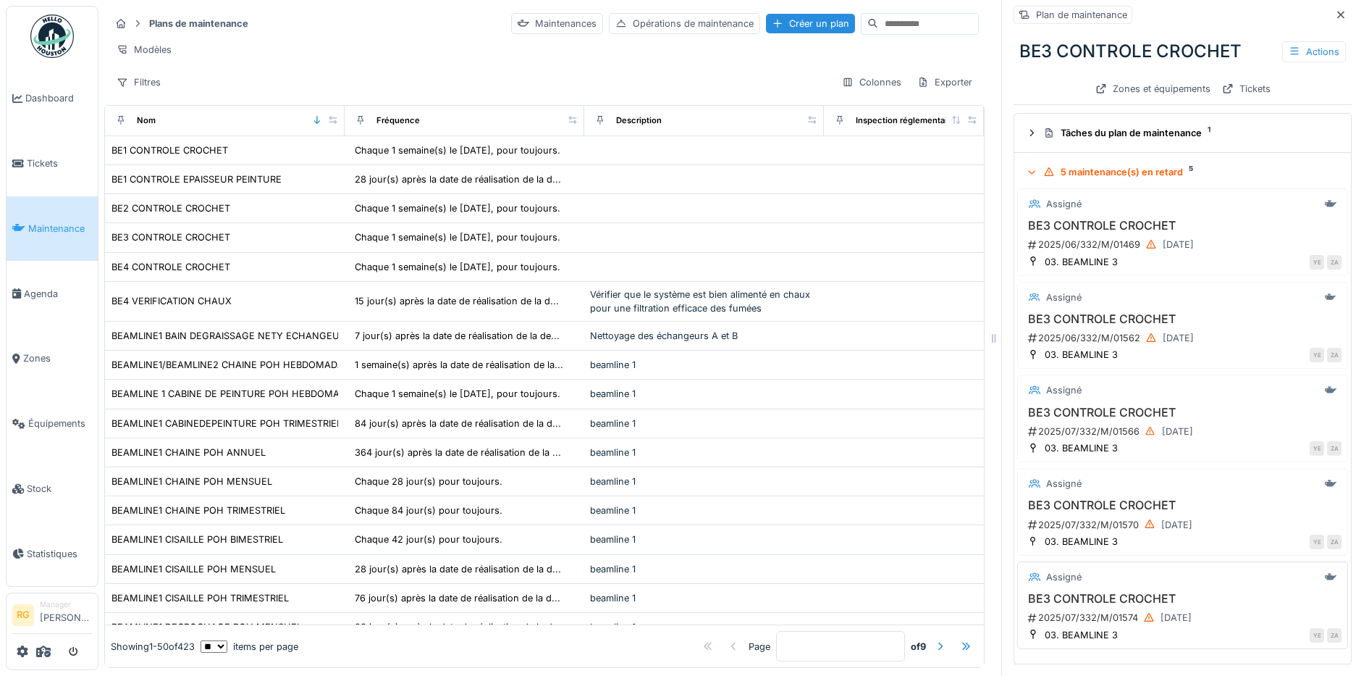
click at [1161, 592] on h3 "BE3 CONTROLE CROCHET" at bounding box center [1183, 599] width 318 height 14
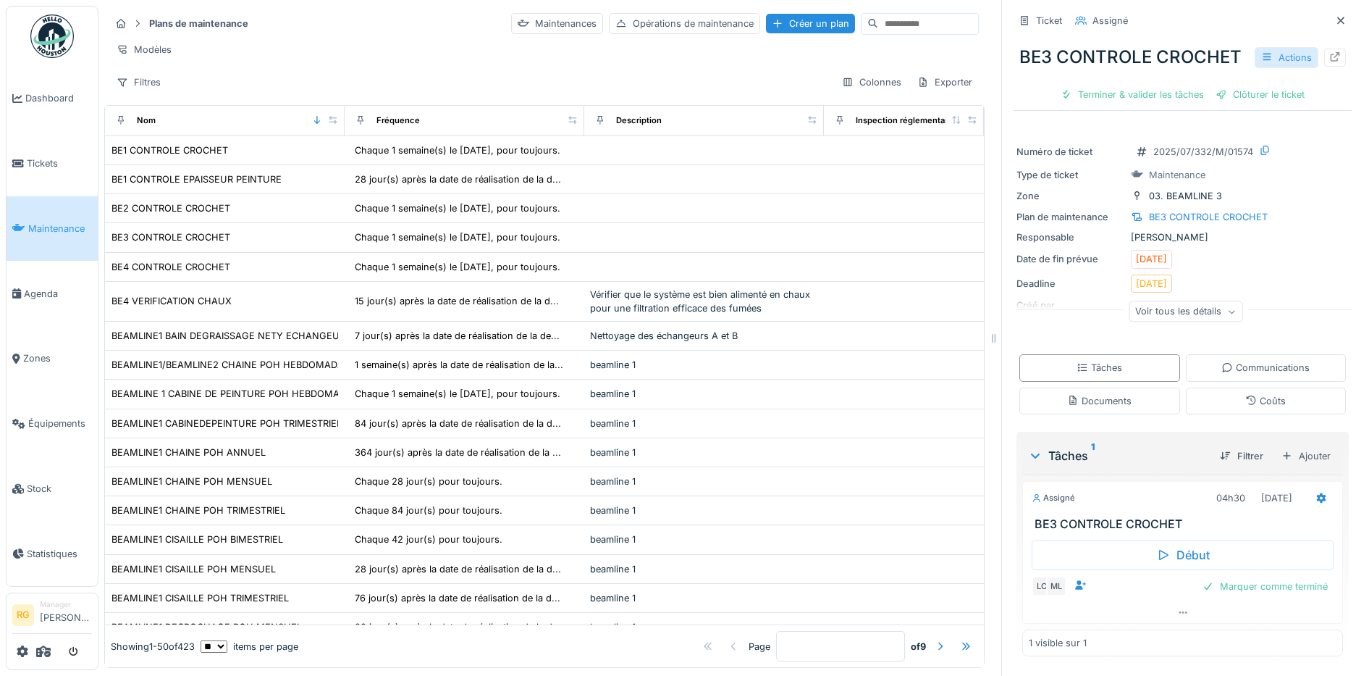
click at [1255, 56] on div "Actions" at bounding box center [1287, 57] width 64 height 21
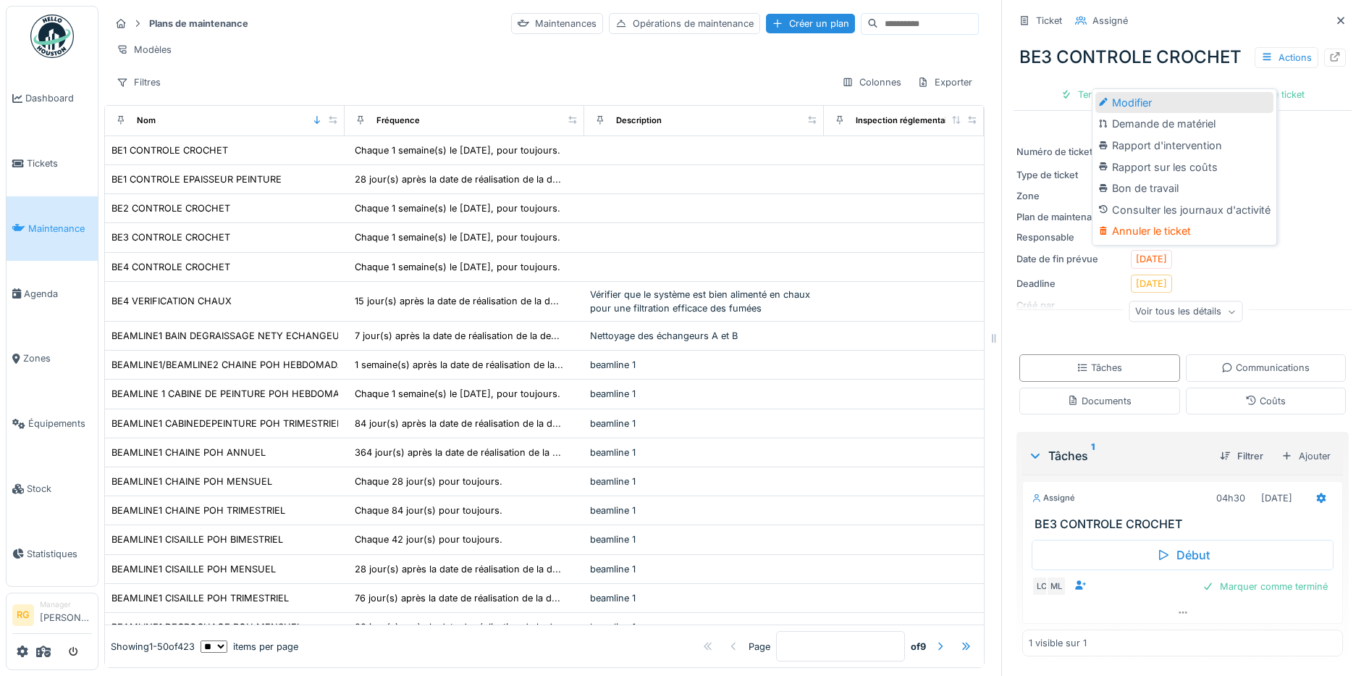
click at [1131, 92] on div "Modifier" at bounding box center [1185, 103] width 178 height 22
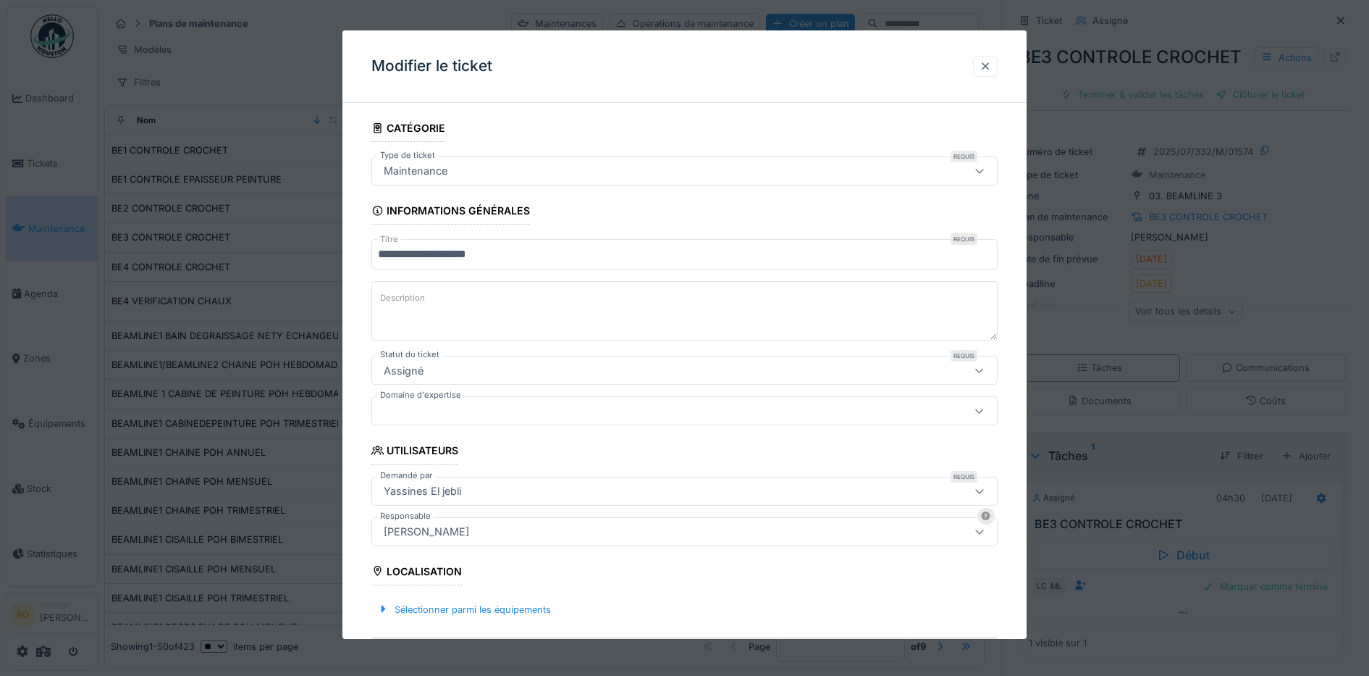
click at [991, 68] on div at bounding box center [986, 66] width 12 height 14
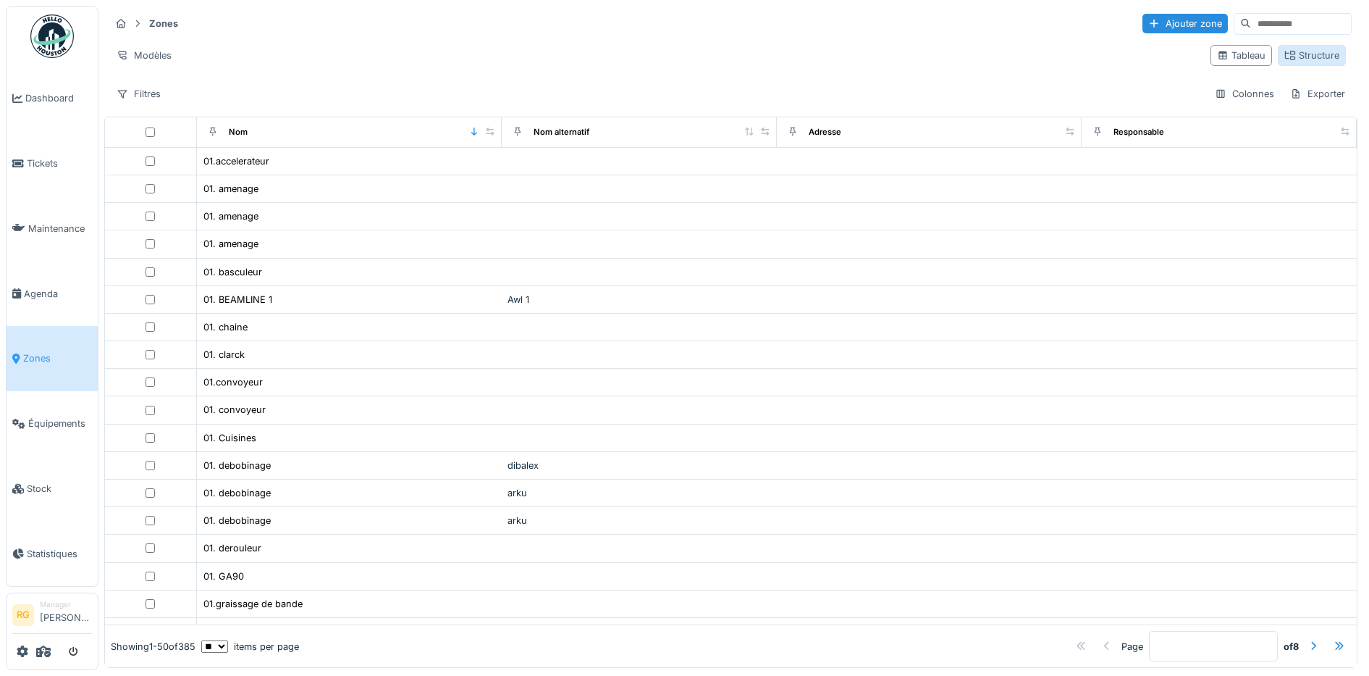
click at [1306, 59] on div "Structure" at bounding box center [1312, 56] width 55 height 14
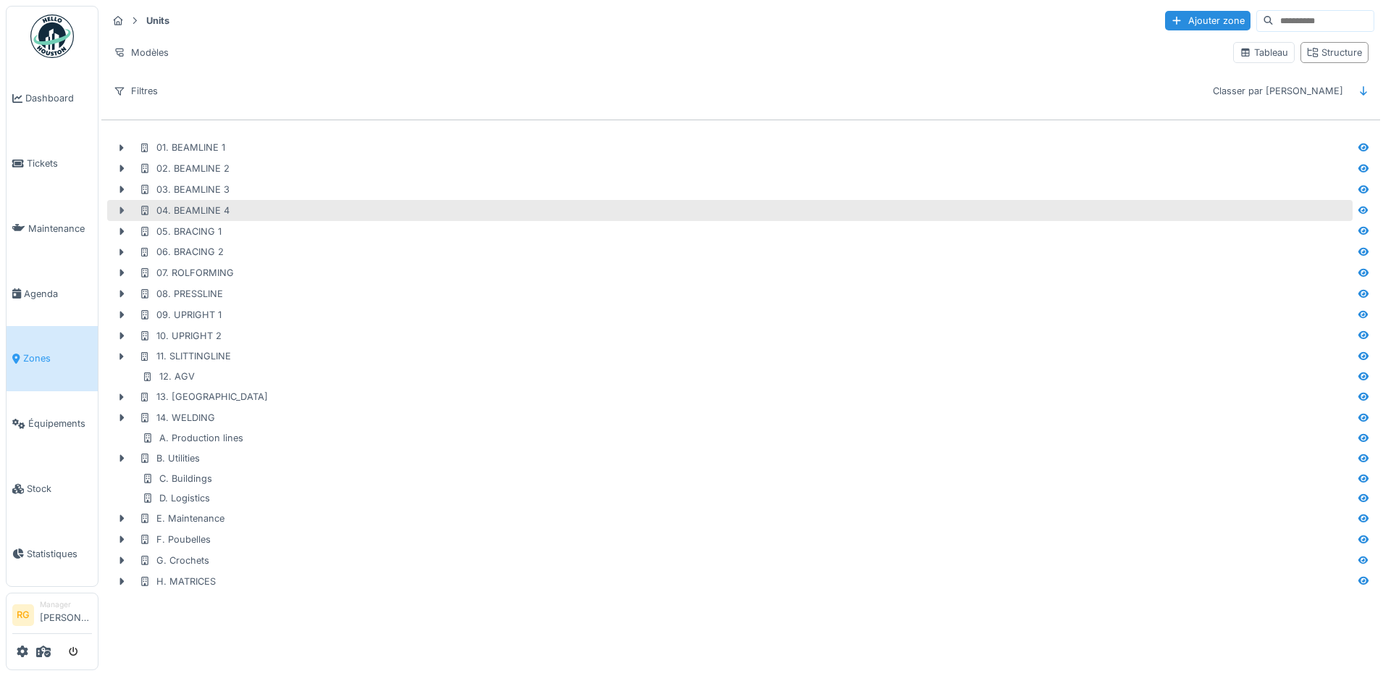
click at [122, 212] on icon at bounding box center [122, 210] width 4 height 7
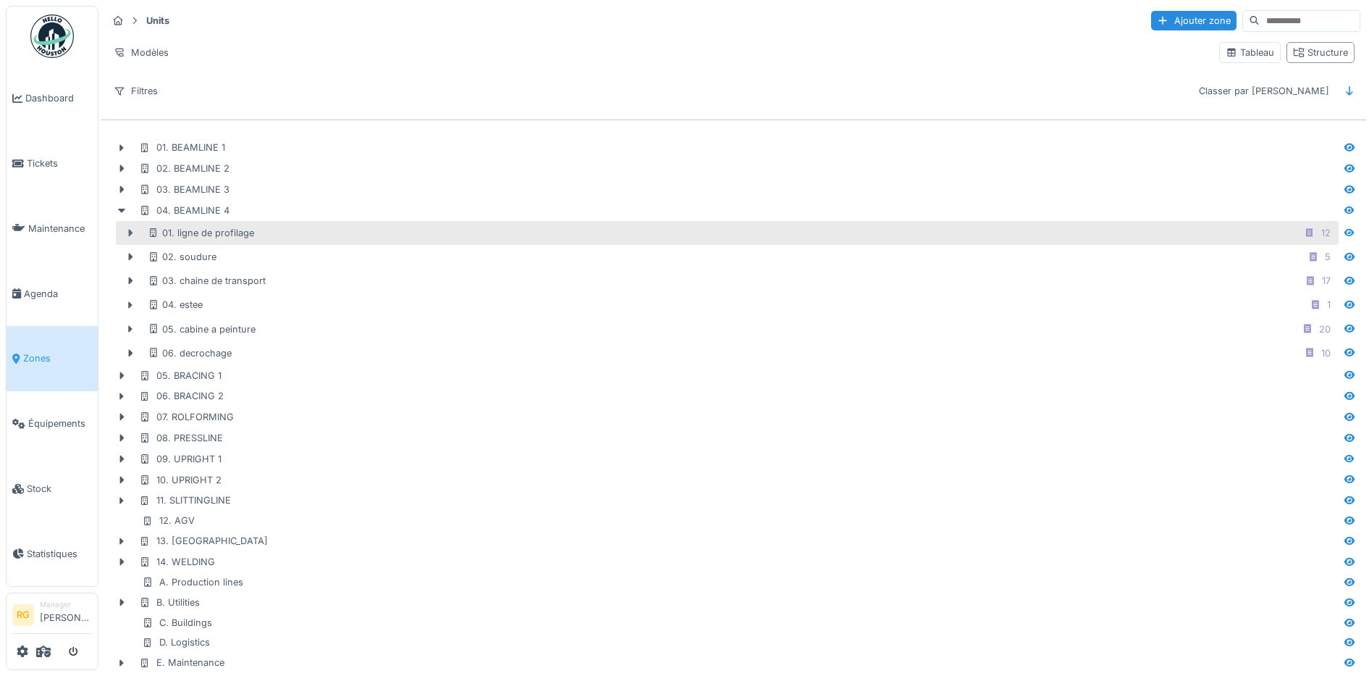
click at [130, 236] on icon at bounding box center [131, 233] width 4 height 7
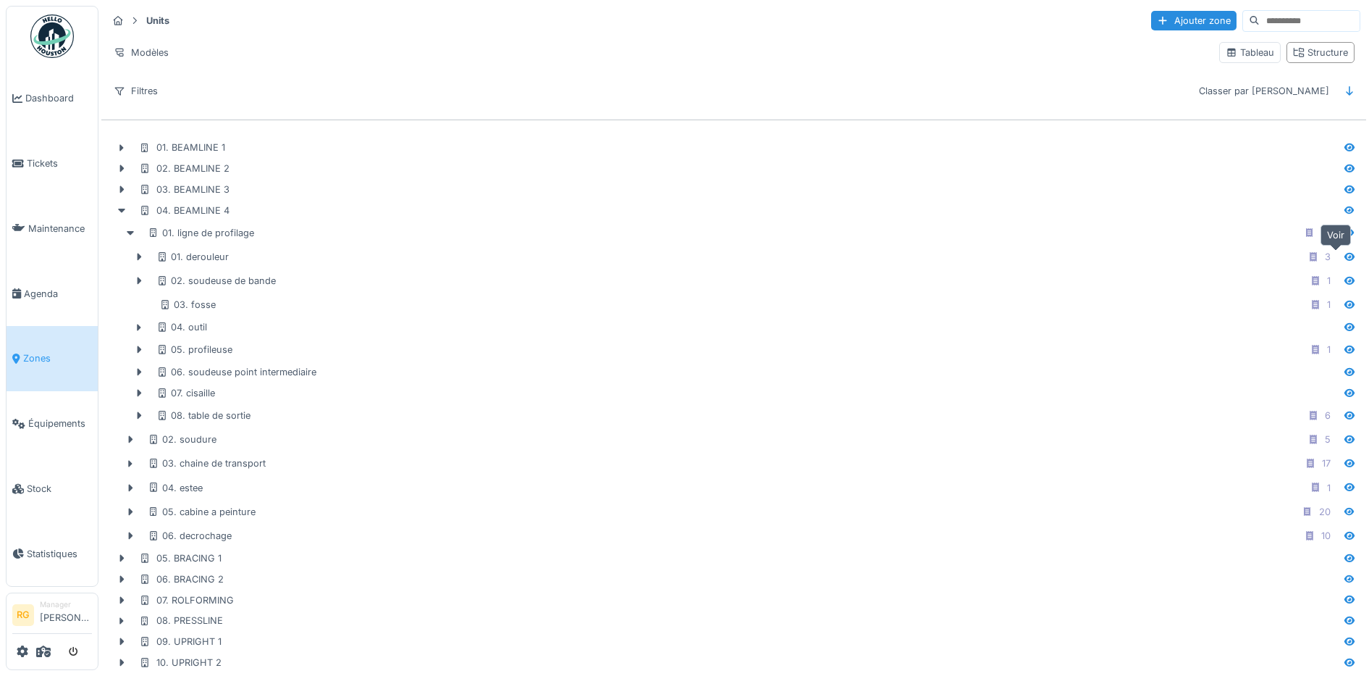
click at [1344, 257] on icon at bounding box center [1350, 256] width 12 height 9
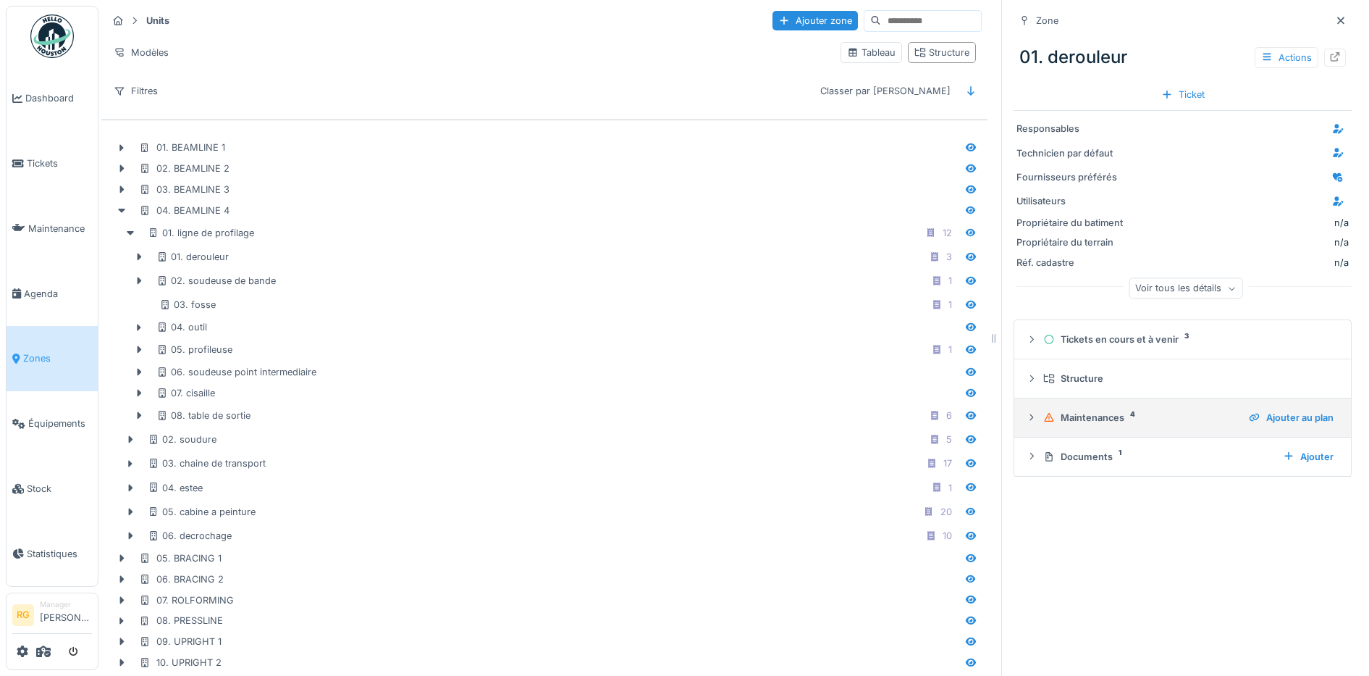
click at [1026, 421] on icon at bounding box center [1032, 417] width 12 height 9
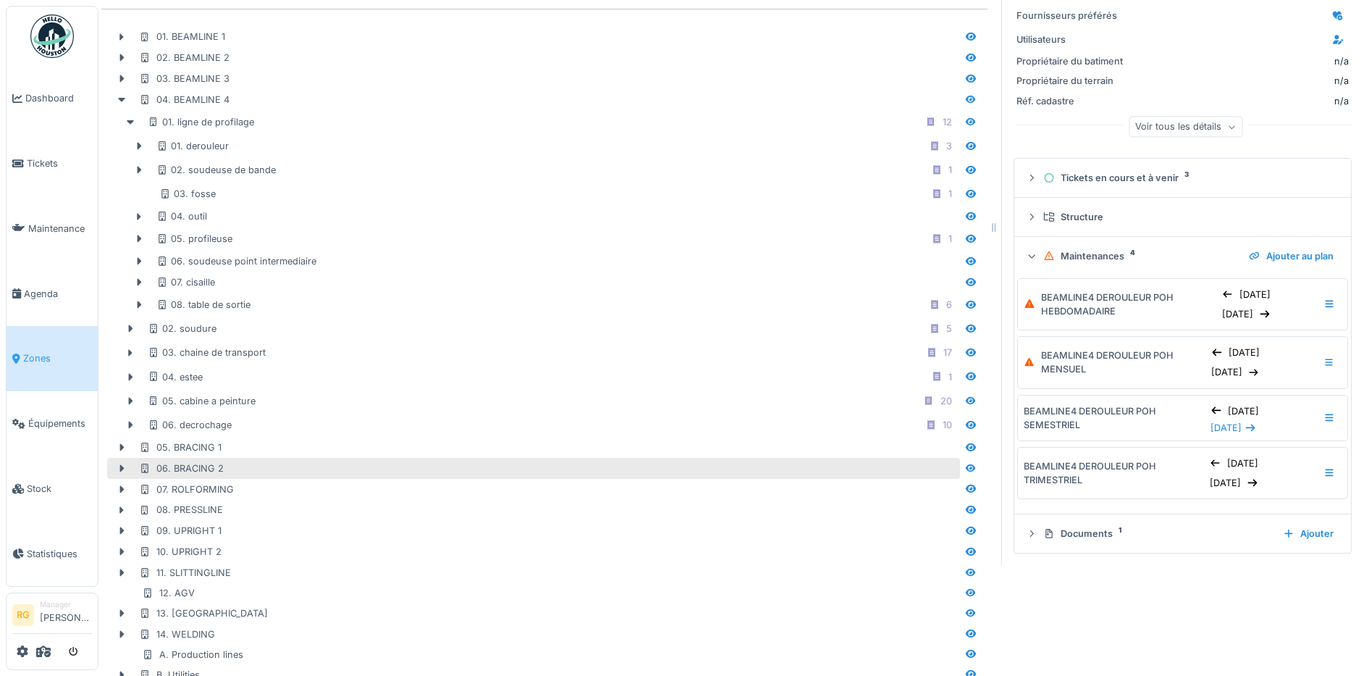
scroll to position [267, 0]
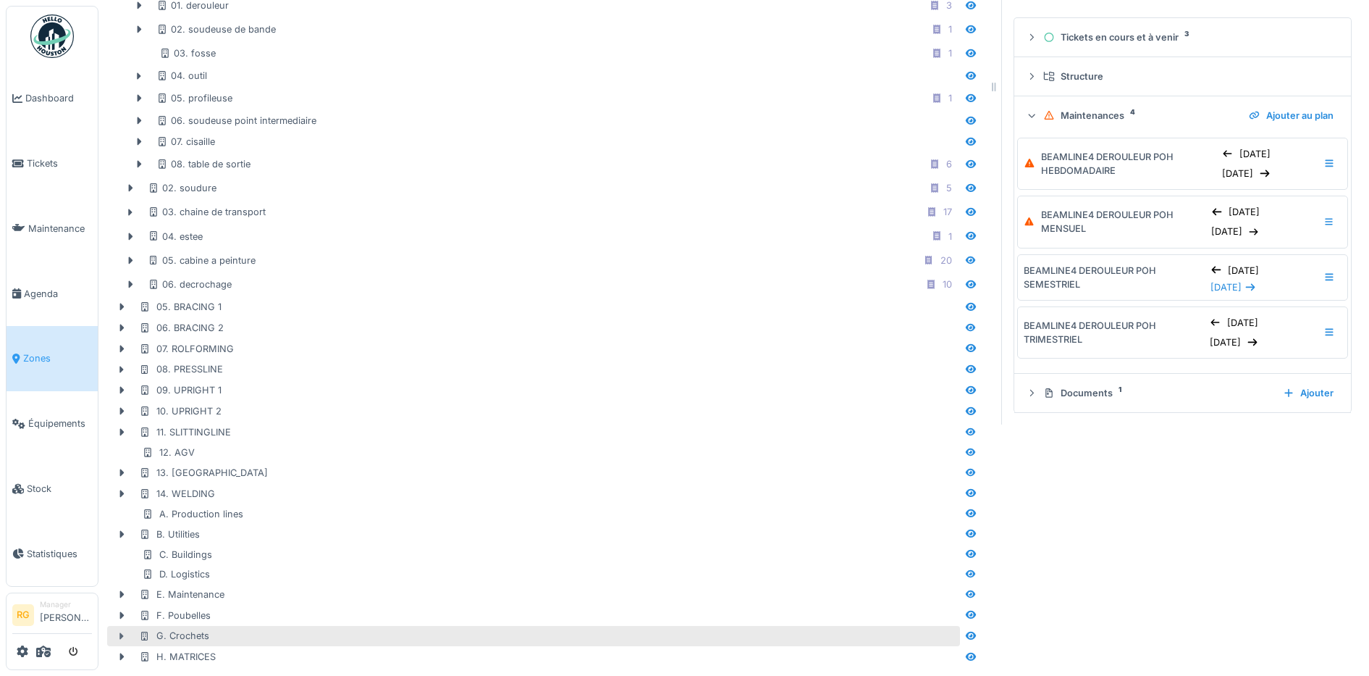
click at [119, 631] on icon at bounding box center [122, 635] width 12 height 9
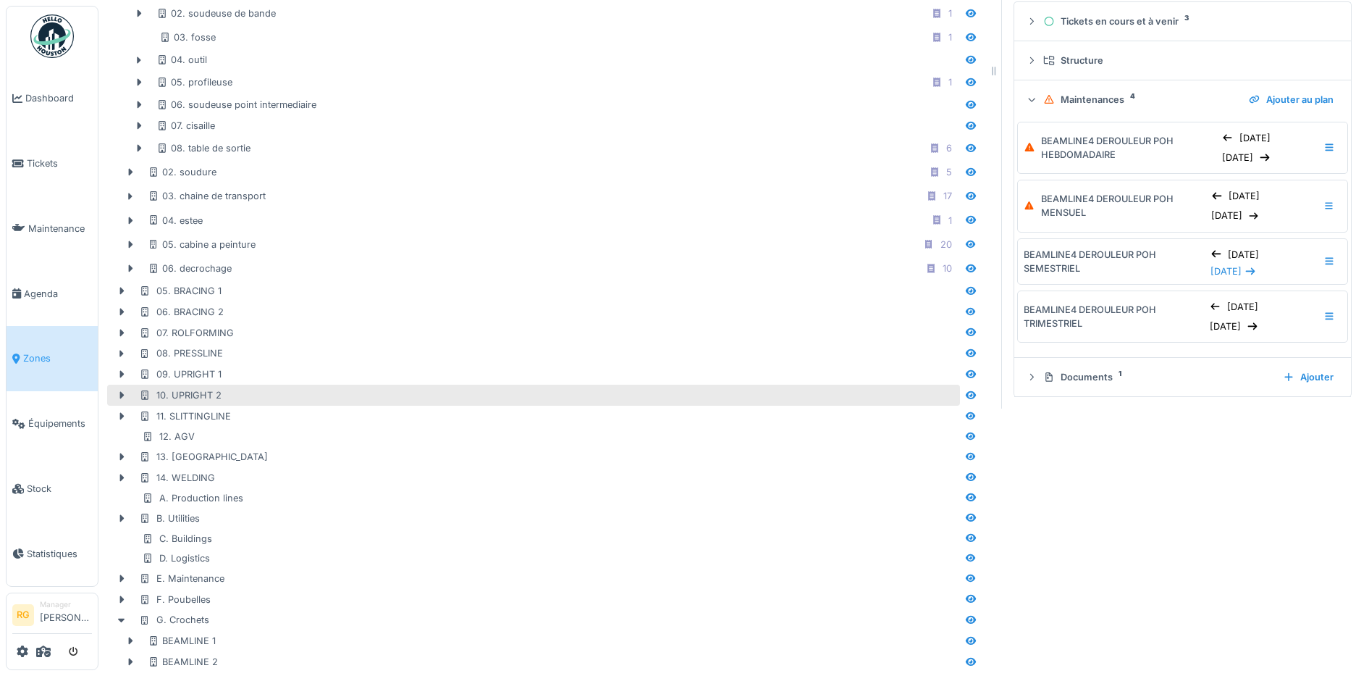
scroll to position [350, 0]
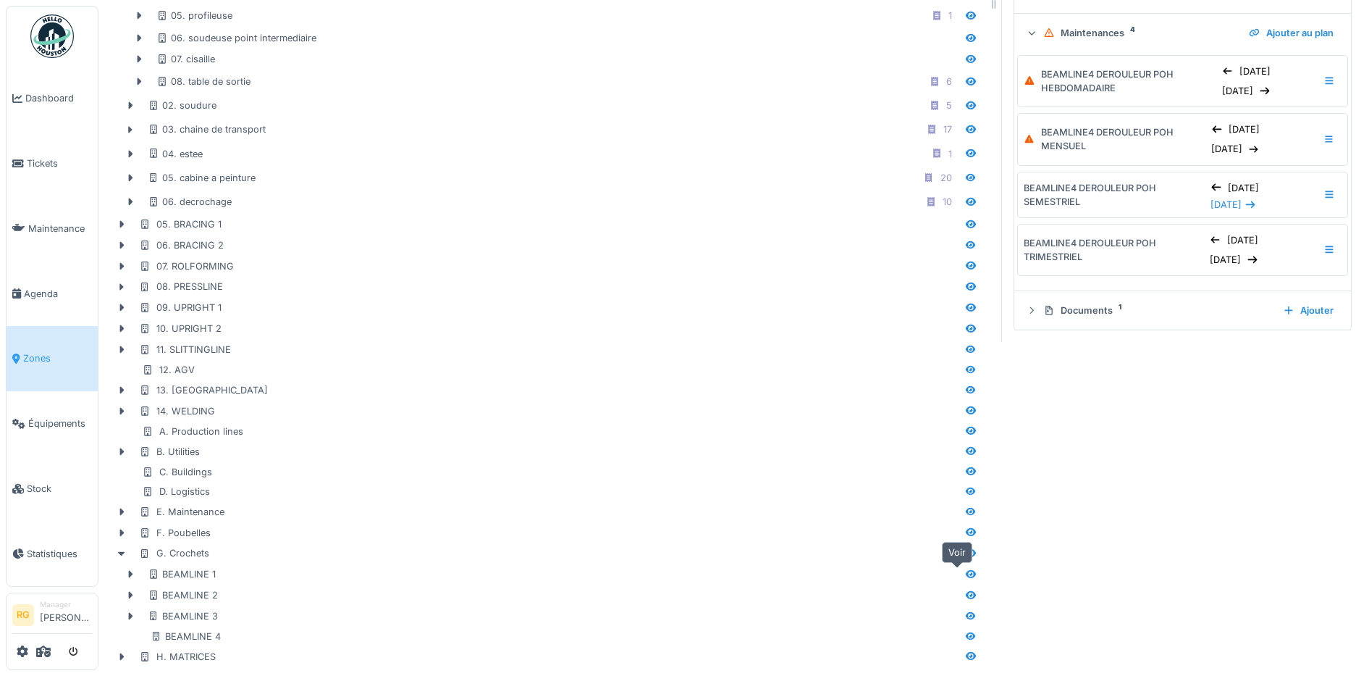
click at [966, 570] on icon at bounding box center [971, 574] width 10 height 8
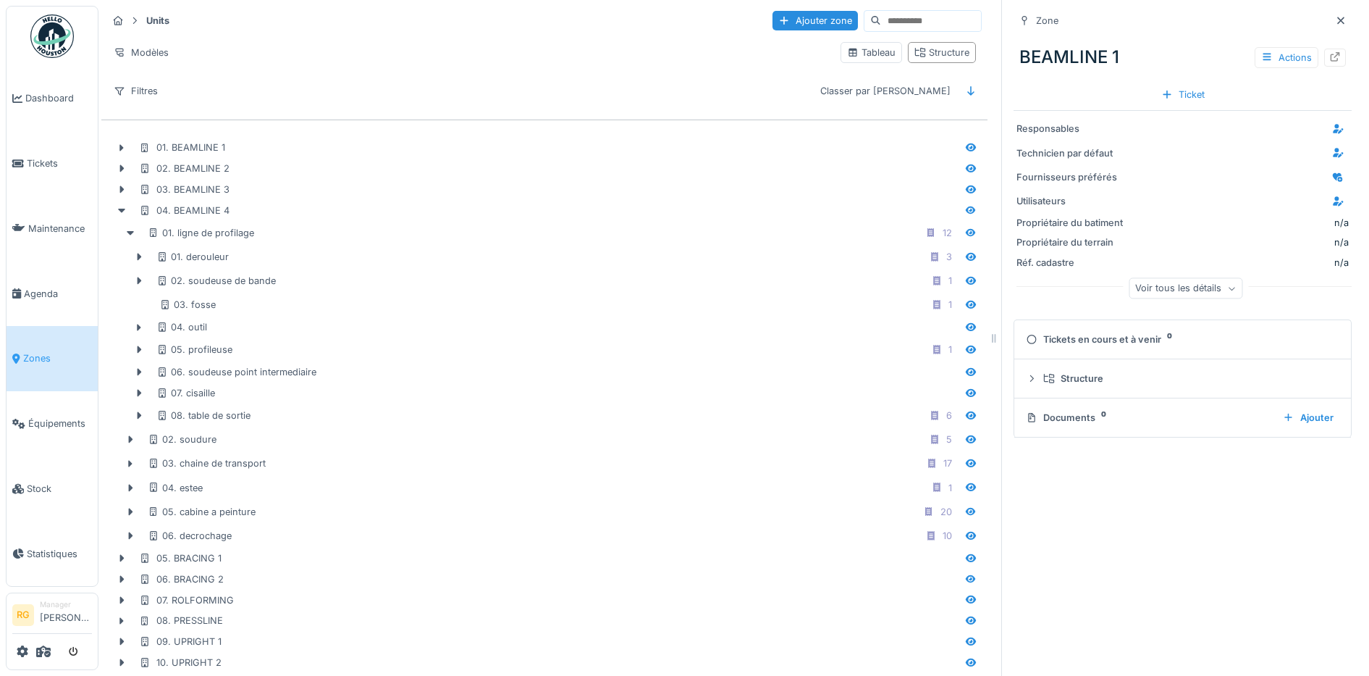
click at [1081, 340] on div "Tickets en cours et à venir 0" at bounding box center [1180, 339] width 308 height 14
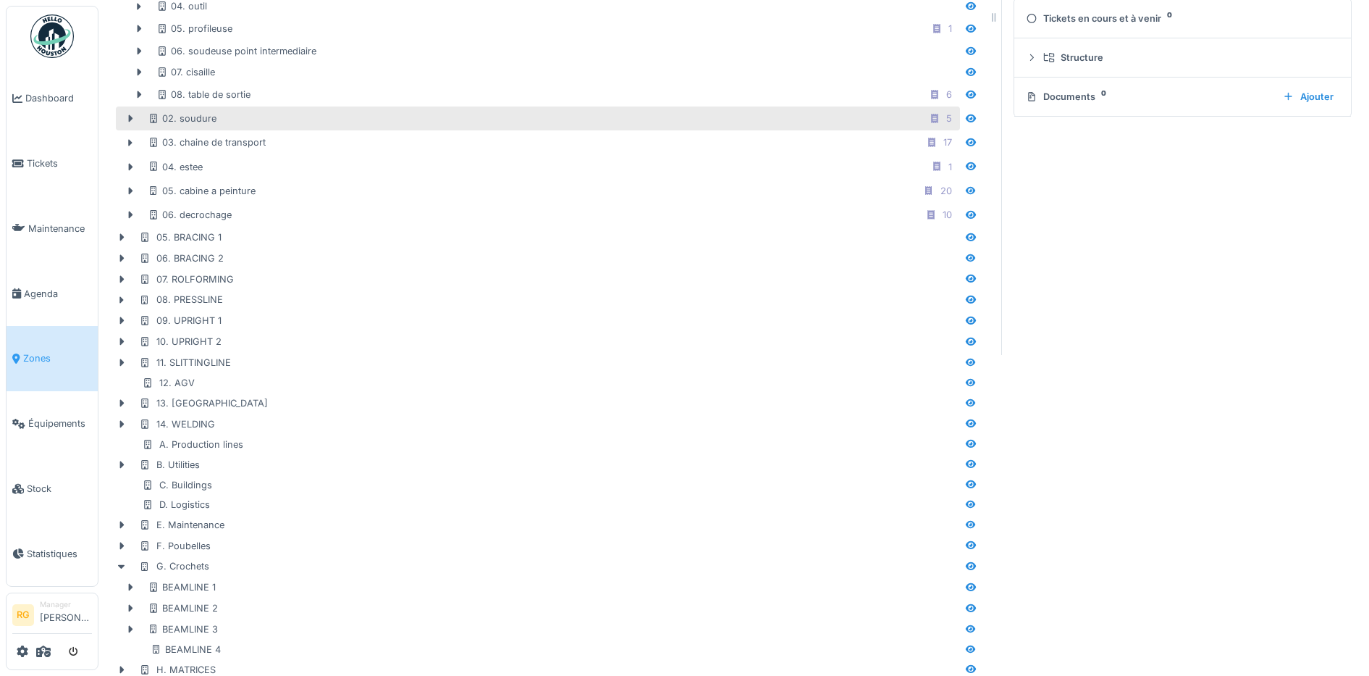
scroll to position [350, 0]
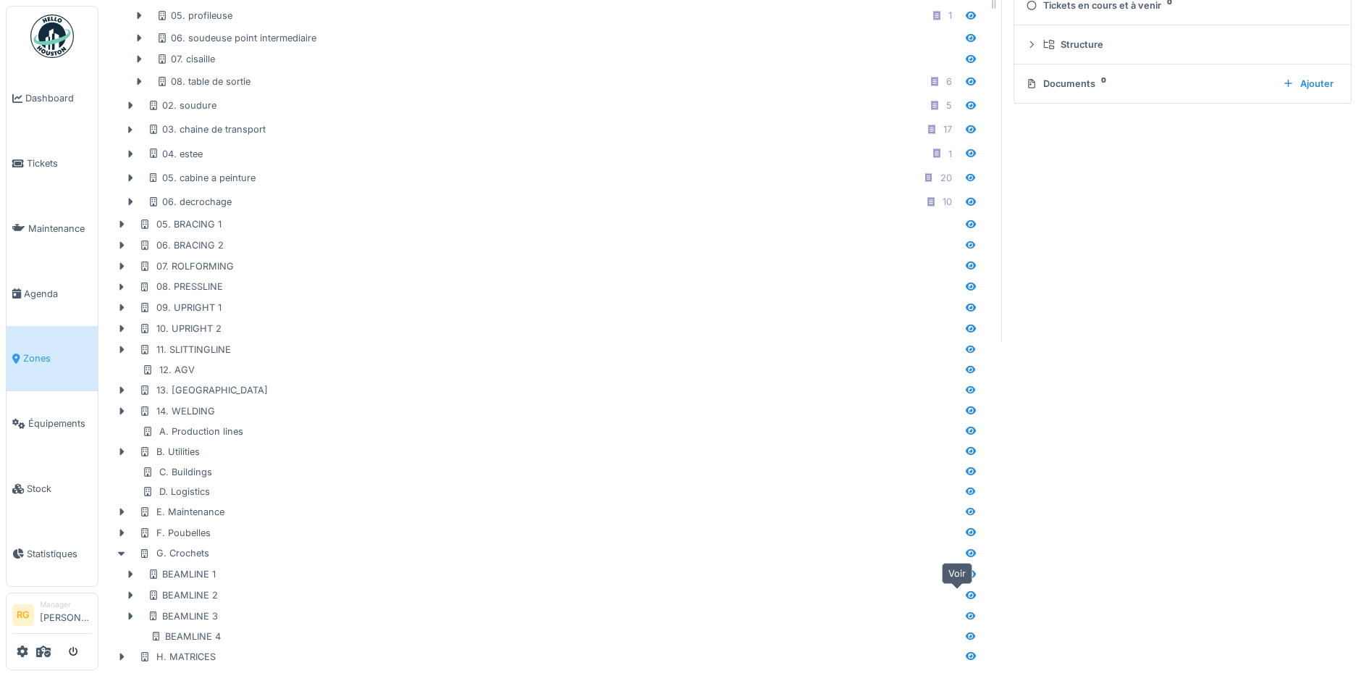
click at [965, 590] on icon at bounding box center [971, 594] width 12 height 9
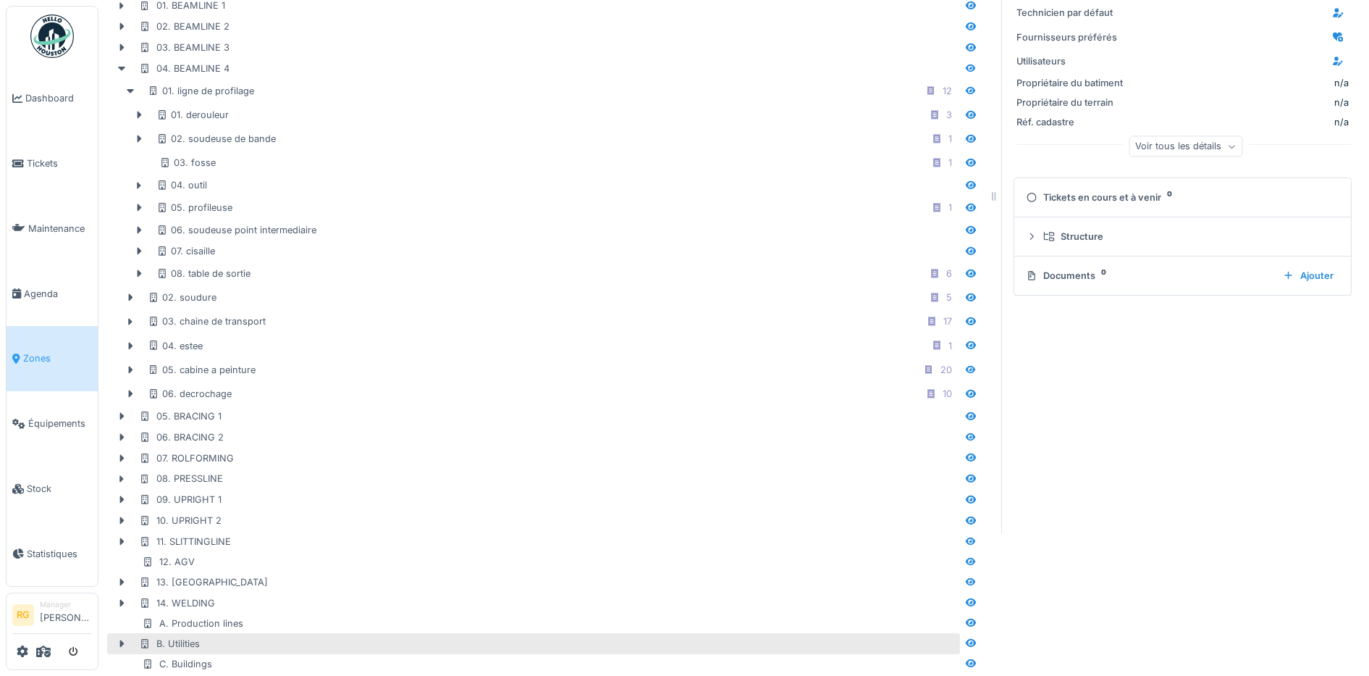
scroll to position [350, 0]
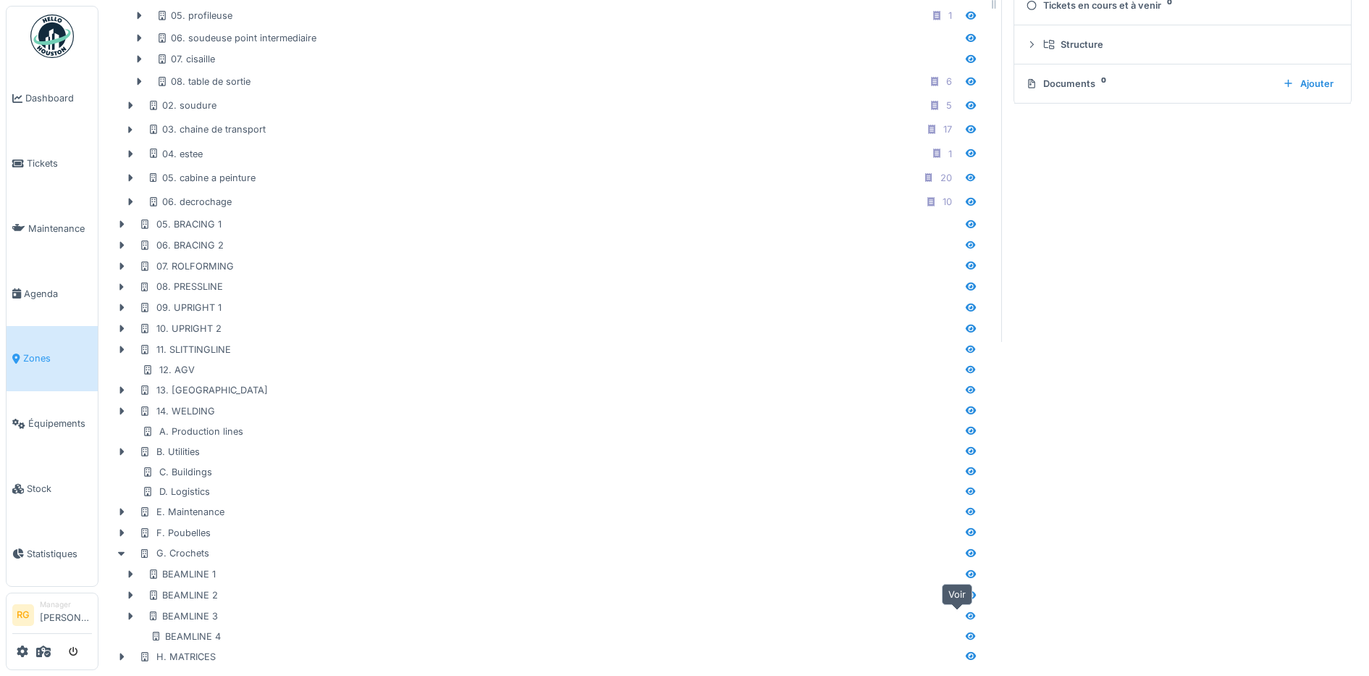
click at [966, 611] on icon at bounding box center [971, 615] width 10 height 8
click at [965, 631] on icon at bounding box center [971, 635] width 12 height 9
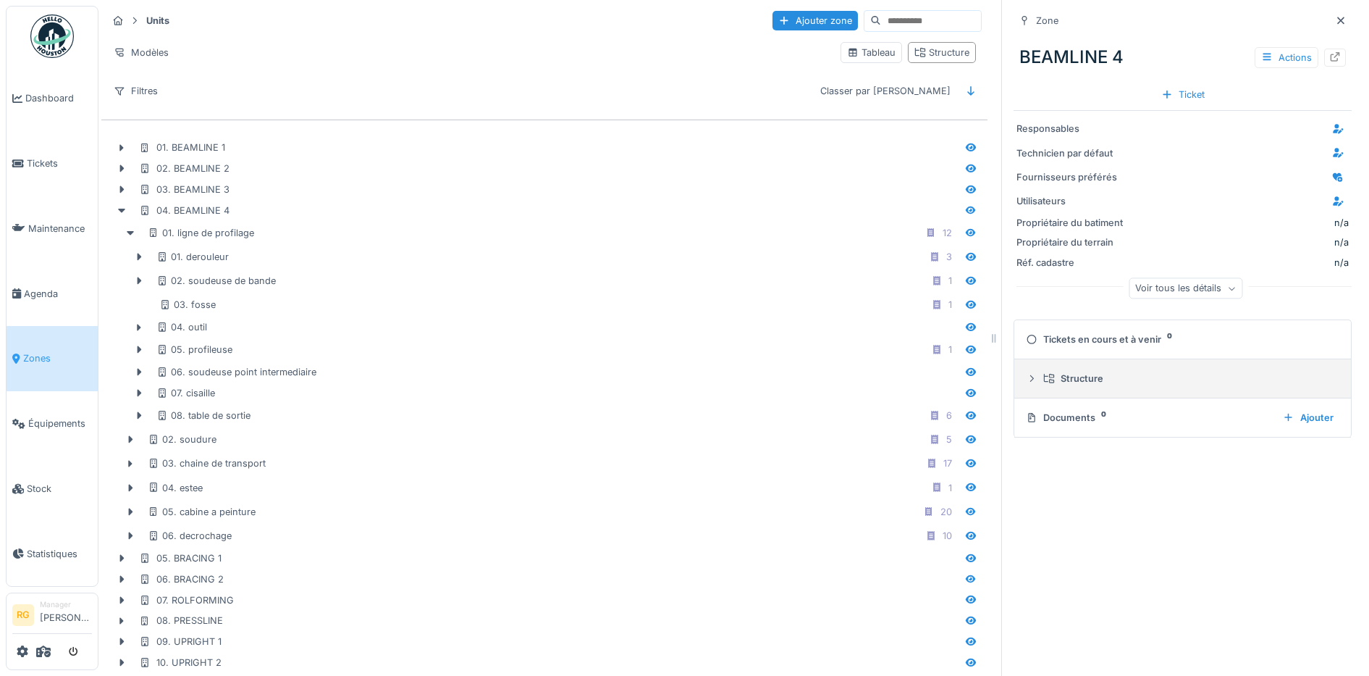
click at [1026, 376] on icon at bounding box center [1032, 378] width 12 height 9
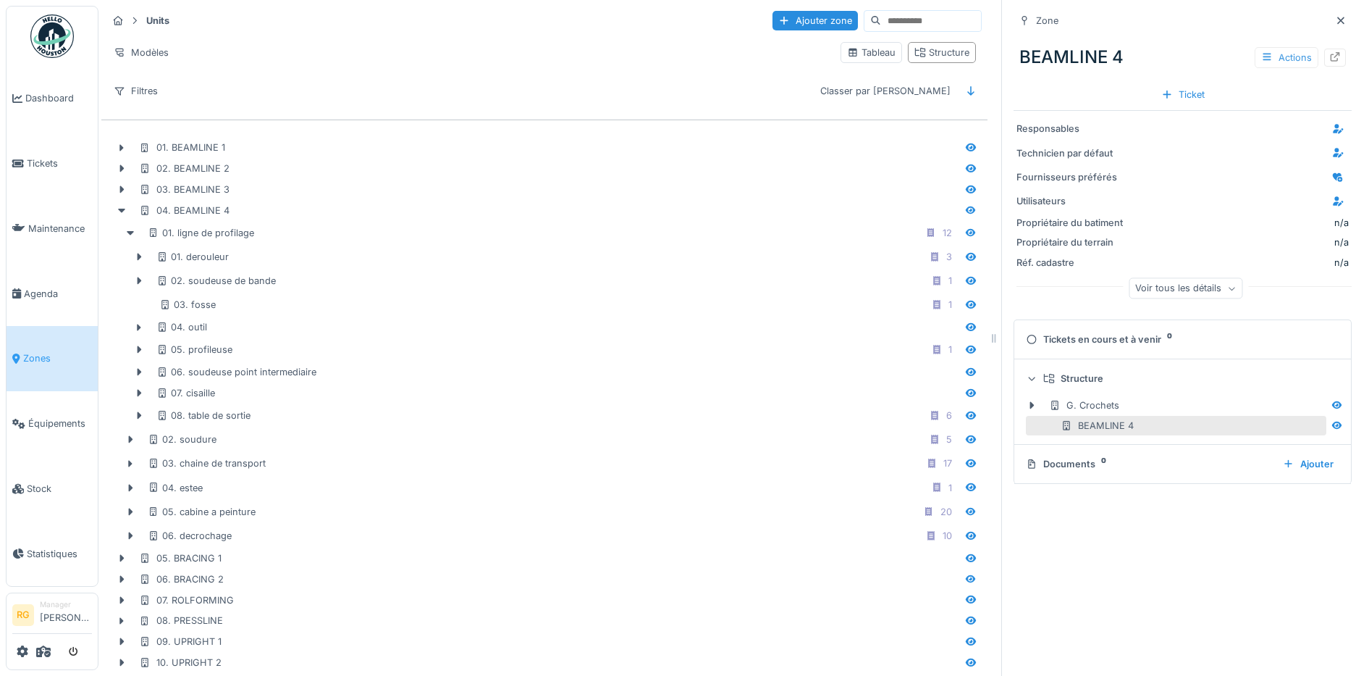
click at [1264, 60] on div "Actions" at bounding box center [1287, 57] width 64 height 21
click at [1267, 88] on div "Modifier" at bounding box center [1280, 90] width 97 height 22
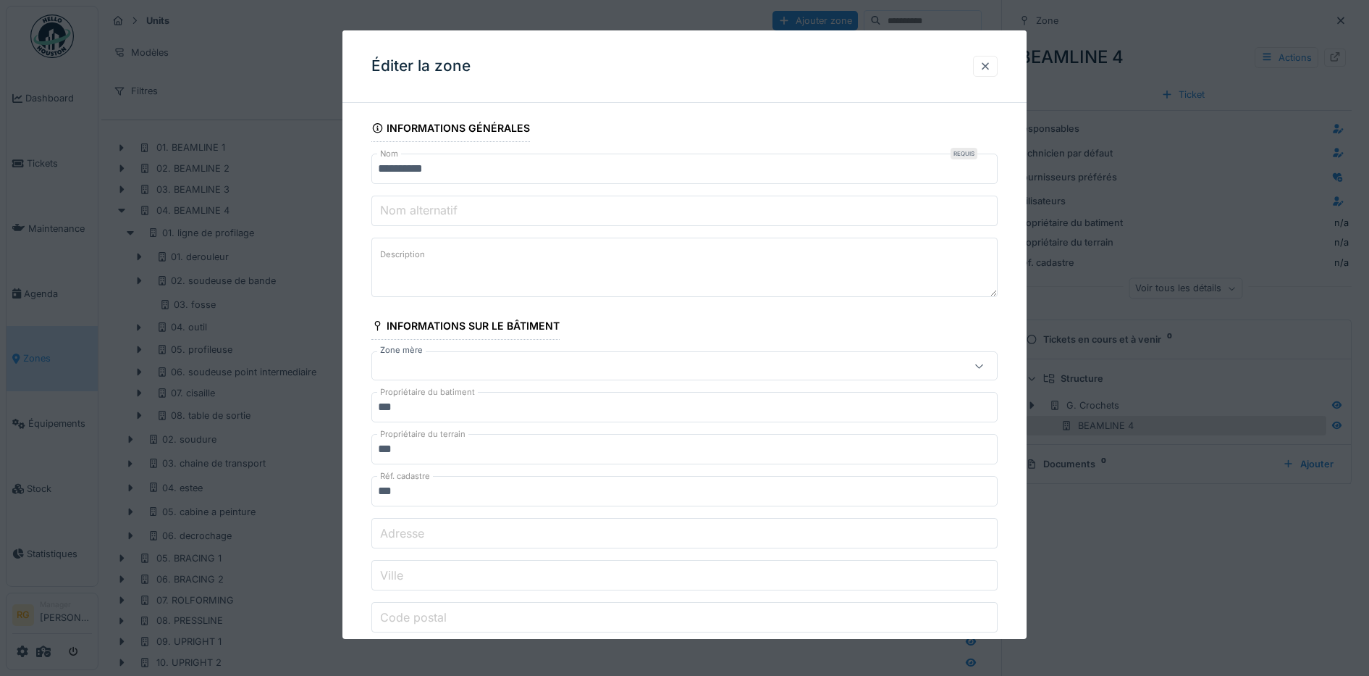
click at [991, 65] on div at bounding box center [986, 66] width 12 height 14
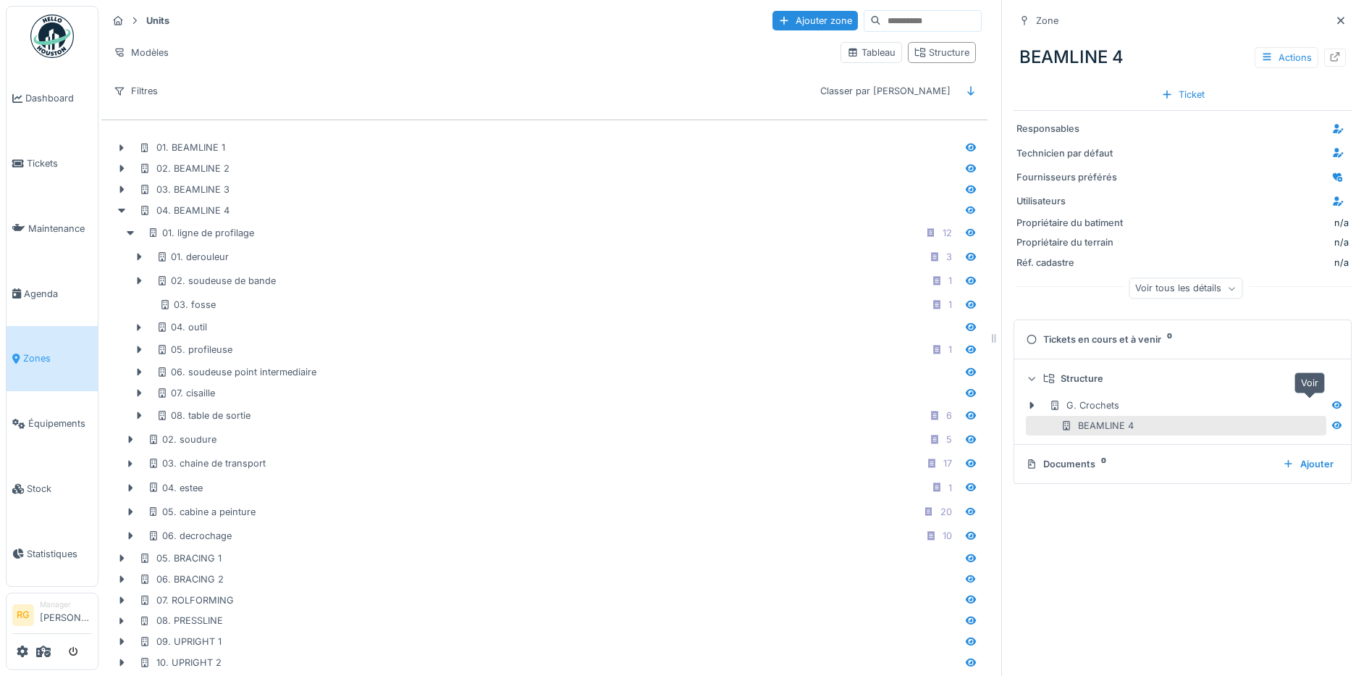
click at [1332, 406] on icon at bounding box center [1337, 404] width 10 height 8
click at [1265, 57] on div "Actions" at bounding box center [1287, 57] width 64 height 21
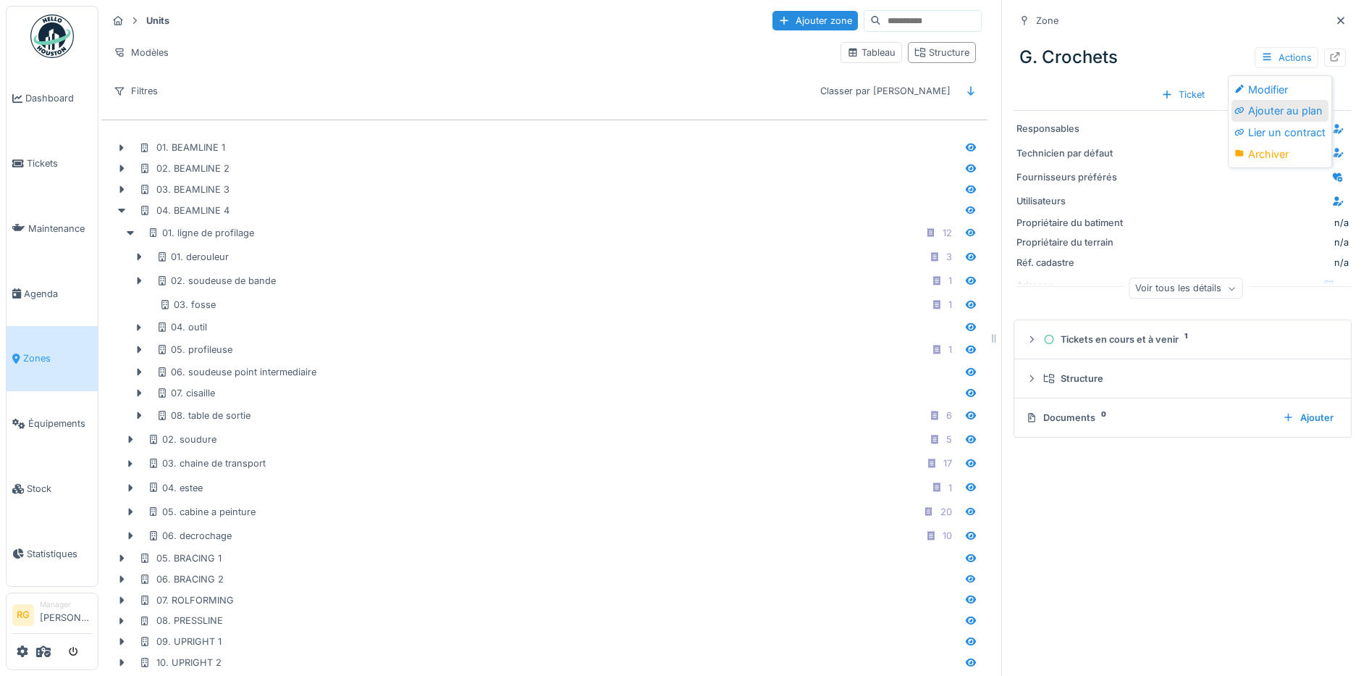
click at [1280, 111] on div "Ajouter au plan" at bounding box center [1280, 111] width 97 height 22
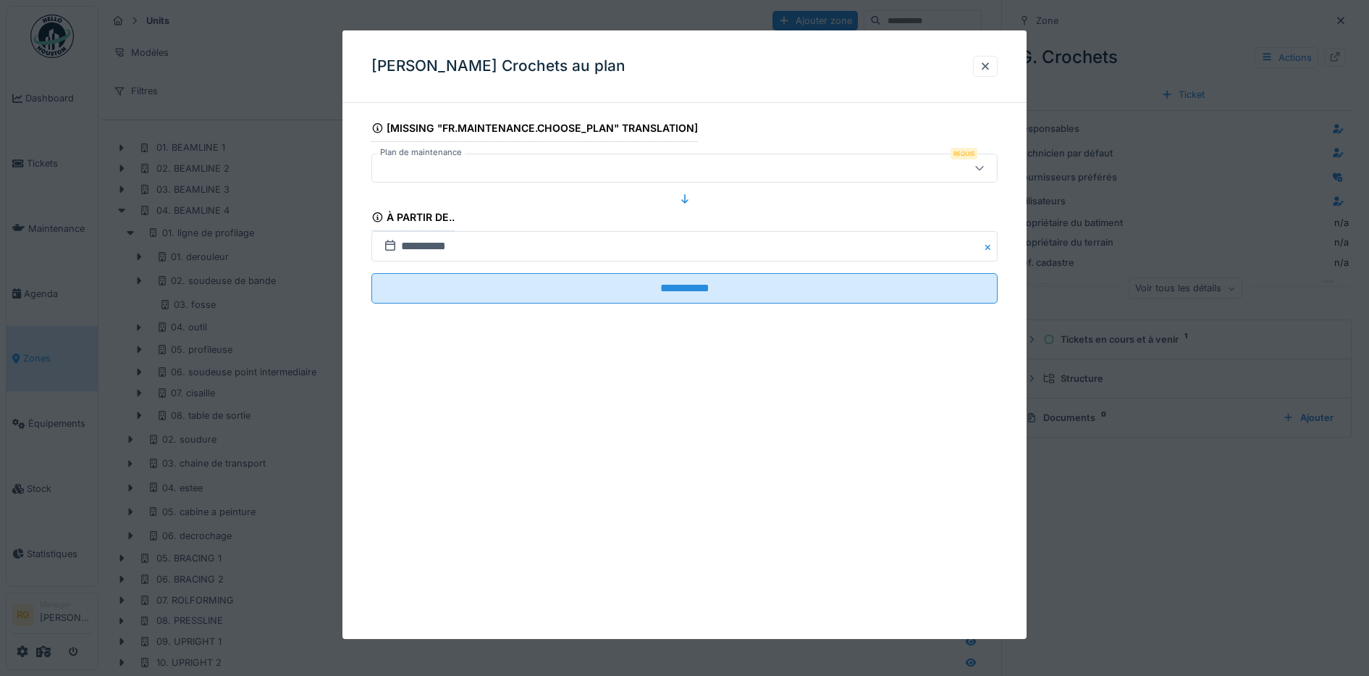
click at [986, 165] on icon at bounding box center [980, 167] width 12 height 9
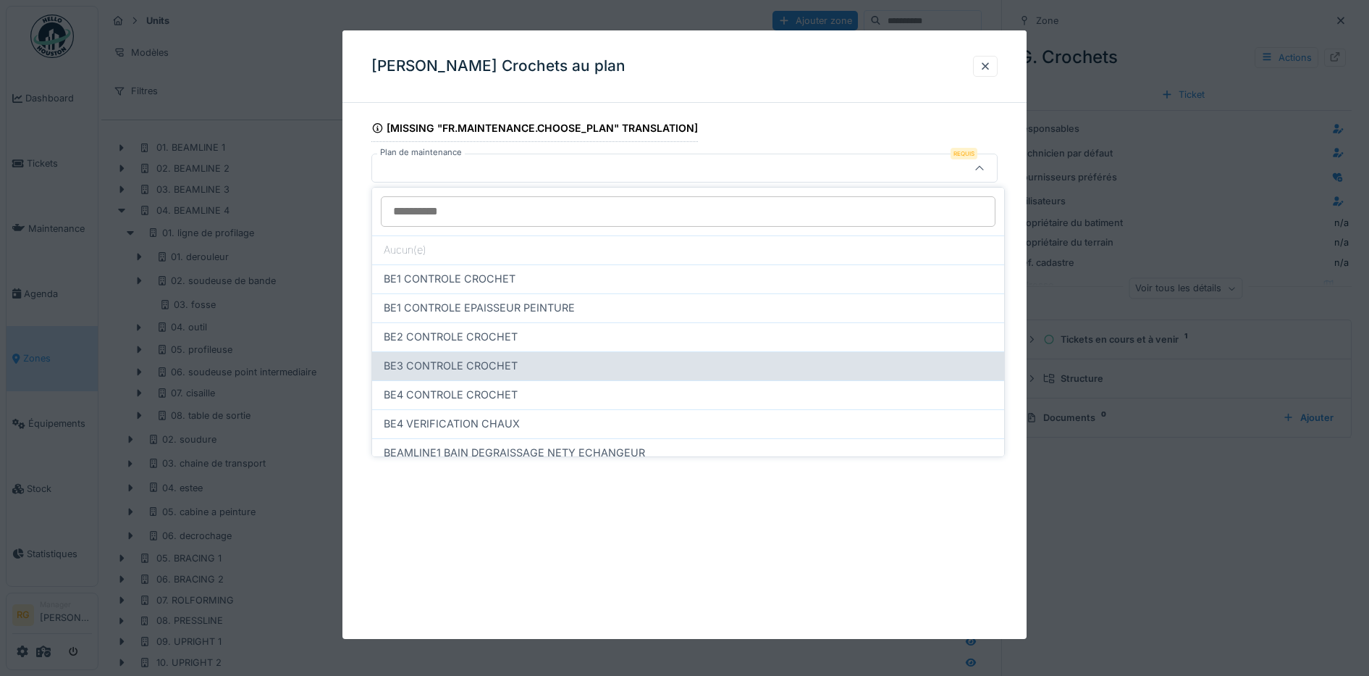
click at [437, 366] on span "BE3 CONTROLE CROCHET" at bounding box center [451, 366] width 134 height 16
type input "*****"
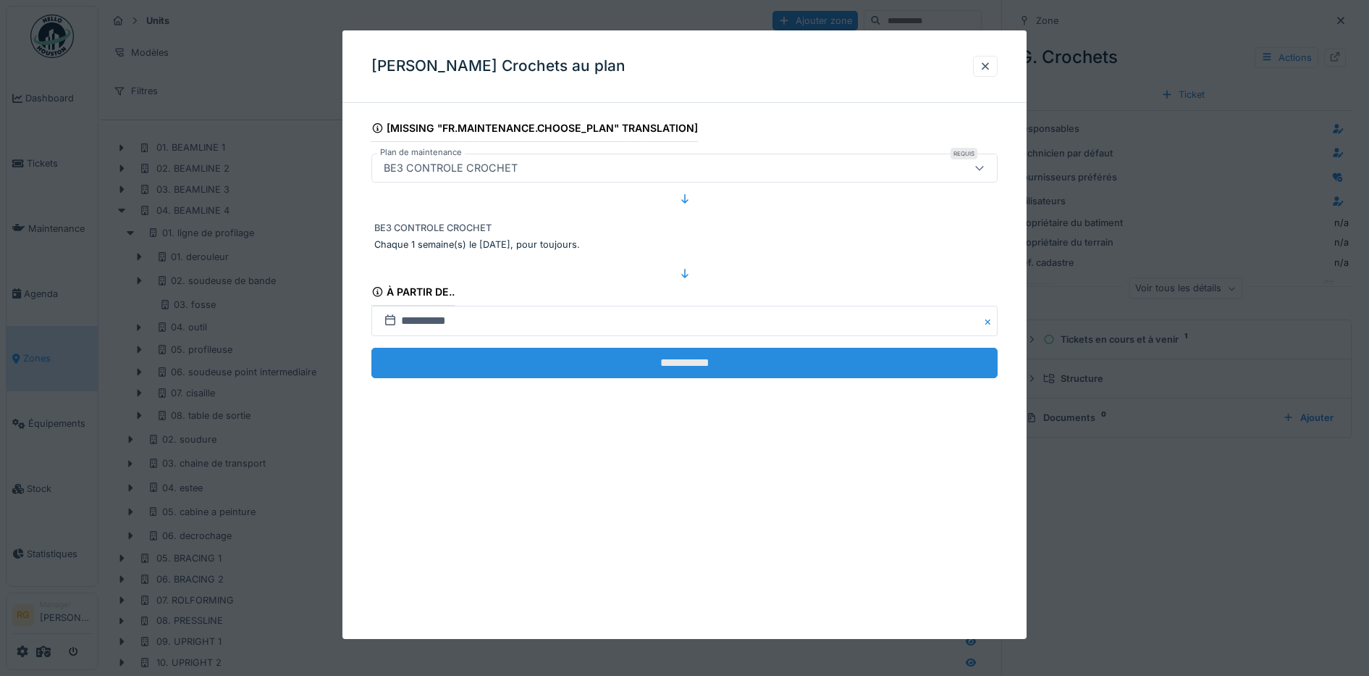
click at [694, 366] on input "**********" at bounding box center [684, 363] width 627 height 30
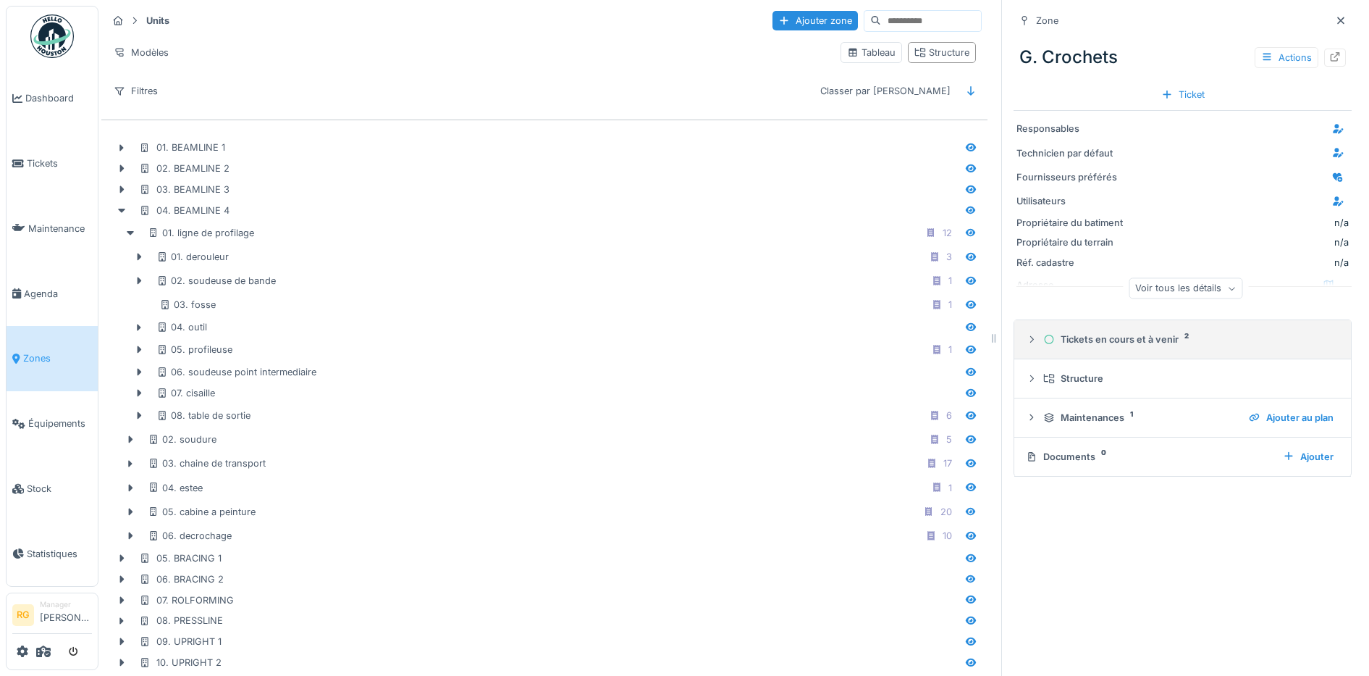
click at [1026, 343] on icon at bounding box center [1032, 339] width 12 height 9
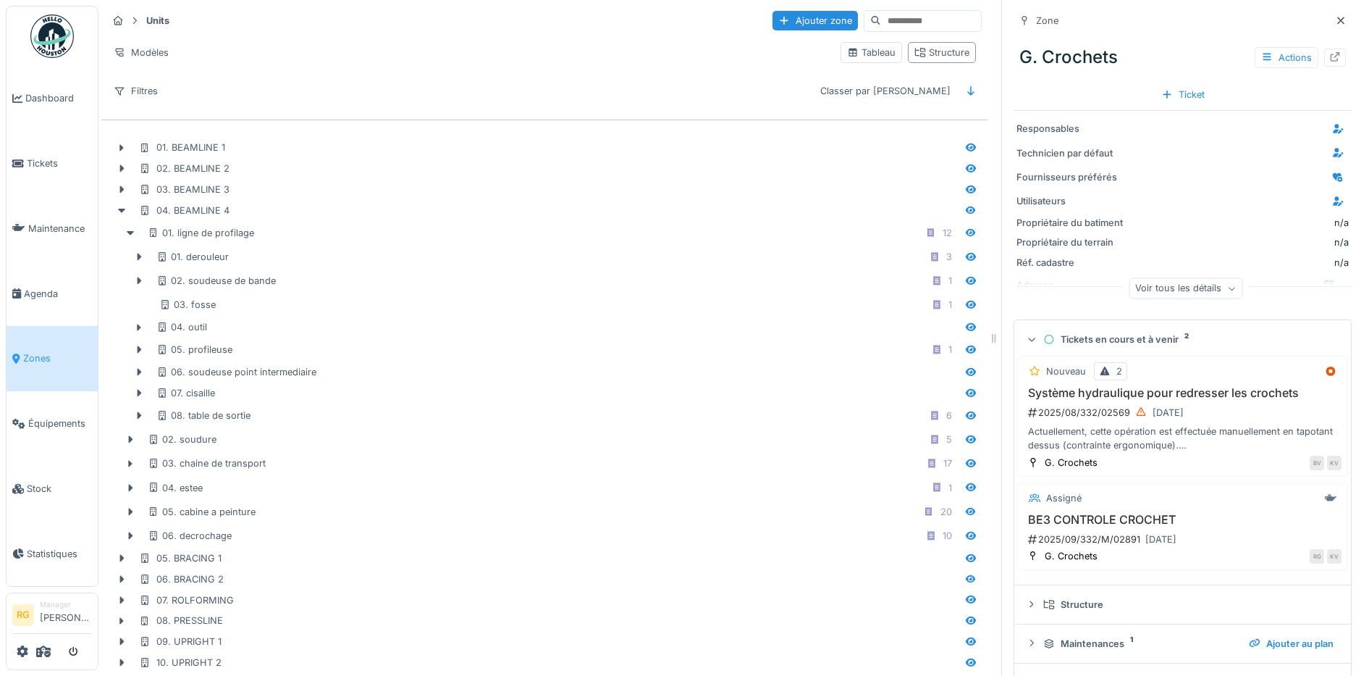
click at [1028, 343] on icon at bounding box center [1032, 340] width 9 height 12
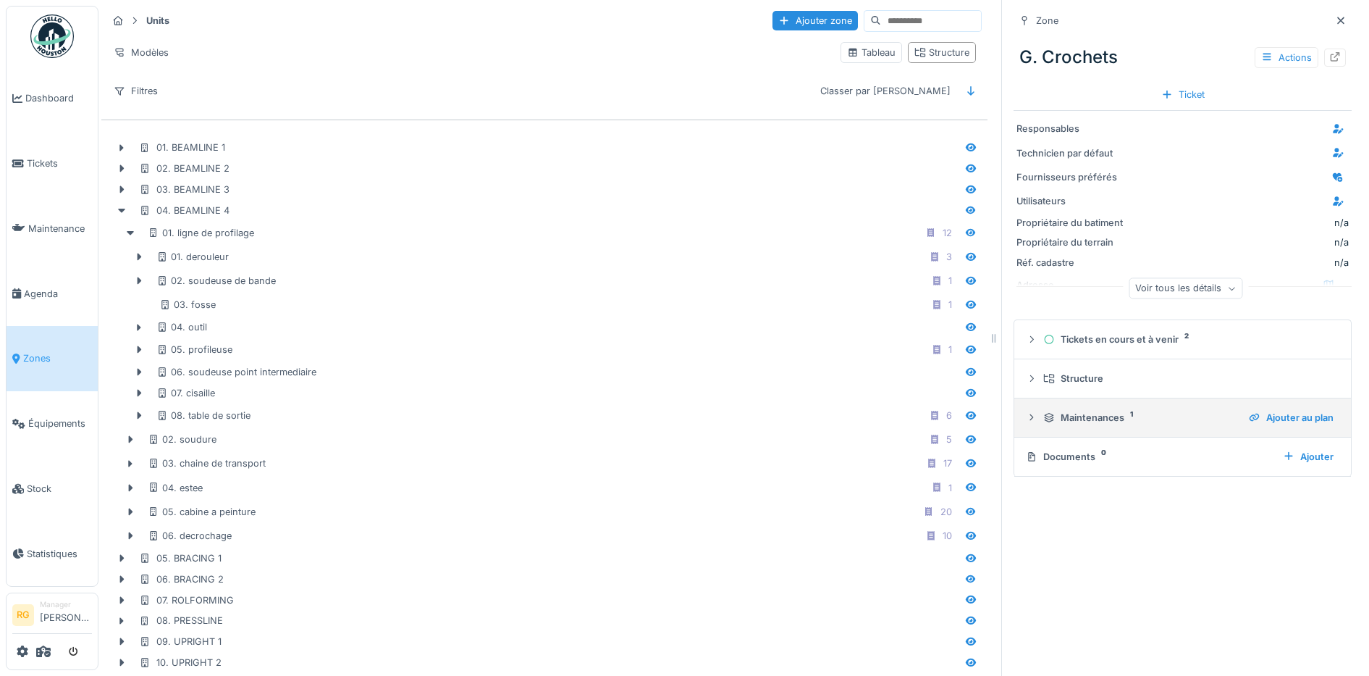
click at [1026, 420] on icon at bounding box center [1032, 417] width 12 height 9
click at [1028, 420] on icon at bounding box center [1032, 417] width 9 height 12
click at [1026, 420] on icon at bounding box center [1032, 417] width 12 height 9
click at [1028, 420] on icon at bounding box center [1032, 417] width 9 height 12
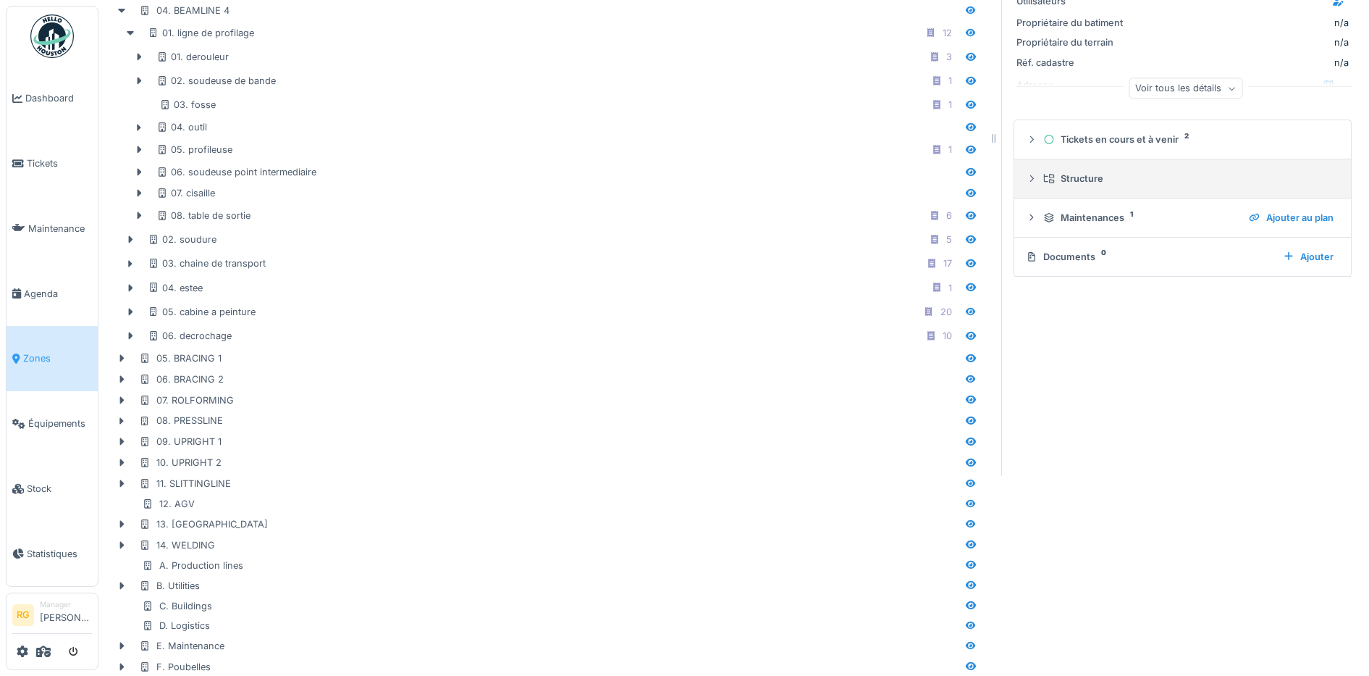
scroll to position [169, 0]
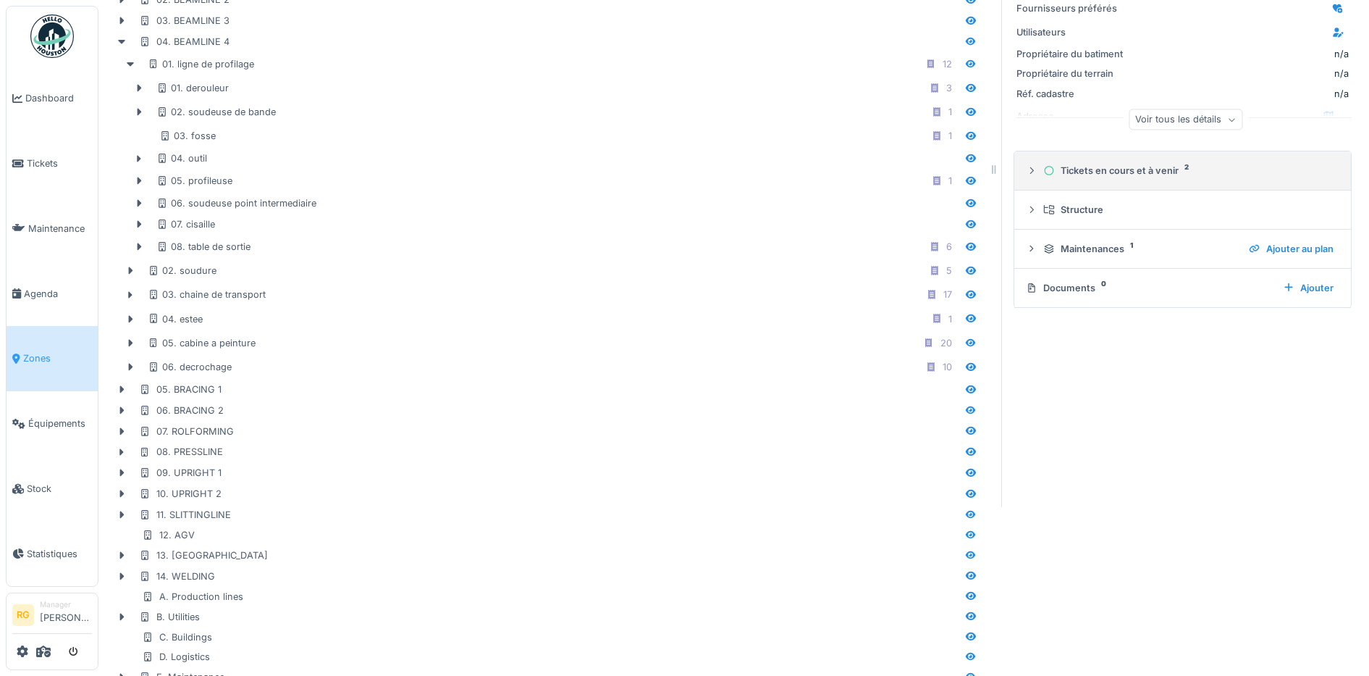
click at [1026, 175] on icon at bounding box center [1032, 170] width 12 height 9
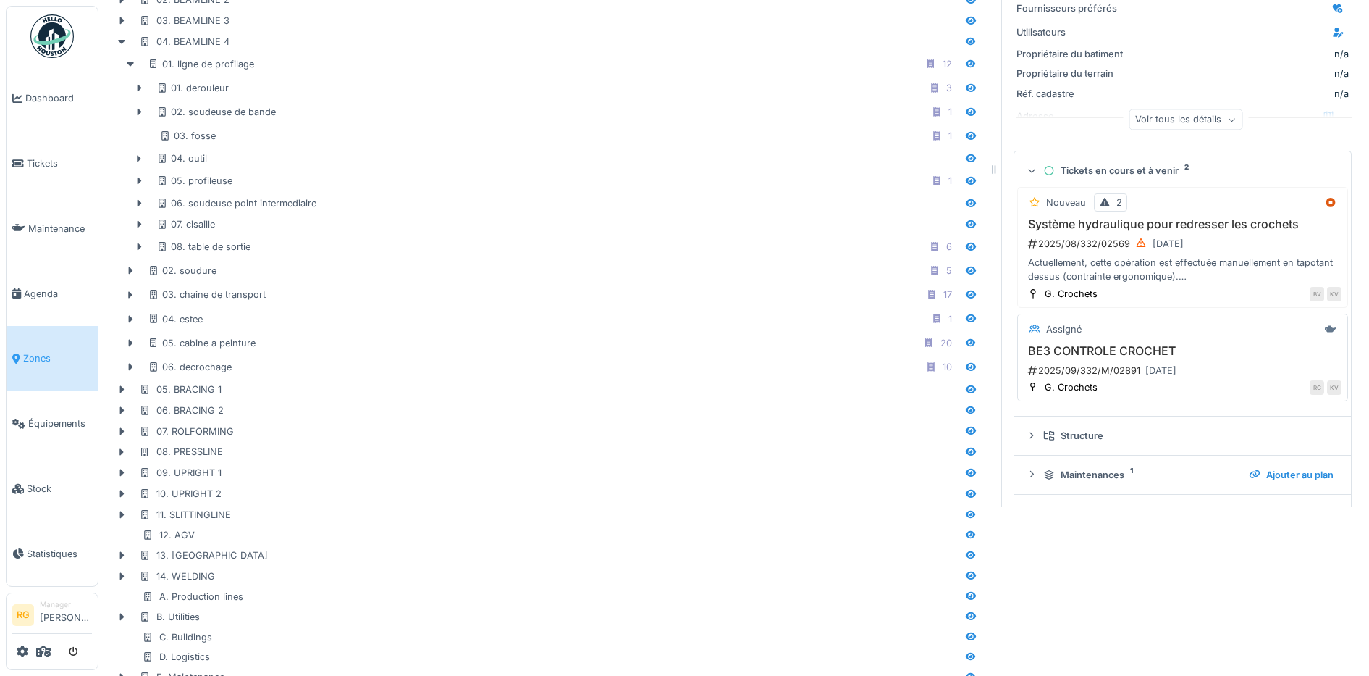
click at [1119, 377] on div "2025/09/332/M/02891 23/09/2025" at bounding box center [1184, 370] width 315 height 18
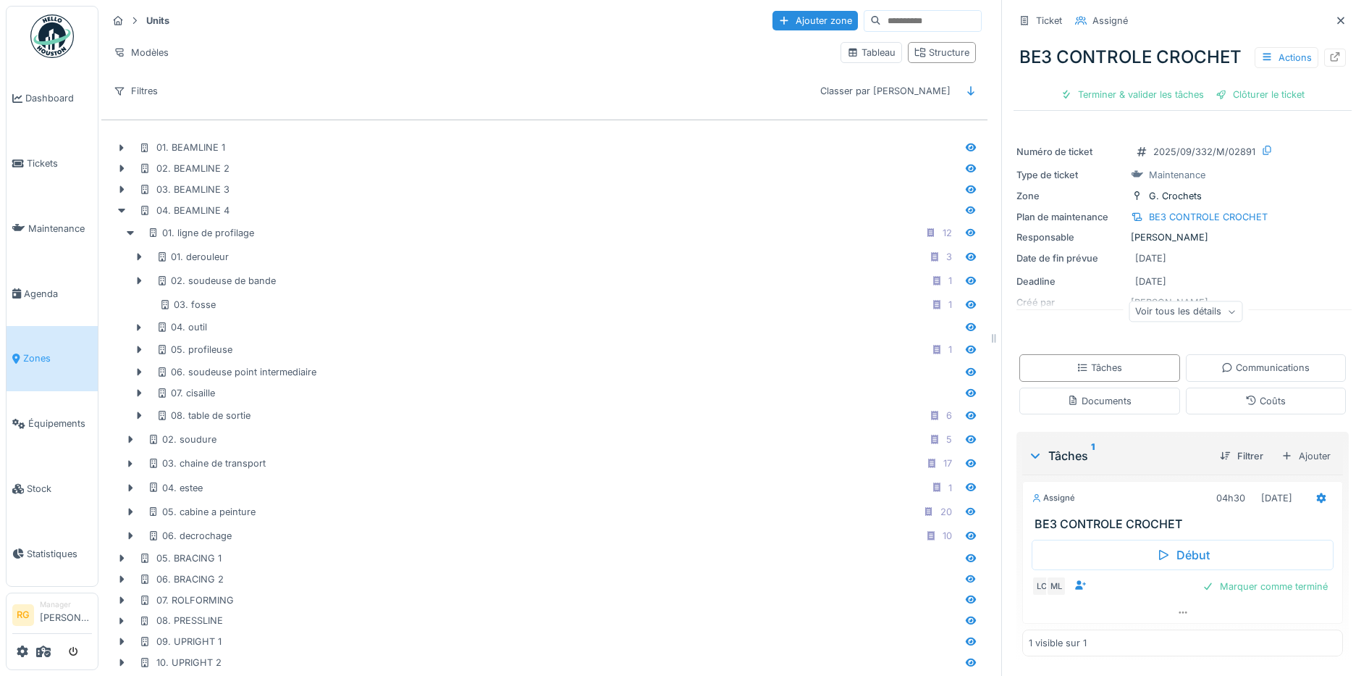
scroll to position [26, 0]
click at [1316, 500] on icon at bounding box center [1322, 497] width 12 height 9
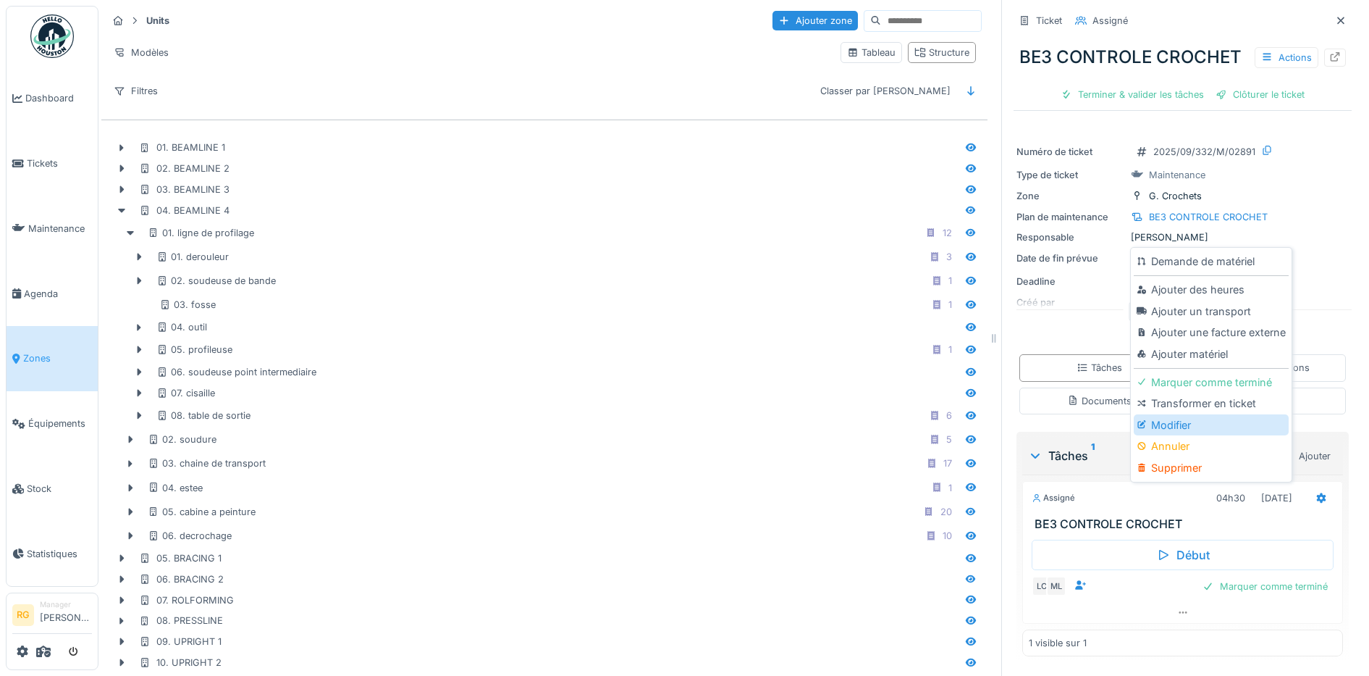
click at [1177, 423] on div "Modifier" at bounding box center [1211, 425] width 154 height 22
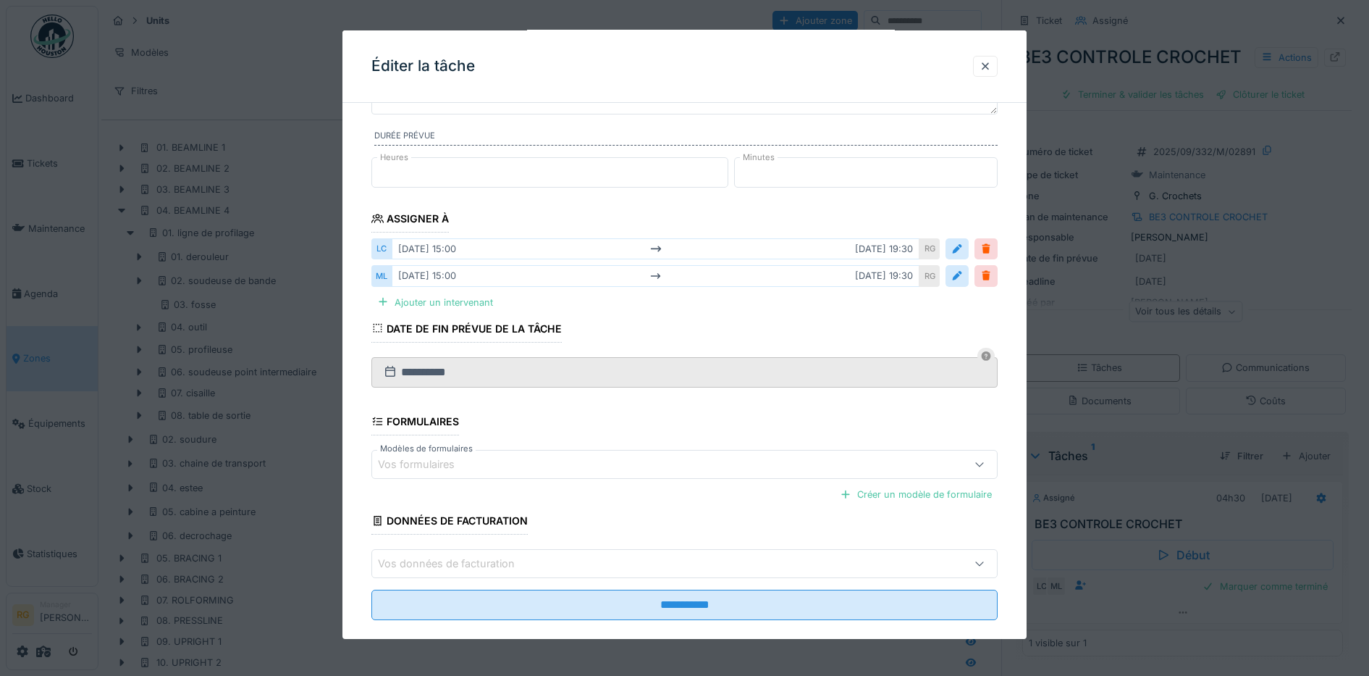
scroll to position [162, 0]
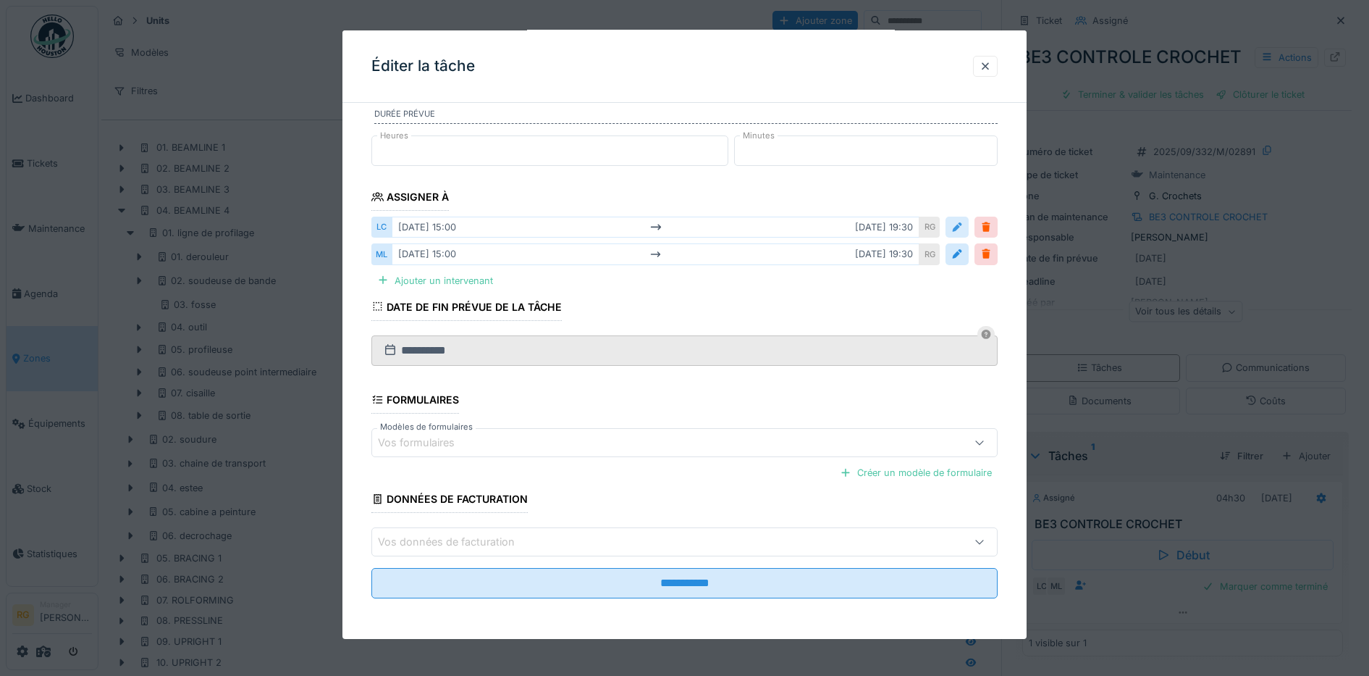
click at [961, 223] on div at bounding box center [957, 227] width 12 height 14
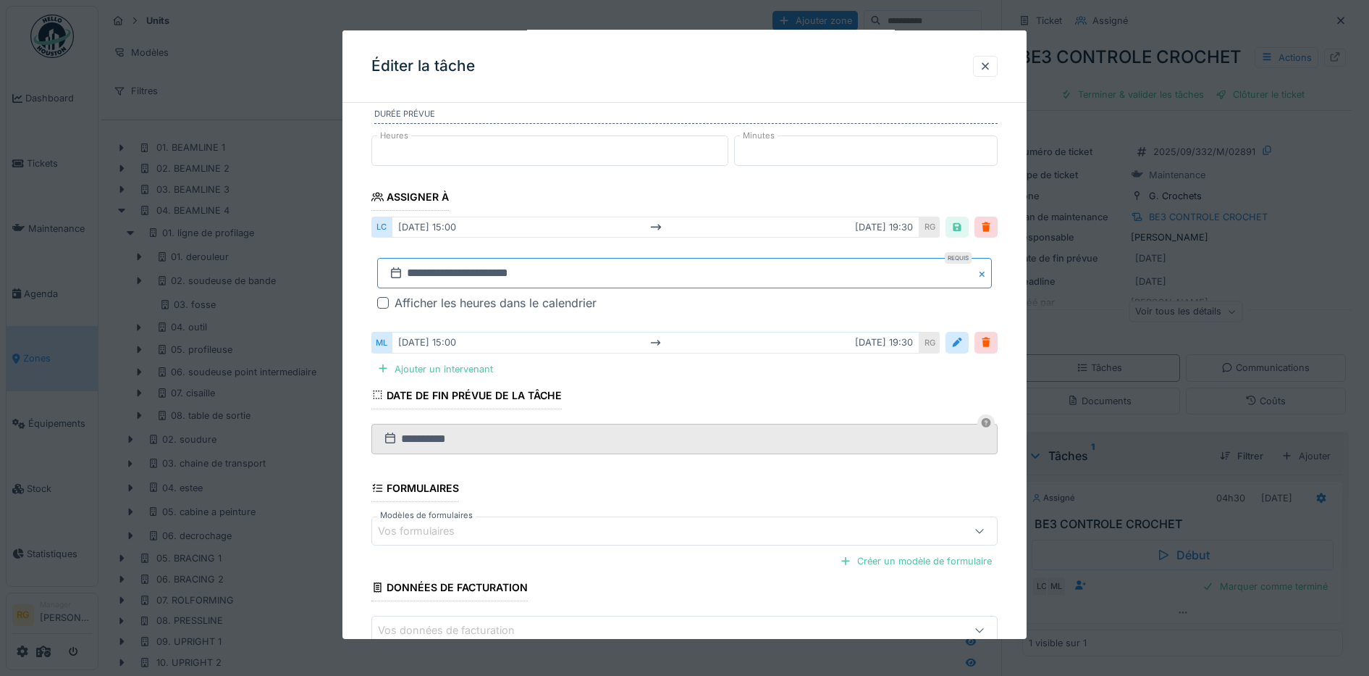
click at [482, 266] on input "**********" at bounding box center [685, 273] width 616 height 30
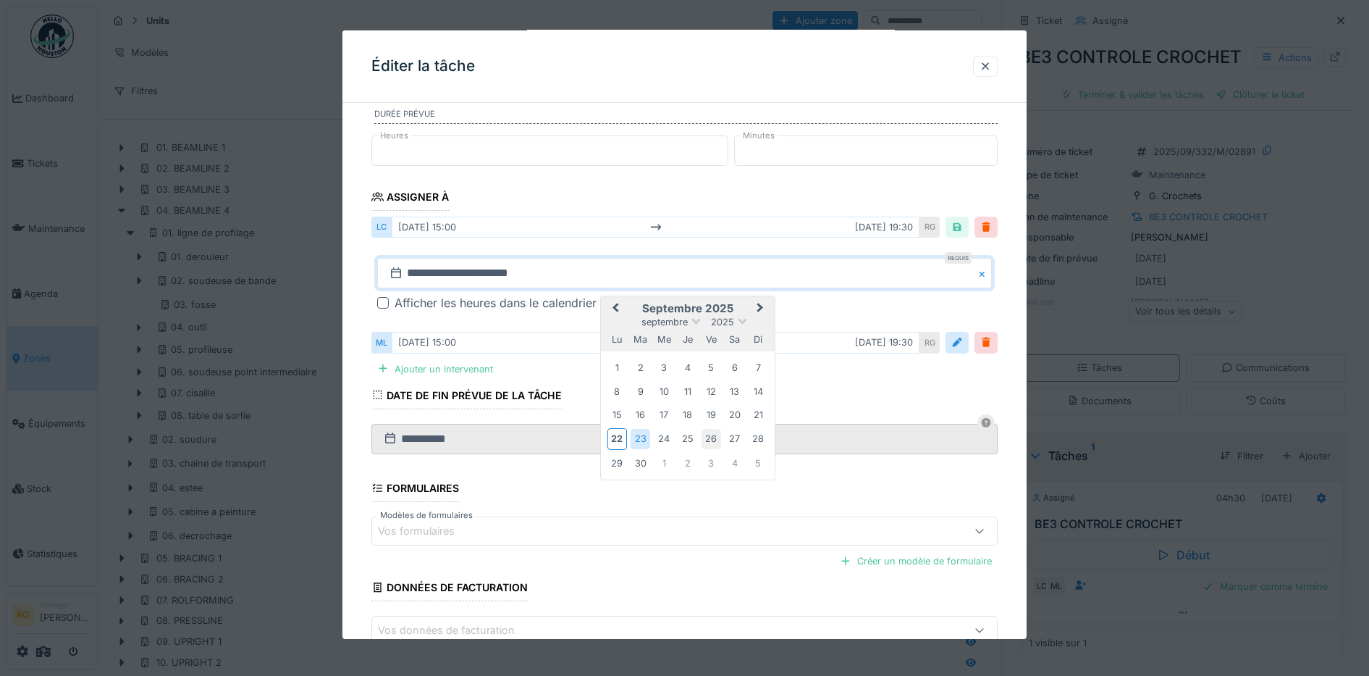
click at [708, 437] on div "26" at bounding box center [712, 439] width 20 height 20
click at [713, 435] on div "26" at bounding box center [712, 439] width 20 height 20
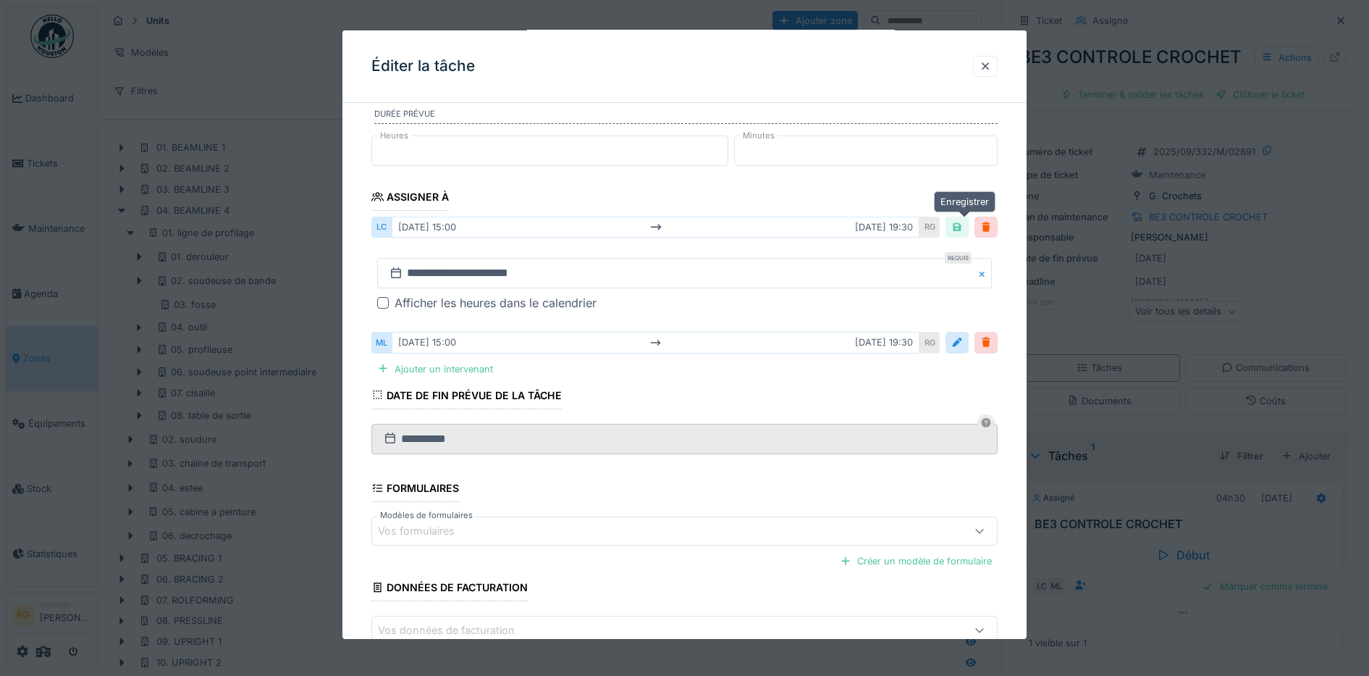
click at [961, 226] on div at bounding box center [957, 227] width 12 height 14
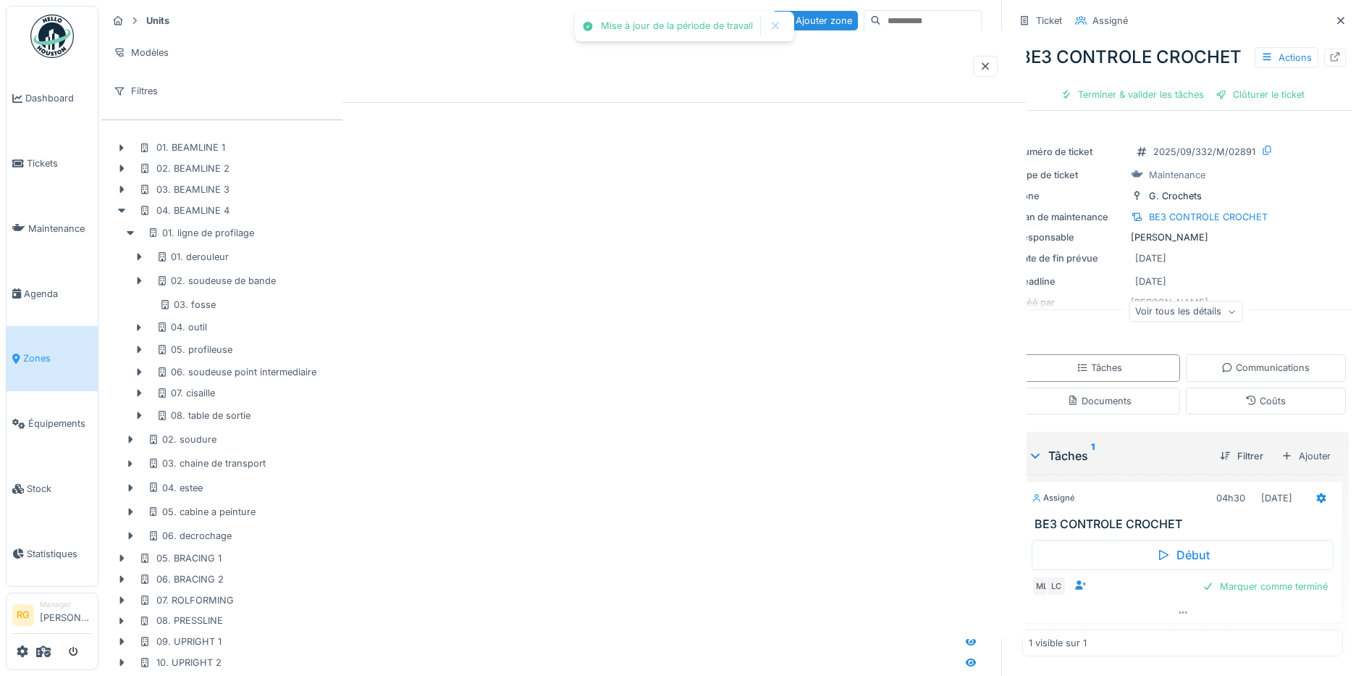
scroll to position [0, 0]
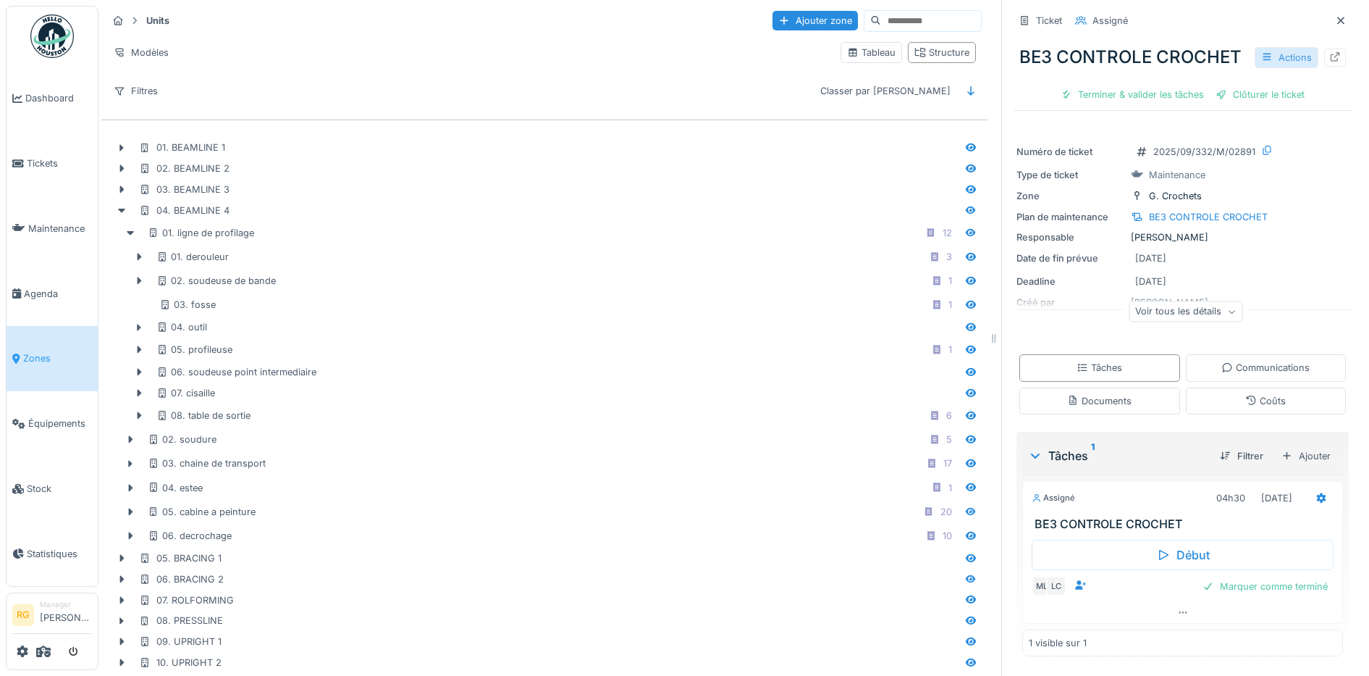
click at [1256, 63] on div "Actions" at bounding box center [1287, 57] width 64 height 21
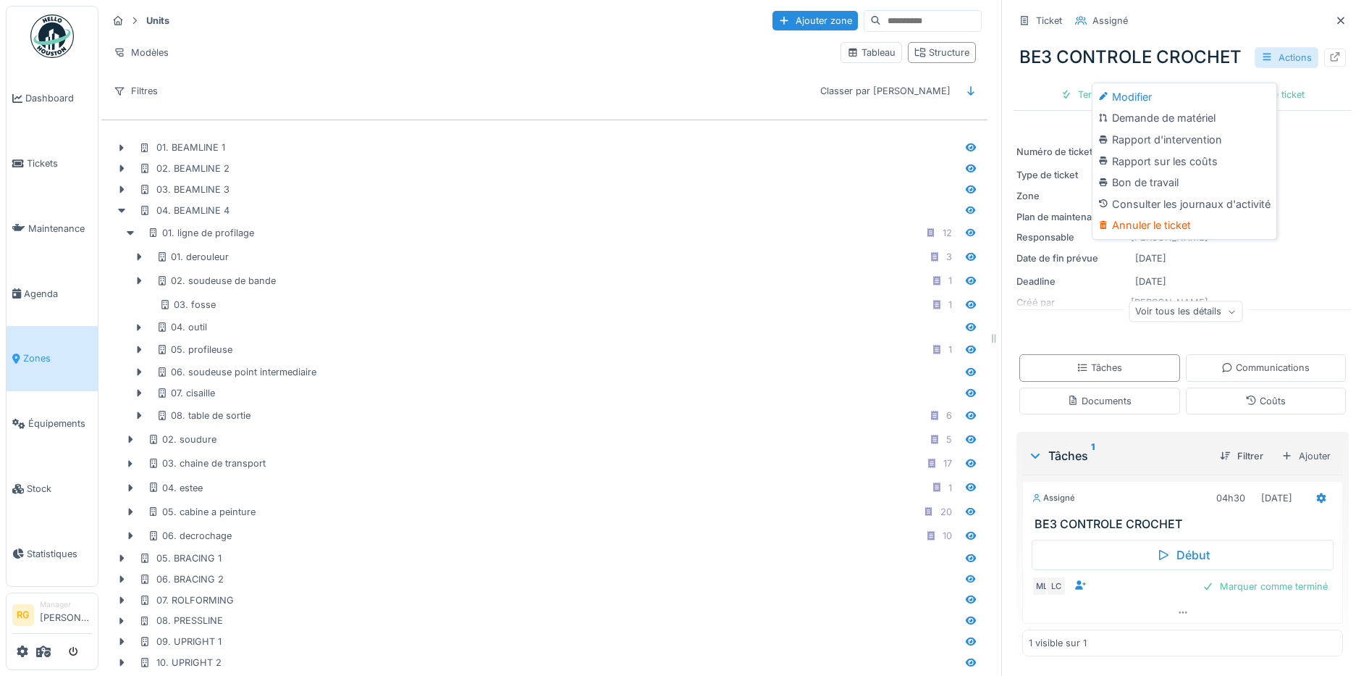
click at [1256, 63] on div "Actions" at bounding box center [1287, 57] width 64 height 21
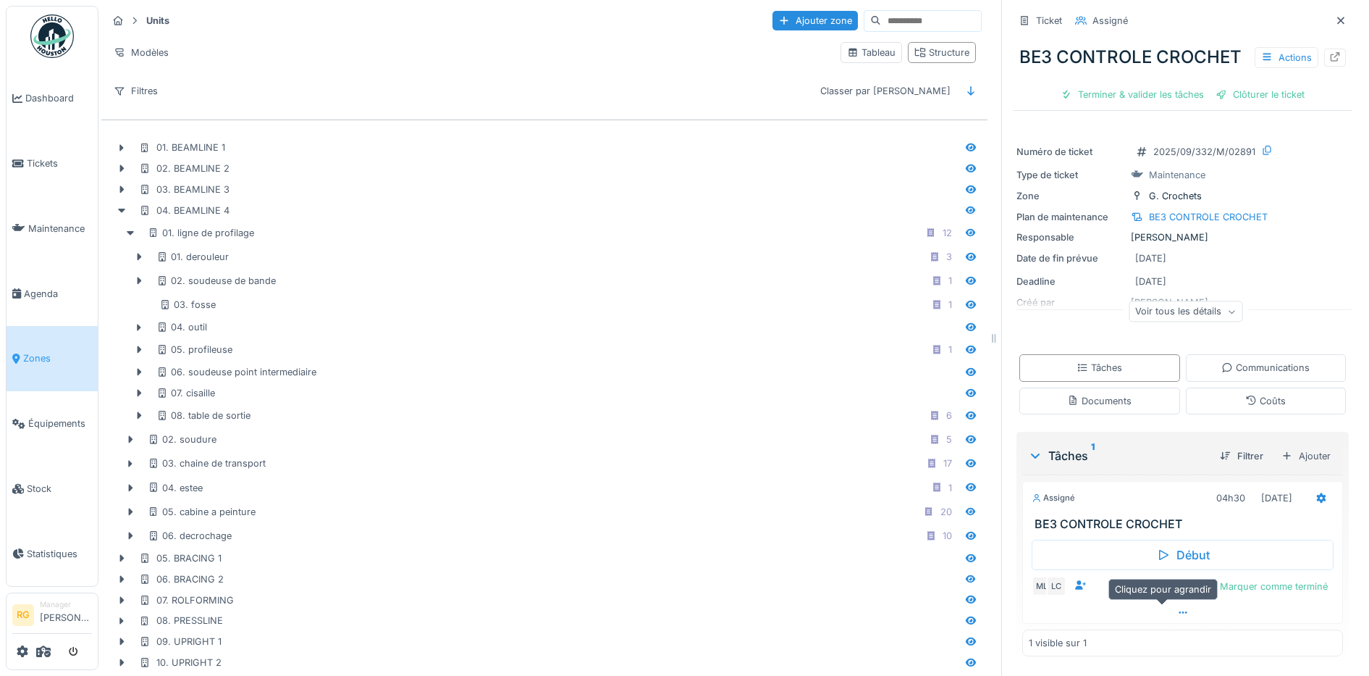
click at [1177, 613] on icon at bounding box center [1183, 612] width 12 height 9
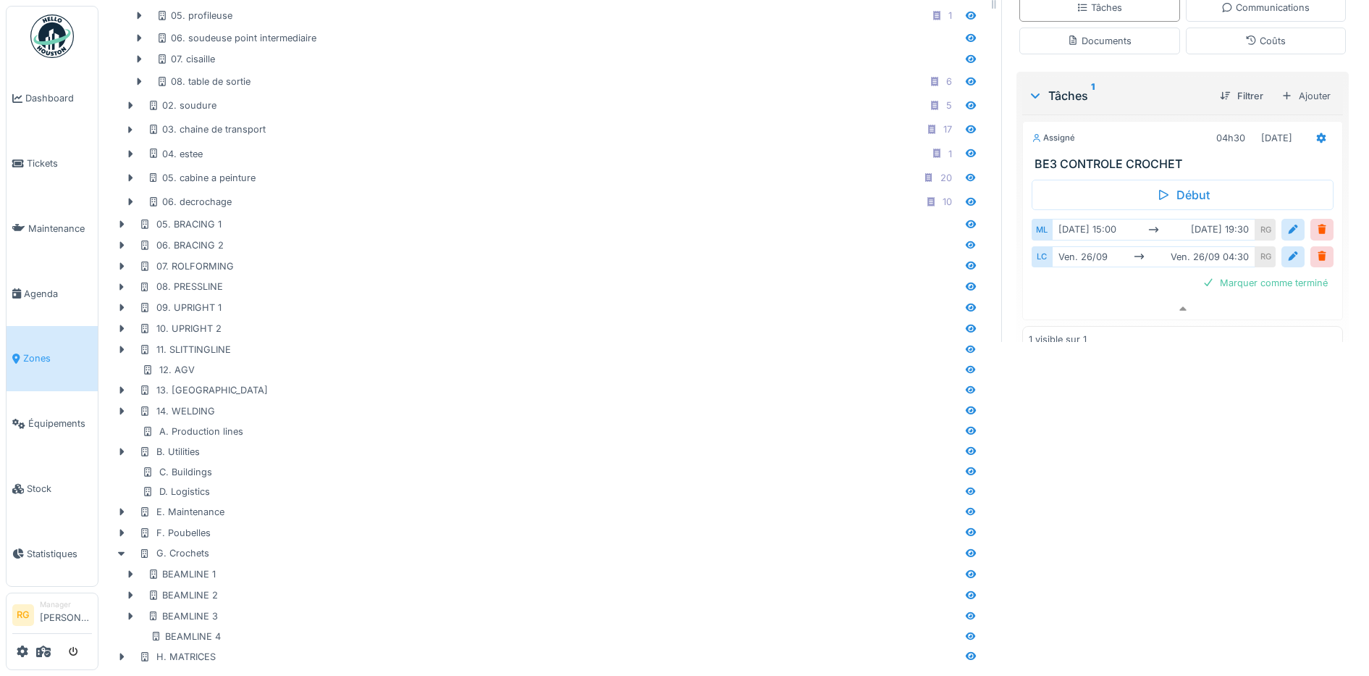
scroll to position [350, 0]
click at [1287, 236] on div at bounding box center [1293, 229] width 12 height 14
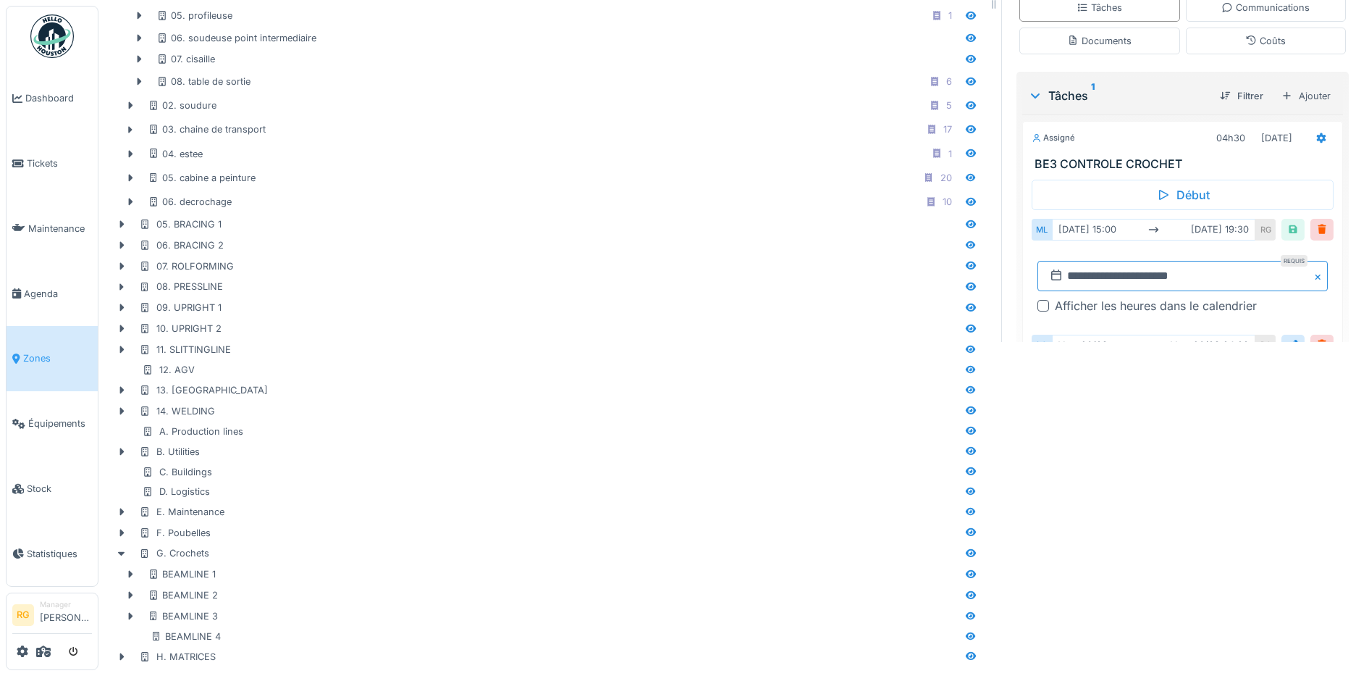
click at [1099, 287] on input "**********" at bounding box center [1183, 276] width 290 height 30
click at [1190, 221] on div "26" at bounding box center [1200, 212] width 20 height 20
click at [1287, 236] on div at bounding box center [1293, 229] width 12 height 14
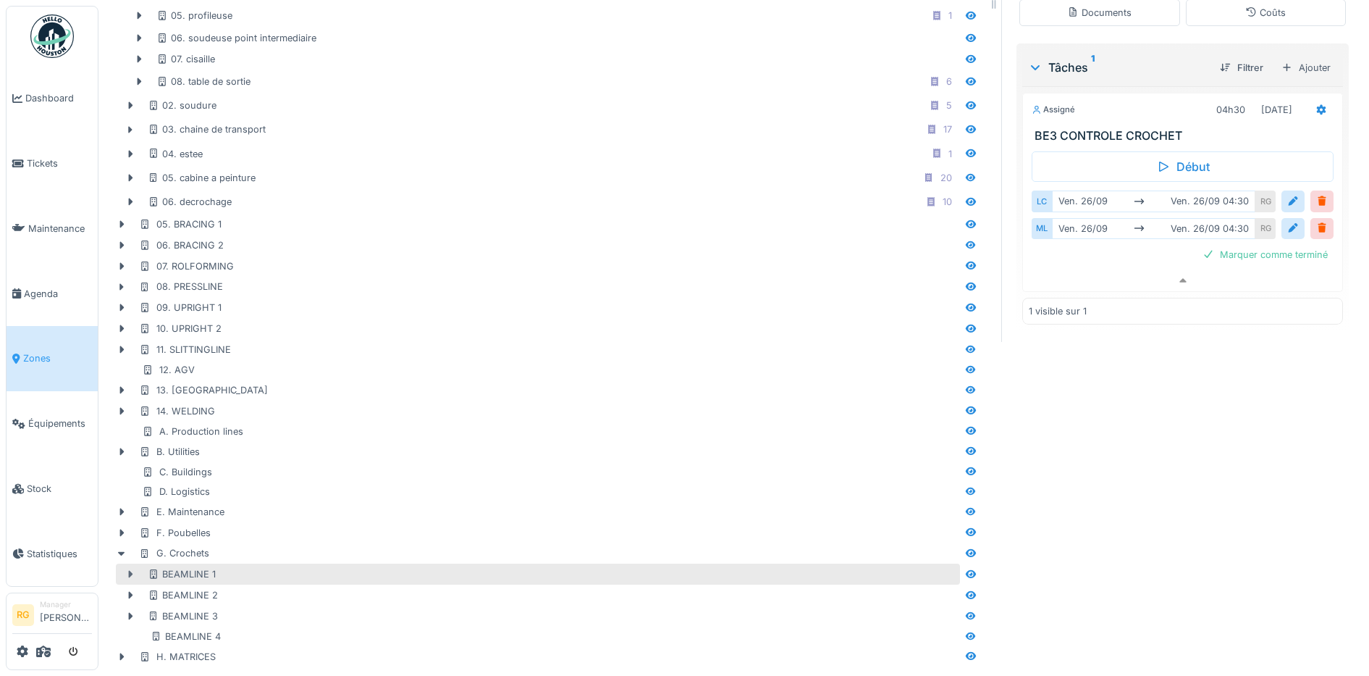
click at [130, 571] on icon at bounding box center [131, 574] width 4 height 7
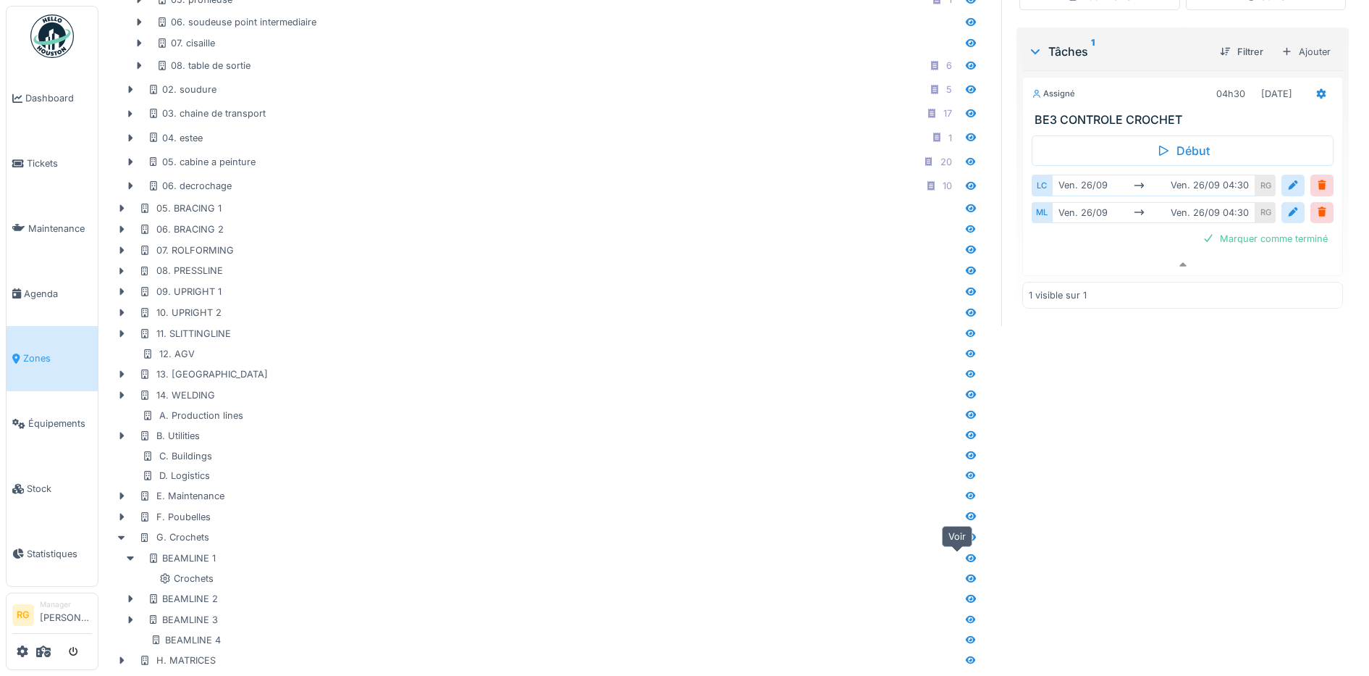
click at [966, 557] on icon at bounding box center [971, 558] width 10 height 8
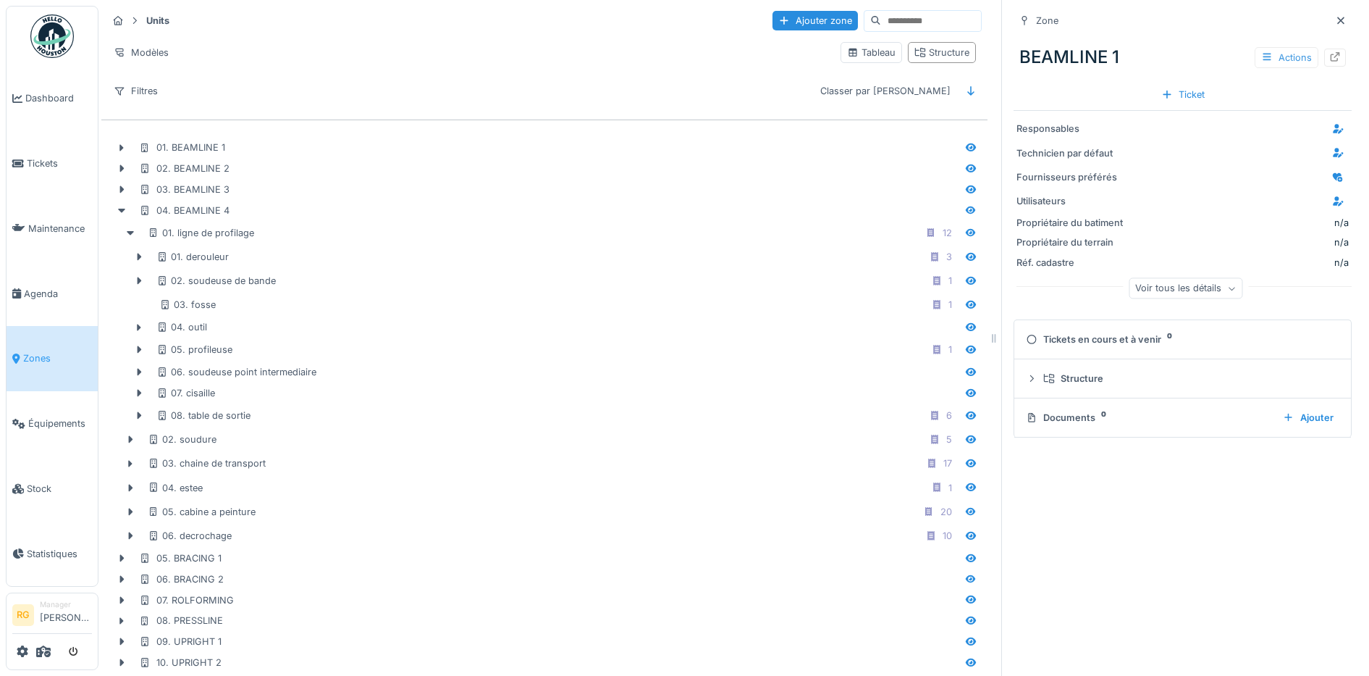
click at [1274, 58] on div "Actions" at bounding box center [1287, 57] width 64 height 21
click at [1269, 110] on div "Ajouter au plan" at bounding box center [1280, 111] width 97 height 22
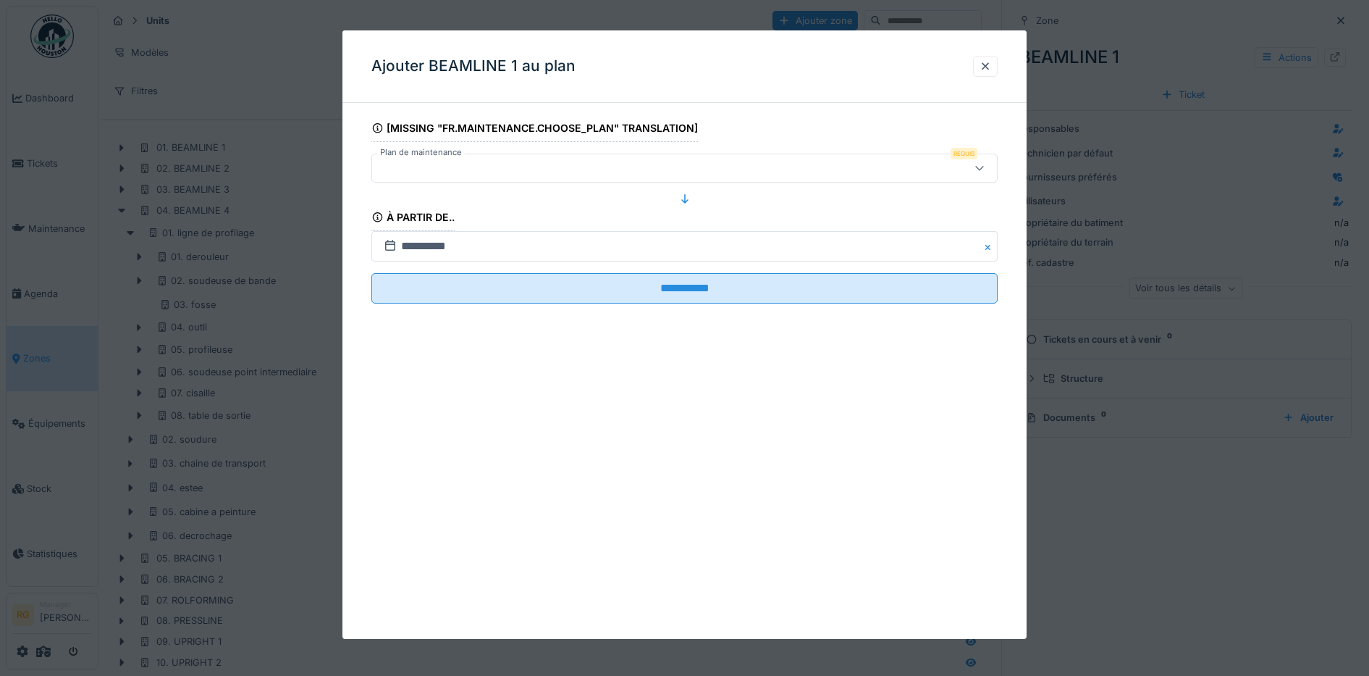
click at [887, 159] on div at bounding box center [684, 168] width 627 height 29
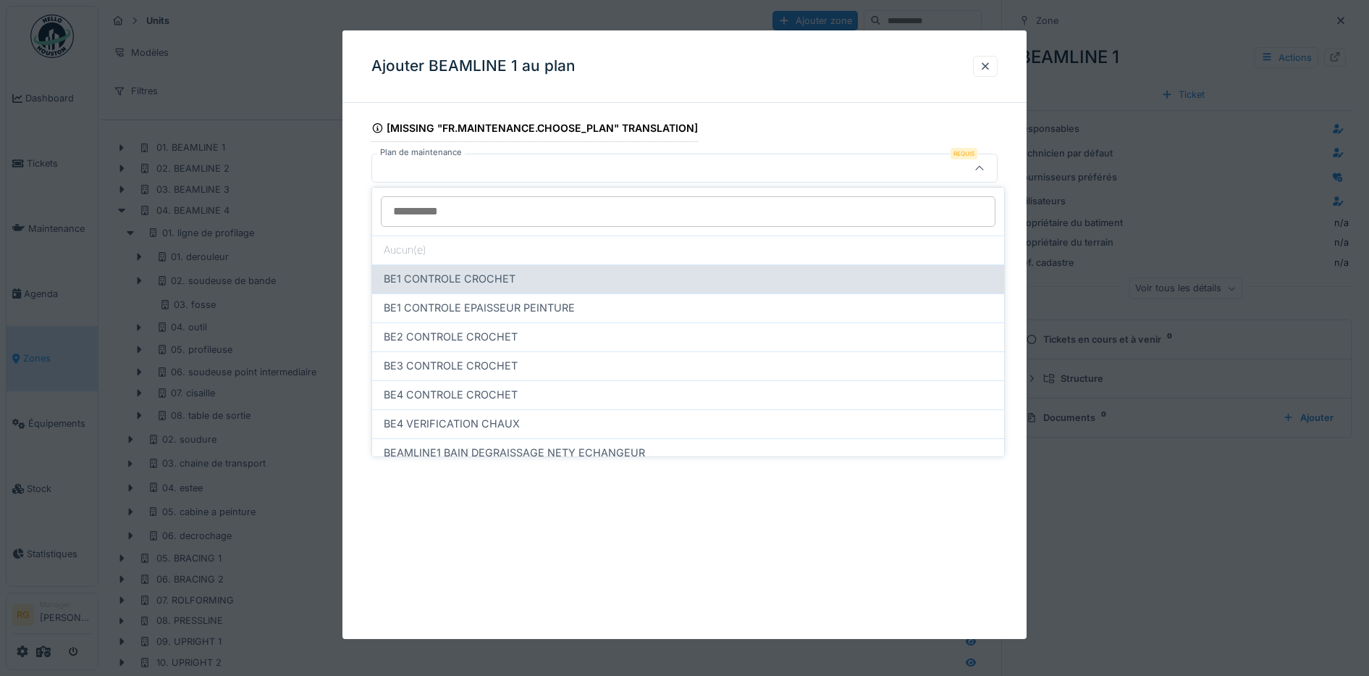
click at [436, 280] on span "BE1 CONTROLE CROCHET" at bounding box center [450, 279] width 132 height 16
type input "*****"
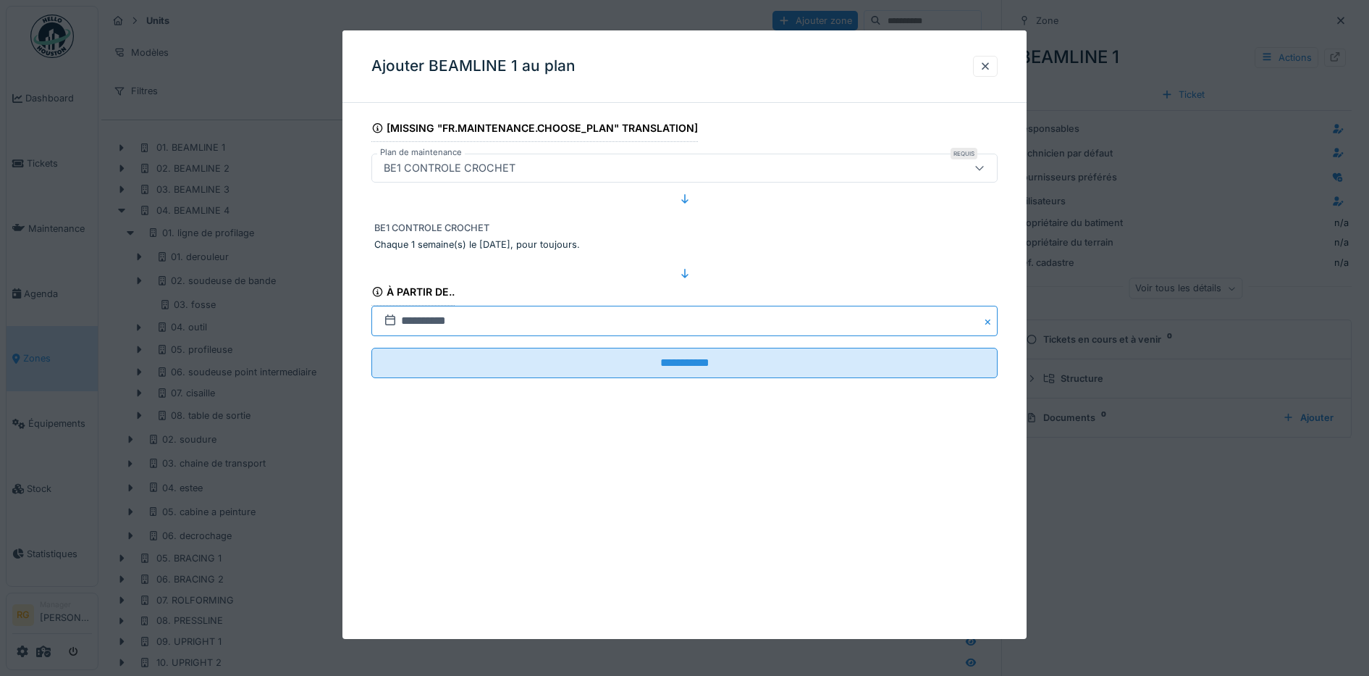
click at [420, 321] on input "**********" at bounding box center [684, 321] width 627 height 30
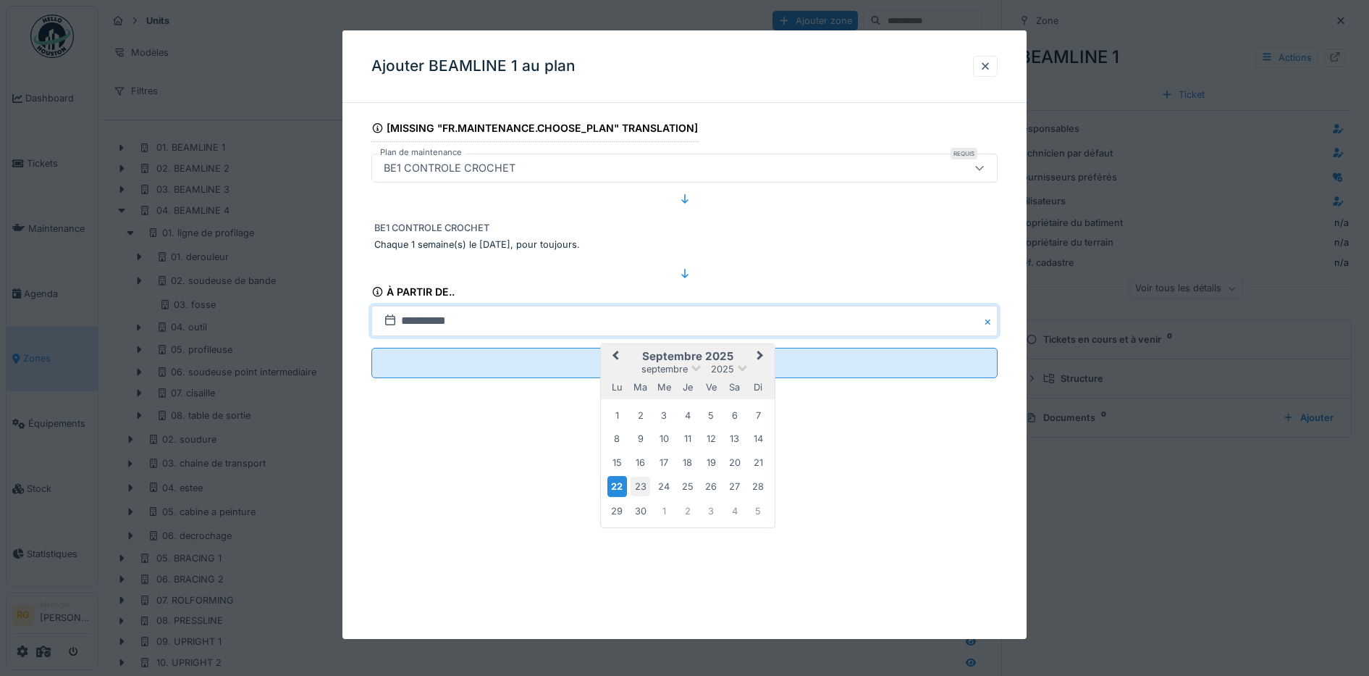
click at [642, 487] on div "23" at bounding box center [641, 486] width 20 height 20
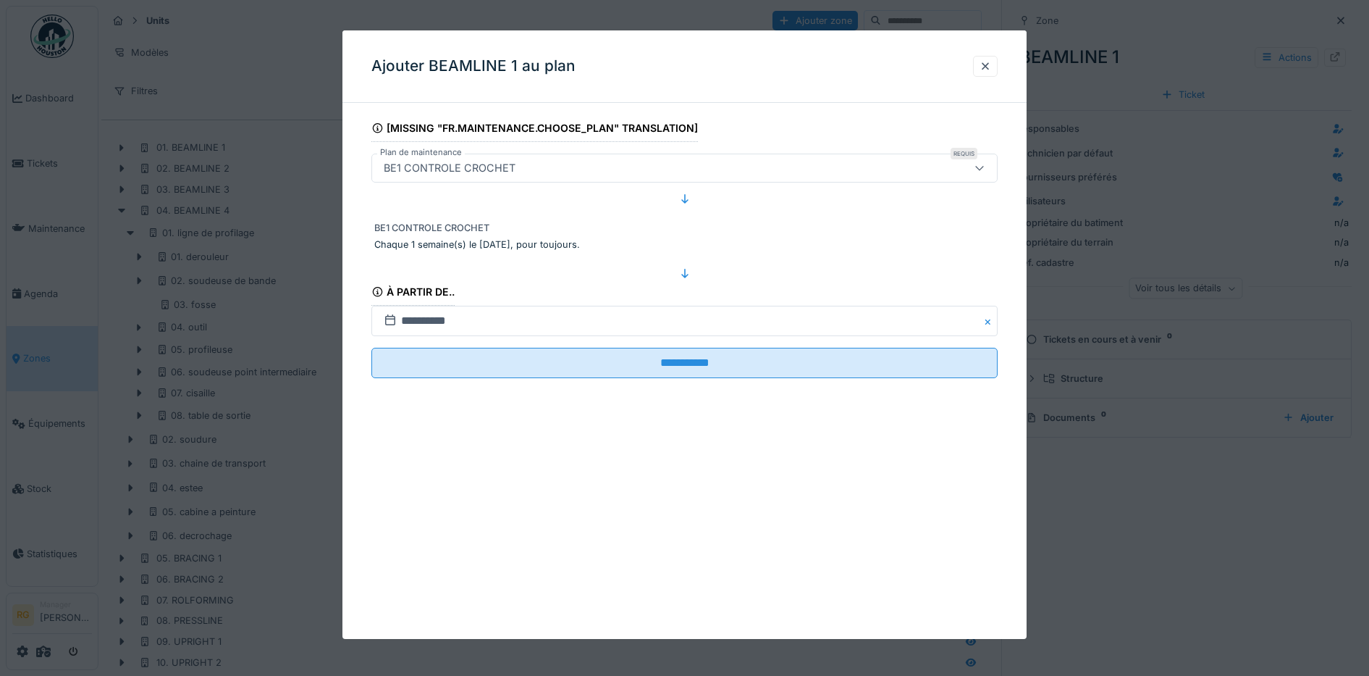
click at [642, 487] on div "**********" at bounding box center [685, 334] width 685 height 608
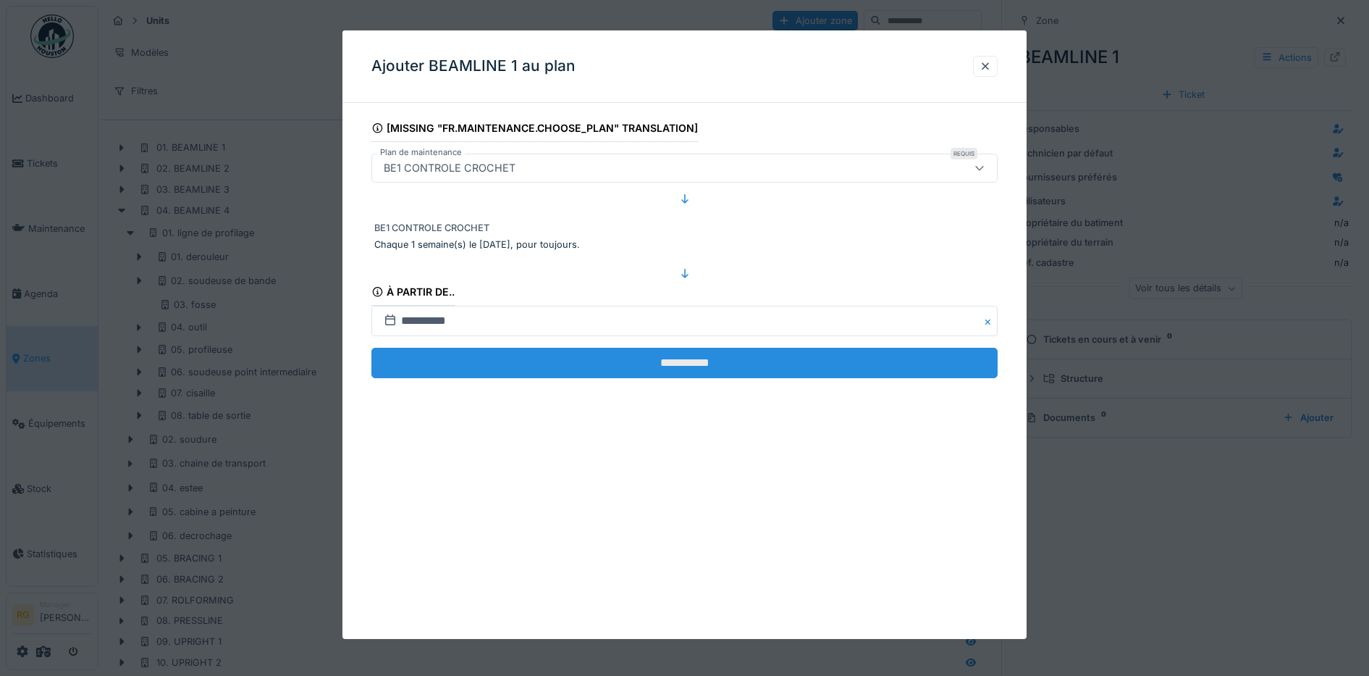
click at [623, 362] on input "**********" at bounding box center [684, 363] width 627 height 30
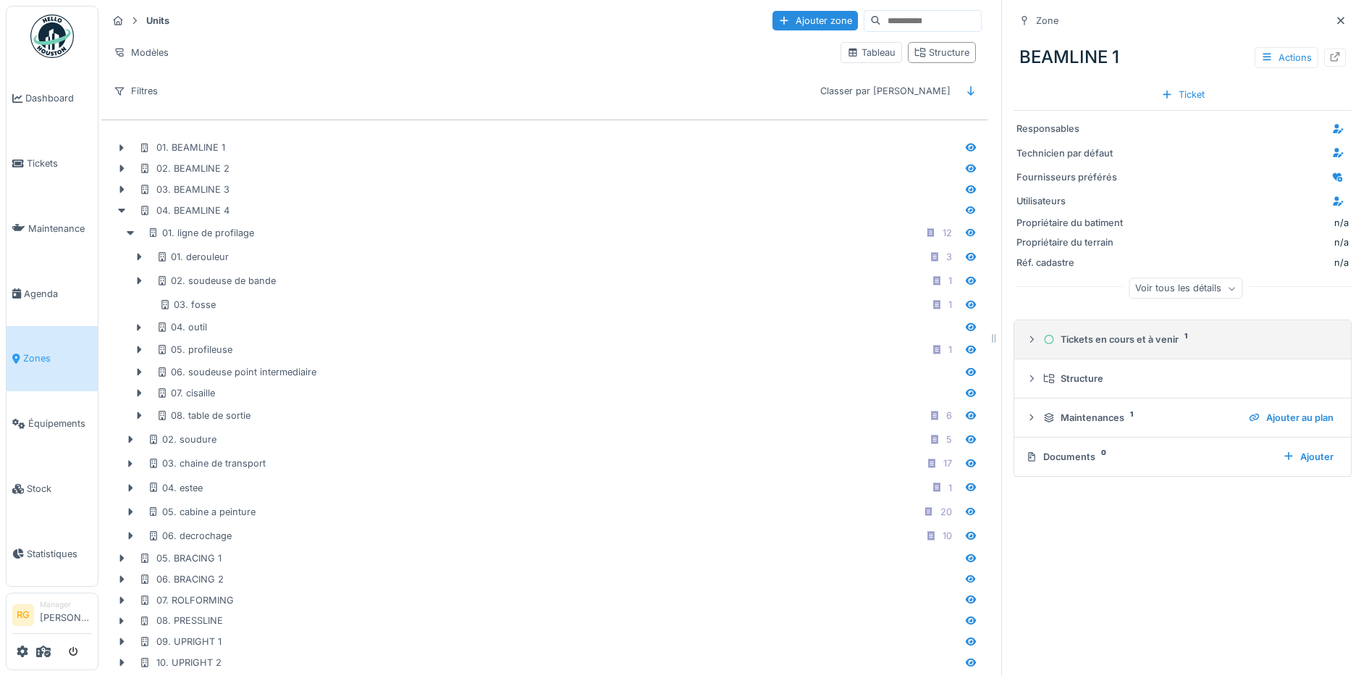
click at [1026, 336] on icon at bounding box center [1032, 339] width 12 height 9
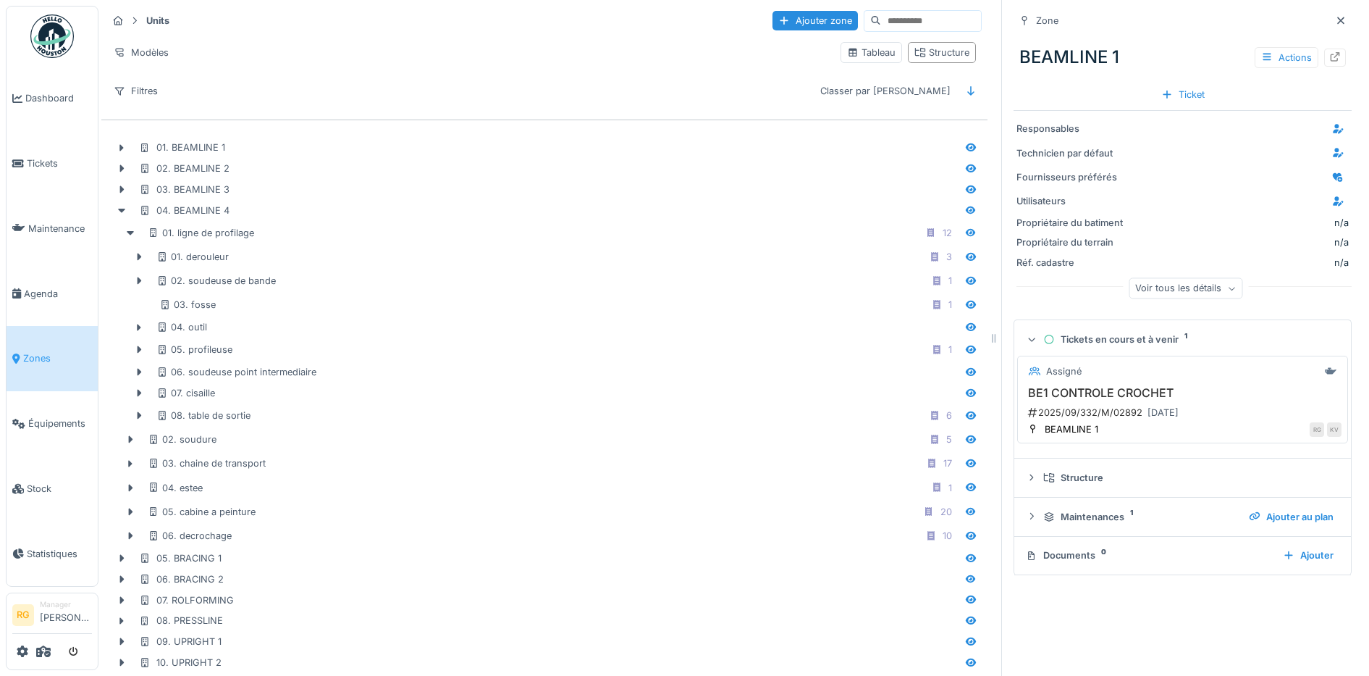
click at [1106, 403] on div "BE1 CONTROLE CROCHET 2025/09/332/M/02892 29/09/2025" at bounding box center [1183, 403] width 318 height 35
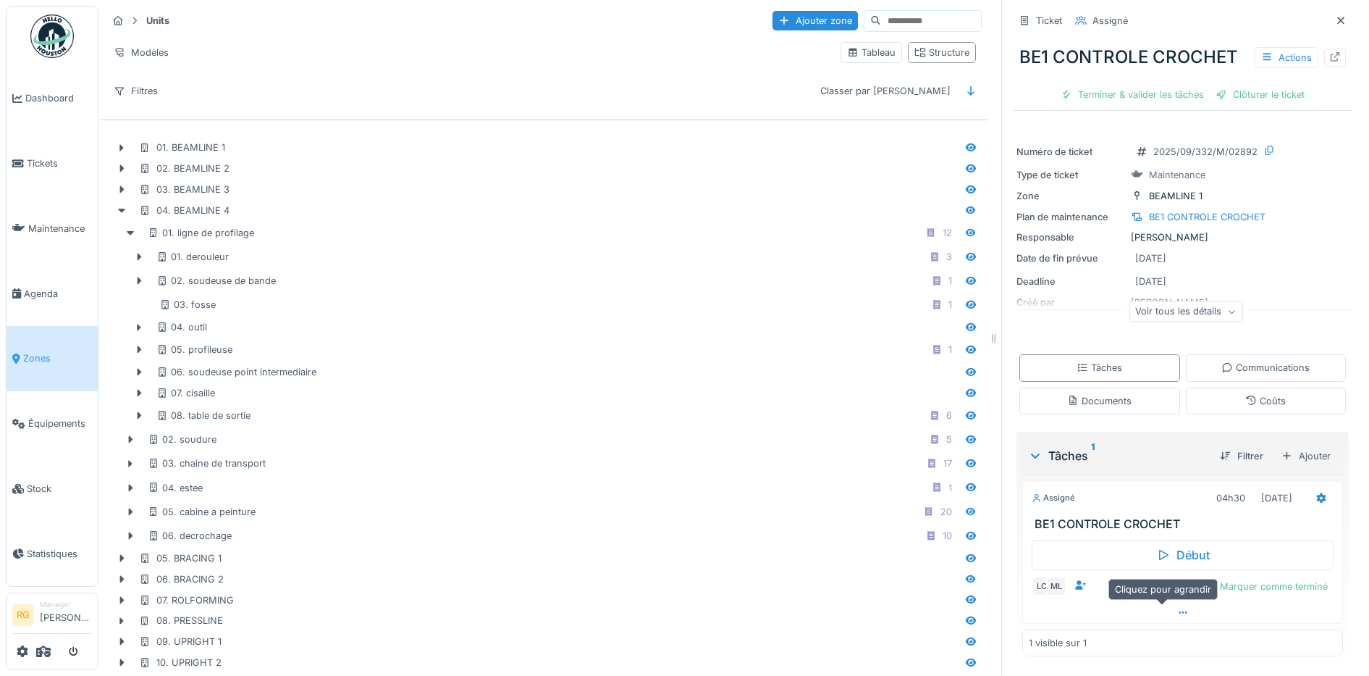
click at [1177, 617] on icon at bounding box center [1183, 612] width 12 height 9
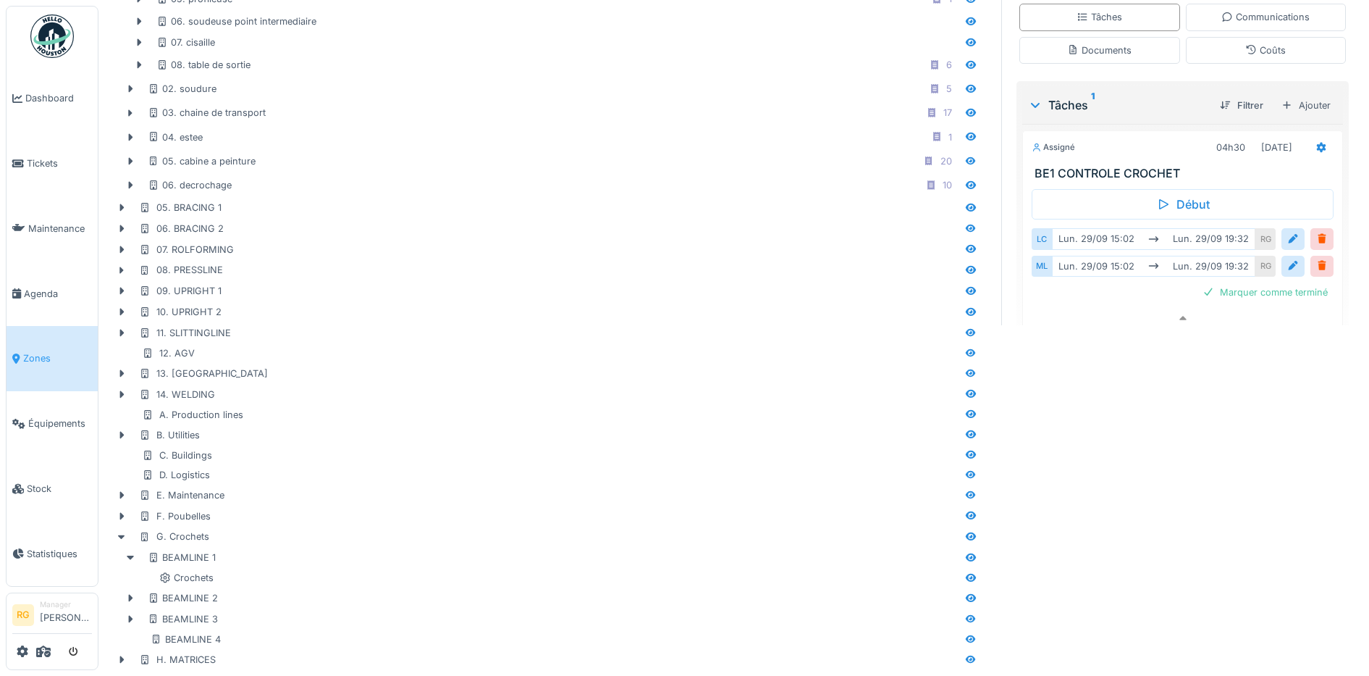
scroll to position [369, 0]
click at [1226, 405] on div "Units Ajouter zone Modèles Tableau Structure Filtres Classer par Nom 01. BEAMLI…" at bounding box center [733, 161] width 1271 height 1029
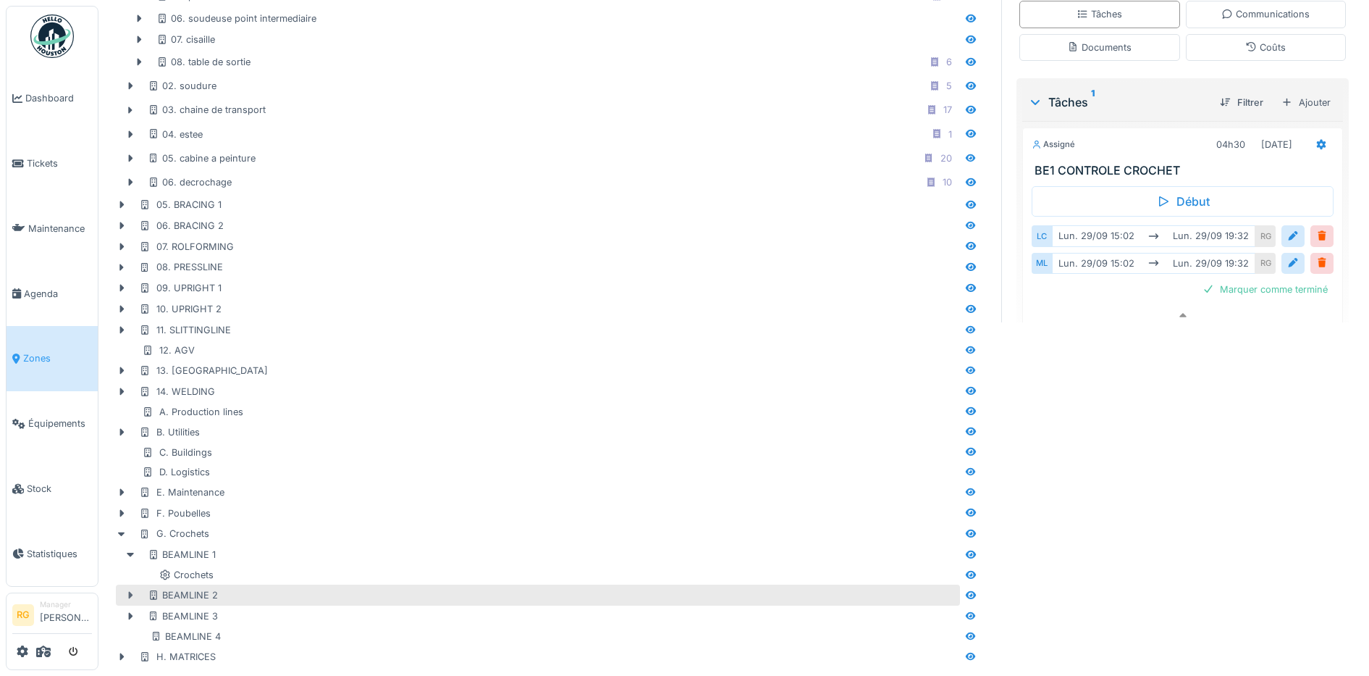
click at [130, 592] on icon at bounding box center [131, 595] width 4 height 7
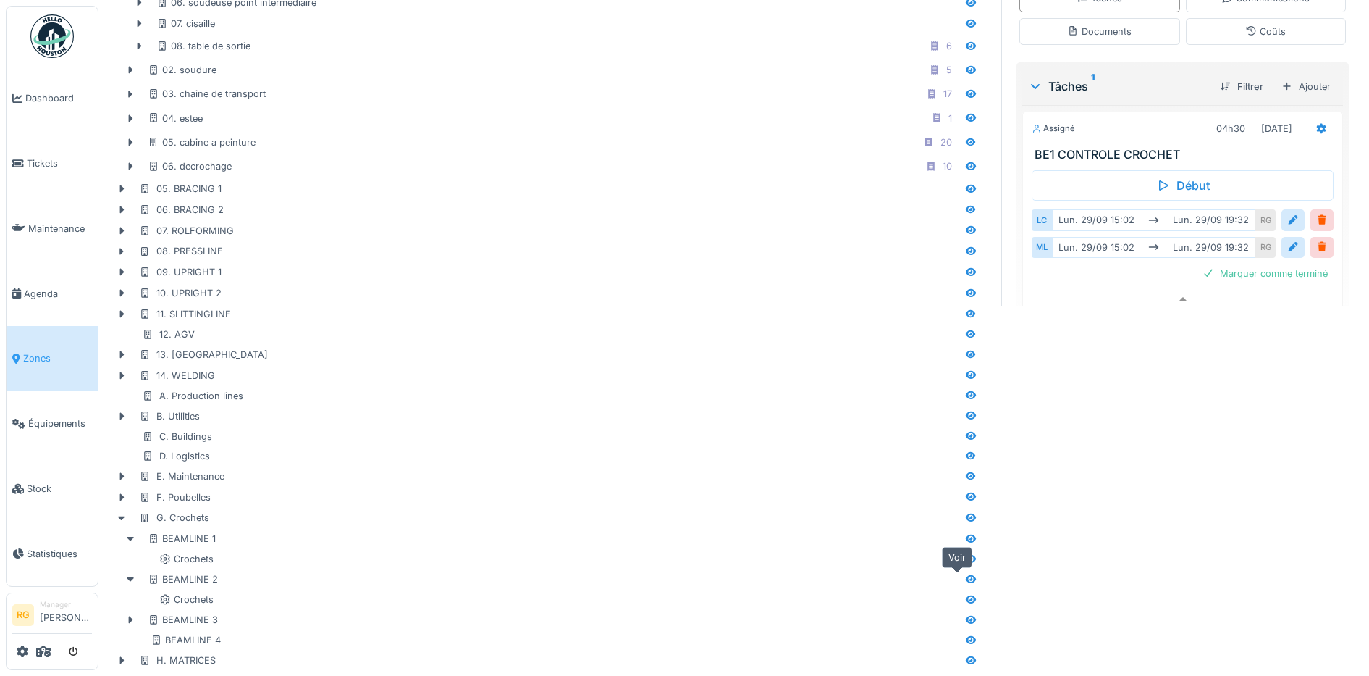
click at [965, 581] on icon at bounding box center [971, 578] width 12 height 9
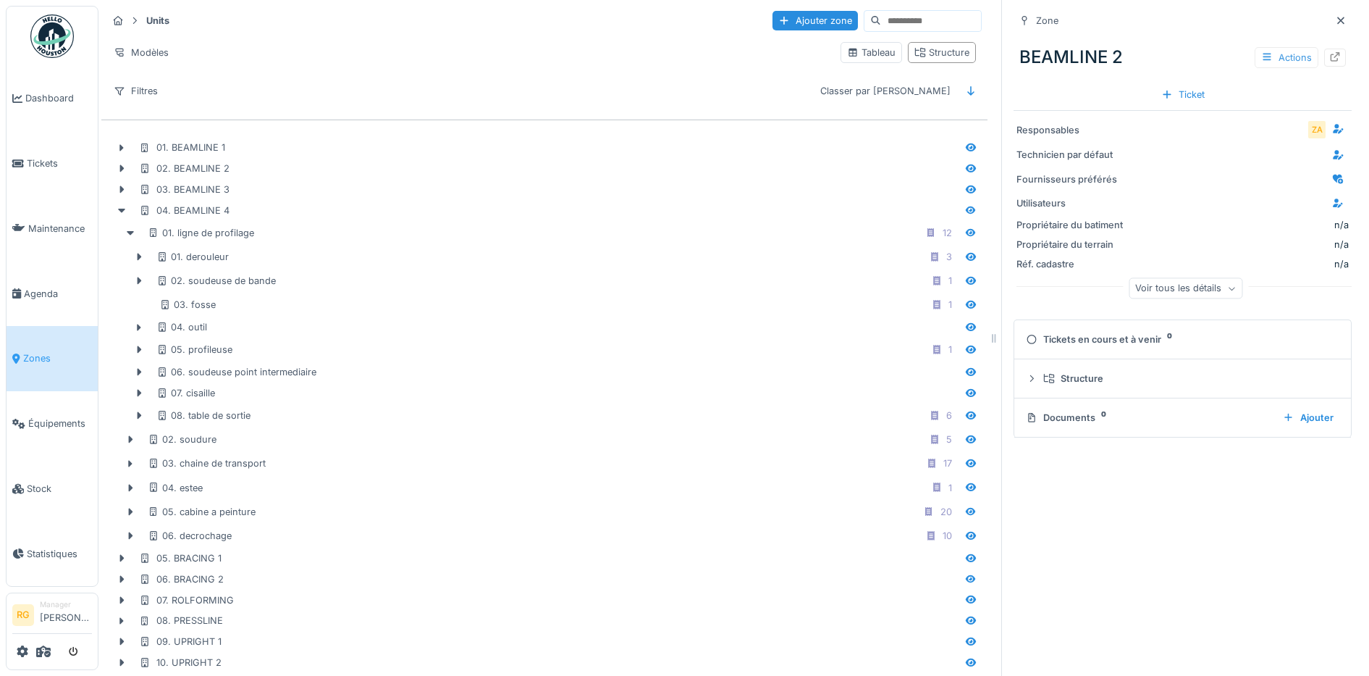
click at [1256, 58] on div "Actions" at bounding box center [1287, 57] width 64 height 21
click at [1269, 110] on div "Ajouter au plan" at bounding box center [1280, 111] width 97 height 22
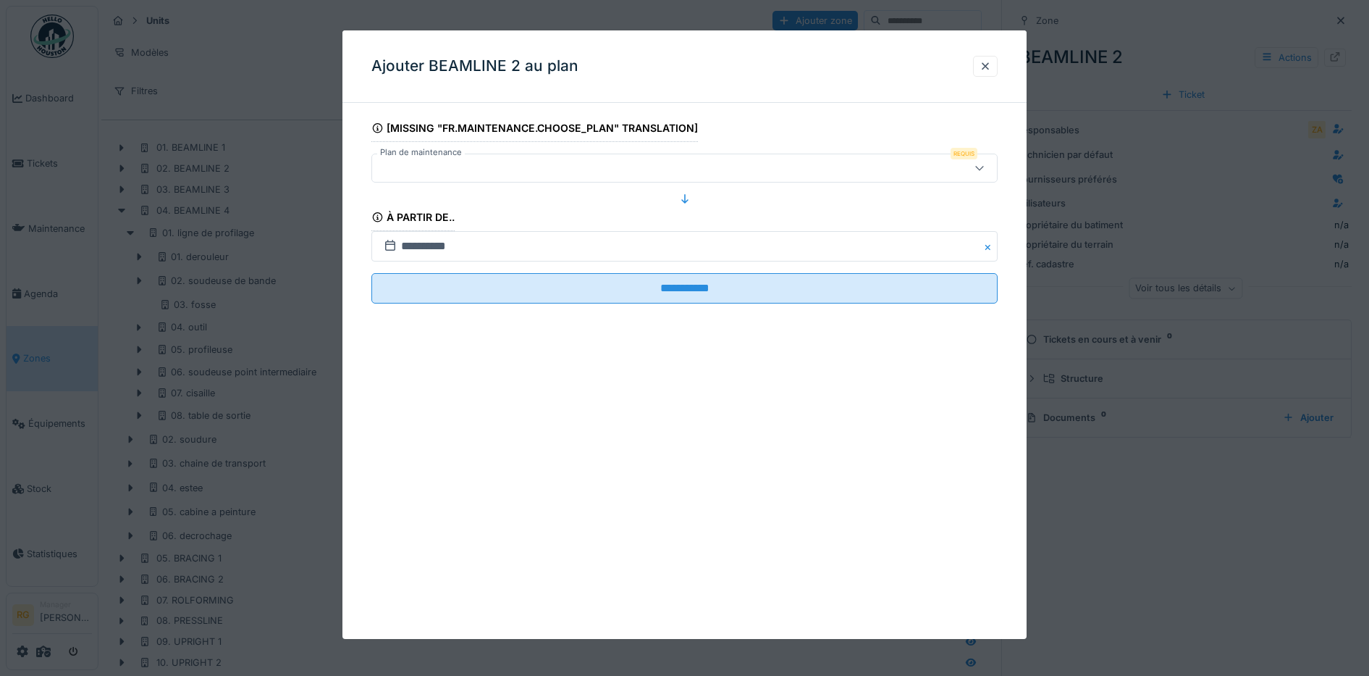
click at [917, 168] on div at bounding box center [648, 168] width 541 height 16
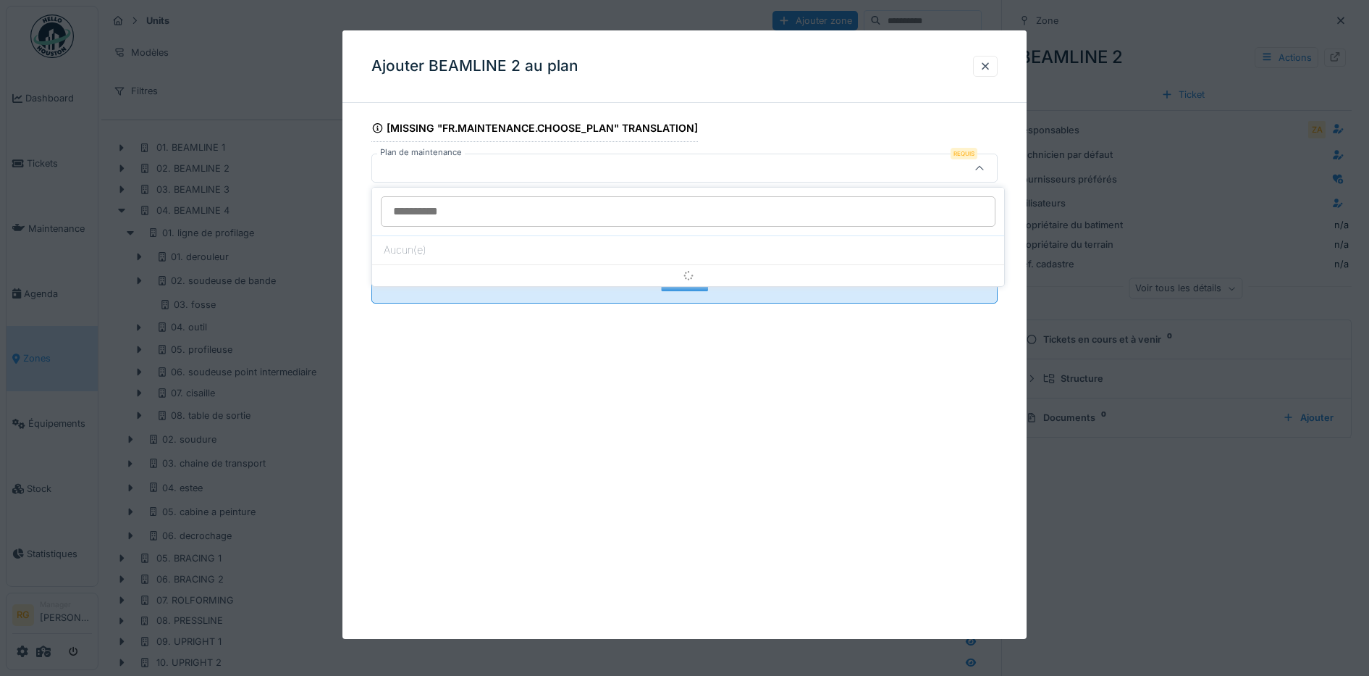
click at [983, 167] on icon at bounding box center [980, 168] width 12 height 9
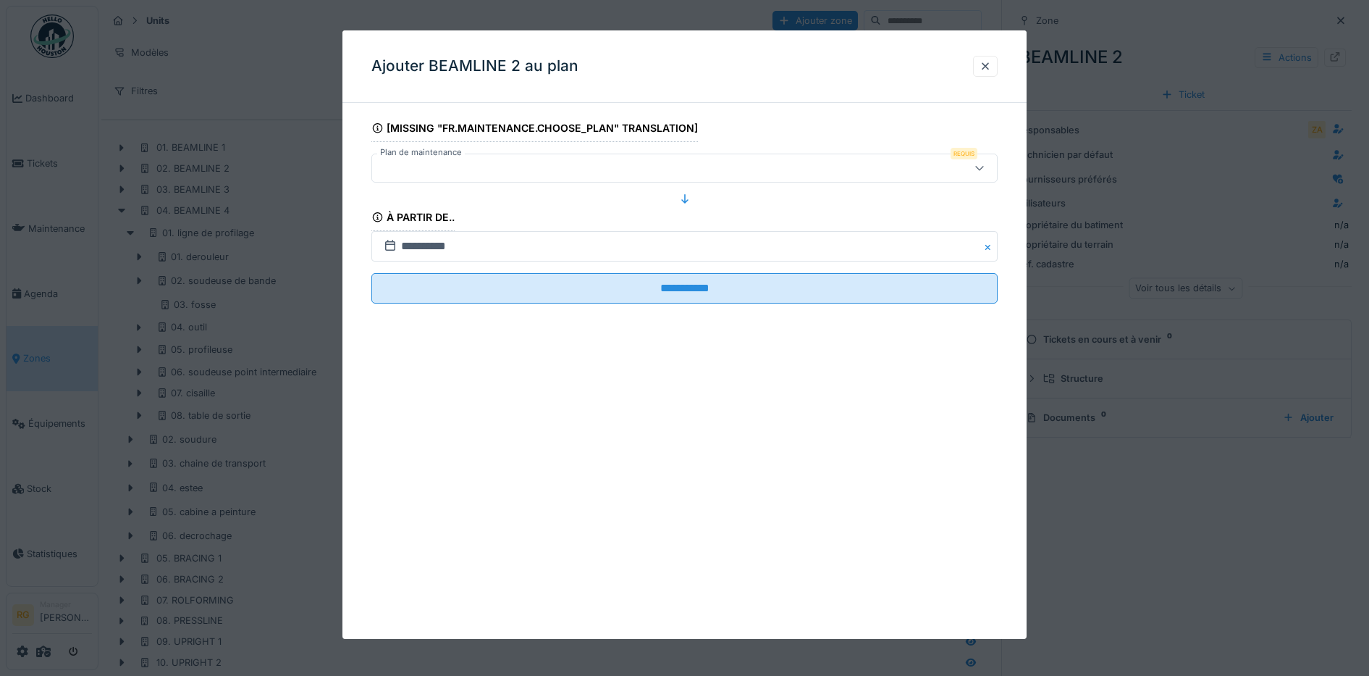
click at [983, 167] on icon at bounding box center [980, 168] width 8 height 4
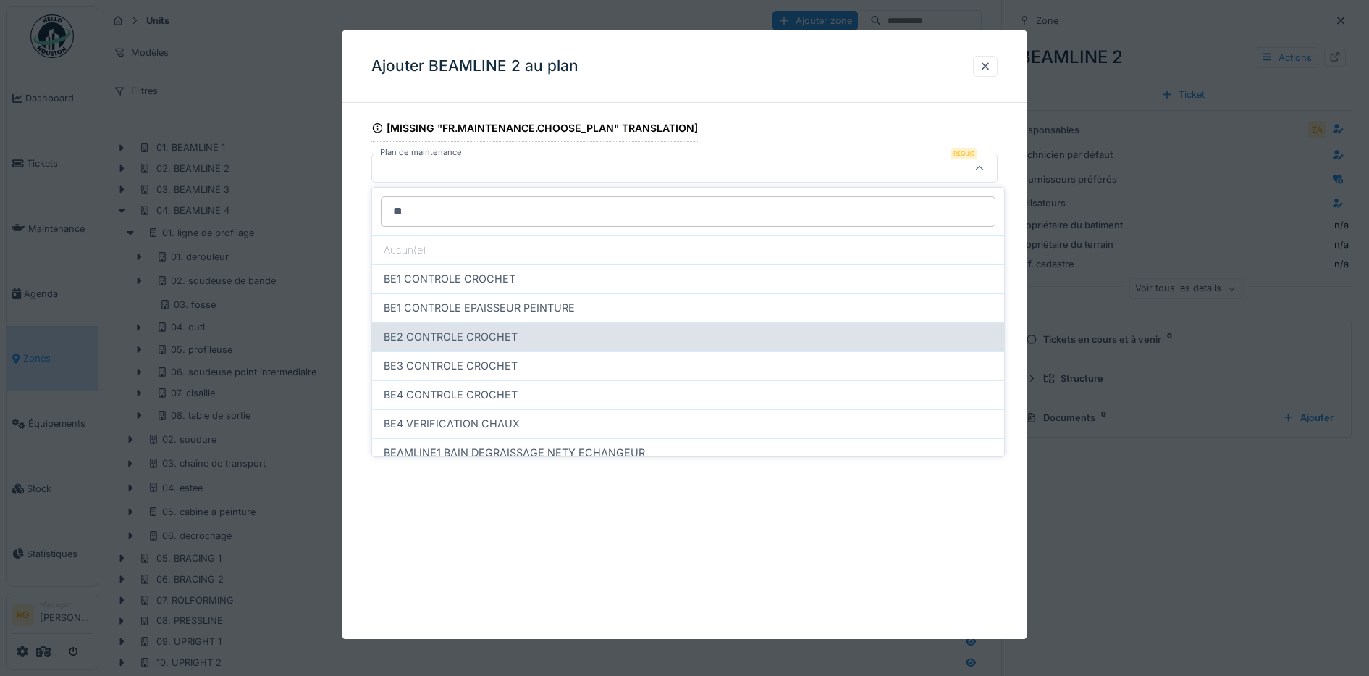
type input "**"
click at [449, 332] on span "BE2 CONTROLE CROCHET" at bounding box center [451, 337] width 134 height 16
type input "*****"
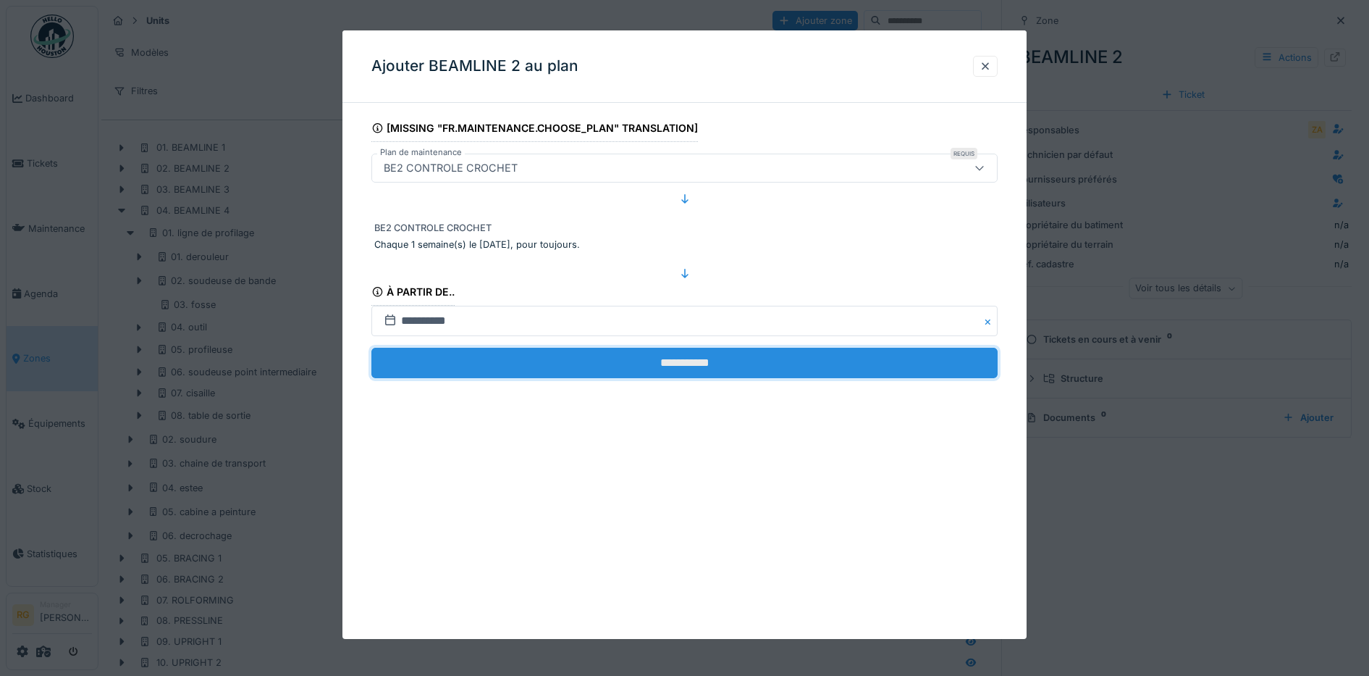
click at [671, 365] on input "**********" at bounding box center [684, 363] width 627 height 30
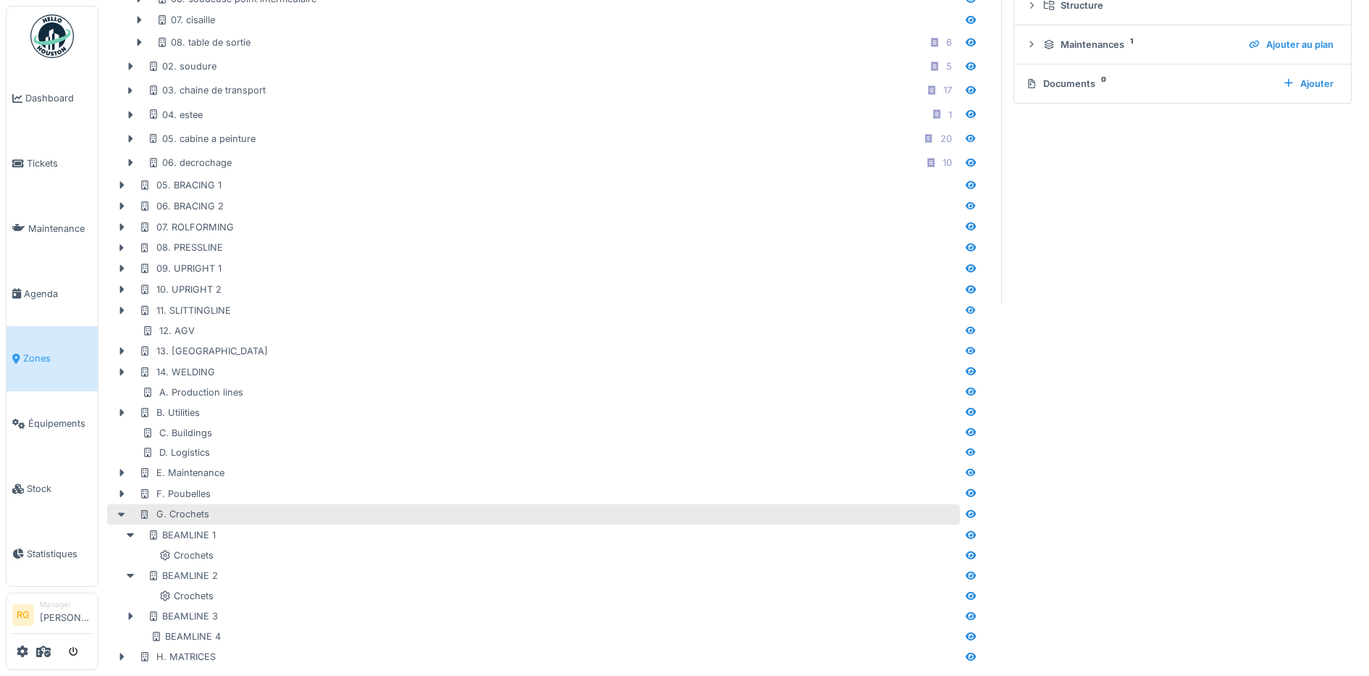
scroll to position [389, 0]
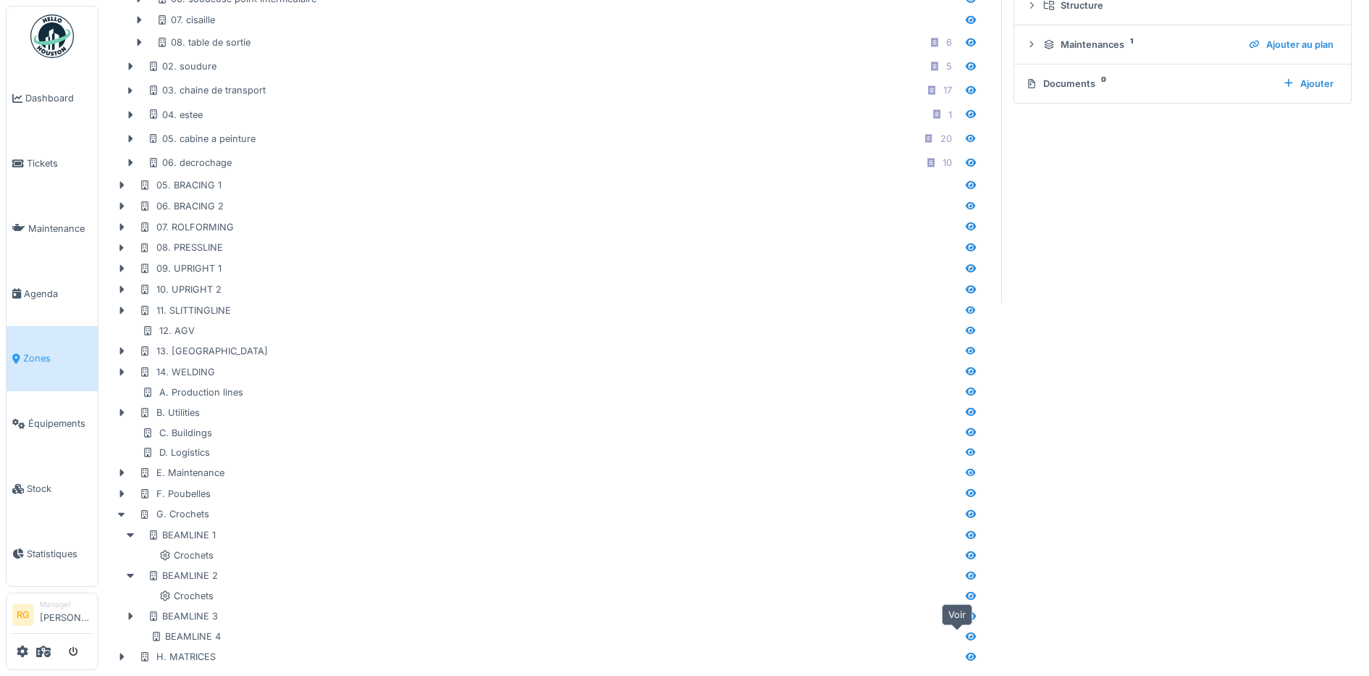
click at [966, 632] on icon at bounding box center [971, 636] width 10 height 8
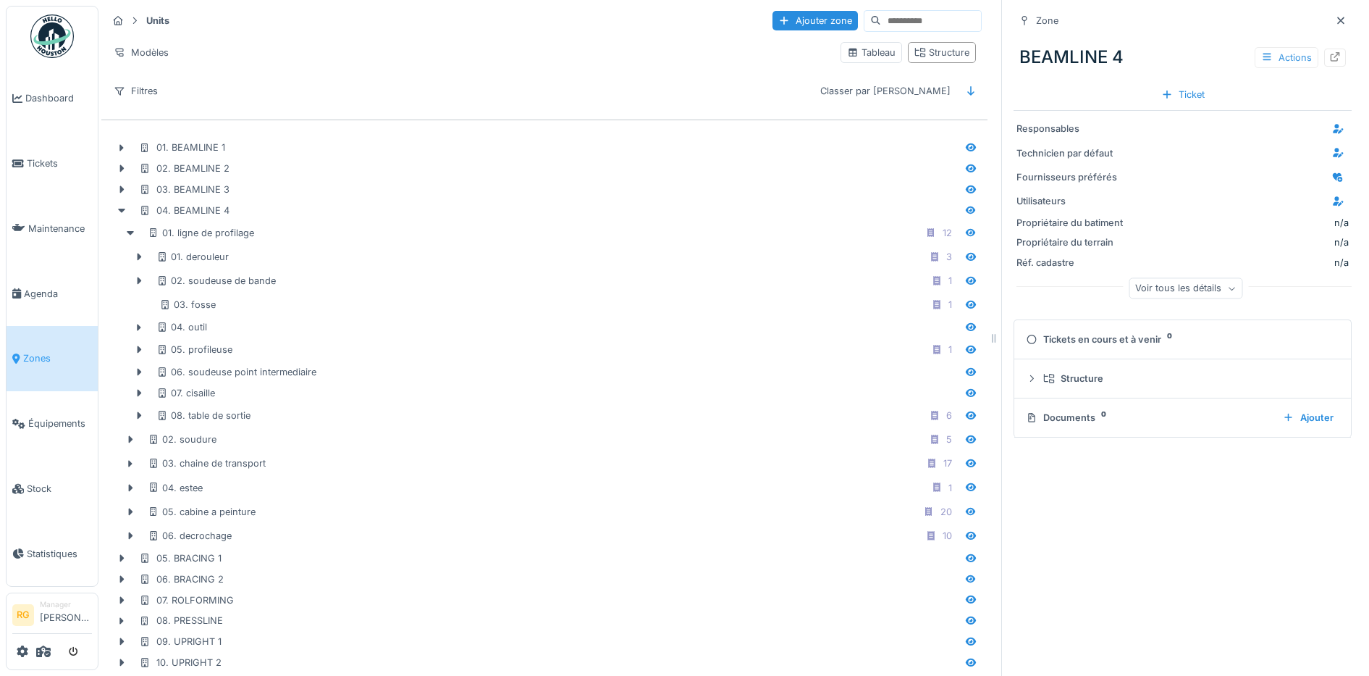
click at [1270, 53] on div "Actions" at bounding box center [1287, 57] width 64 height 21
click at [1275, 108] on div "Ajouter au plan" at bounding box center [1280, 111] width 97 height 22
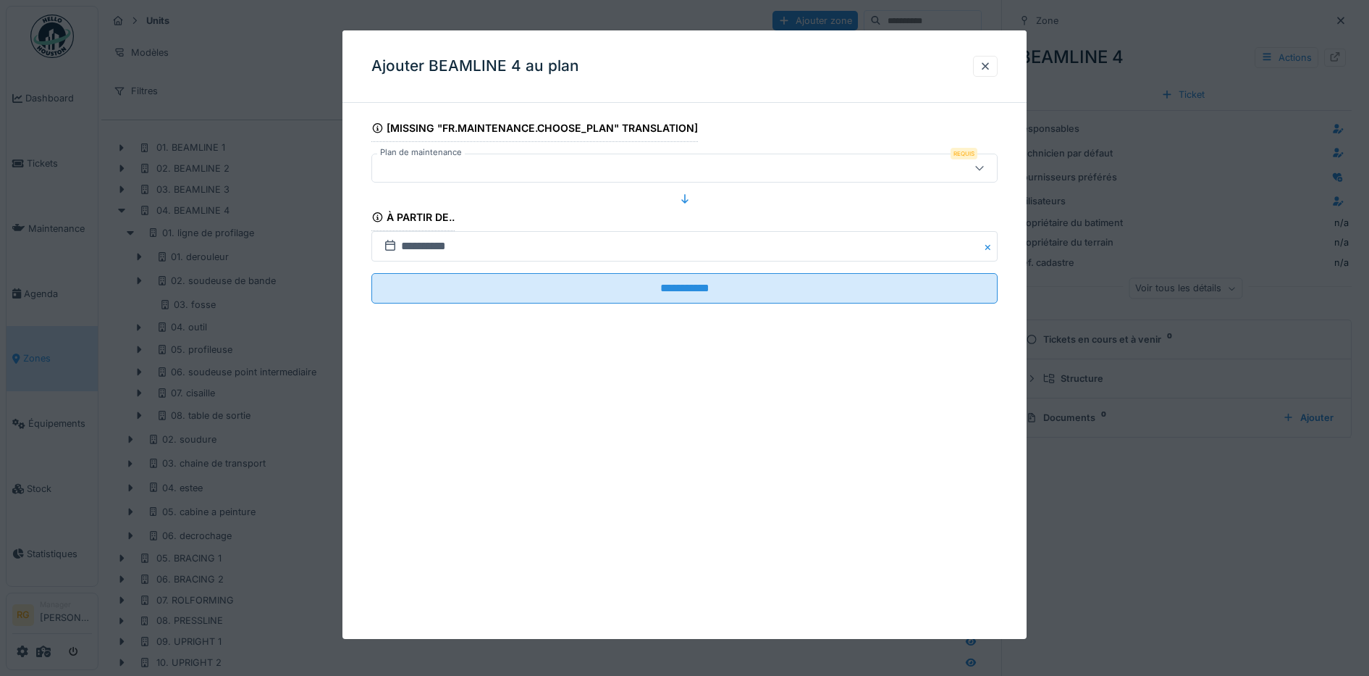
click at [986, 171] on icon at bounding box center [980, 167] width 12 height 9
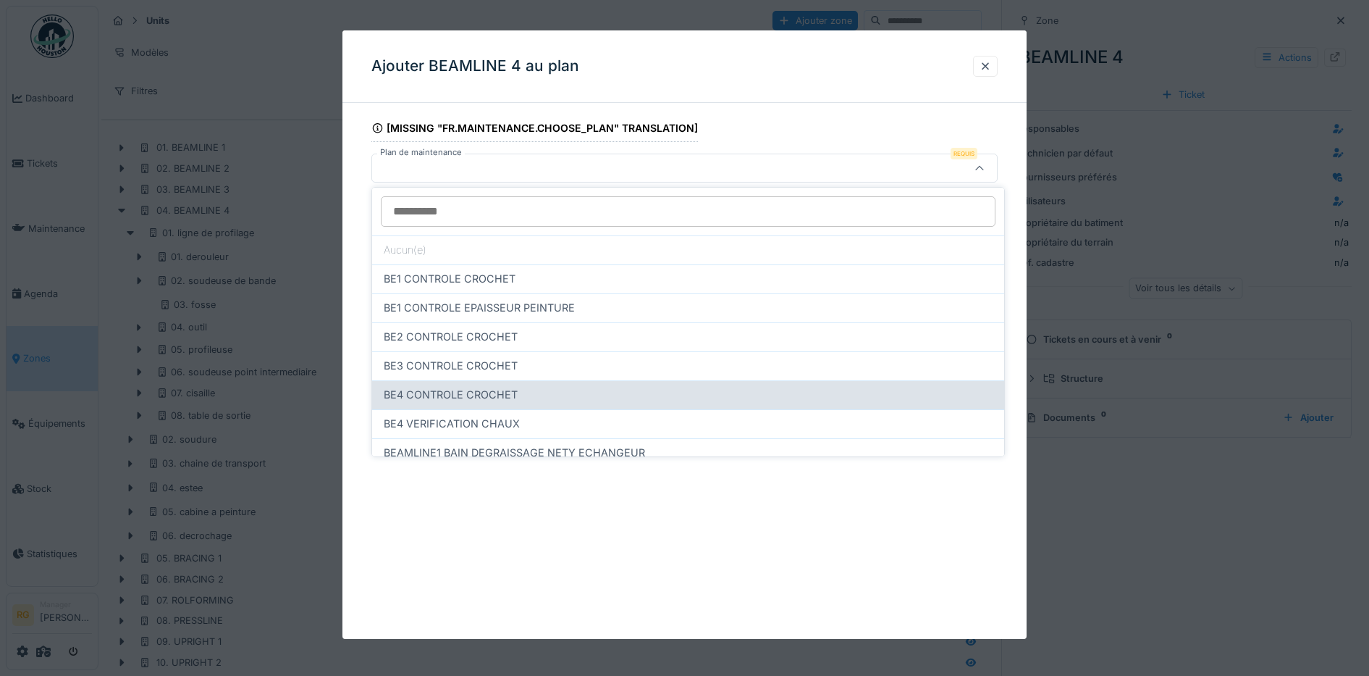
click at [451, 395] on span "BE4 CONTROLE CROCHET" at bounding box center [451, 395] width 134 height 16
type input "*****"
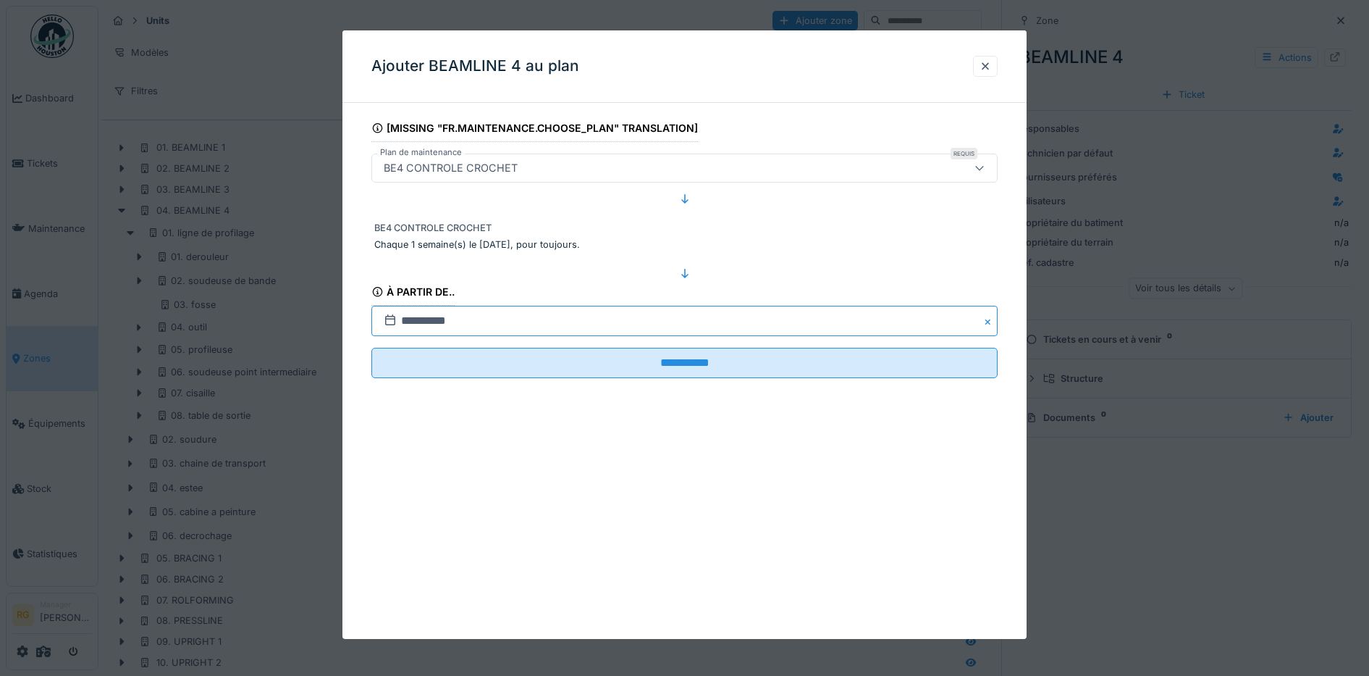
click at [413, 315] on input "**********" at bounding box center [684, 321] width 627 height 30
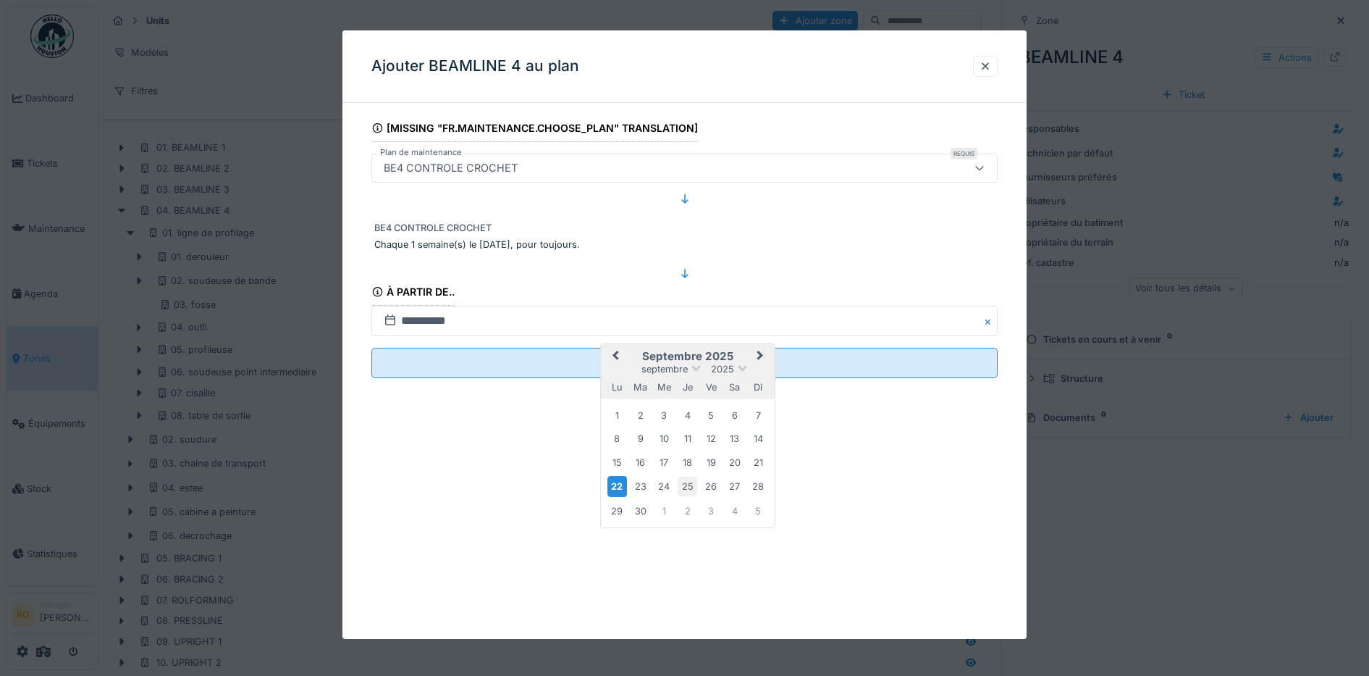
click at [689, 488] on div "25" at bounding box center [688, 486] width 20 height 20
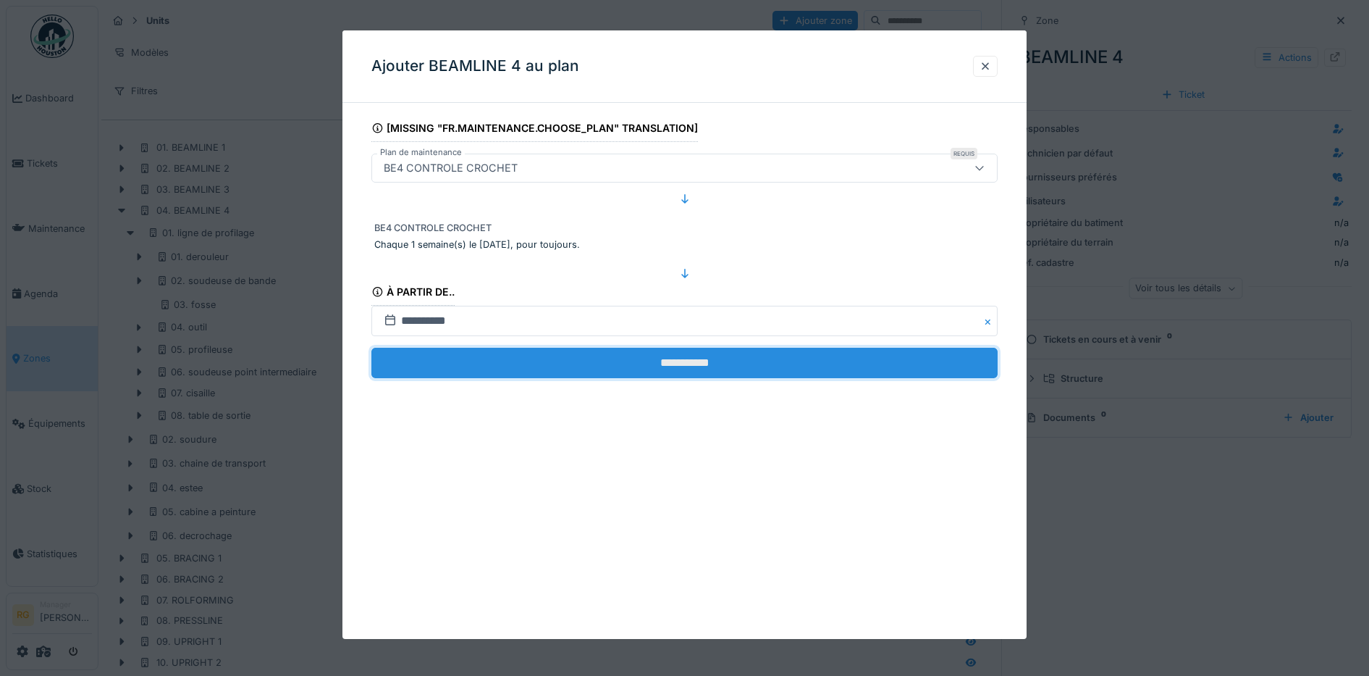
click at [674, 360] on input "**********" at bounding box center [684, 363] width 627 height 30
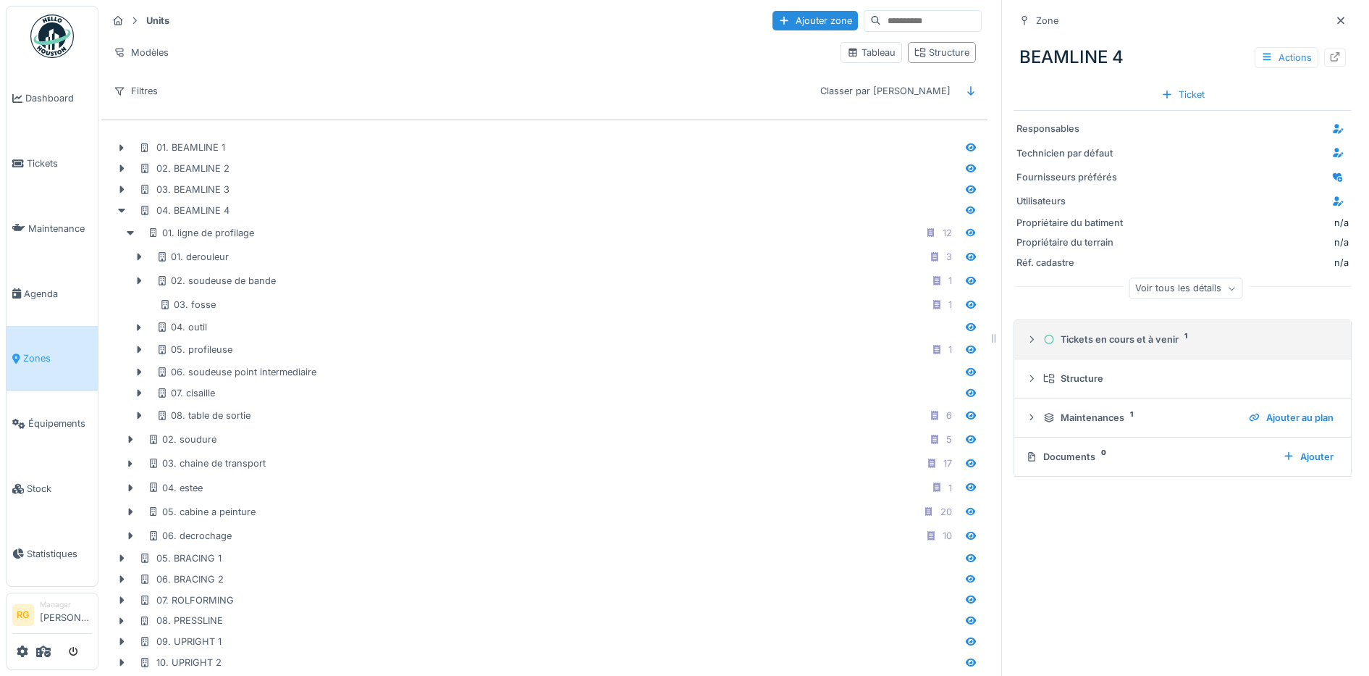
click at [1026, 343] on icon at bounding box center [1032, 339] width 12 height 9
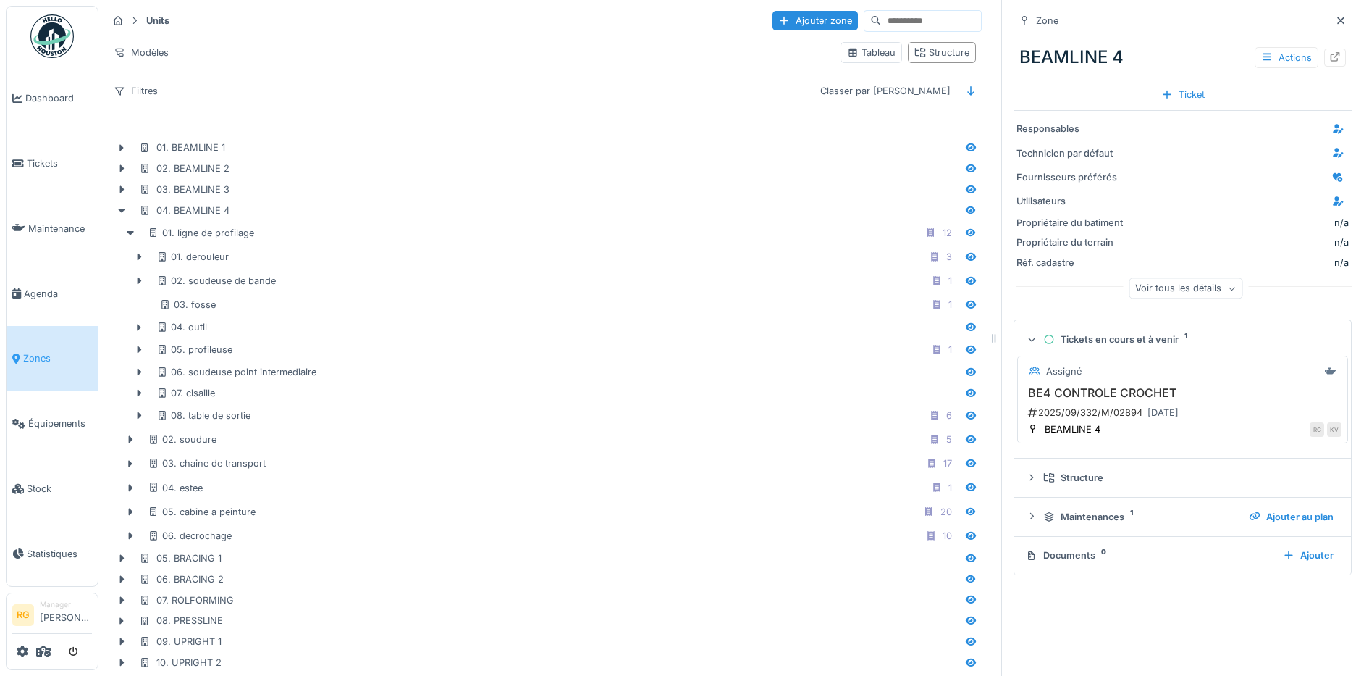
click at [1122, 395] on h3 "BE4 CONTROLE CROCHET" at bounding box center [1183, 393] width 318 height 14
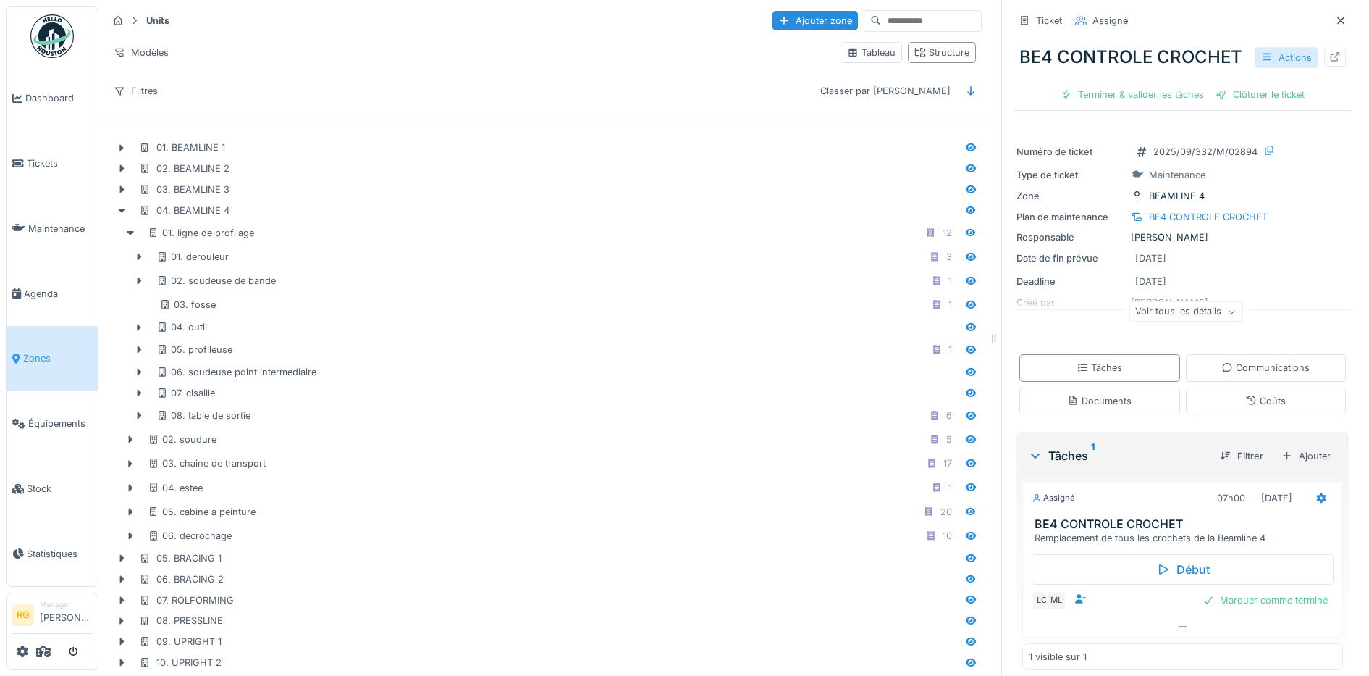
click at [1259, 68] on div "Actions" at bounding box center [1287, 57] width 64 height 21
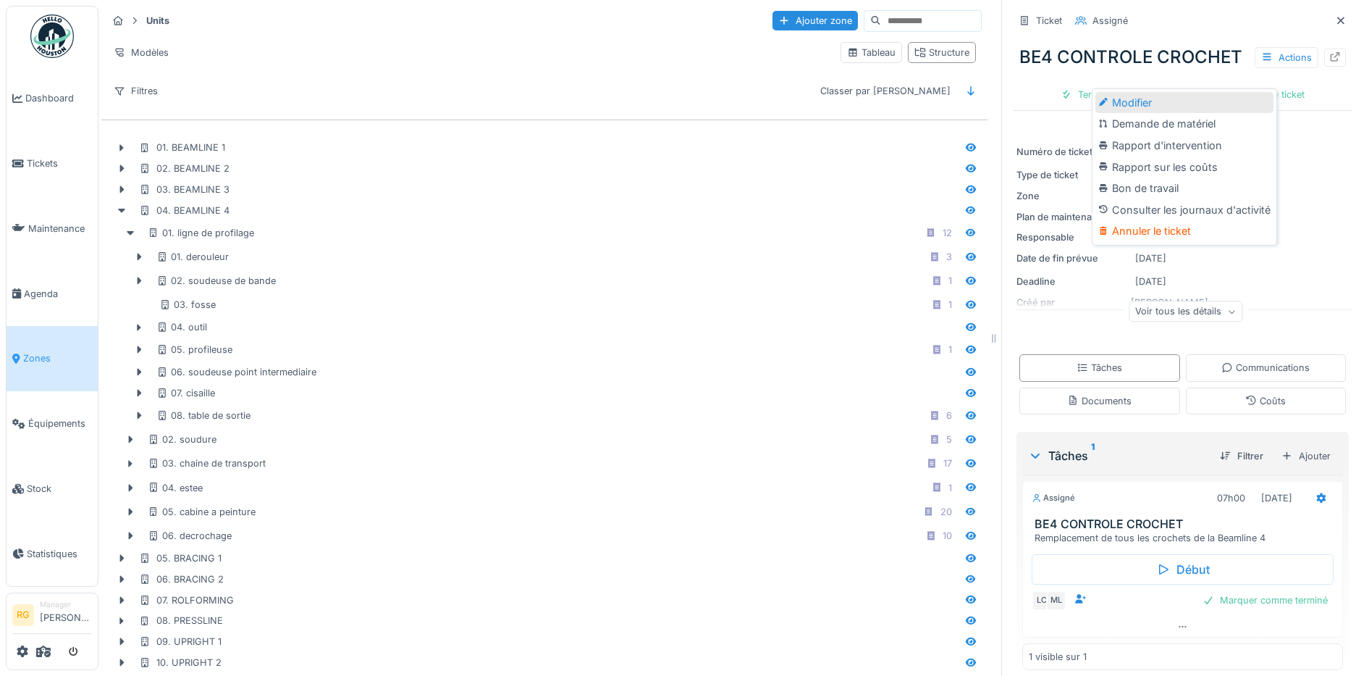
click at [1140, 97] on div "Modifier" at bounding box center [1185, 103] width 178 height 22
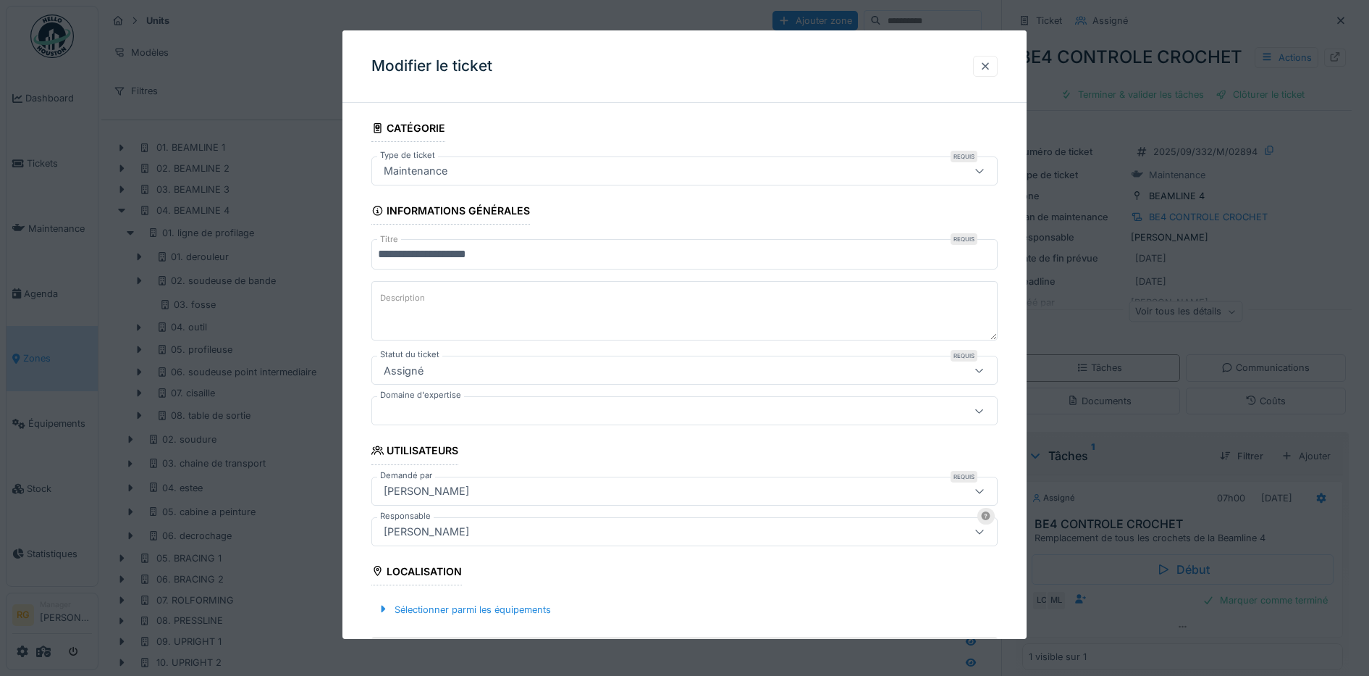
click at [998, 56] on div at bounding box center [985, 66] width 25 height 21
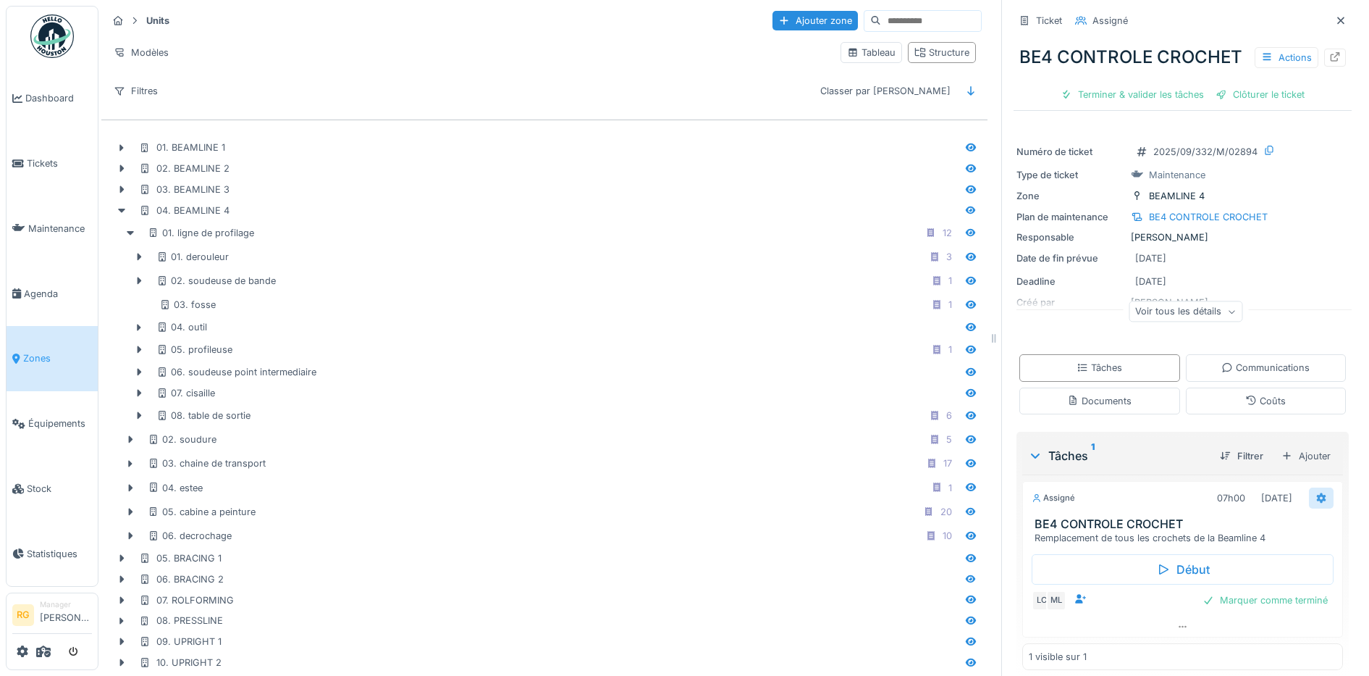
click at [1316, 505] on div at bounding box center [1322, 498] width 12 height 14
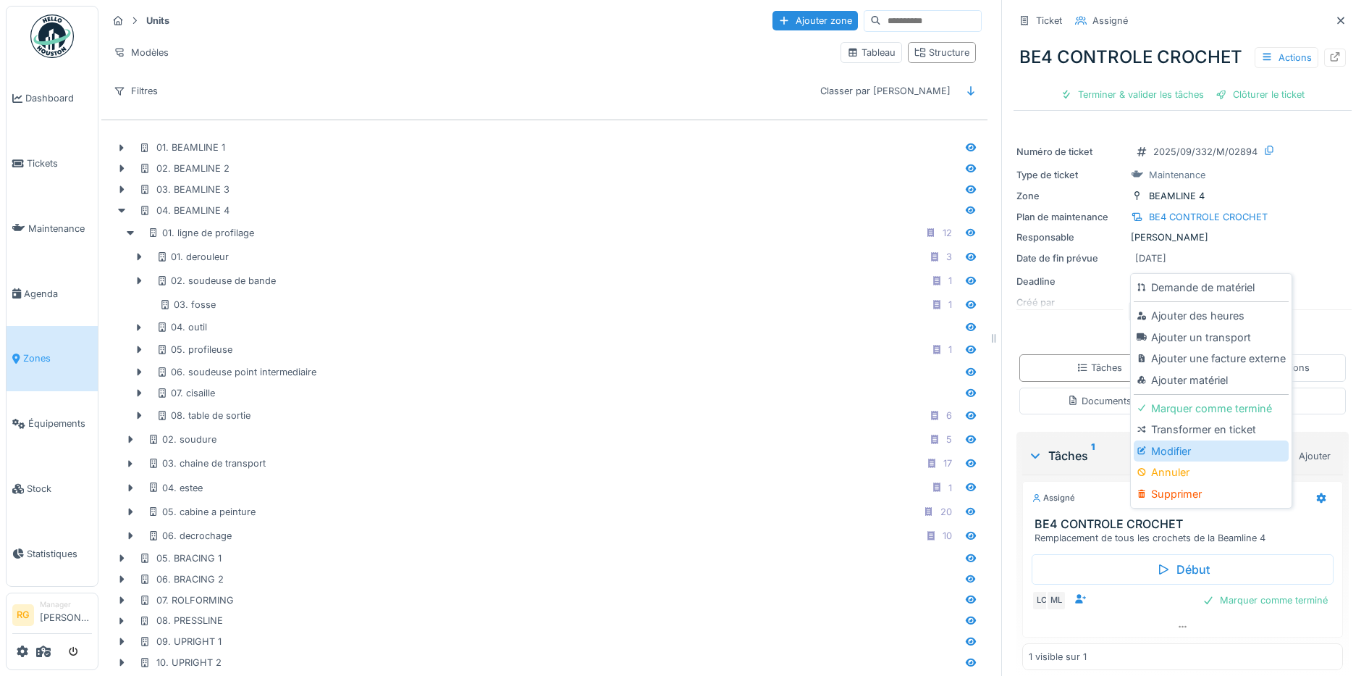
click at [1169, 447] on div "Modifier" at bounding box center [1211, 451] width 154 height 22
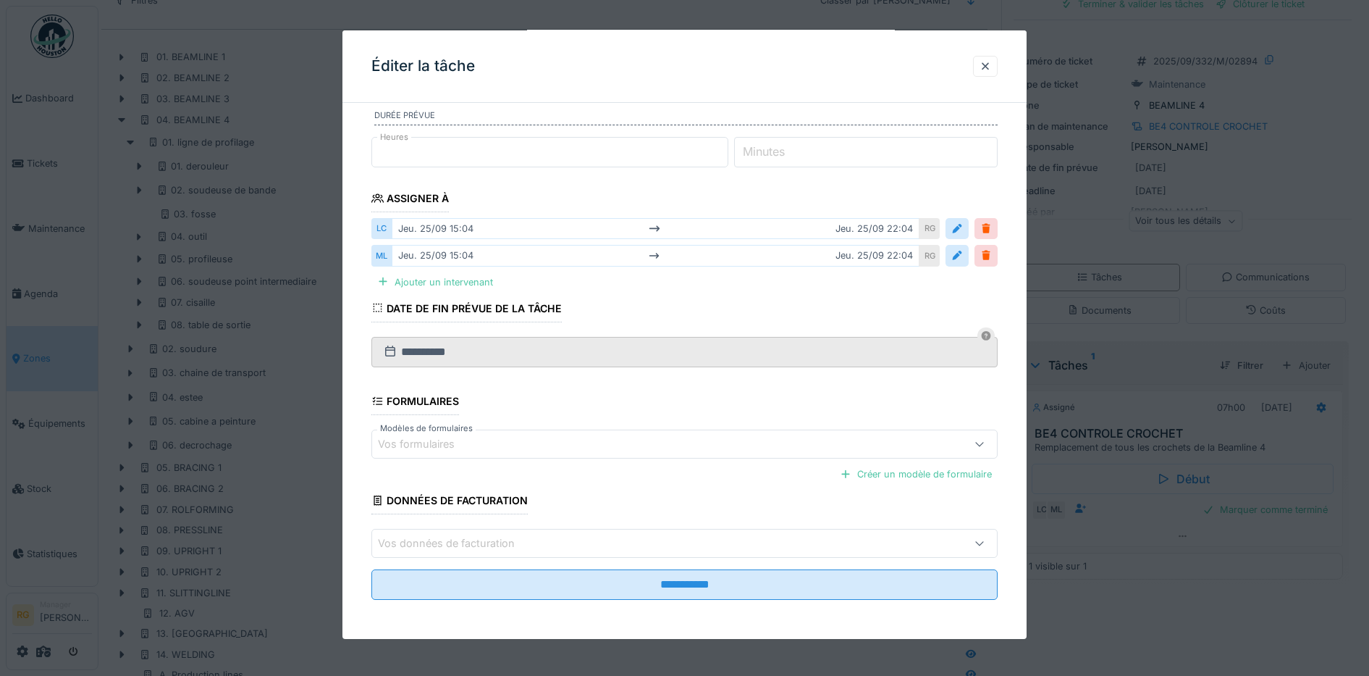
scroll to position [162, 0]
click at [991, 70] on div at bounding box center [986, 66] width 12 height 14
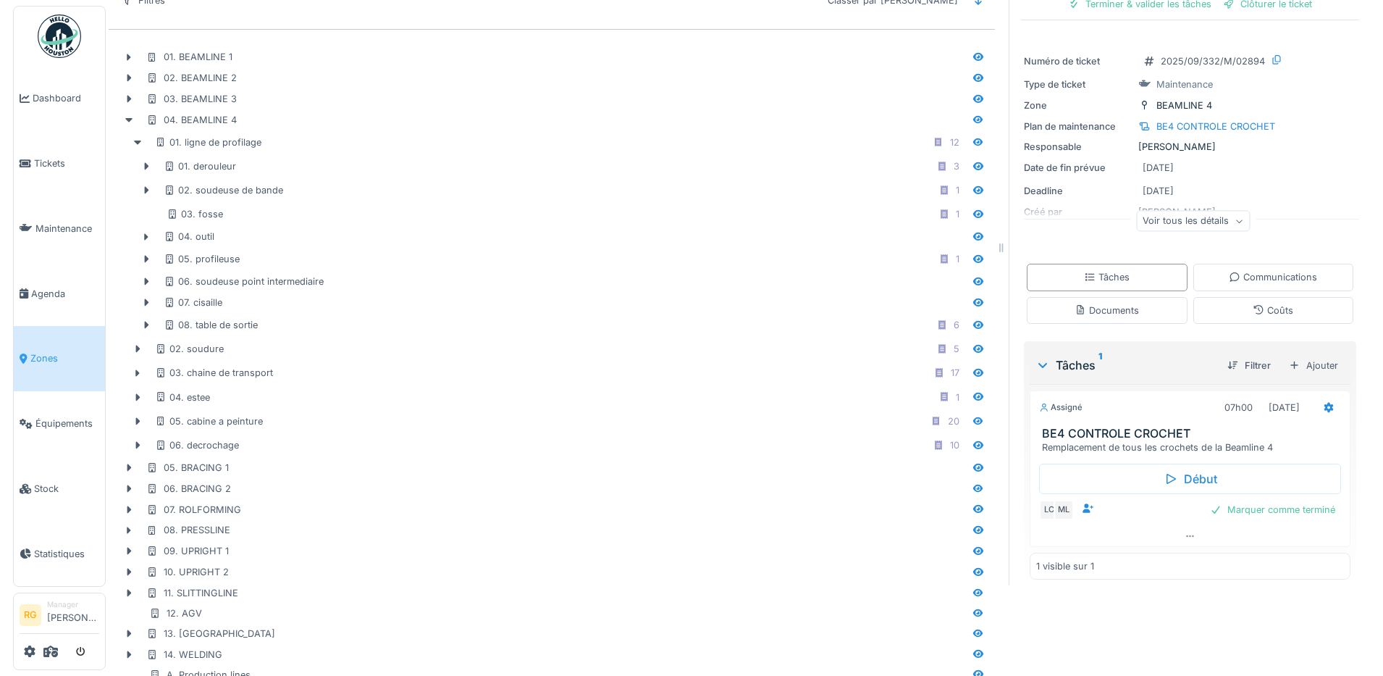
scroll to position [0, 0]
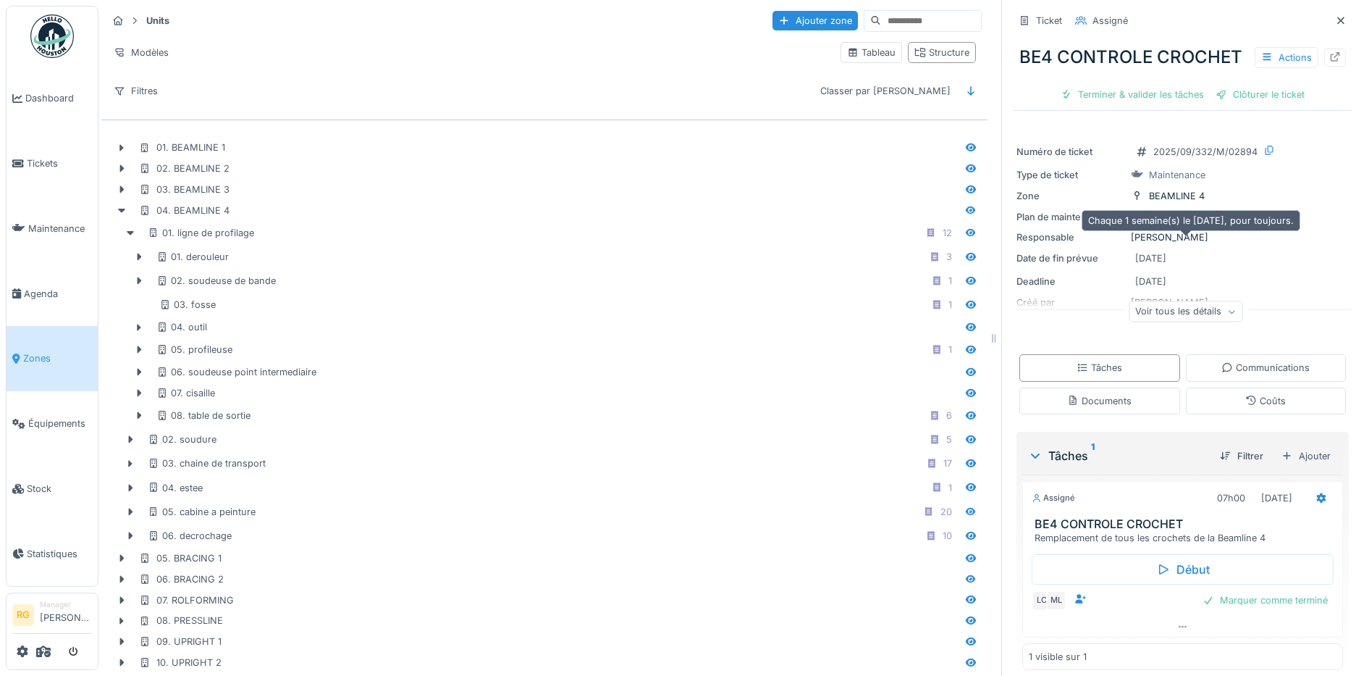
click at [1191, 224] on div "BE4 CONTROLE CROCHET" at bounding box center [1208, 217] width 119 height 14
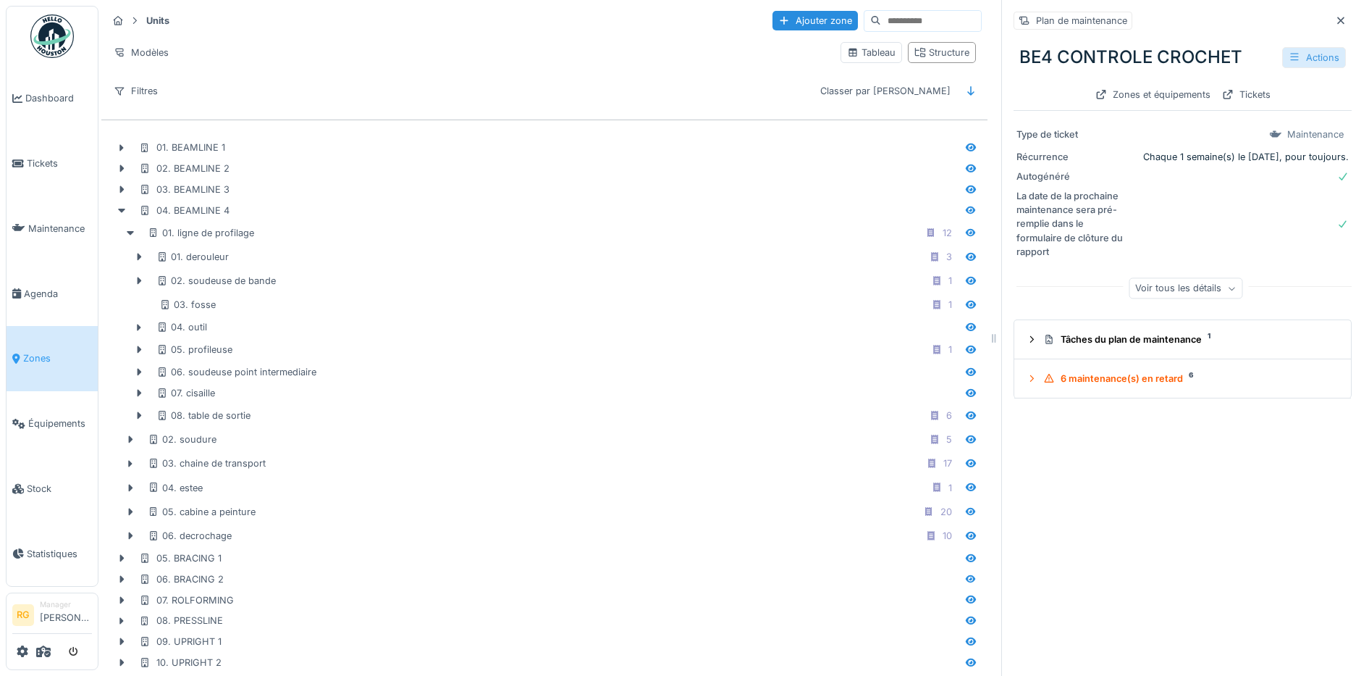
click at [1289, 59] on icon at bounding box center [1295, 56] width 12 height 9
click at [1217, 92] on div "Modifier" at bounding box center [1235, 90] width 130 height 22
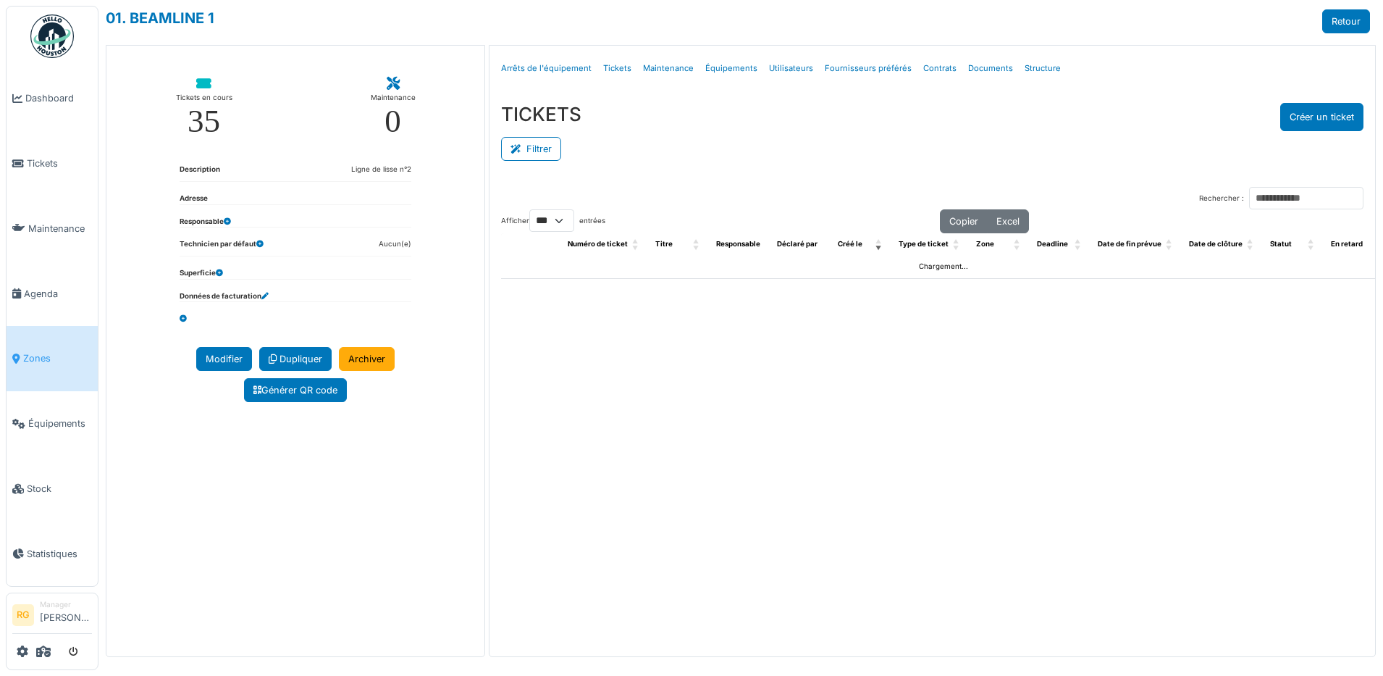
select select "***"
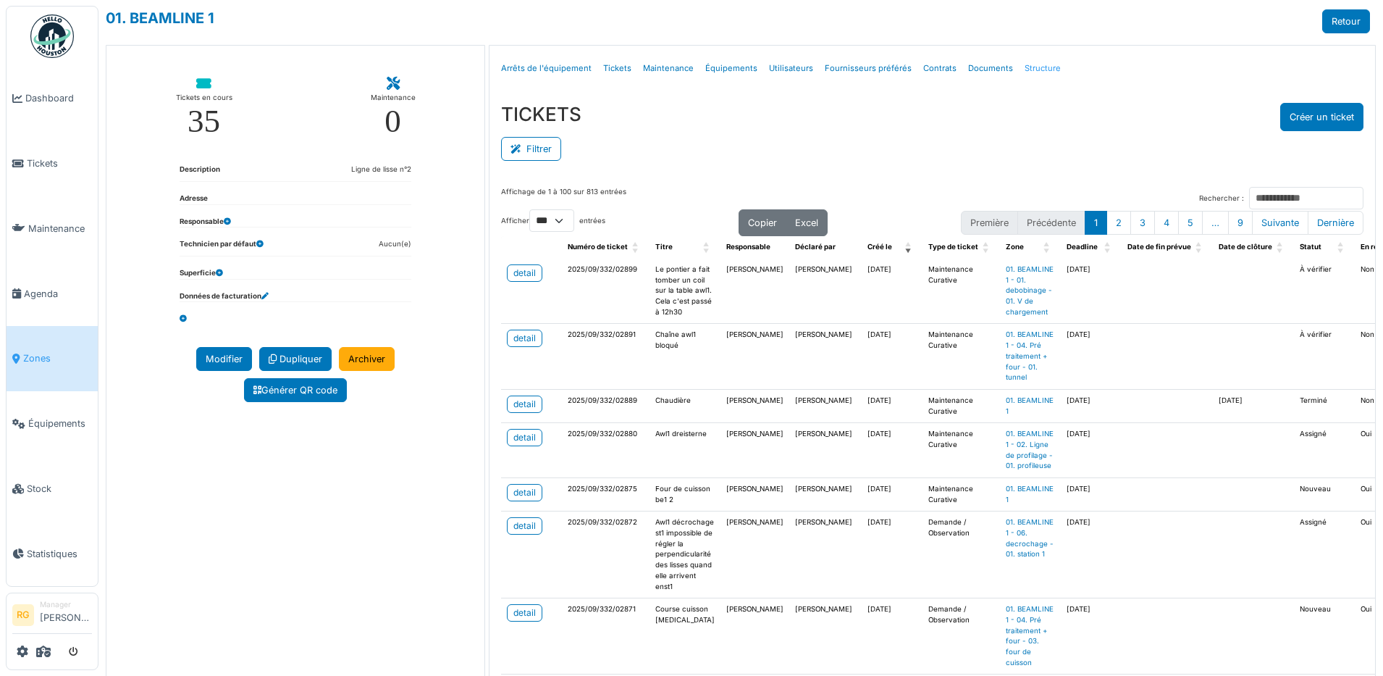
click at [1022, 67] on link "Structure" at bounding box center [1043, 68] width 48 height 34
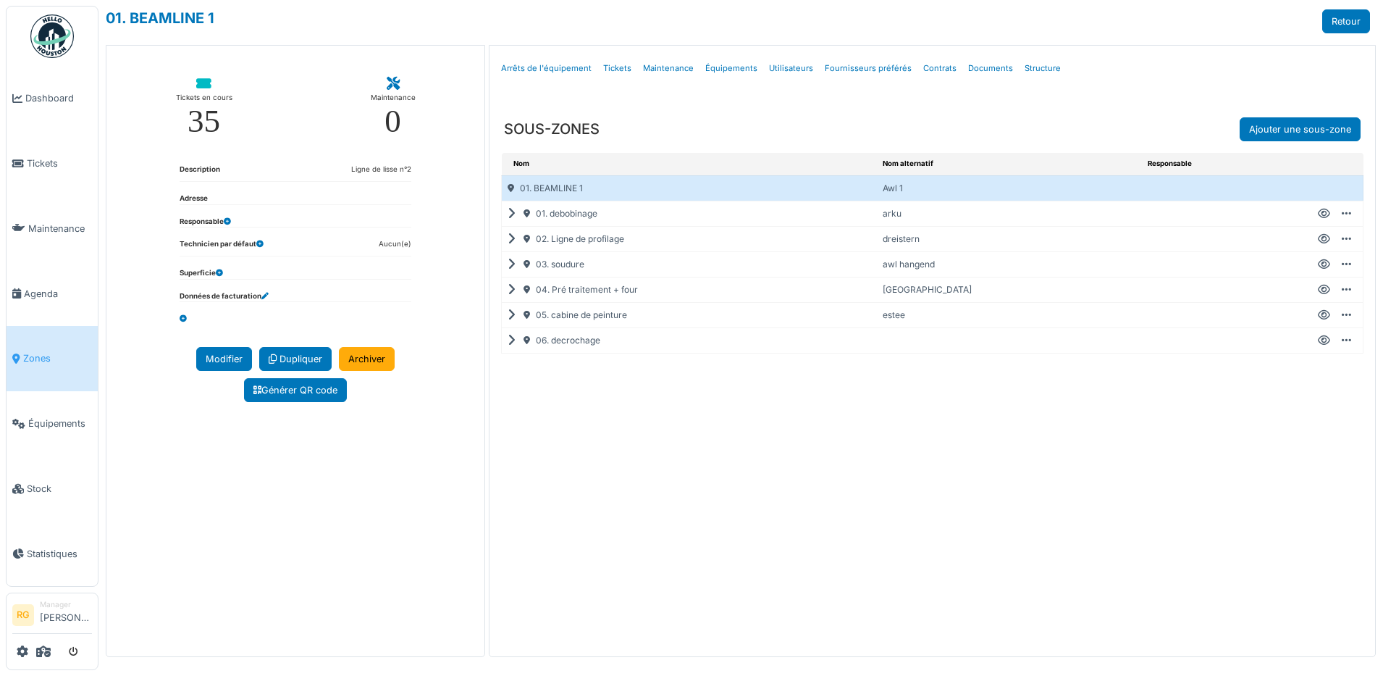
click at [508, 214] on icon at bounding box center [515, 214] width 14 height 1
click at [1322, 214] on icon at bounding box center [1324, 214] width 12 height 1
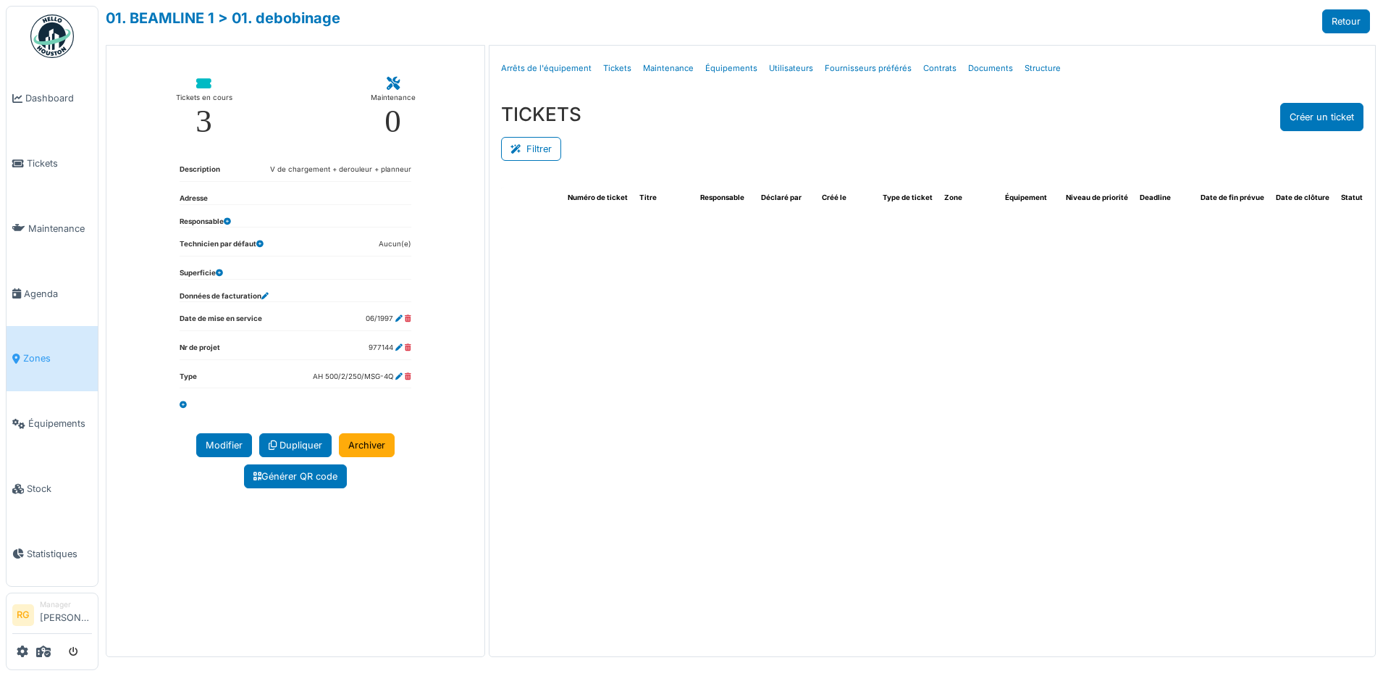
select select "***"
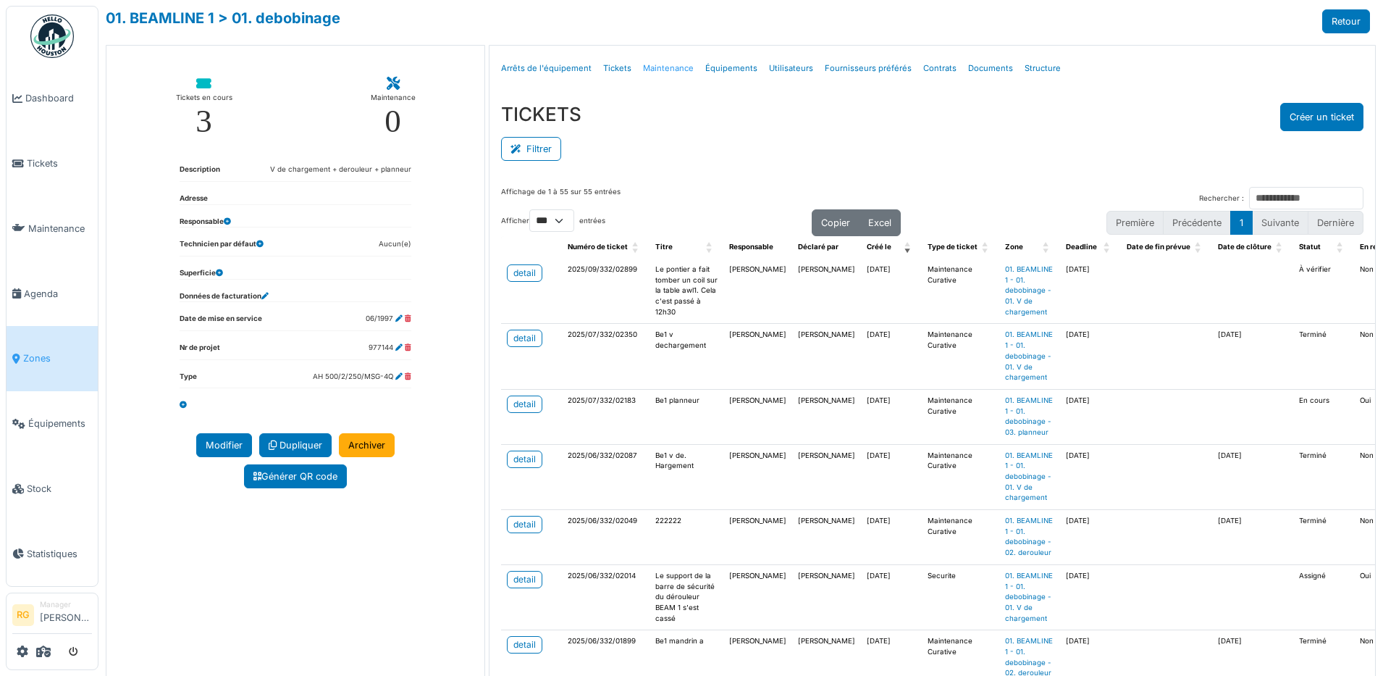
click at [647, 71] on link "Maintenance" at bounding box center [668, 68] width 62 height 34
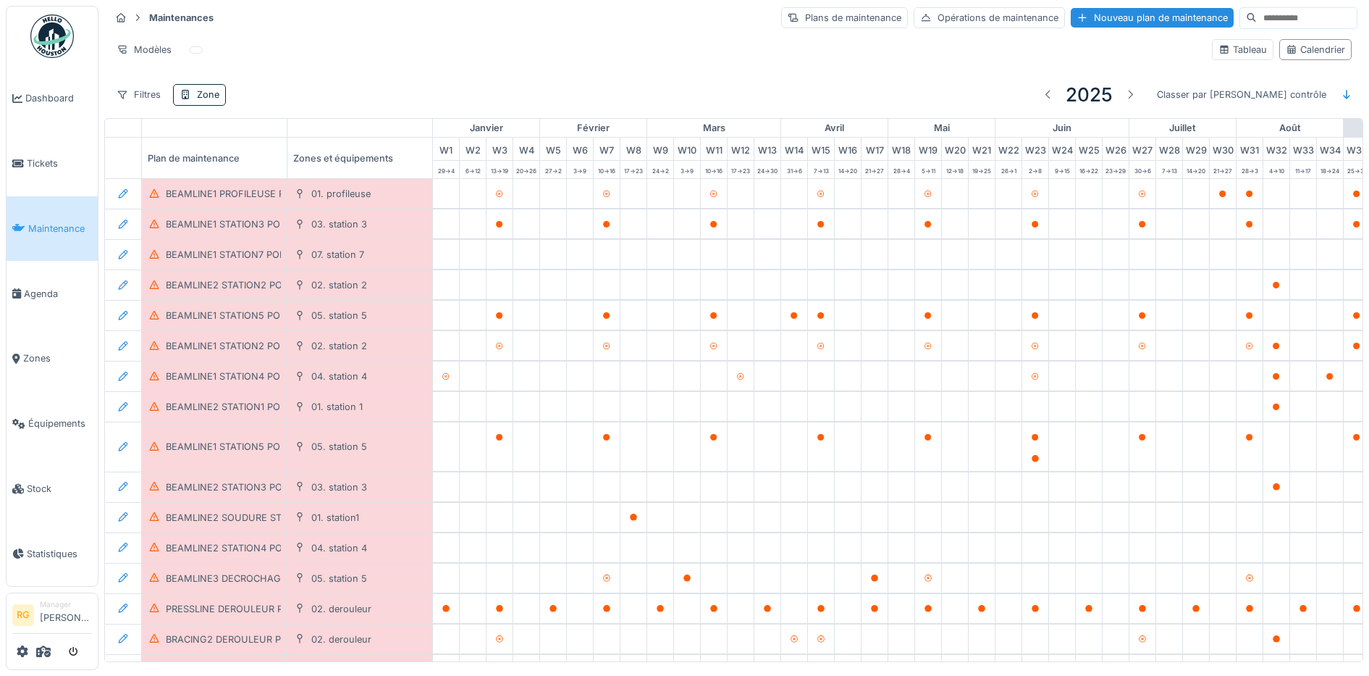
scroll to position [0, 490]
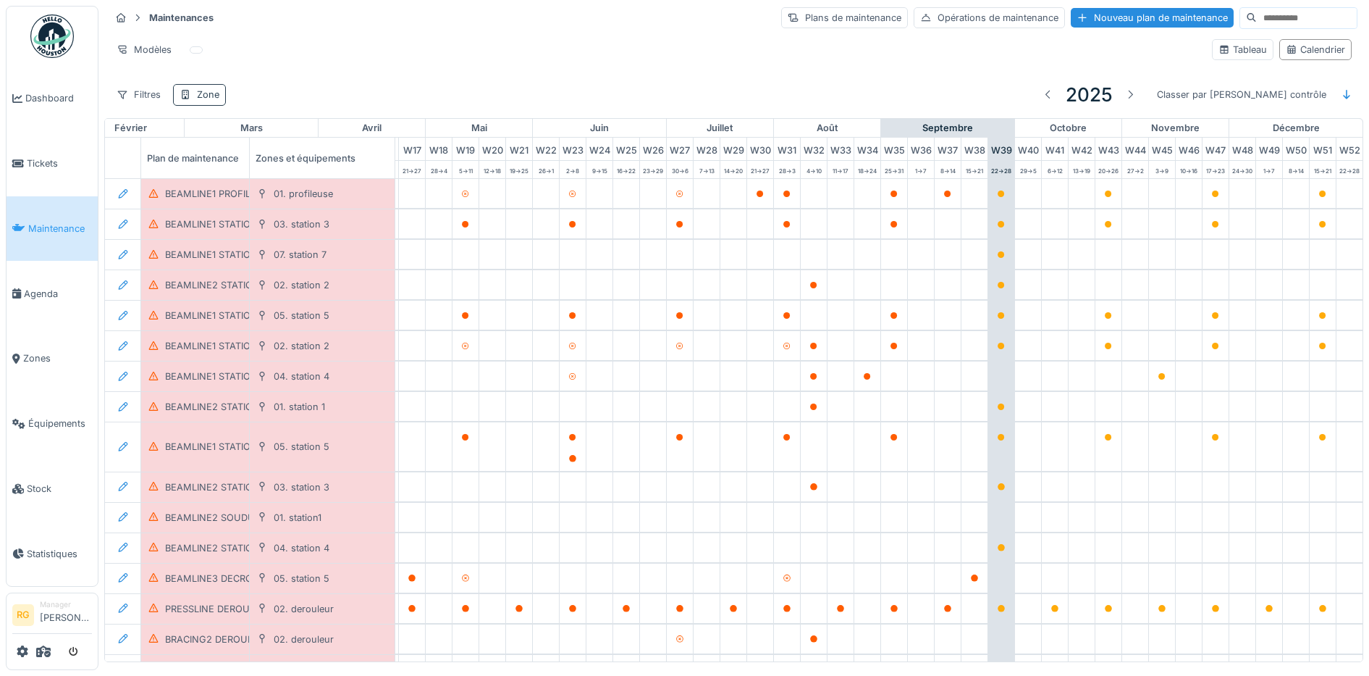
click at [206, 94] on div "Zone" at bounding box center [208, 95] width 22 height 14
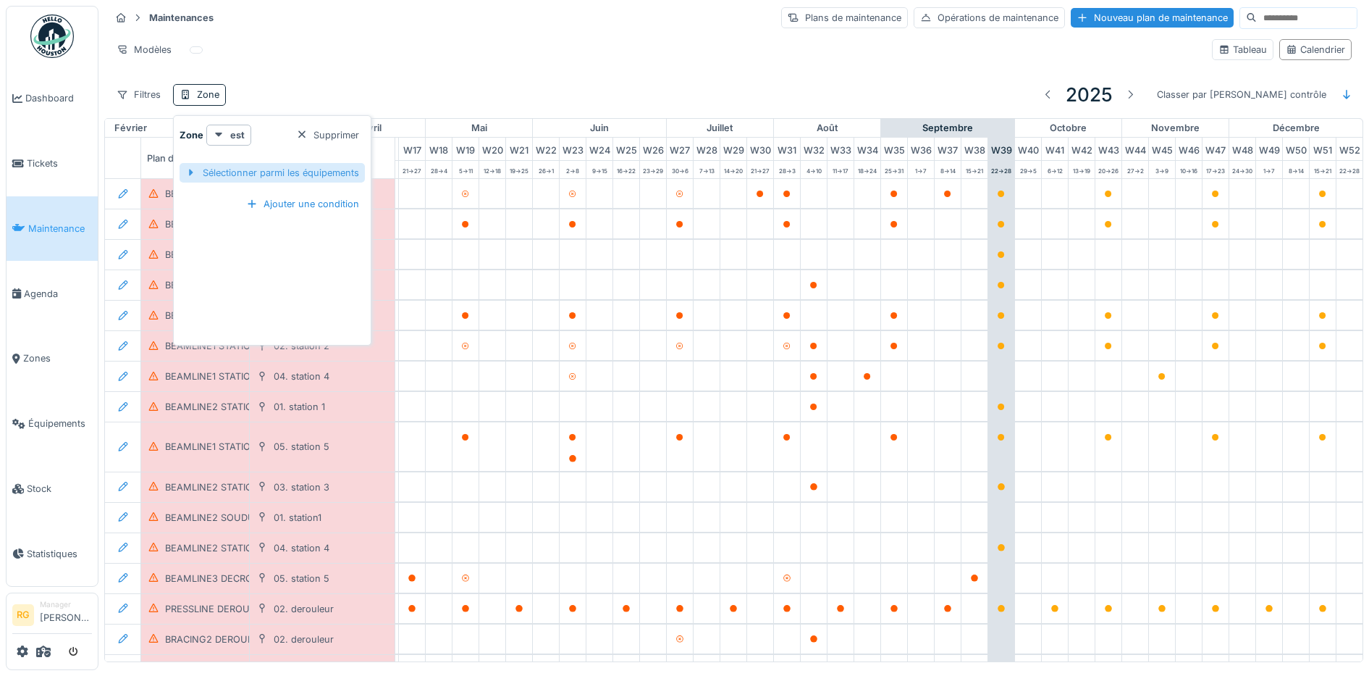
click at [222, 171] on div "Sélectionner parmi les équipements" at bounding box center [272, 173] width 185 height 20
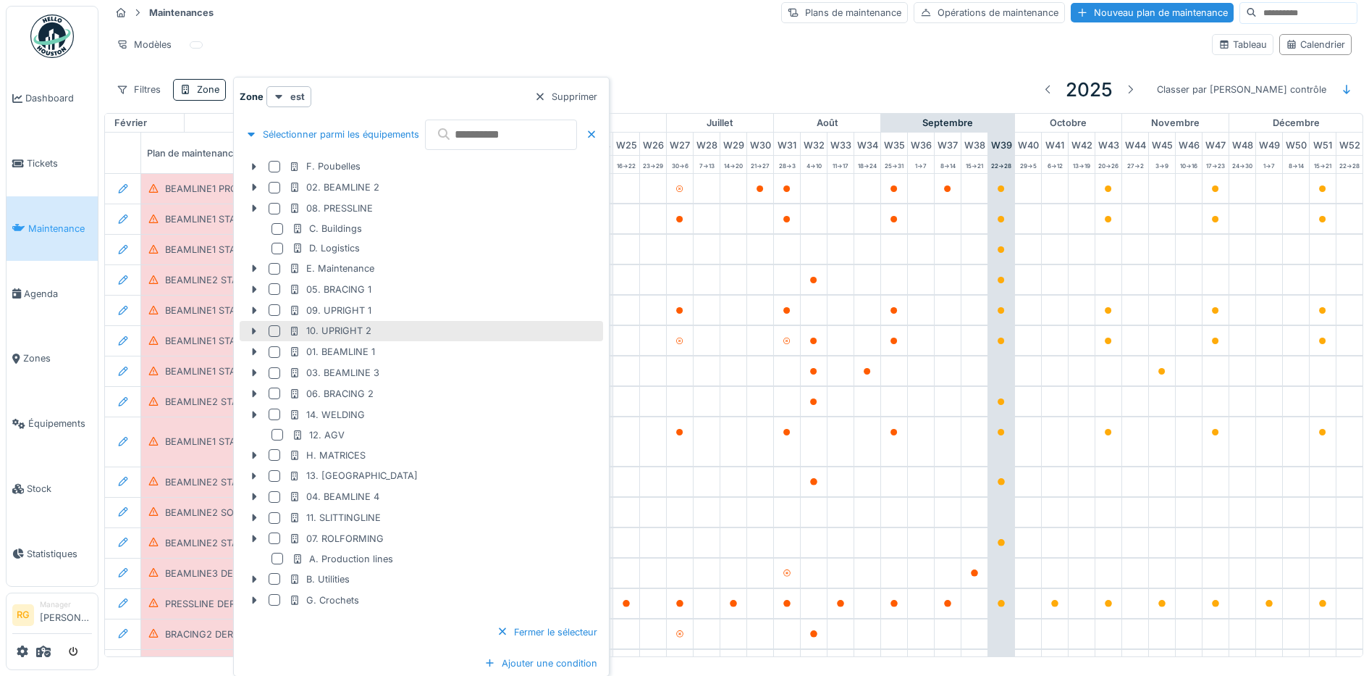
scroll to position [6, 0]
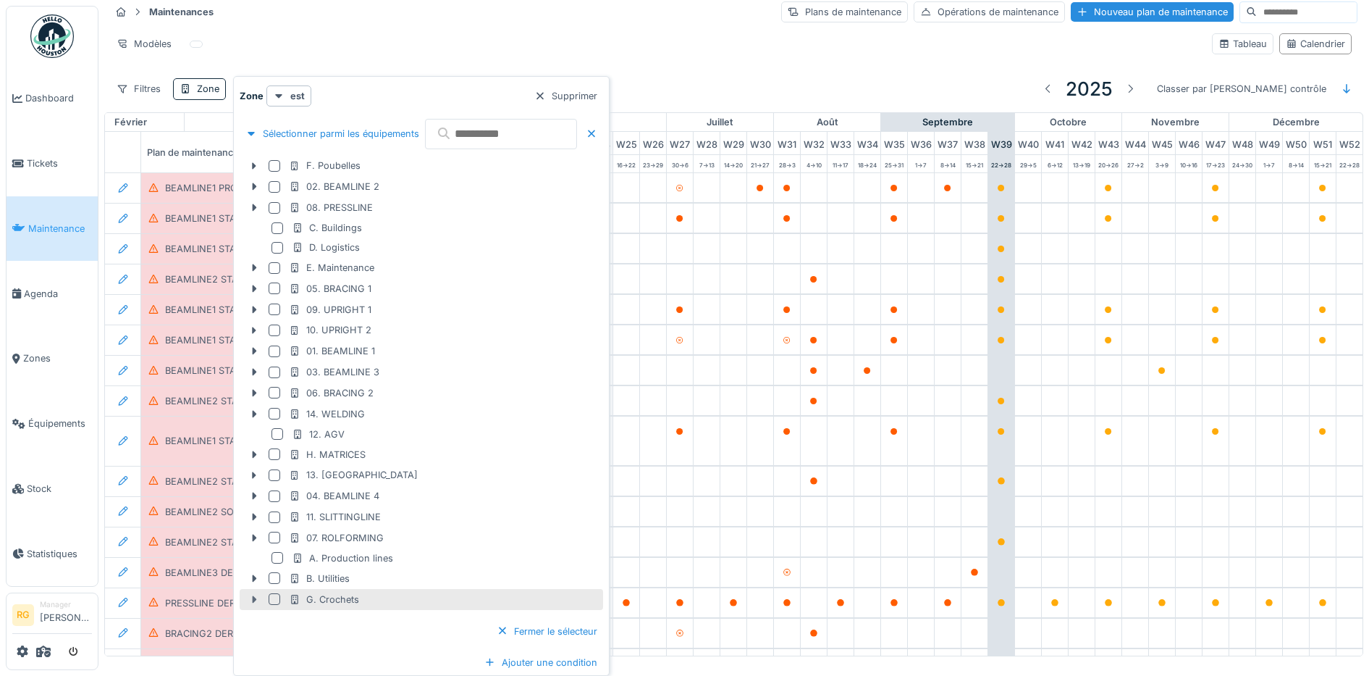
click at [249, 600] on icon at bounding box center [254, 599] width 12 height 9
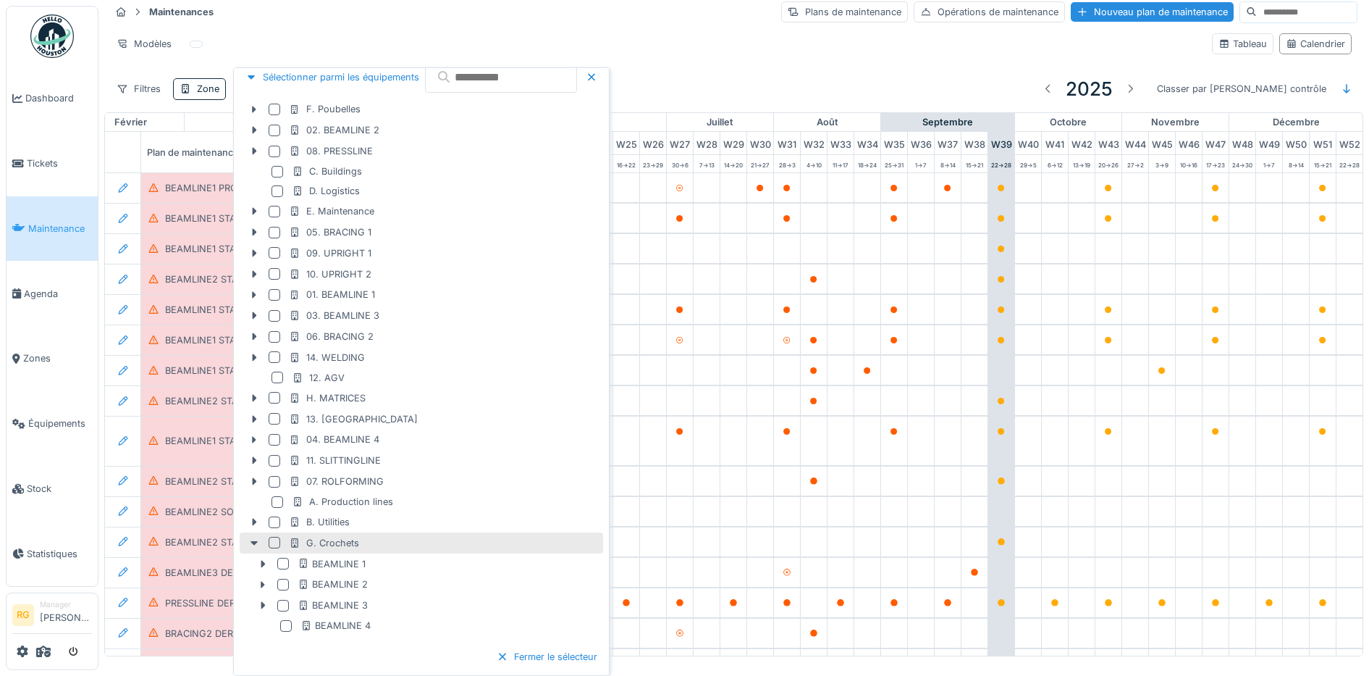
scroll to position [73, 0]
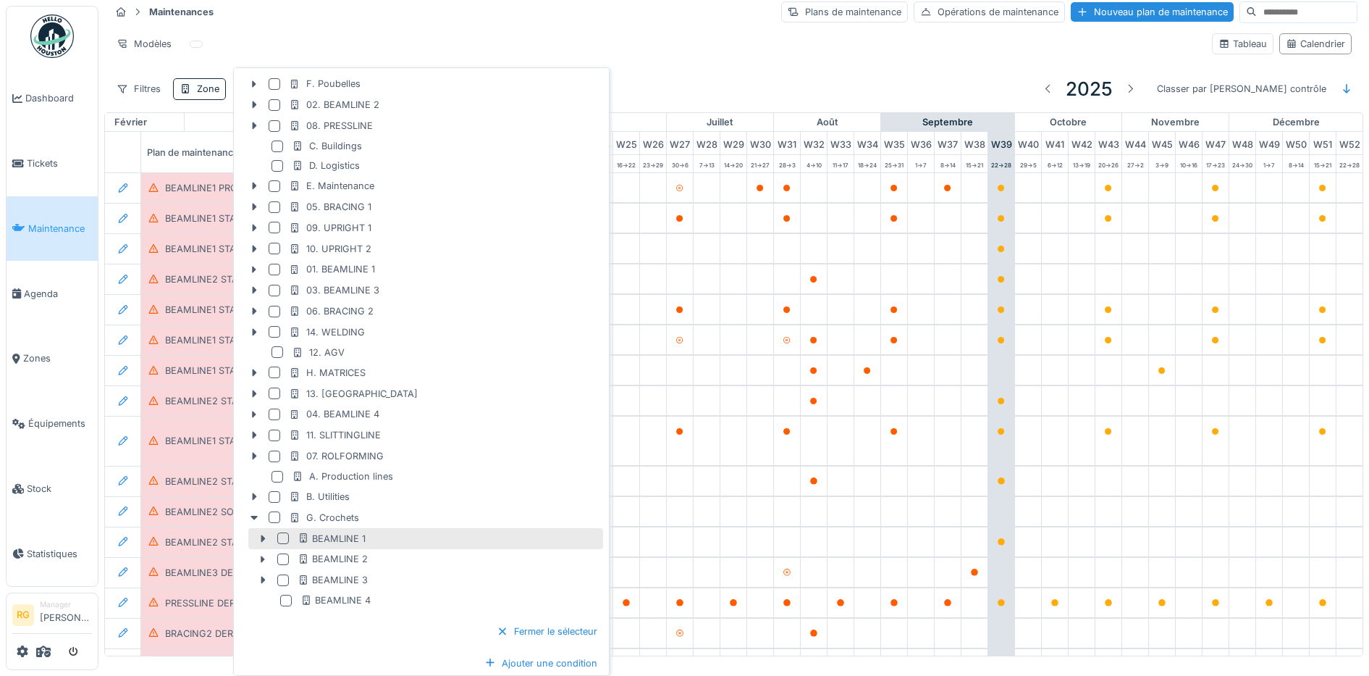
click at [284, 538] on div at bounding box center [283, 538] width 12 height 12
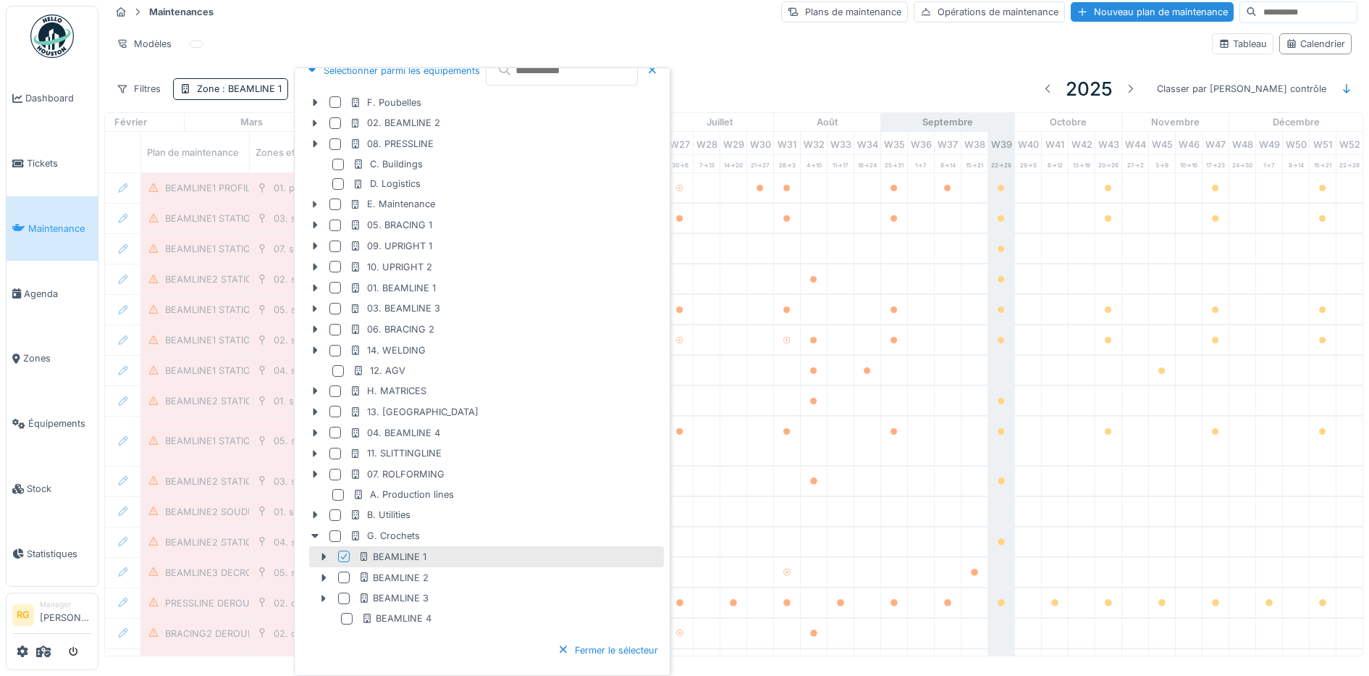
scroll to position [91, 0]
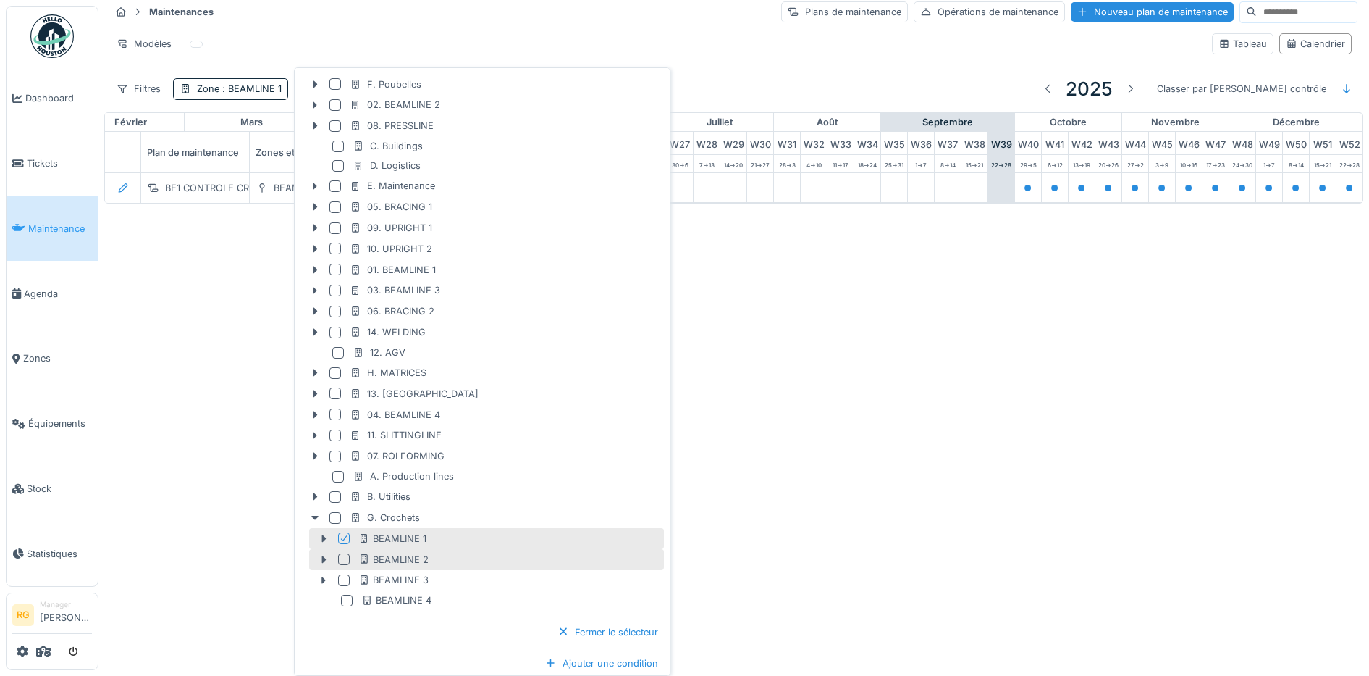
click at [345, 559] on div at bounding box center [344, 559] width 12 height 12
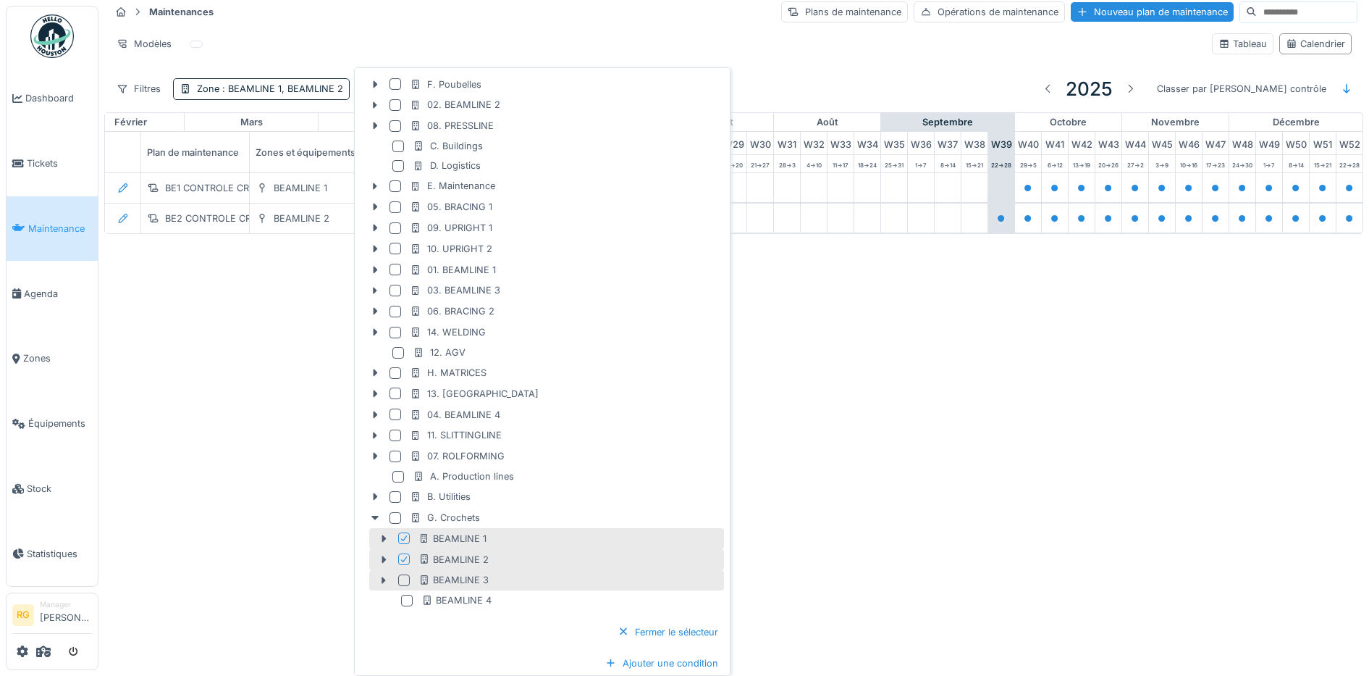
click at [405, 578] on div at bounding box center [404, 580] width 12 height 12
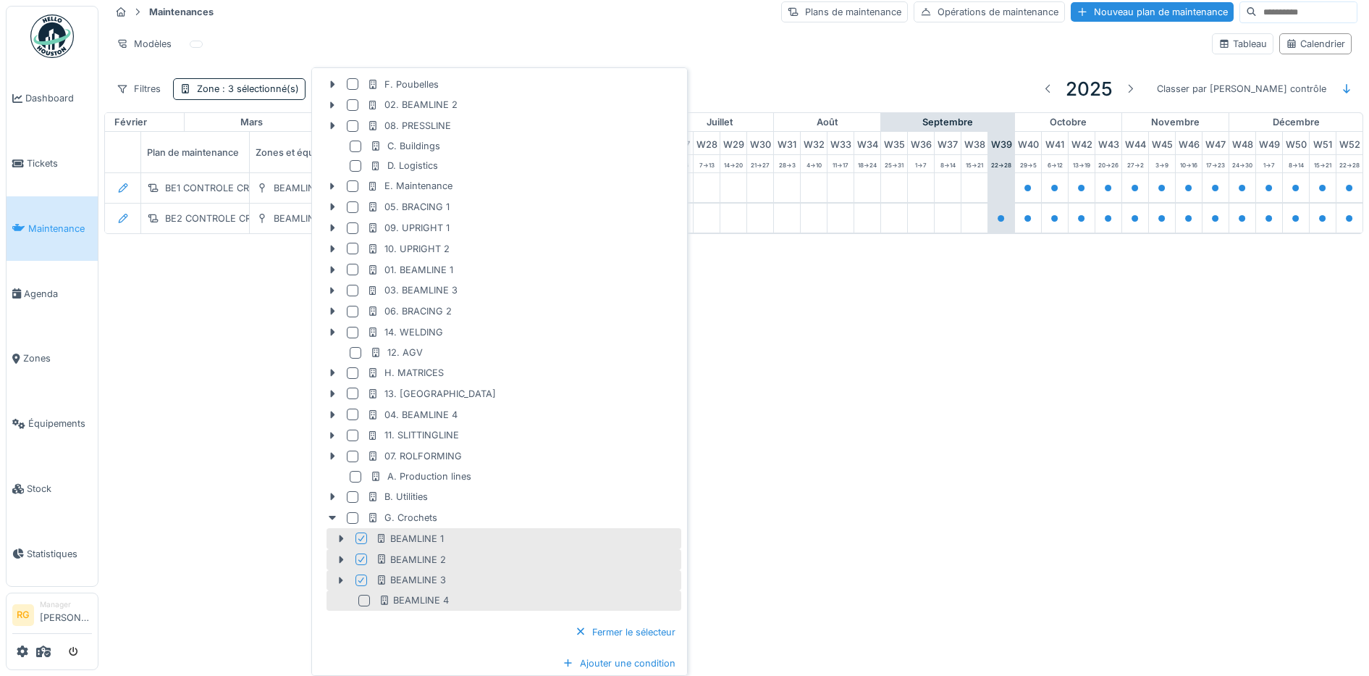
click at [367, 601] on div at bounding box center [364, 601] width 12 height 12
click at [342, 579] on icon at bounding box center [342, 579] width 4 height 7
click at [367, 597] on icon at bounding box center [364, 600] width 9 height 7
click at [364, 555] on icon at bounding box center [361, 558] width 9 height 7
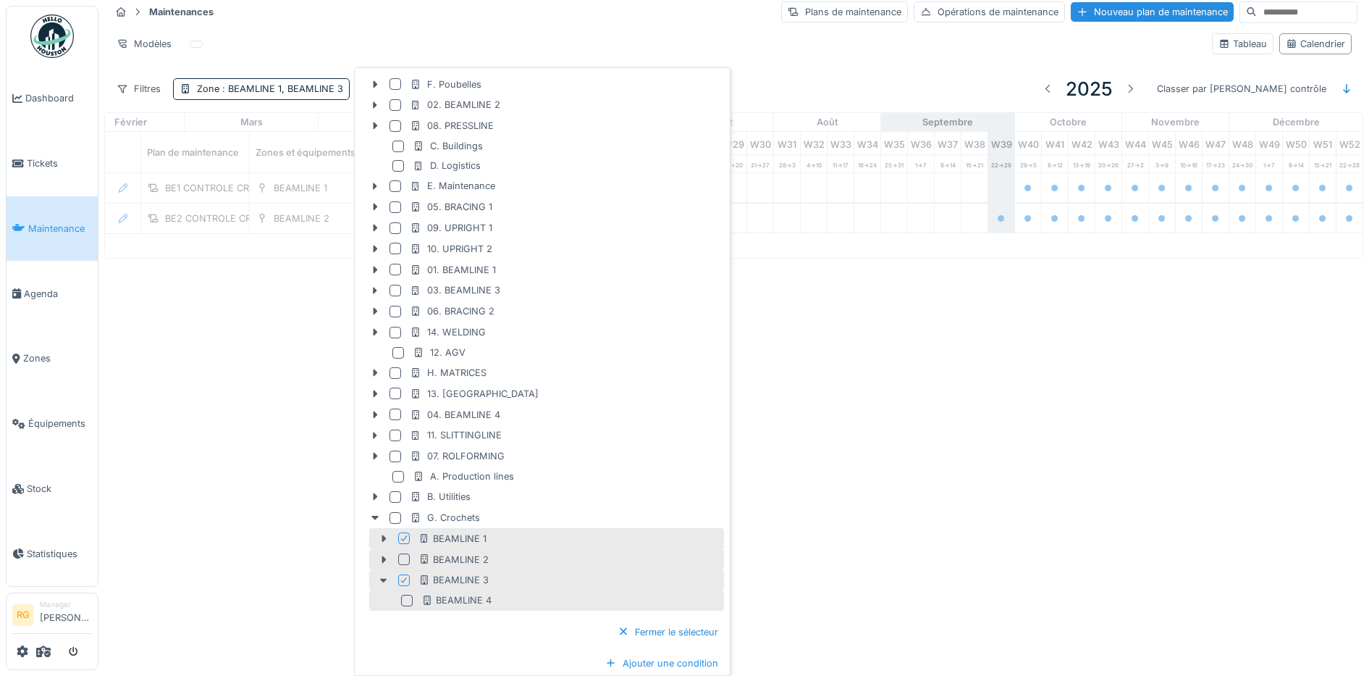
click at [404, 533] on div at bounding box center [404, 539] width 9 height 14
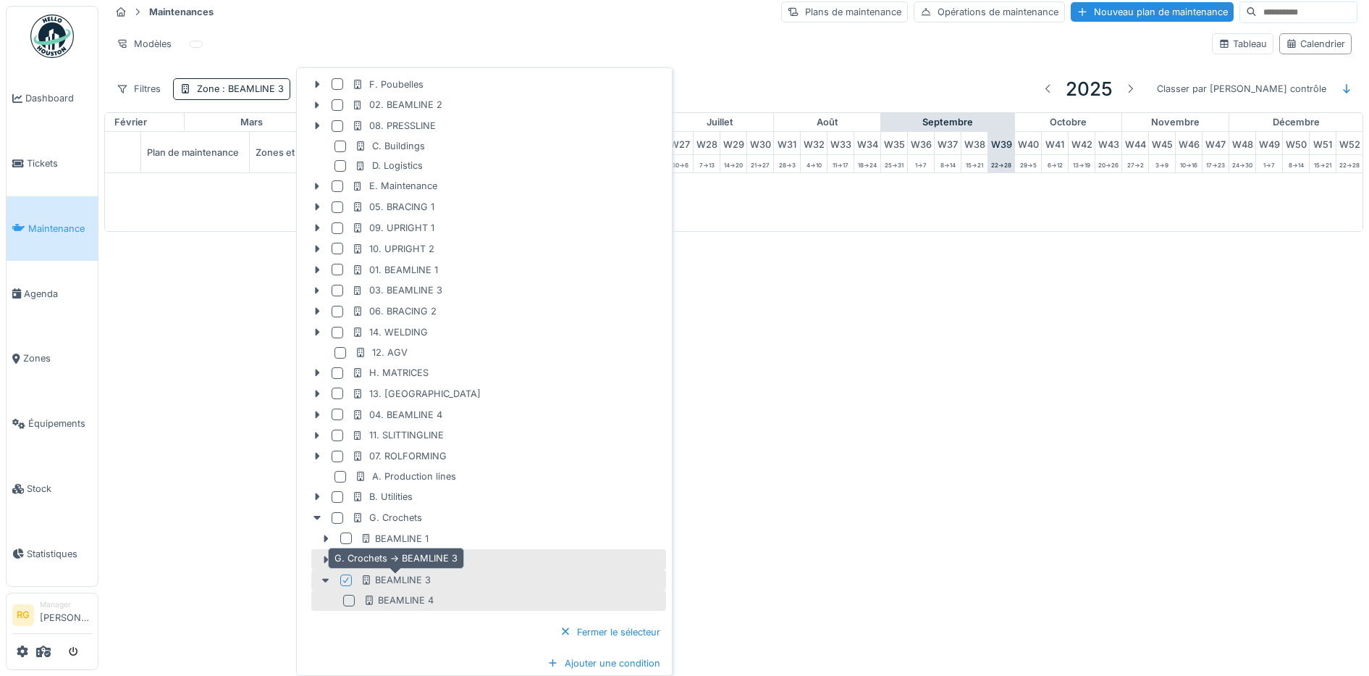
click at [426, 579] on div "BEAMLINE 3" at bounding box center [396, 580] width 70 height 14
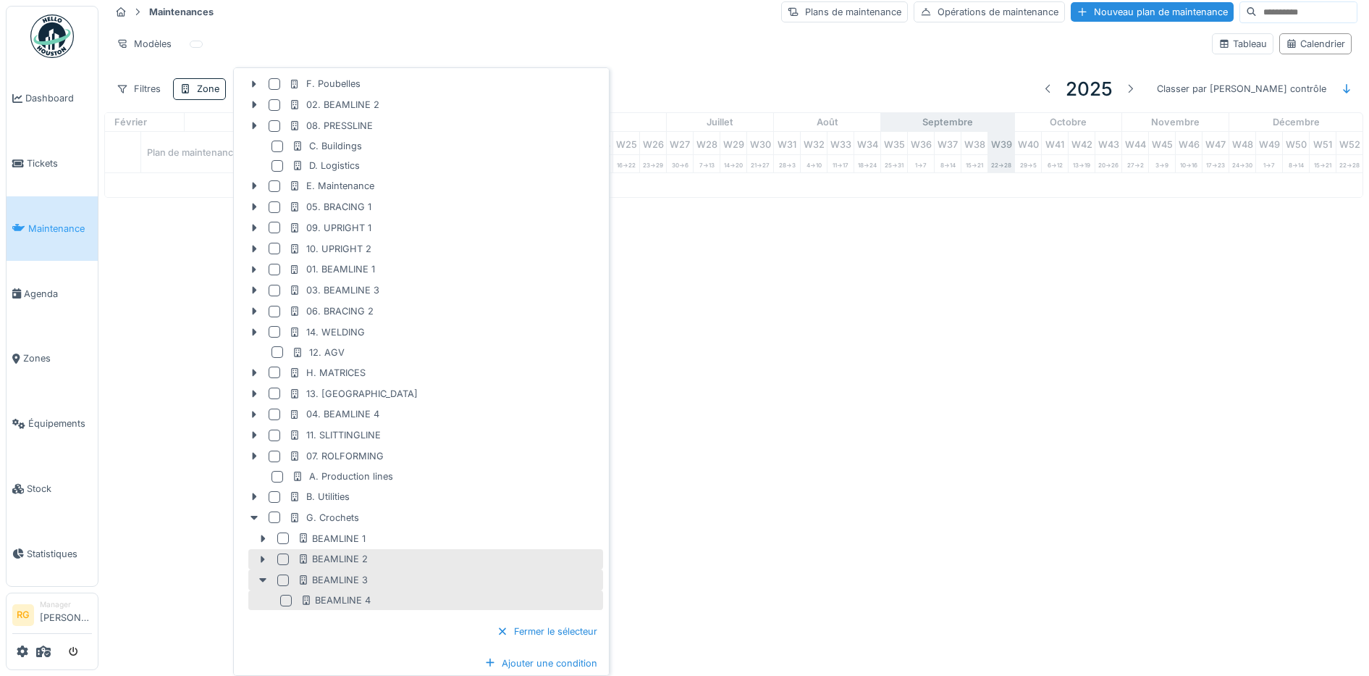
scroll to position [73, 0]
click at [426, 579] on div "BEAMLINE 3" at bounding box center [449, 580] width 303 height 14
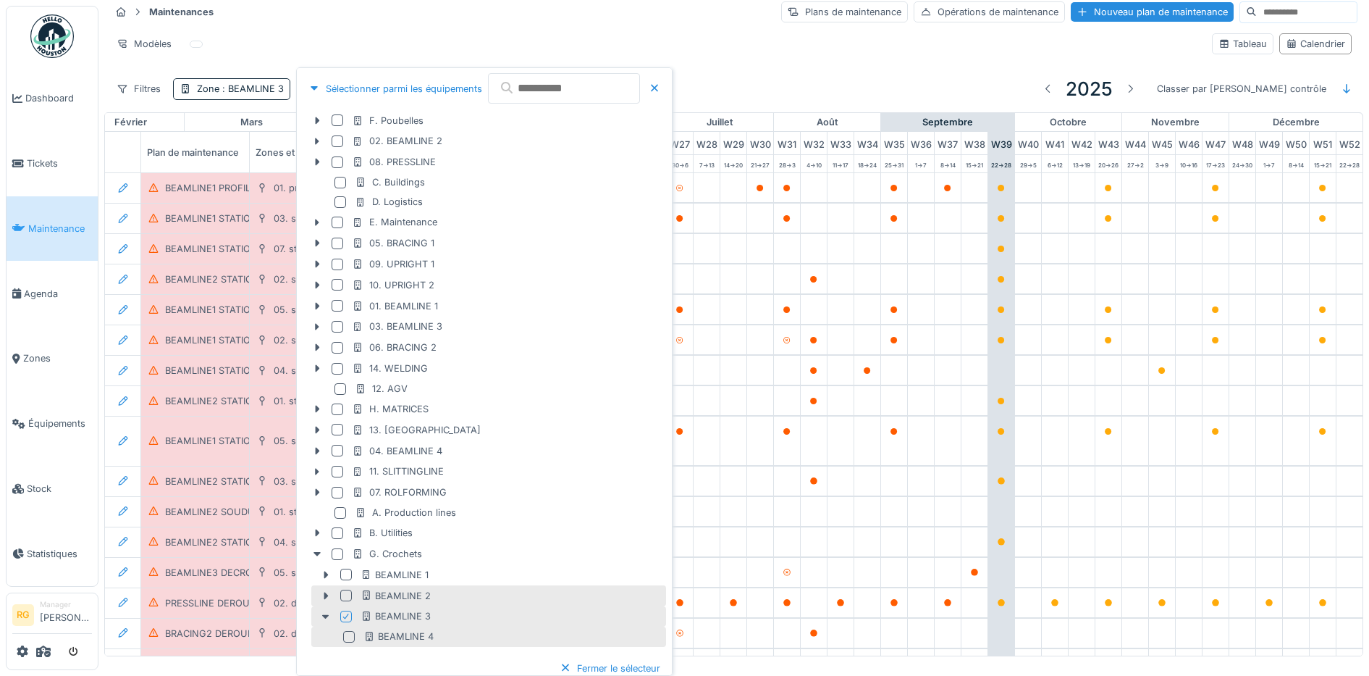
drag, startPoint x: 348, startPoint y: 576, endPoint x: 347, endPoint y: 591, distance: 15.2
click at [348, 575] on div at bounding box center [346, 574] width 12 height 12
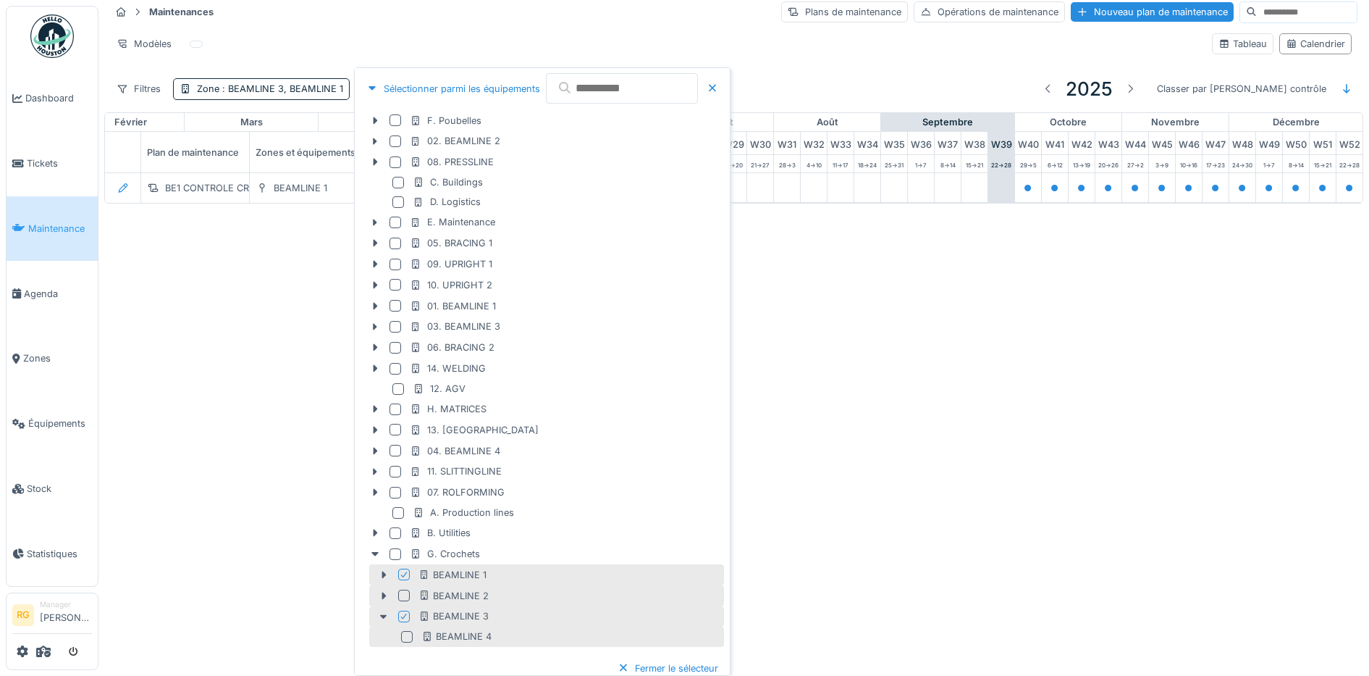
click at [401, 595] on div at bounding box center [404, 595] width 12 height 12
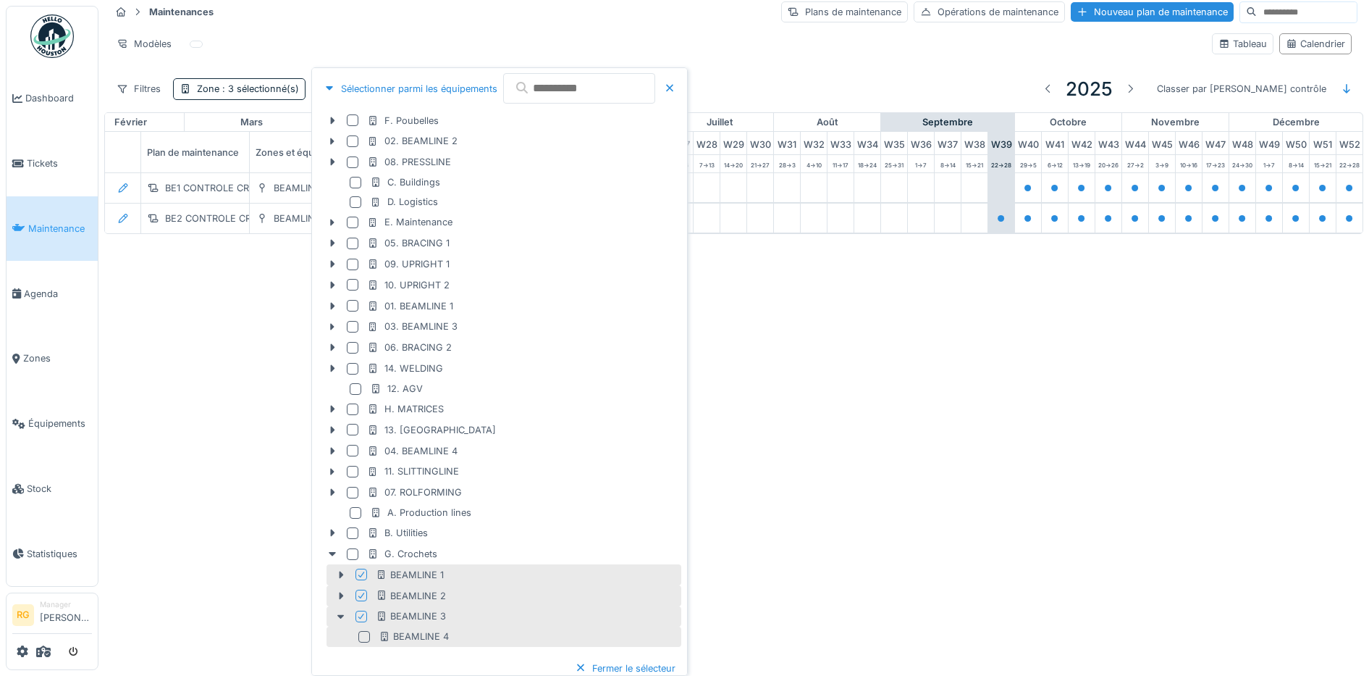
click at [362, 637] on div at bounding box center [364, 637] width 12 height 12
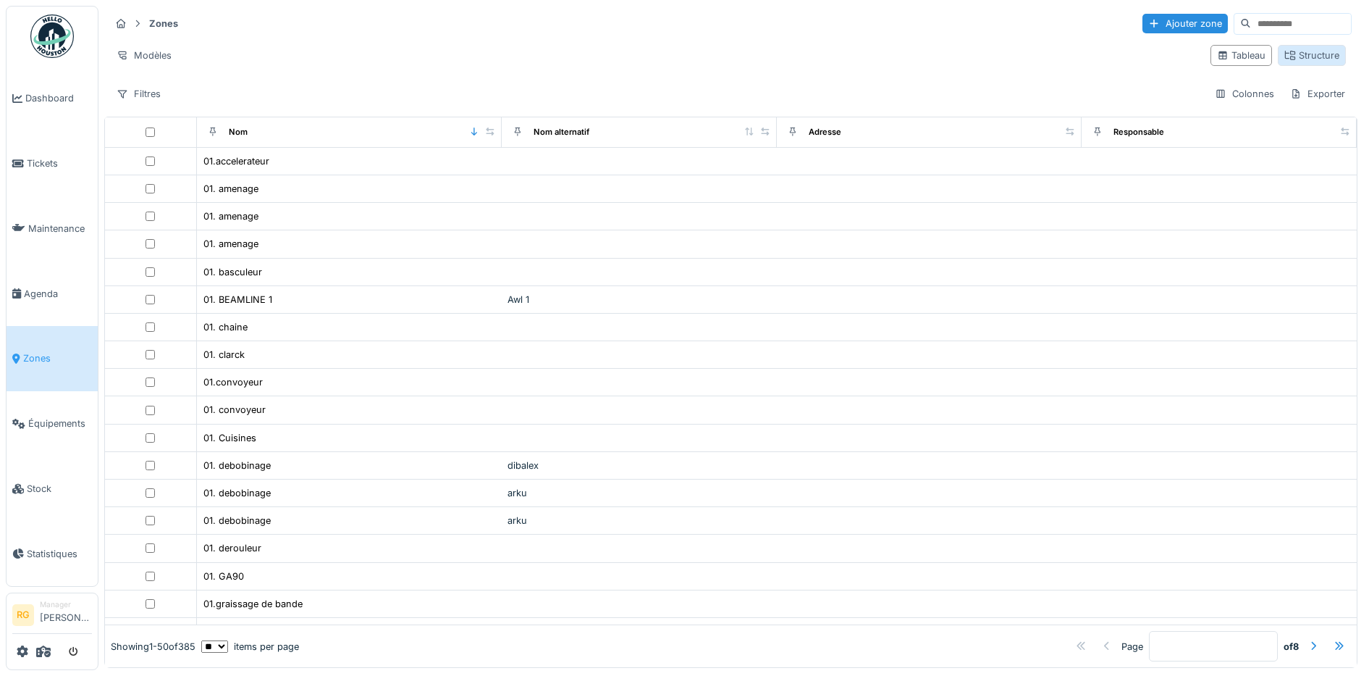
click at [1285, 58] on div "Structure" at bounding box center [1312, 56] width 55 height 14
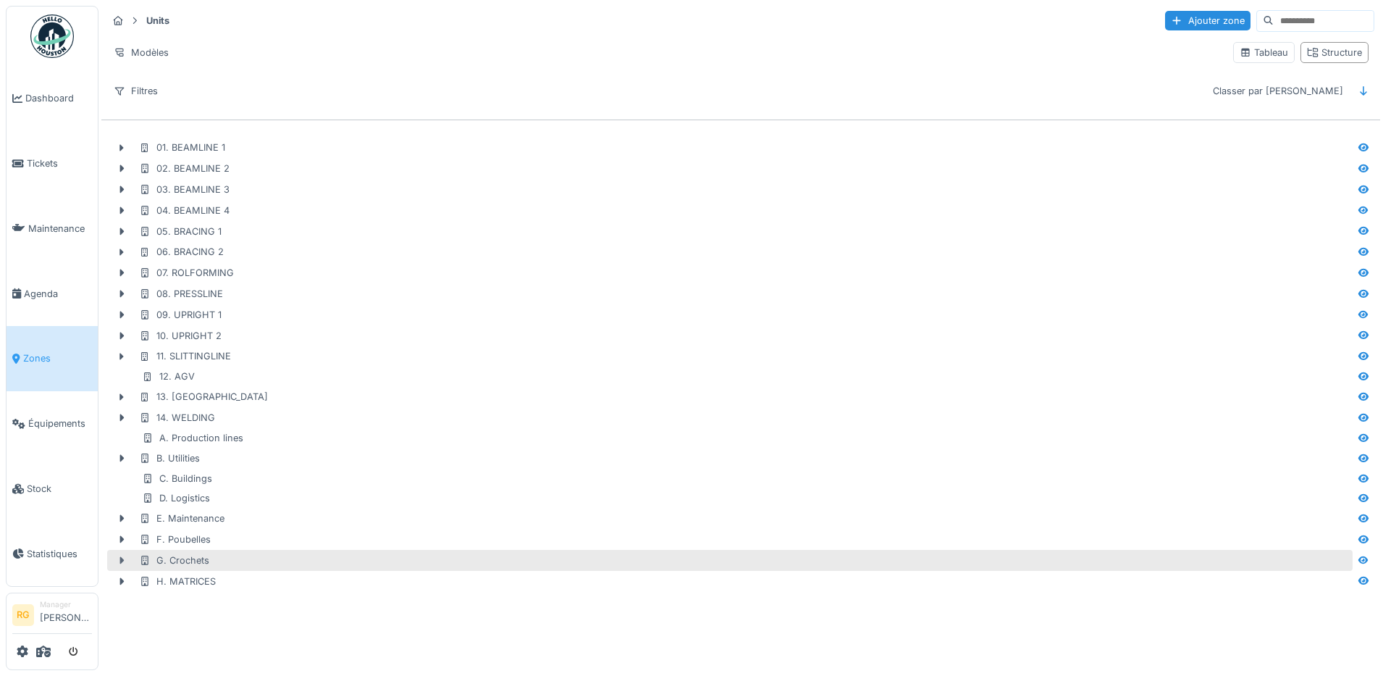
click at [124, 563] on icon at bounding box center [122, 559] width 12 height 9
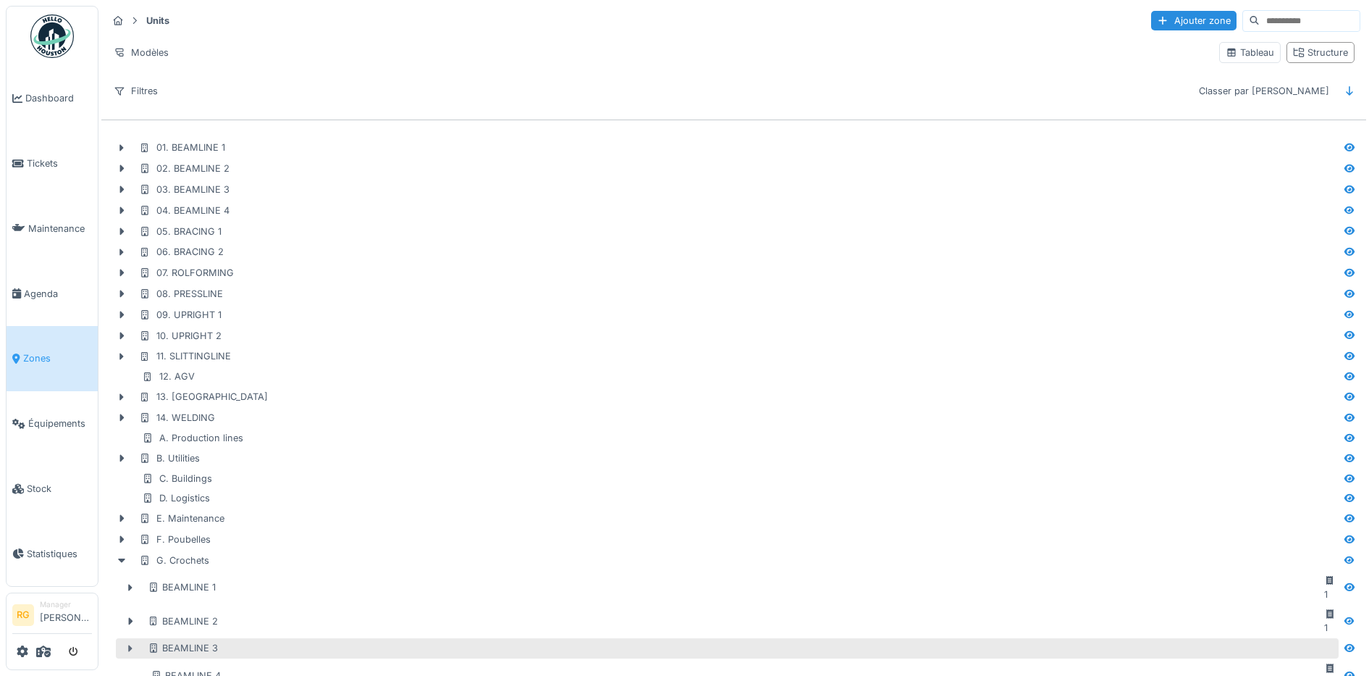
click at [127, 644] on icon at bounding box center [131, 648] width 12 height 9
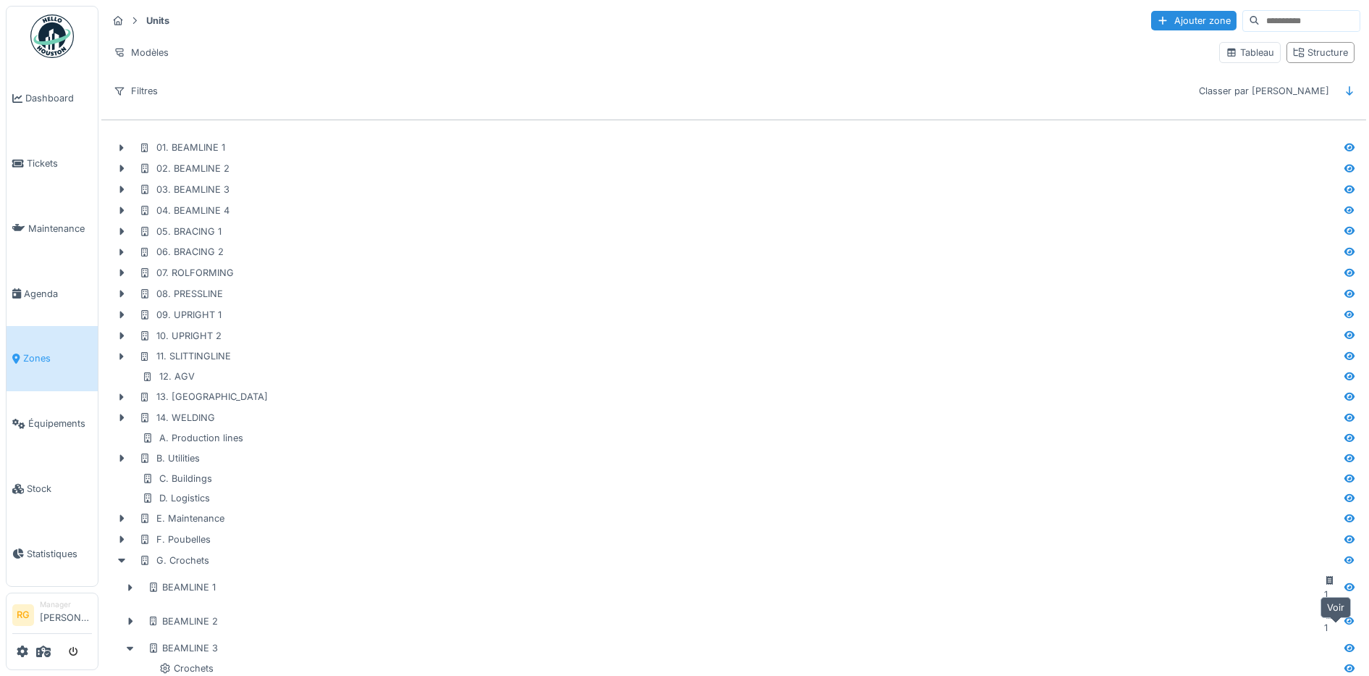
click at [1344, 643] on icon at bounding box center [1350, 647] width 12 height 9
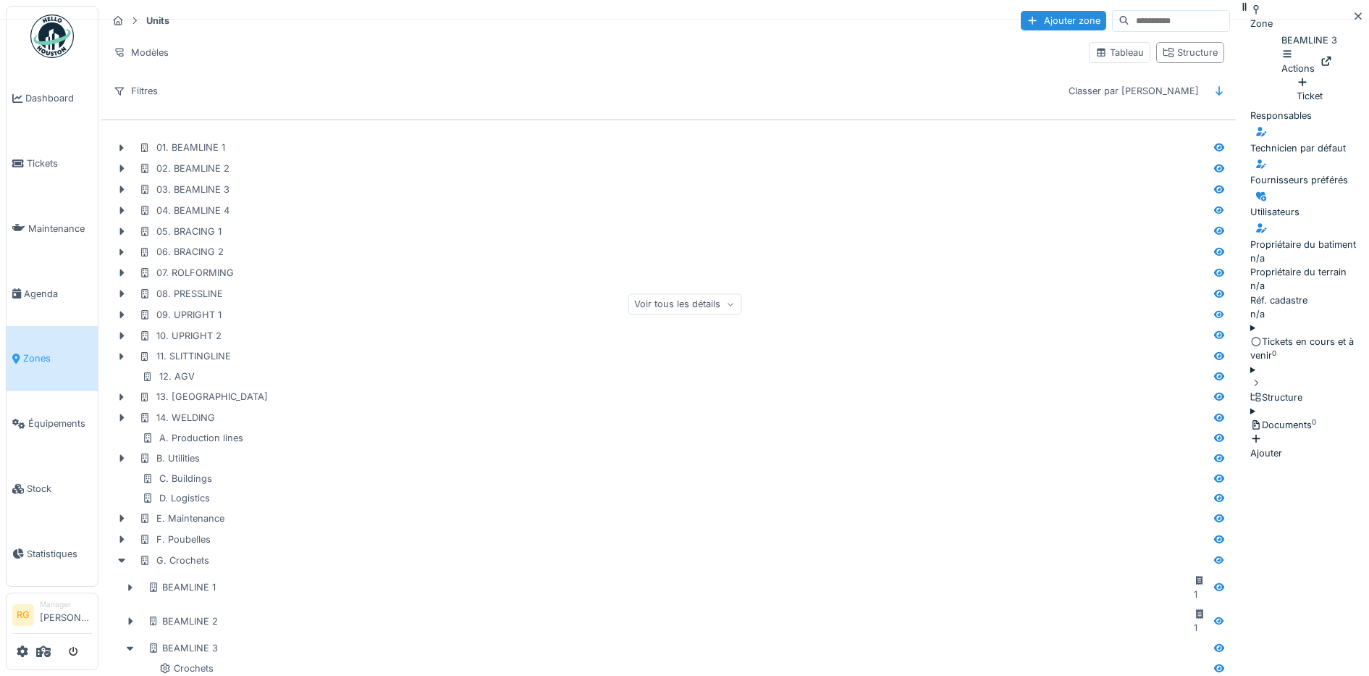
click at [1282, 57] on div "Actions" at bounding box center [1298, 62] width 33 height 28
click at [1269, 105] on div "Ajouter au plan" at bounding box center [1263, 117] width 70 height 28
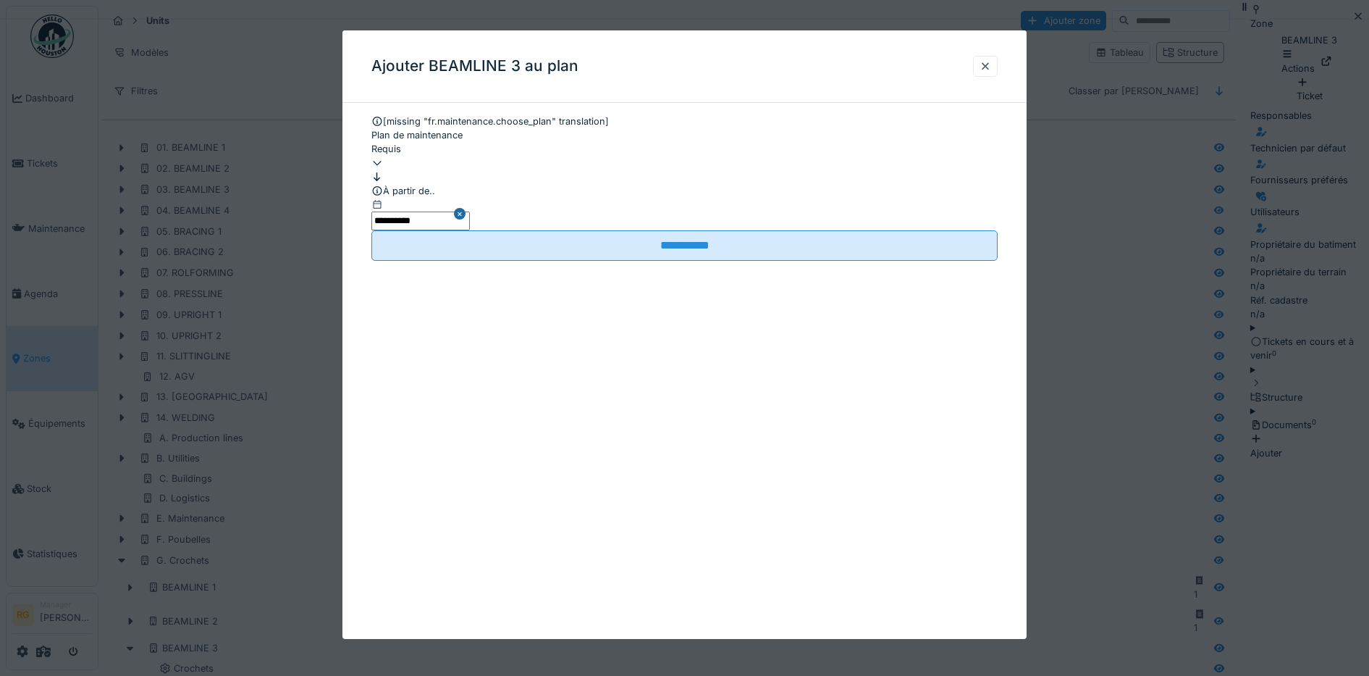
click at [383, 167] on icon at bounding box center [377, 162] width 12 height 9
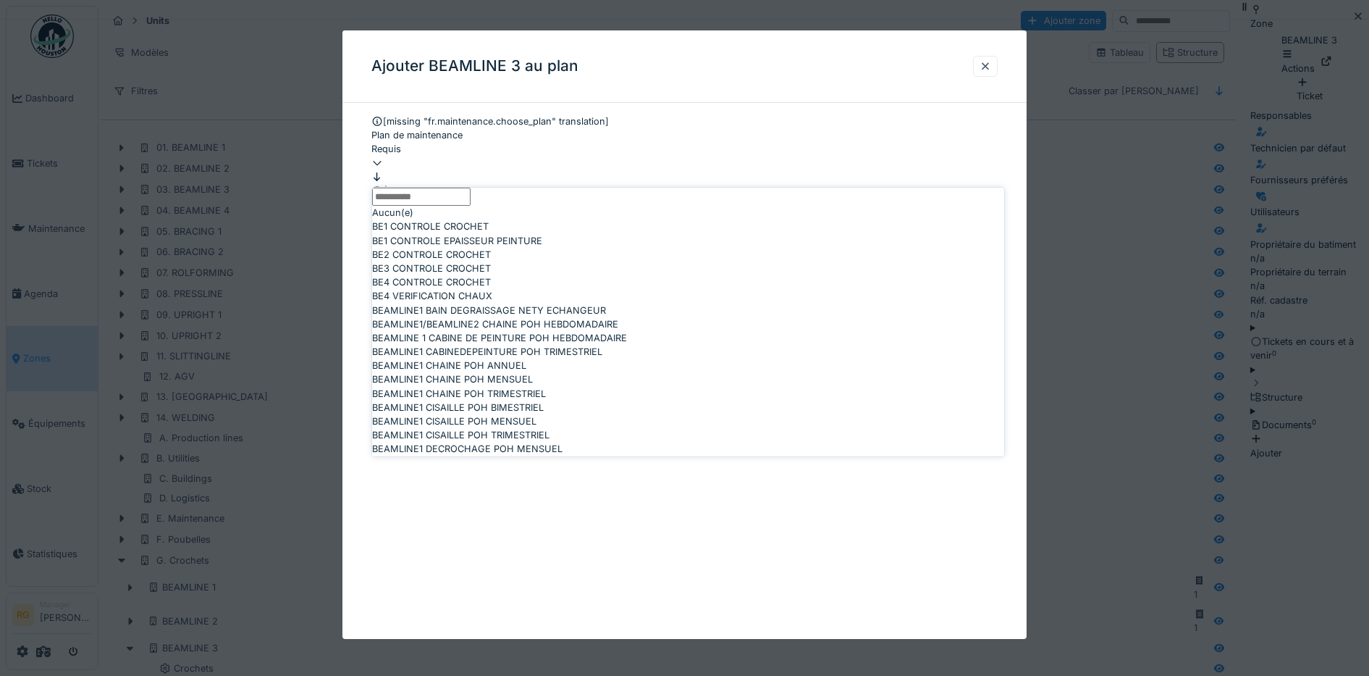
click at [435, 275] on span "BE3 CONTROLE CROCHET" at bounding box center [431, 268] width 119 height 14
type input "*****"
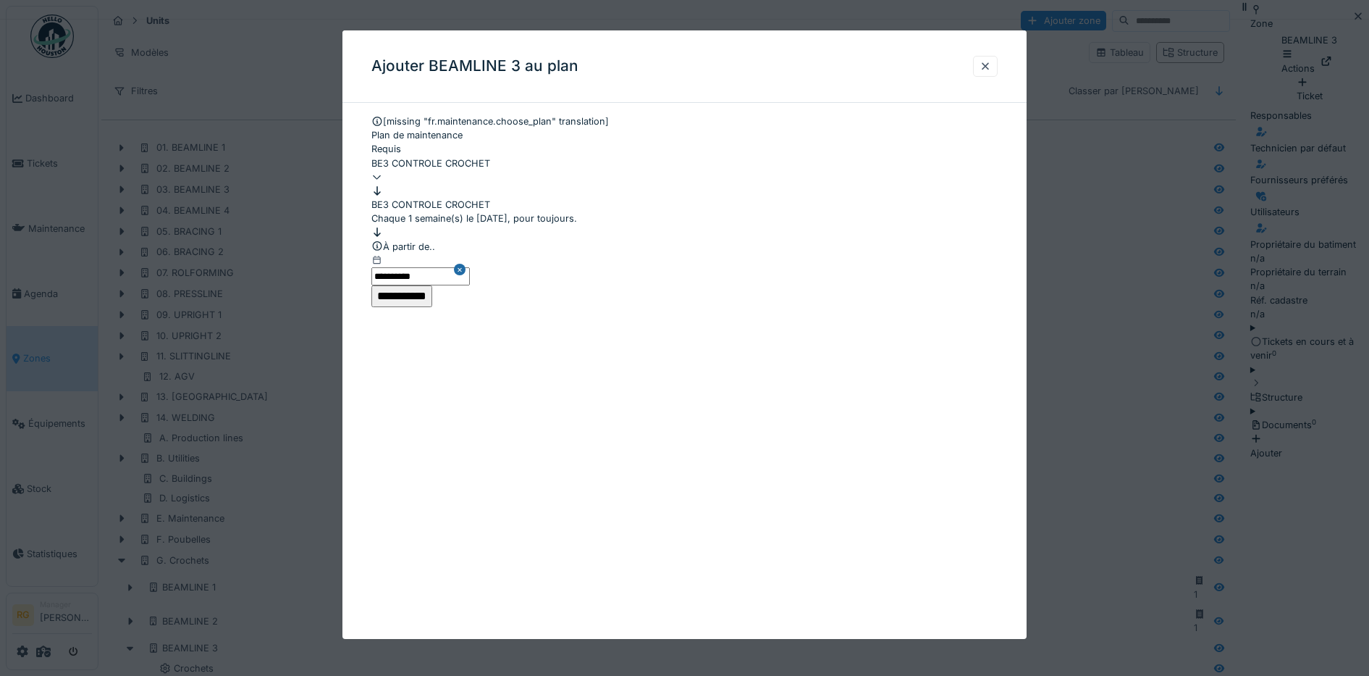
click at [432, 307] on input "**********" at bounding box center [401, 296] width 61 height 22
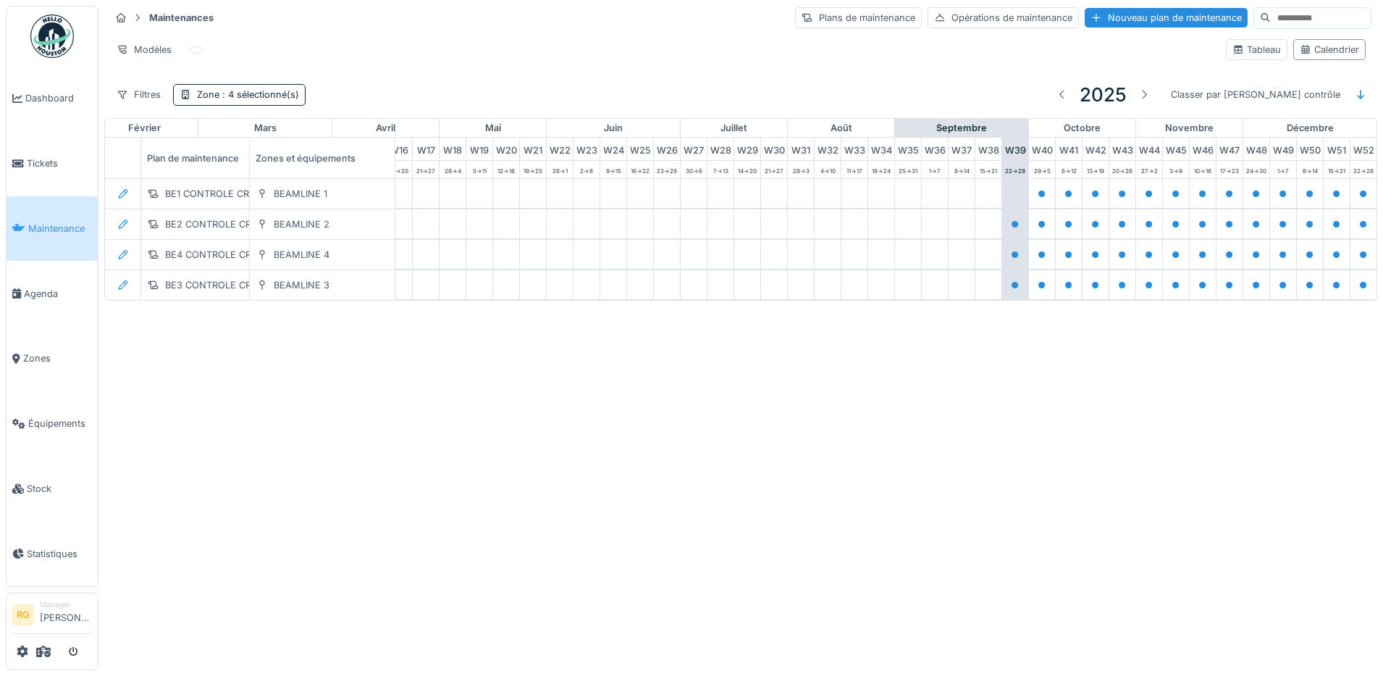
scroll to position [0, 490]
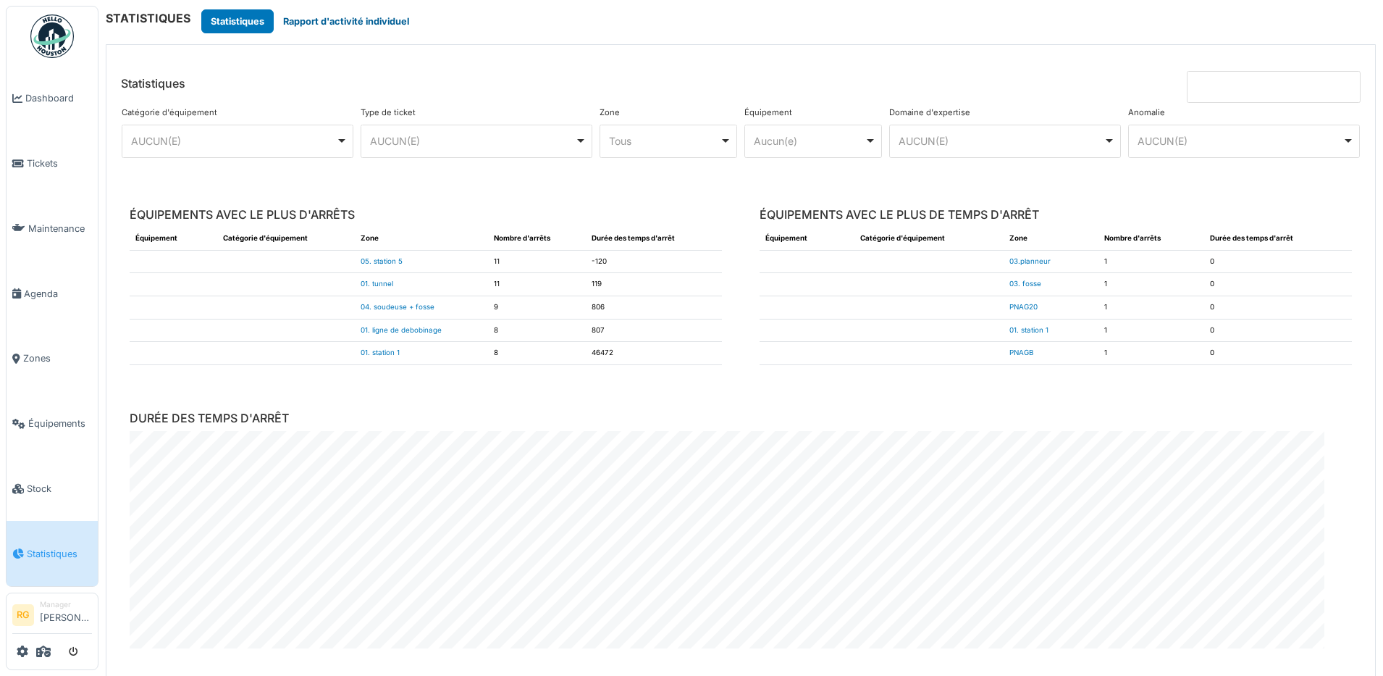
click at [347, 19] on button "Rapport d'activité individuel" at bounding box center [346, 21] width 145 height 24
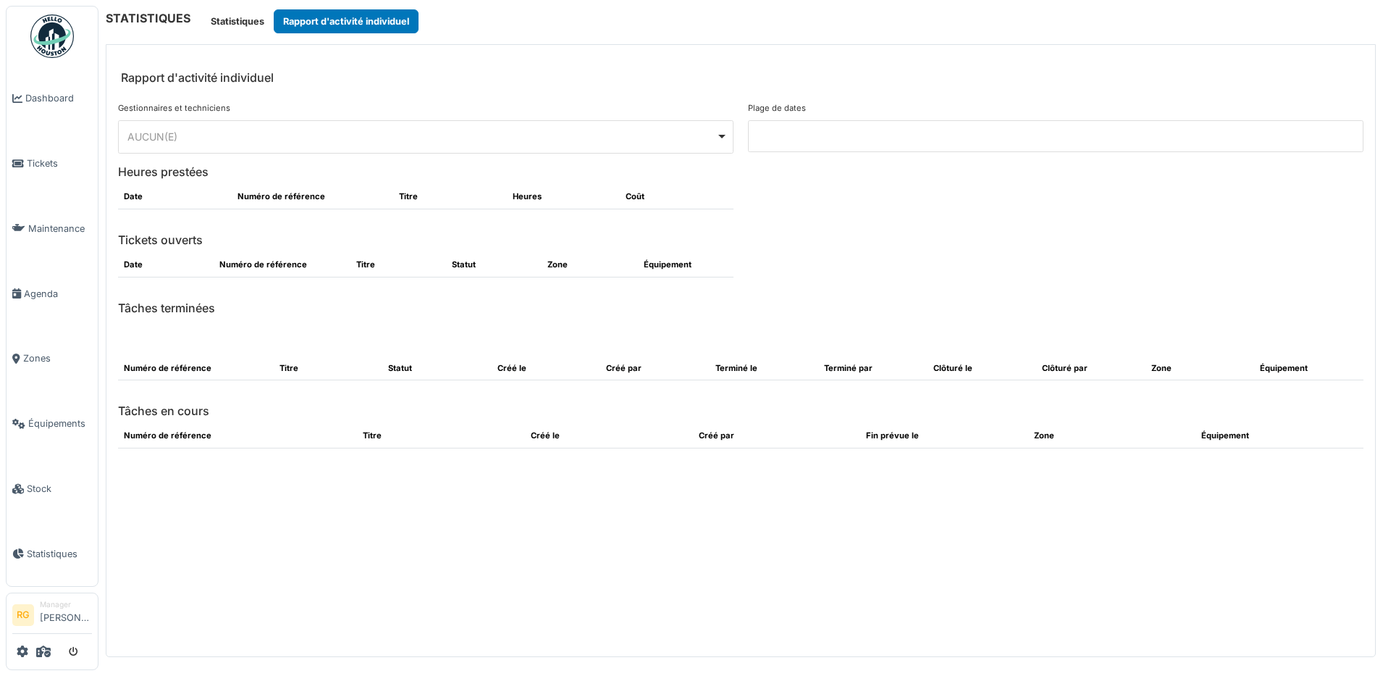
click at [213, 134] on div "AUCUN(E) Remove item" at bounding box center [421, 136] width 589 height 15
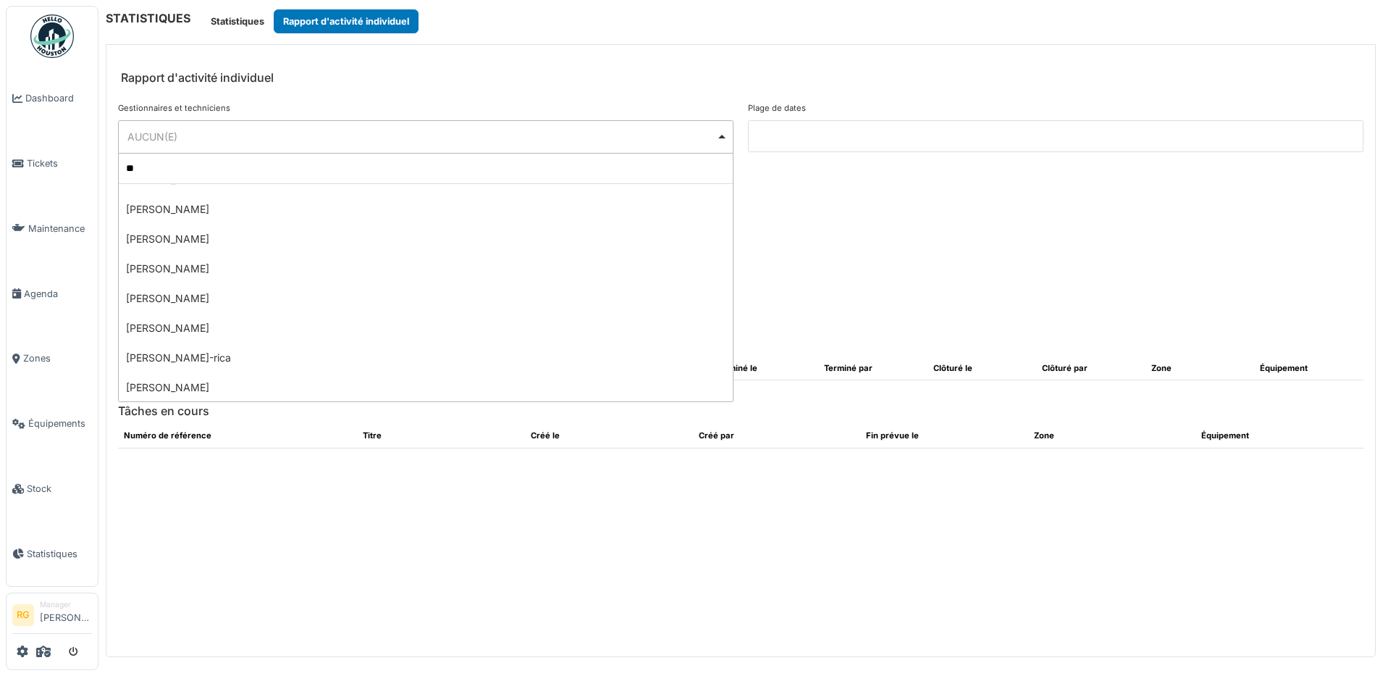
scroll to position [80, 0]
type input "**"
click at [832, 227] on div "Gestionnaires et techniciens ******** AUCUN(E) Remove item ** [PERSON_NAME] Ech…" at bounding box center [740, 374] width 1269 height 566
